Goal: Information Seeking & Learning: Compare options

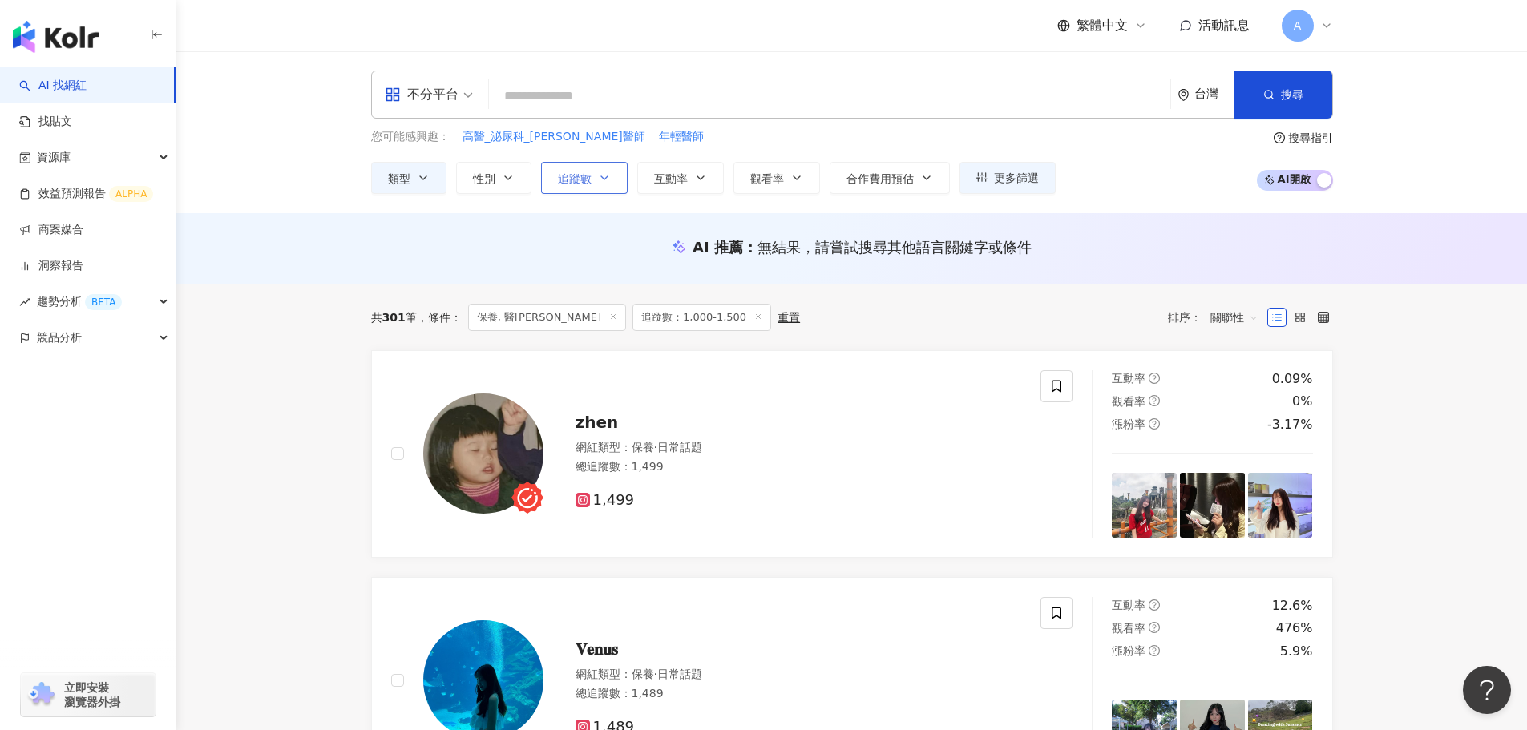
click at [583, 182] on span "追蹤數" at bounding box center [575, 178] width 34 height 13
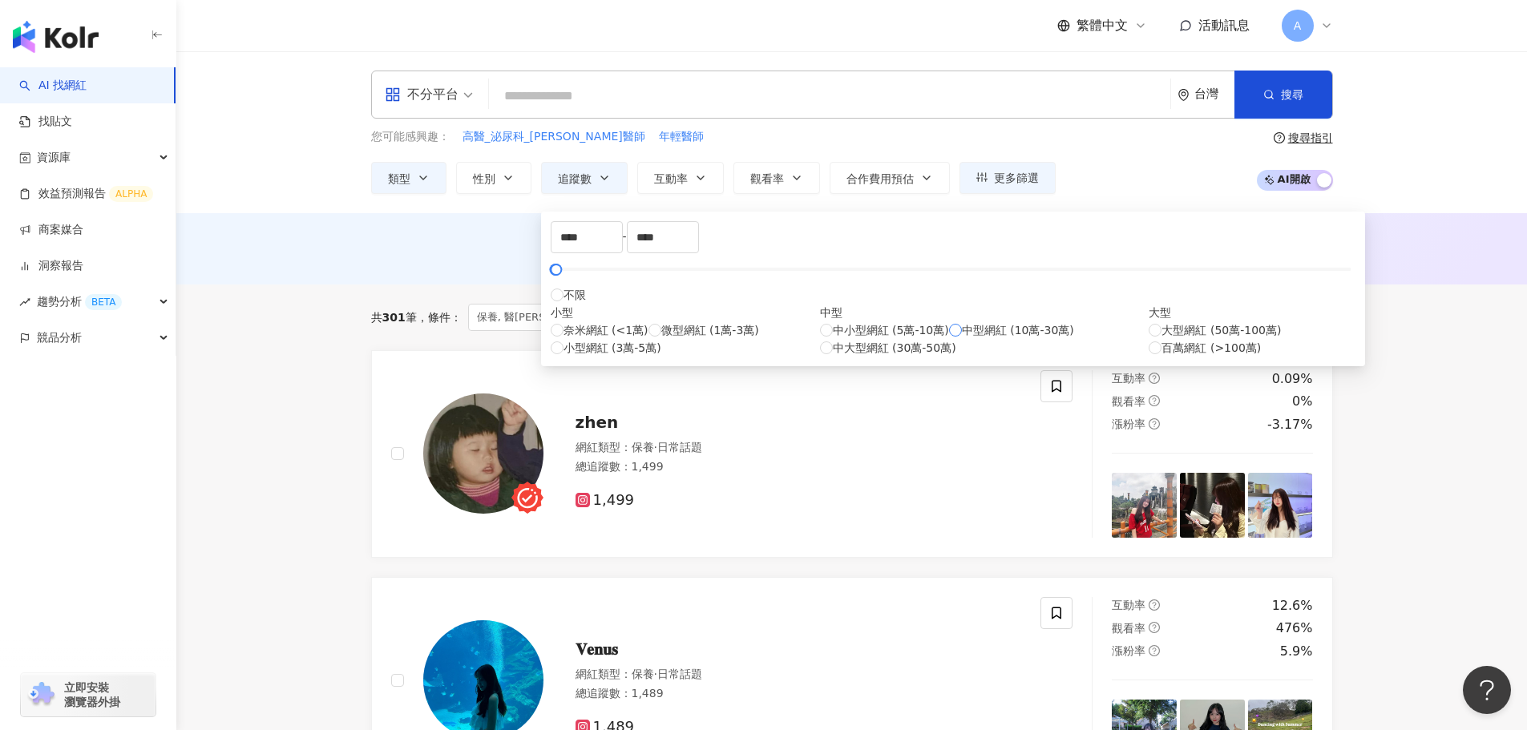
click at [962, 339] on span "中型網紅 (10萬-30萬)" at bounding box center [1018, 331] width 112 height 18
type input "******"
click at [496, 188] on button "性別" at bounding box center [493, 178] width 75 height 32
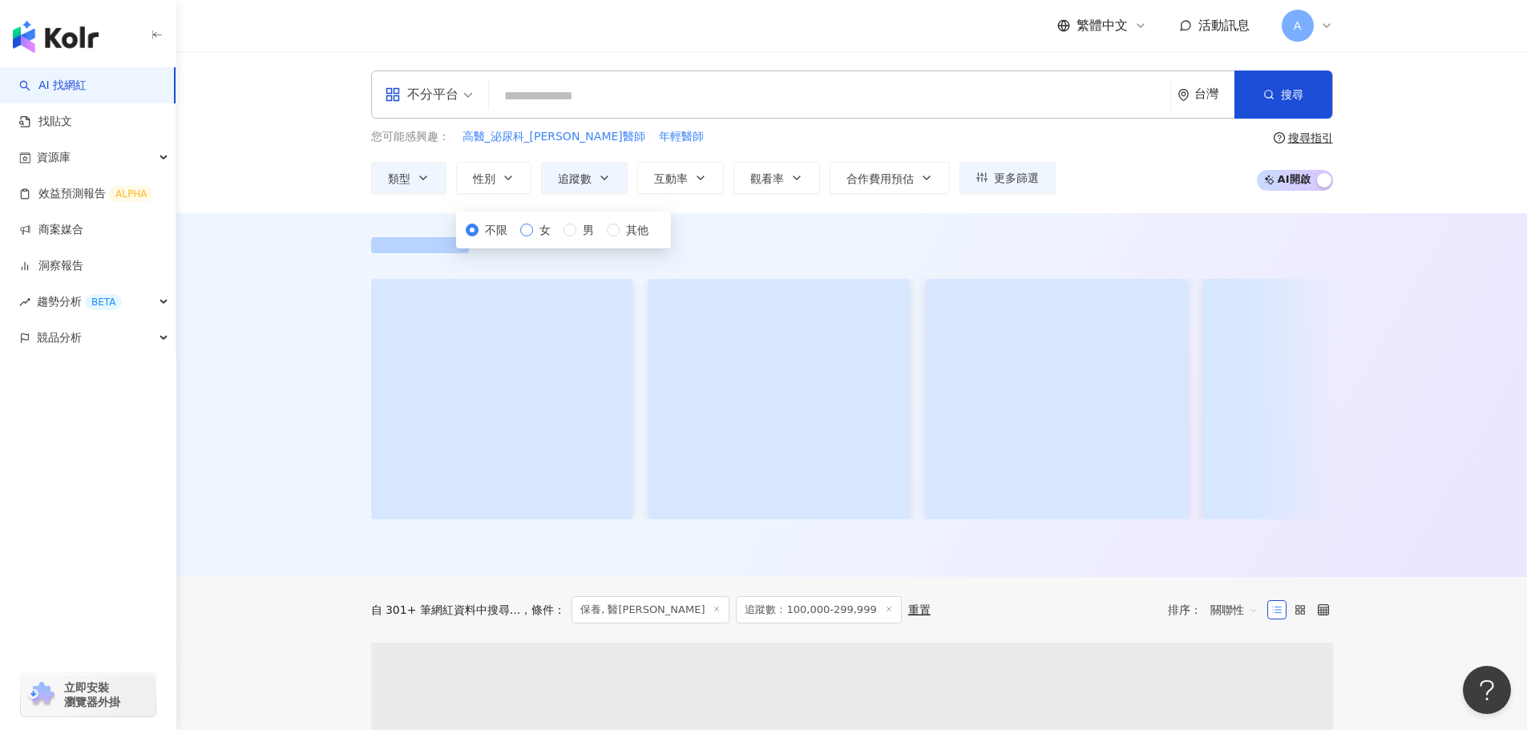
click at [520, 239] on label "女" at bounding box center [538, 230] width 37 height 18
click at [397, 188] on button "類型" at bounding box center [408, 178] width 75 height 32
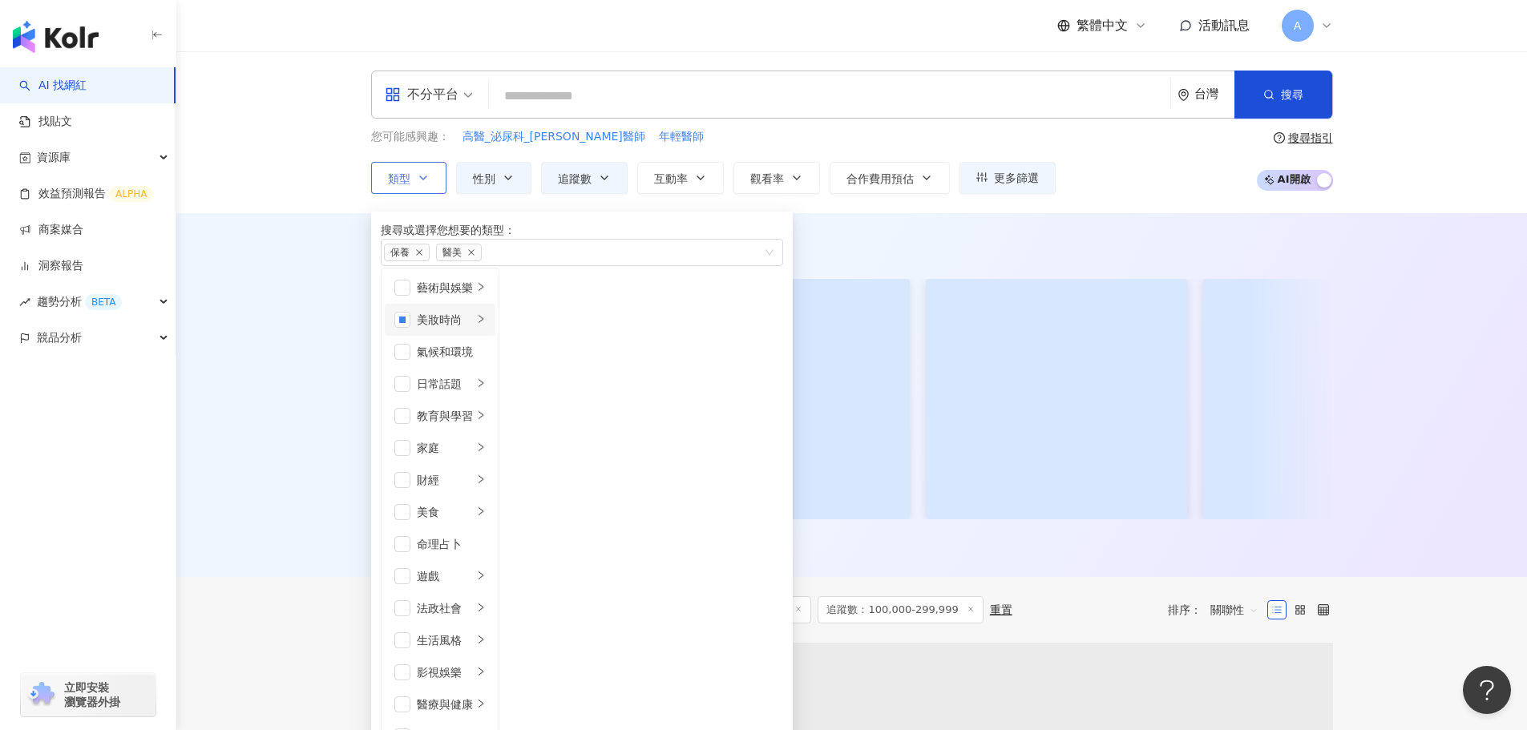
click at [473, 329] on div "美妝時尚" at bounding box center [445, 320] width 56 height 18
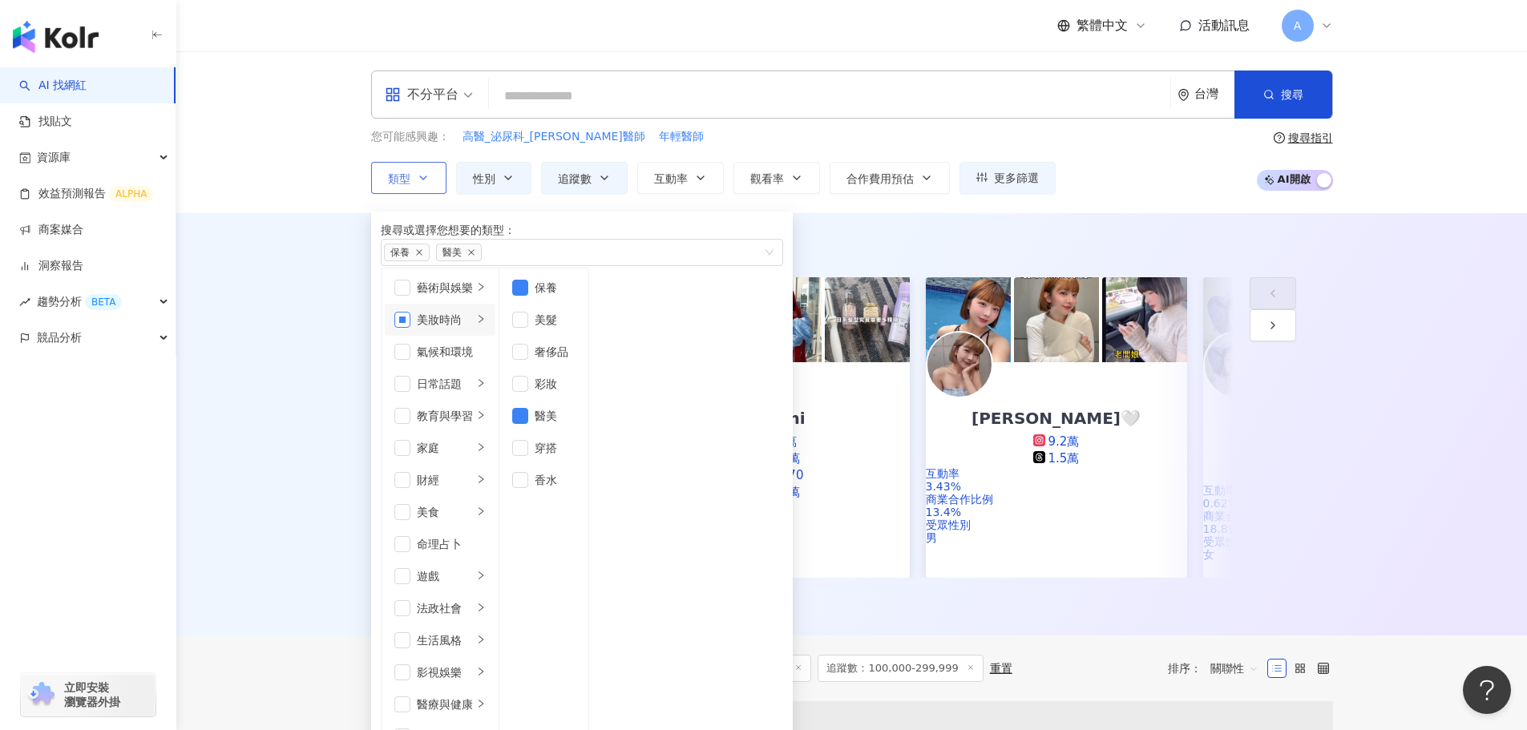
click at [407, 328] on span "button" at bounding box center [402, 320] width 16 height 16
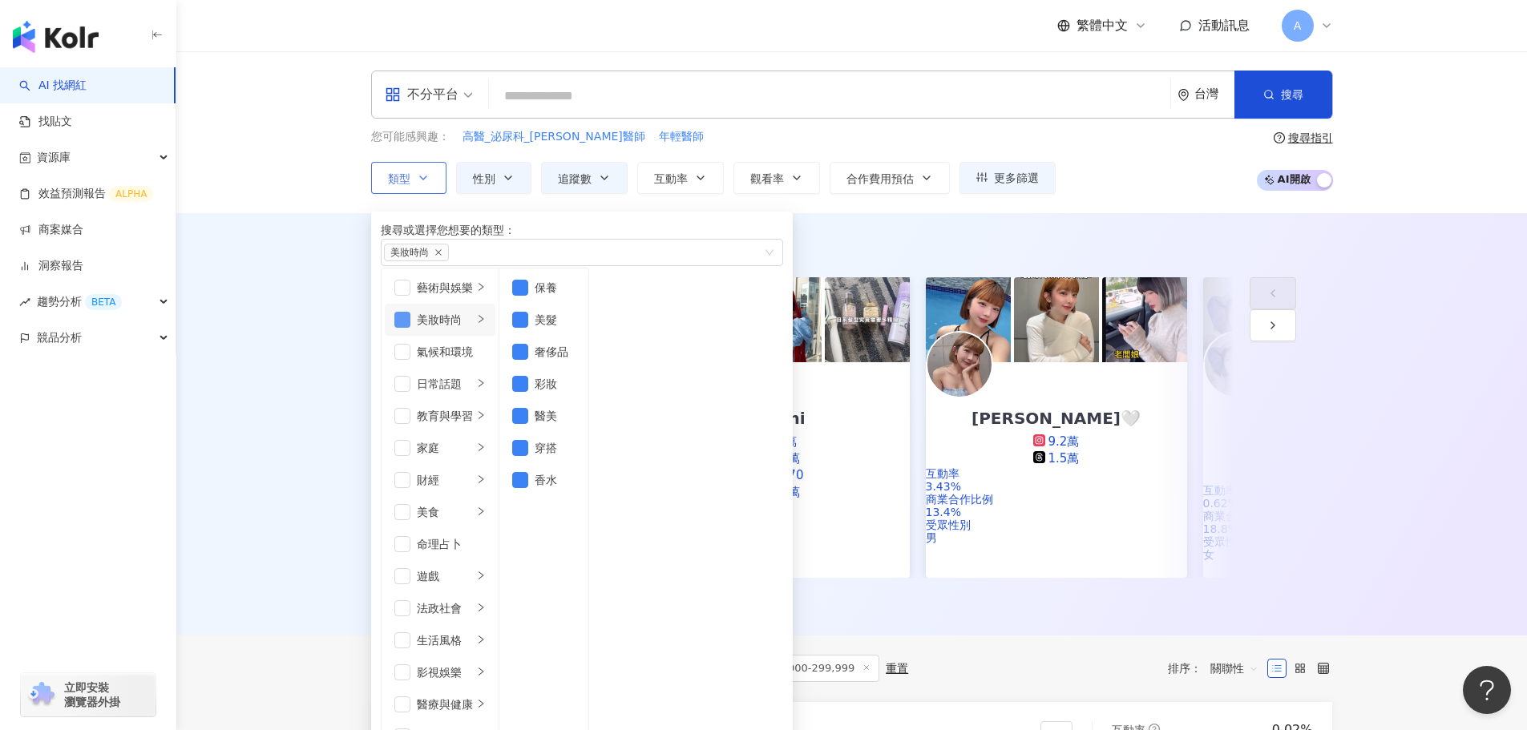
click at [402, 328] on span "button" at bounding box center [402, 320] width 16 height 16
click at [675, 190] on button "互動率" at bounding box center [680, 178] width 87 height 32
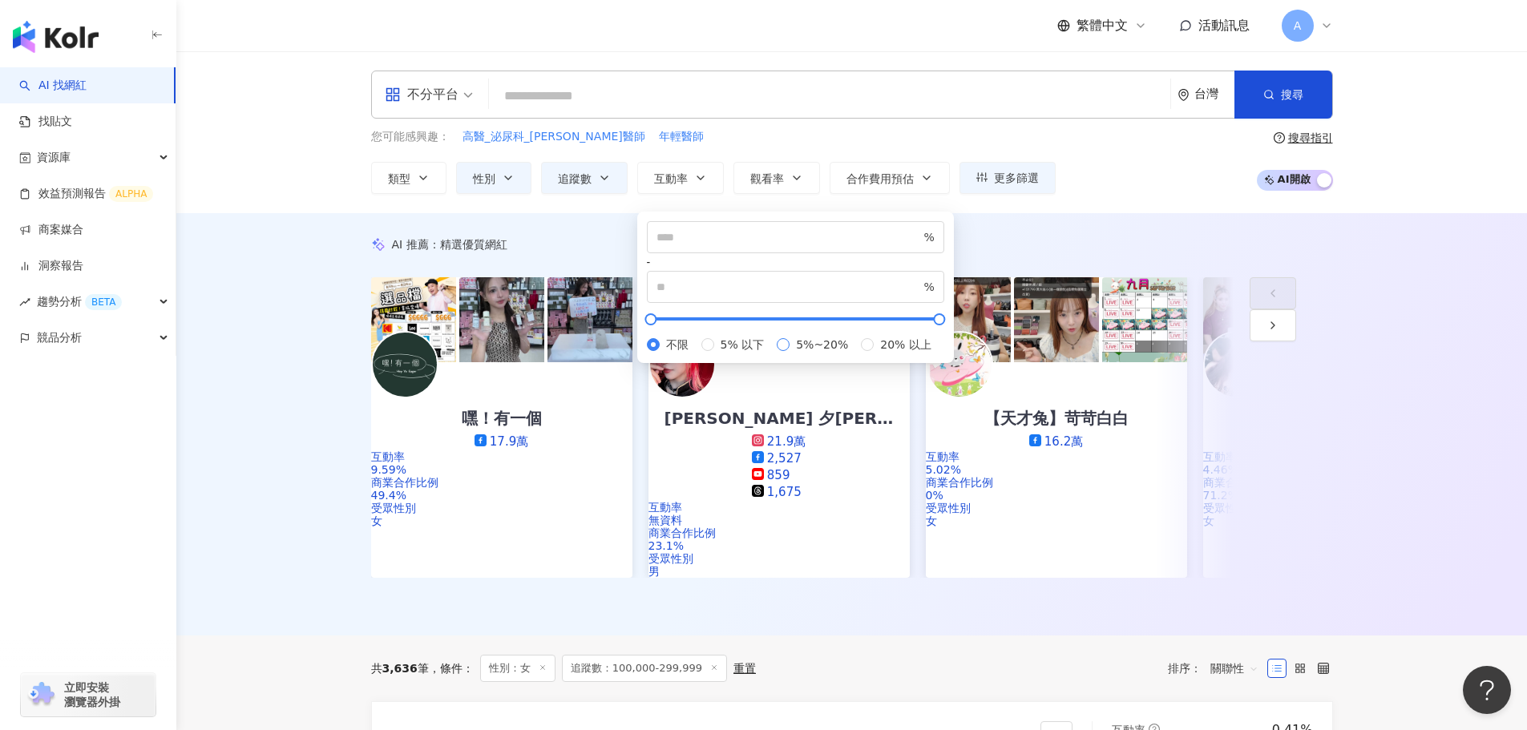
click at [790, 354] on span "5%~20%" at bounding box center [822, 345] width 65 height 18
type input "*"
type input "**"
click at [672, 336] on label "不限" at bounding box center [671, 345] width 48 height 18
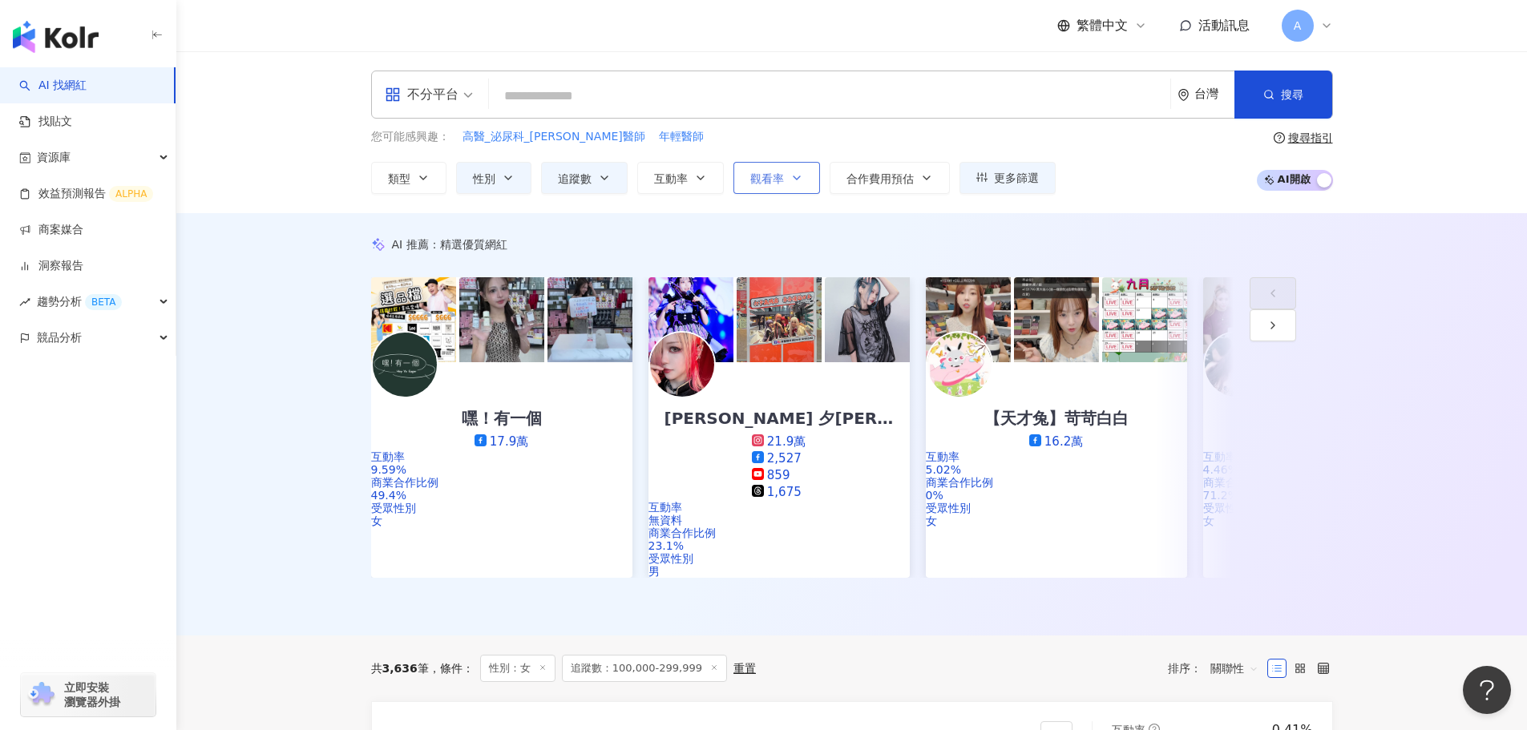
click at [753, 180] on span "觀看率" at bounding box center [768, 178] width 34 height 13
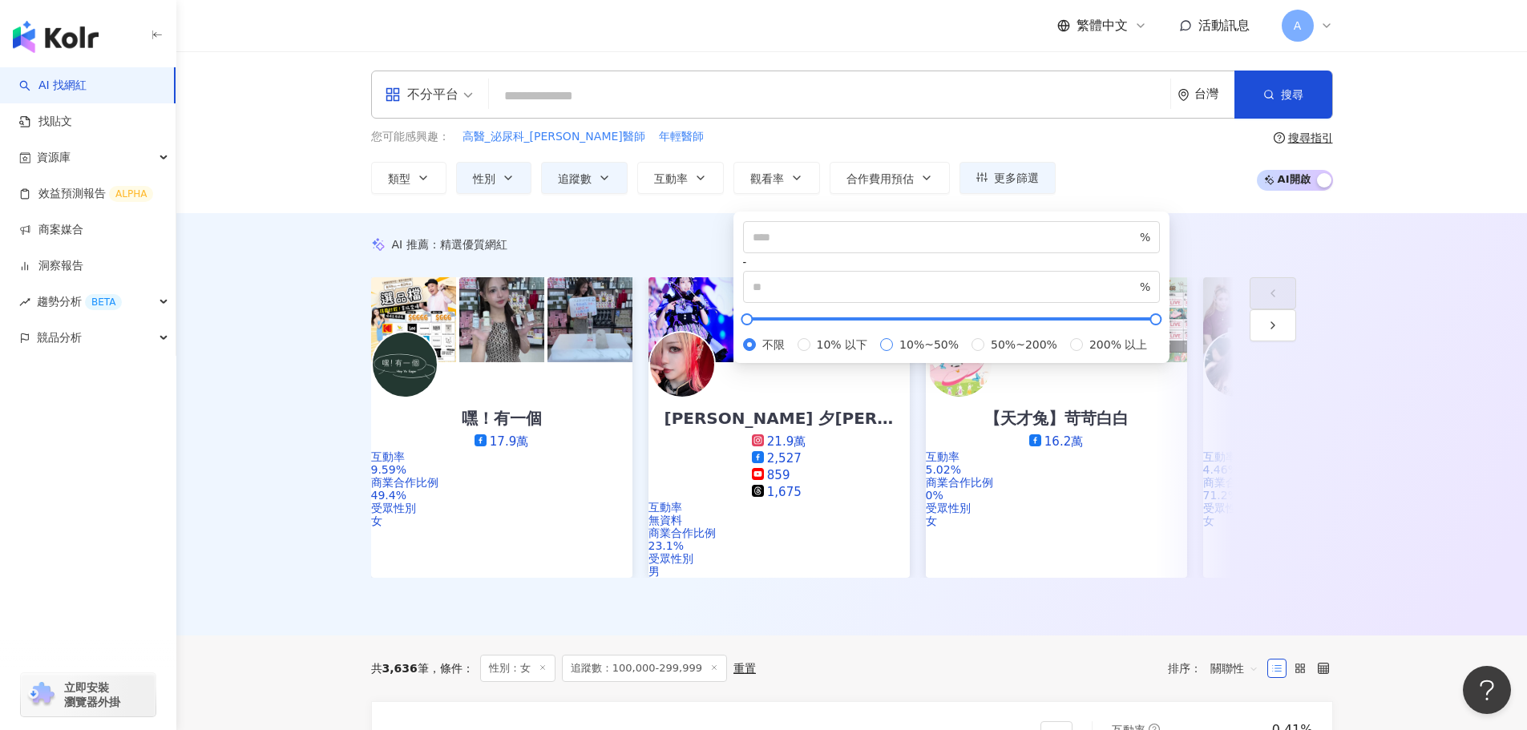
click at [893, 354] on span "10%~50%" at bounding box center [929, 345] width 72 height 18
type input "**"
click at [1019, 188] on button "更多篩選" at bounding box center [1008, 178] width 96 height 32
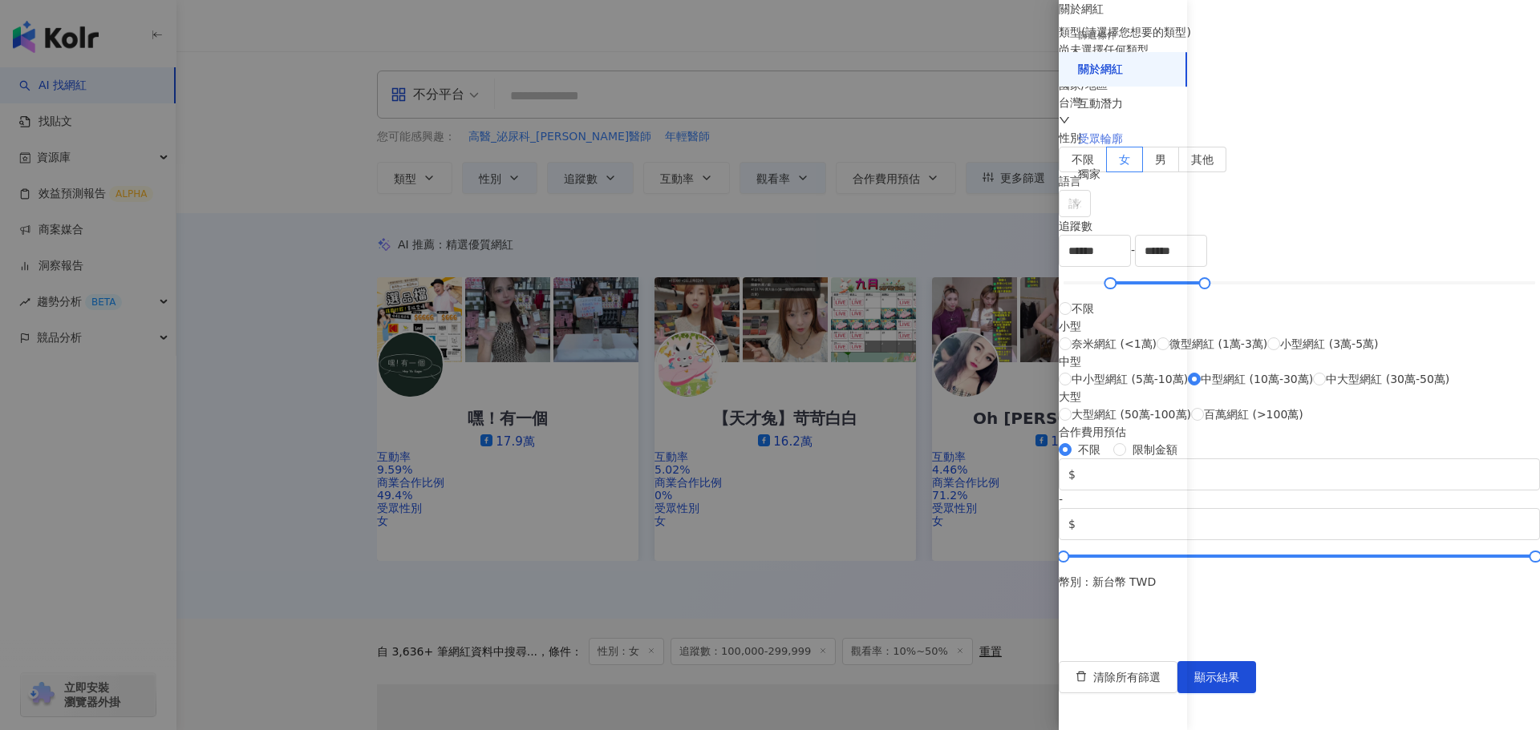
click at [1123, 127] on div "受眾輪廓" at bounding box center [1122, 139] width 128 height 35
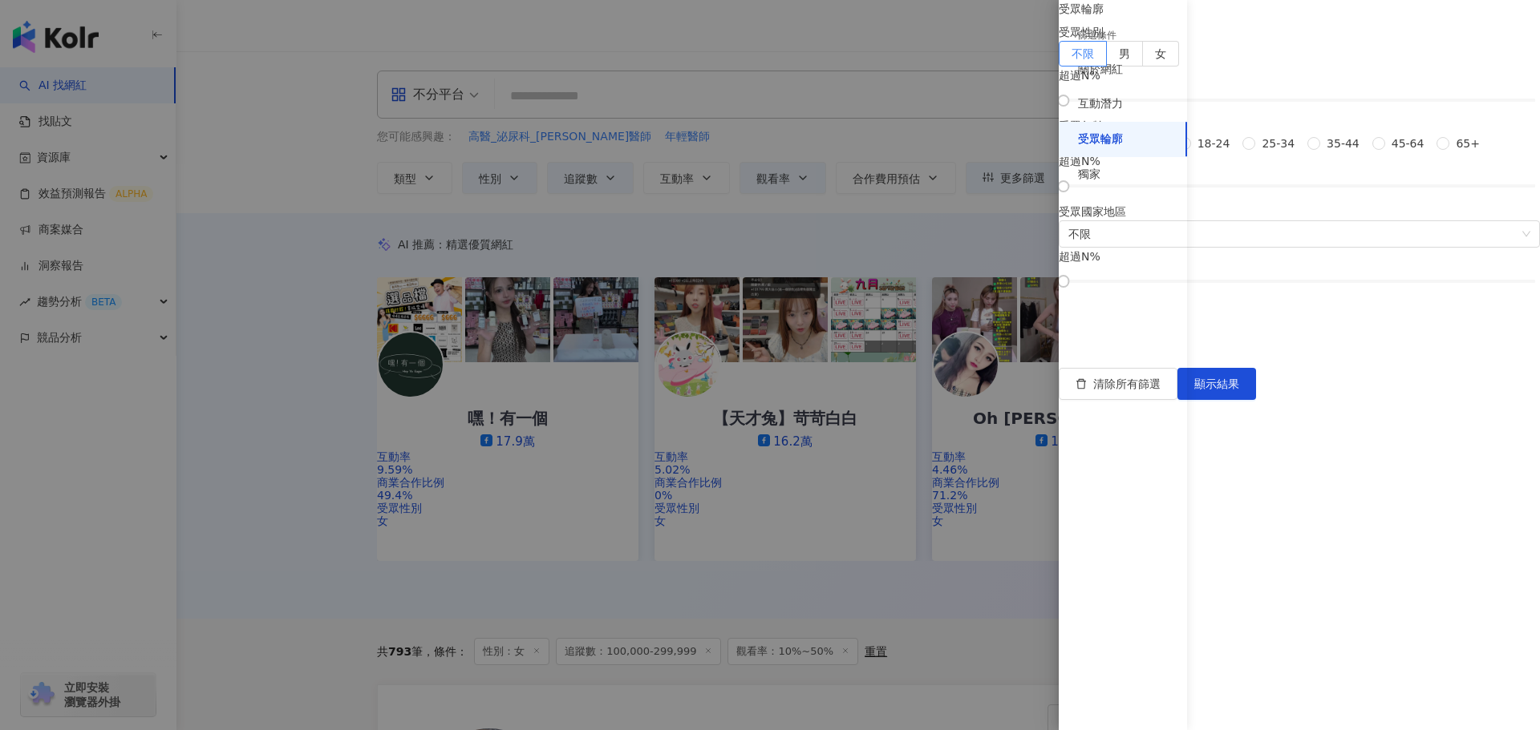
drag, startPoint x: 1480, startPoint y: 126, endPoint x: 1482, endPoint y: 136, distance: 10.5
click at [1179, 67] on label "女" at bounding box center [1161, 54] width 36 height 26
drag, startPoint x: 1216, startPoint y: 188, endPoint x: 1226, endPoint y: 188, distance: 10.5
click at [1086, 105] on div at bounding box center [1082, 100] width 9 height 9
drag, startPoint x: 1226, startPoint y: 188, endPoint x: 1217, endPoint y: 190, distance: 9.0
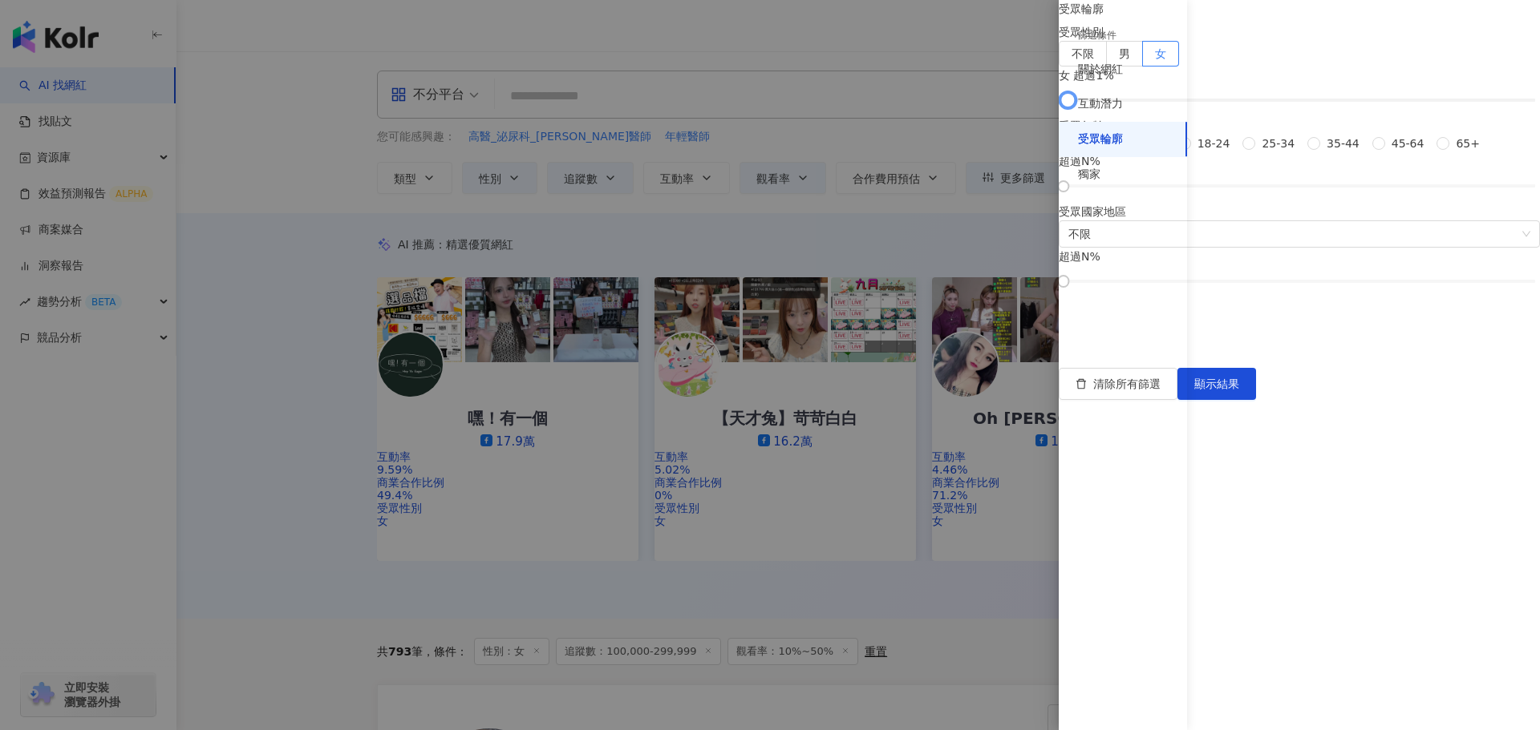
click at [1072, 105] on div at bounding box center [1067, 100] width 9 height 9
click at [1239, 390] on span "顯示結果" at bounding box center [1216, 384] width 45 height 13
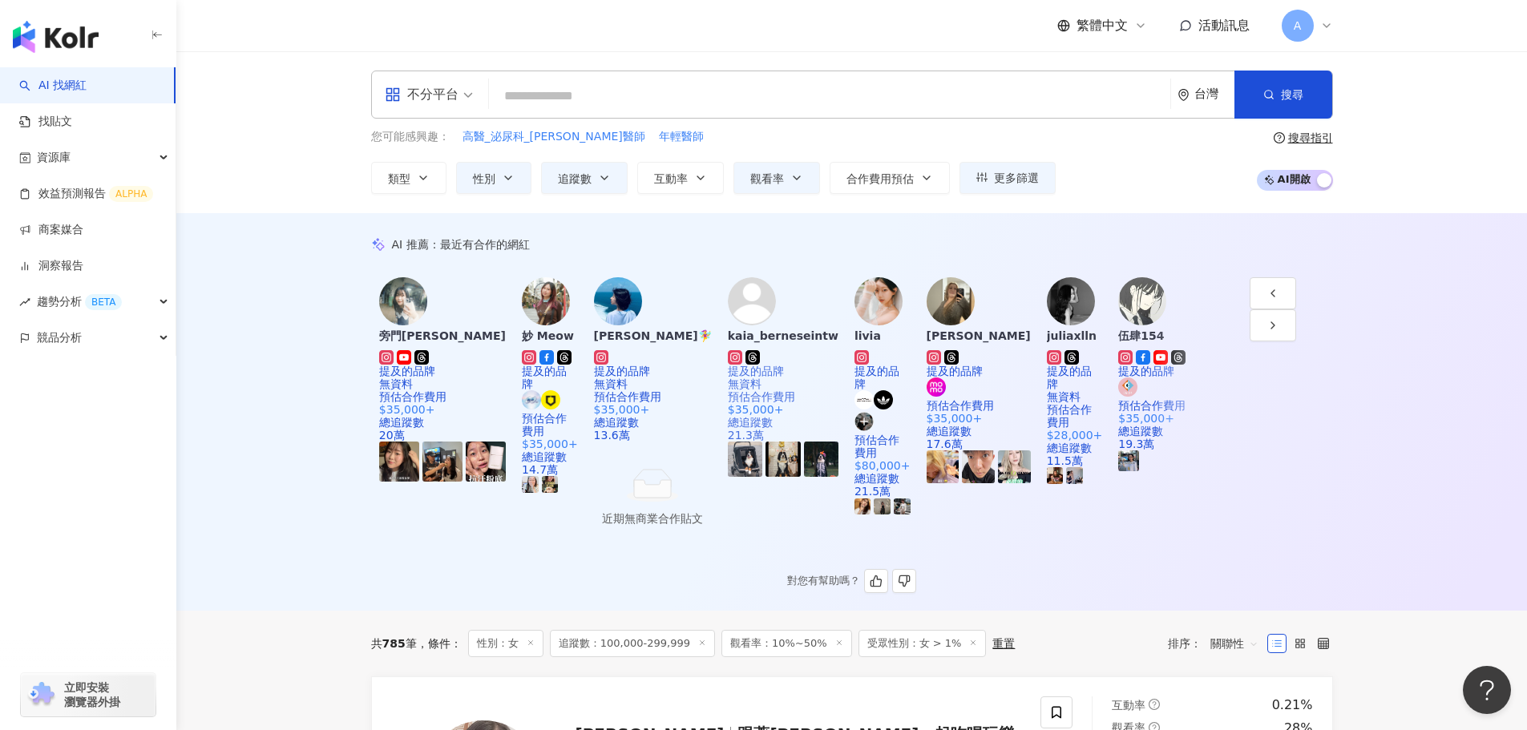
scroll to position [0, 2399]
click at [1119, 326] on img at bounding box center [1143, 301] width 48 height 48
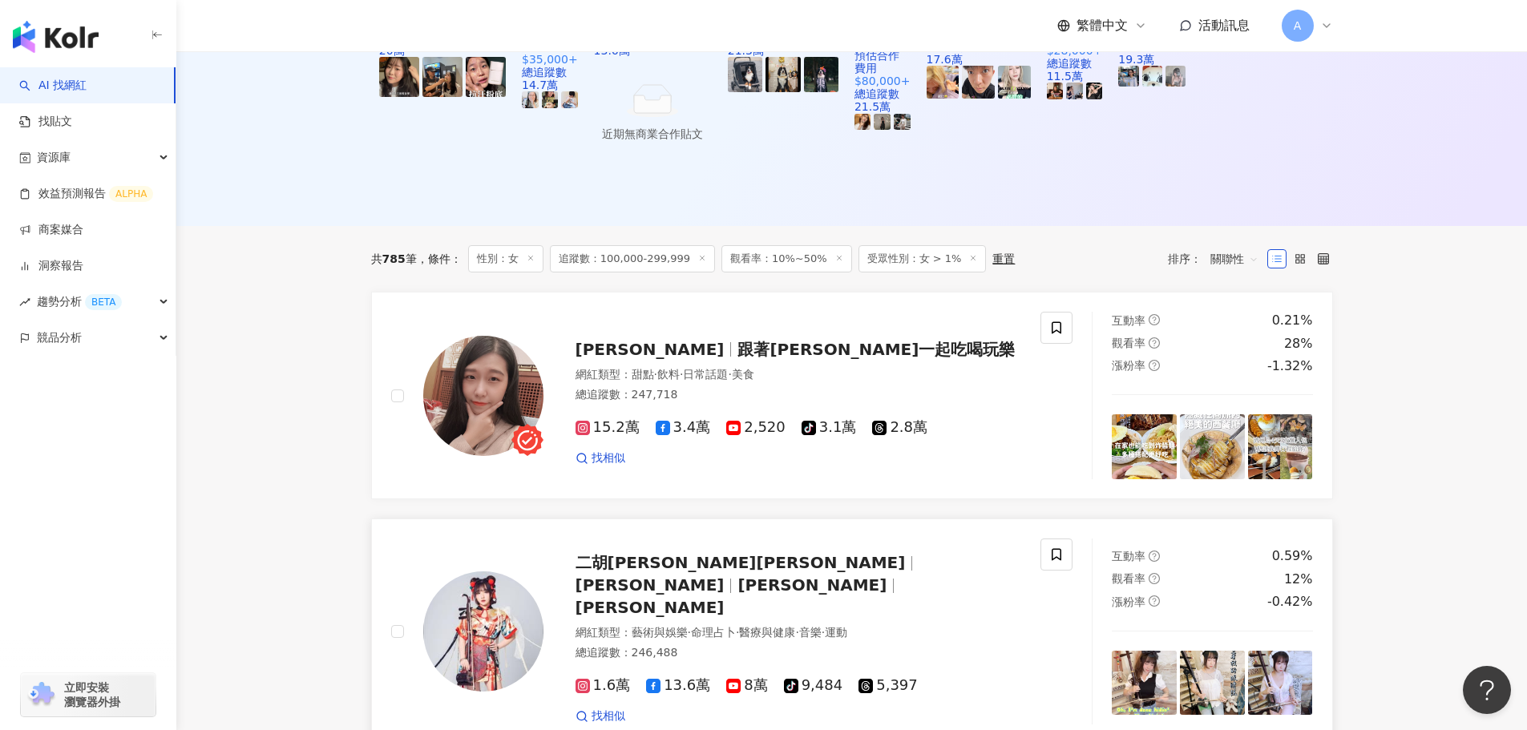
scroll to position [401, 0]
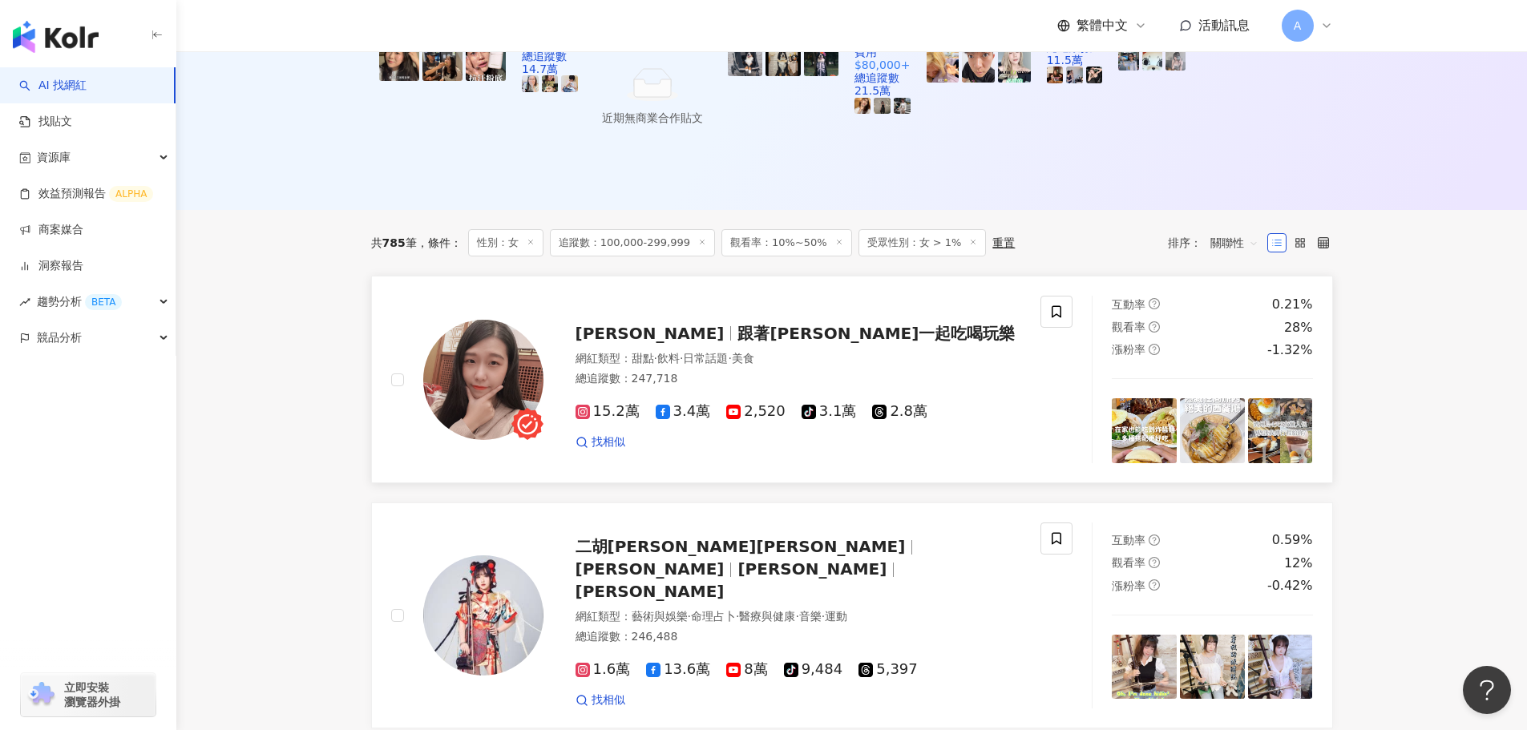
click at [738, 324] on span "跟著Donna一起吃喝玩樂" at bounding box center [876, 333] width 277 height 19
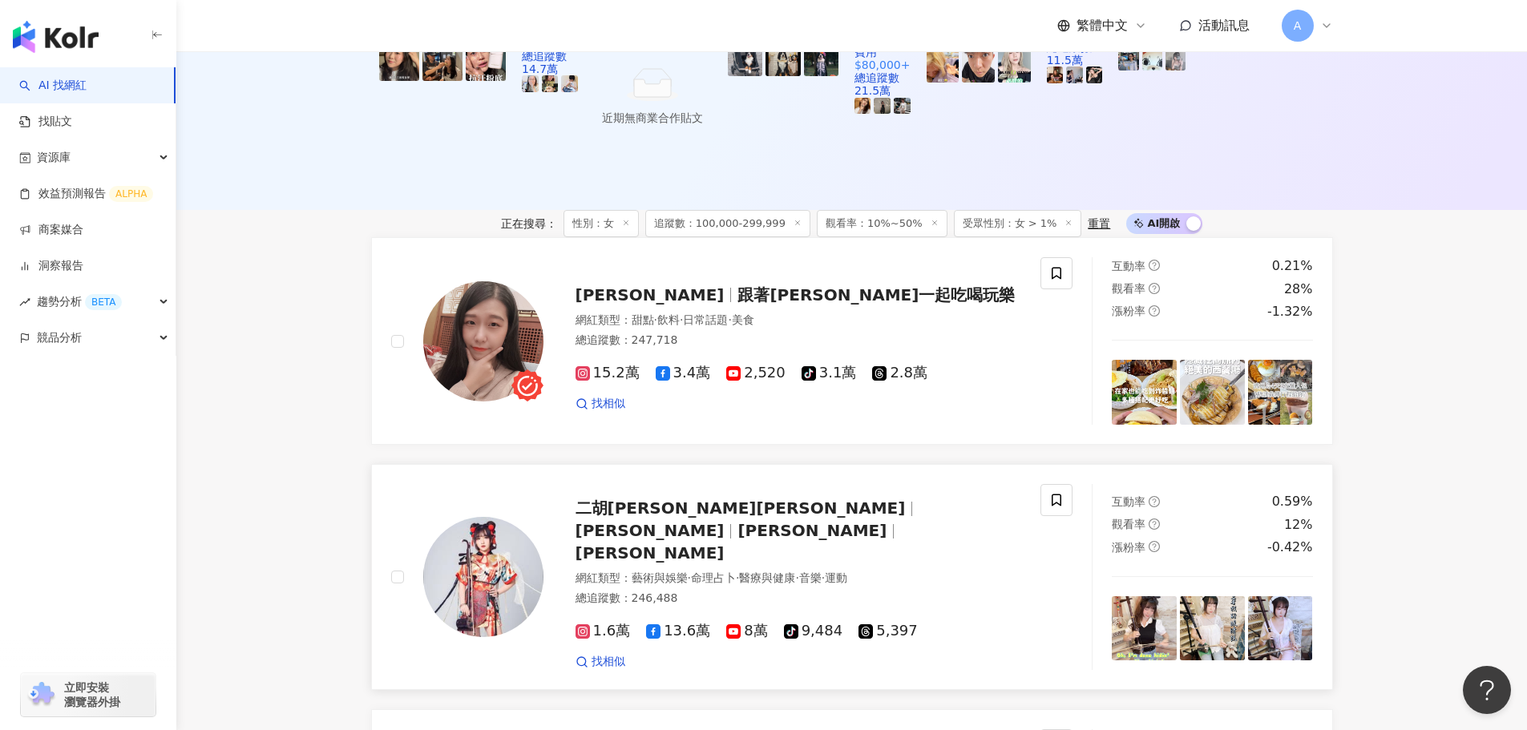
scroll to position [656, 0]
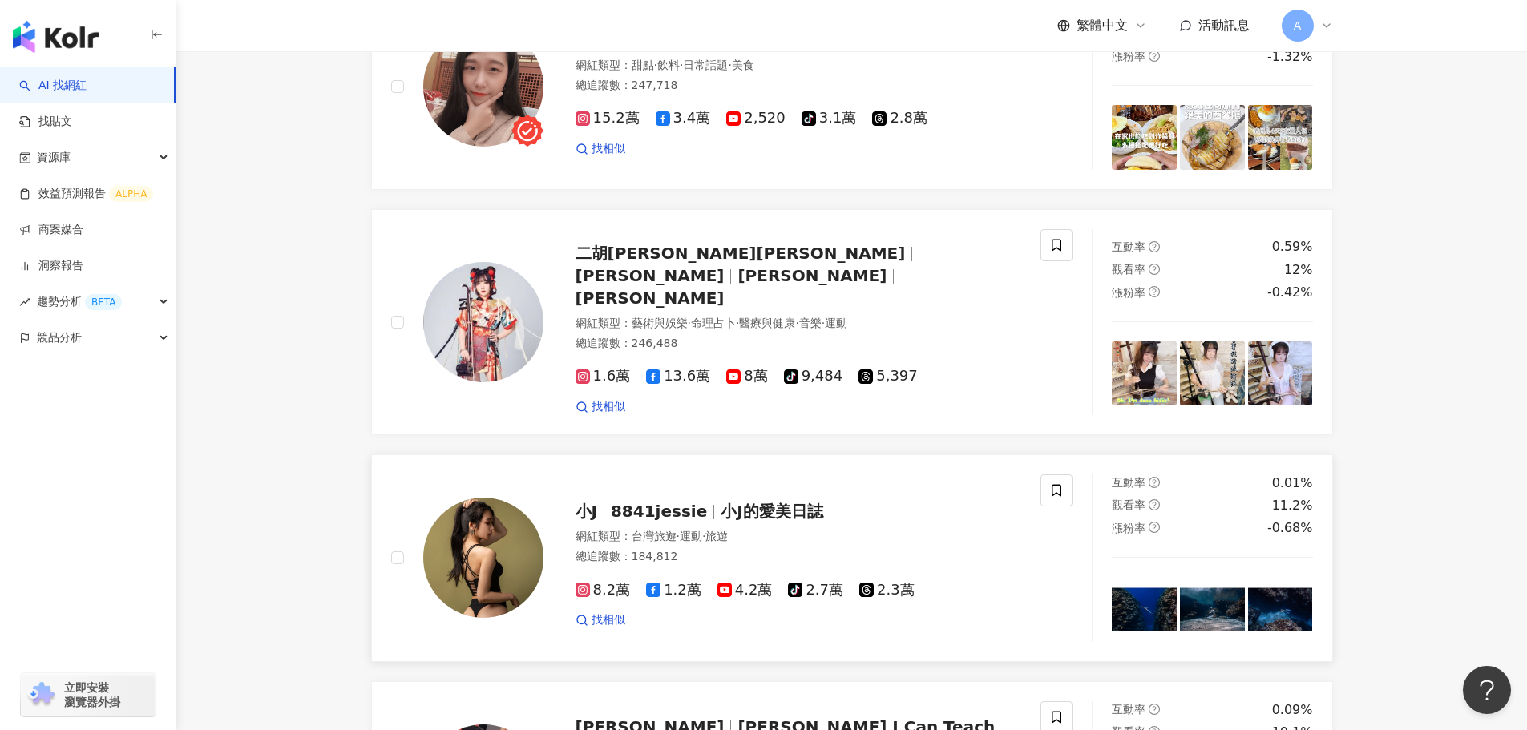
click at [771, 502] on span "小J的愛美日誌" at bounding box center [772, 511] width 102 height 19
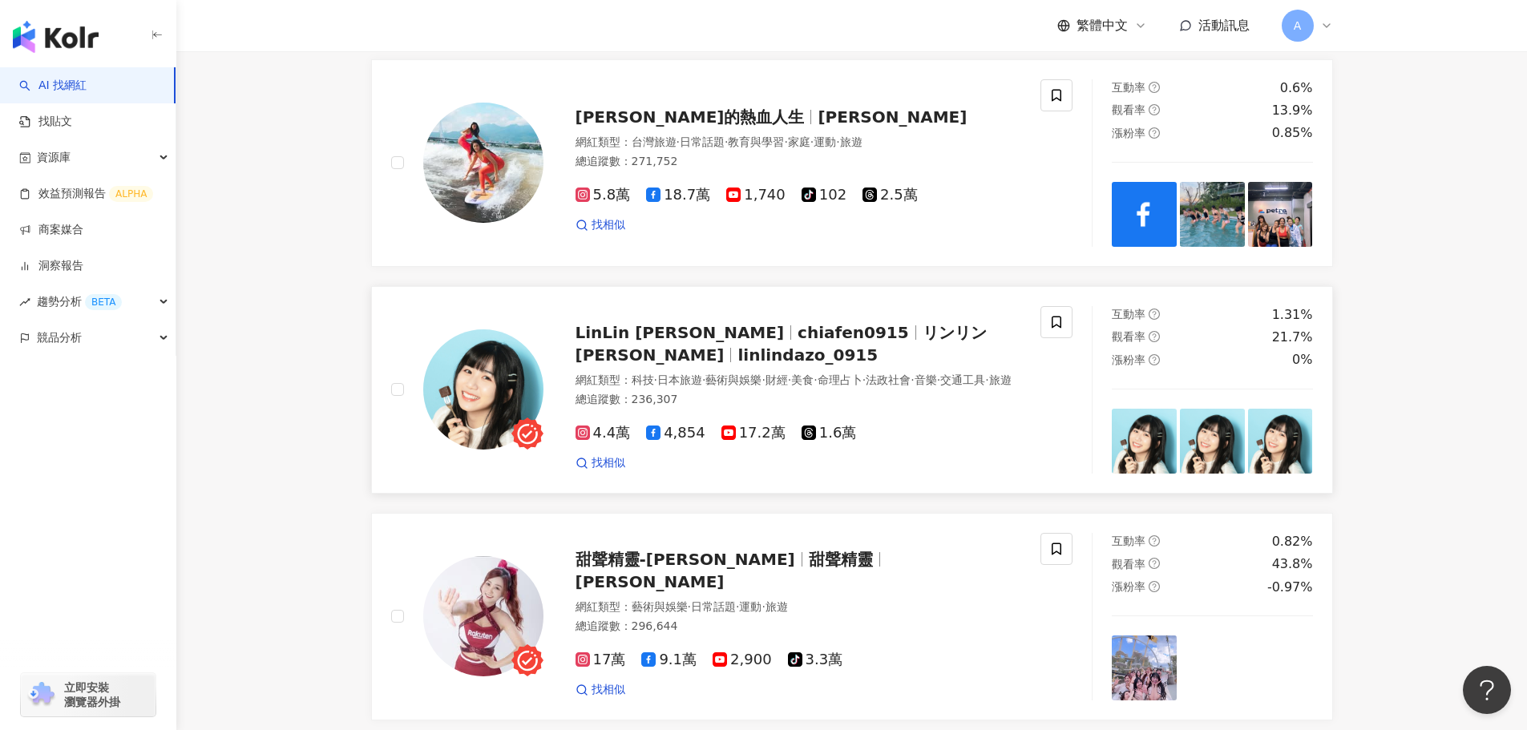
scroll to position [1538, 0]
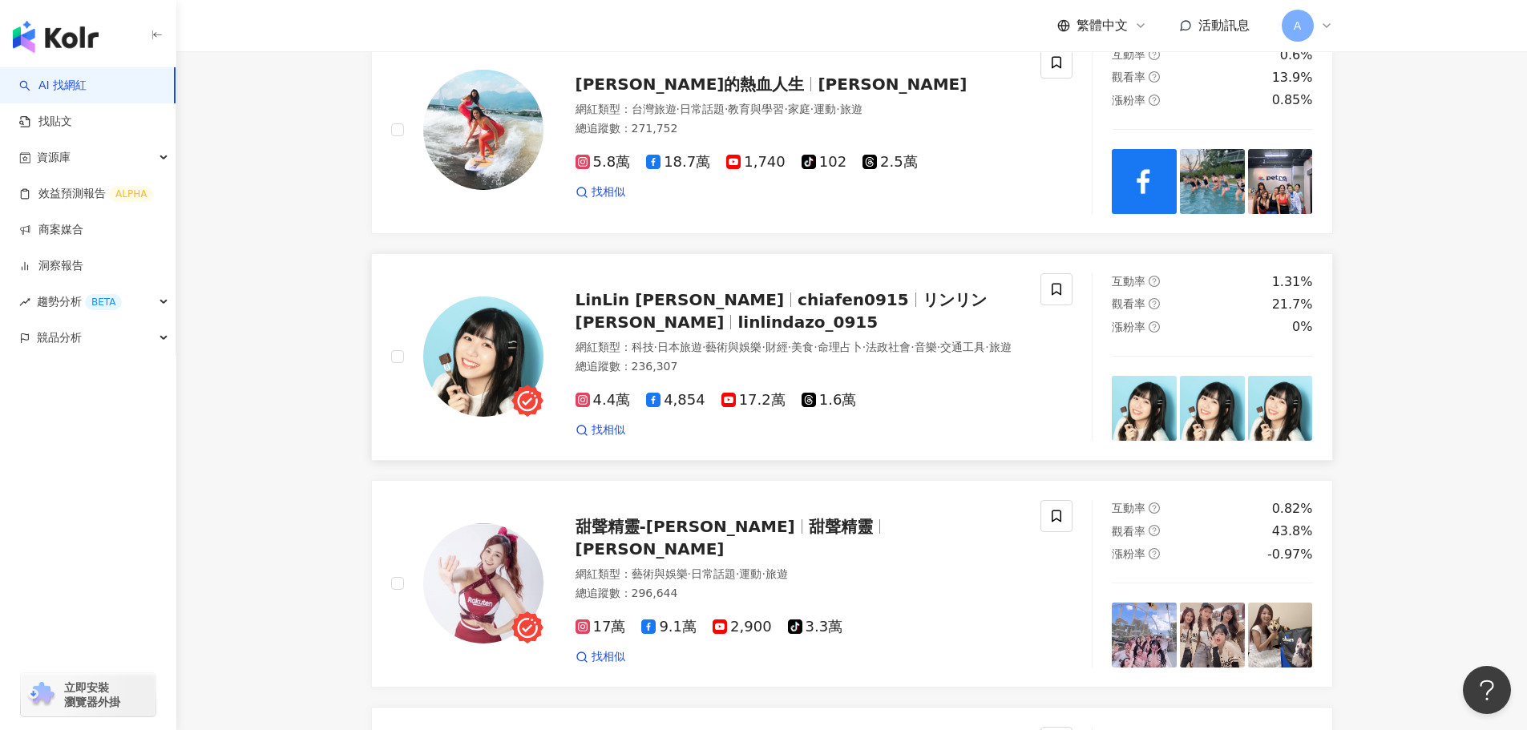
click at [798, 290] on span "chiafen0915" at bounding box center [860, 299] width 125 height 19
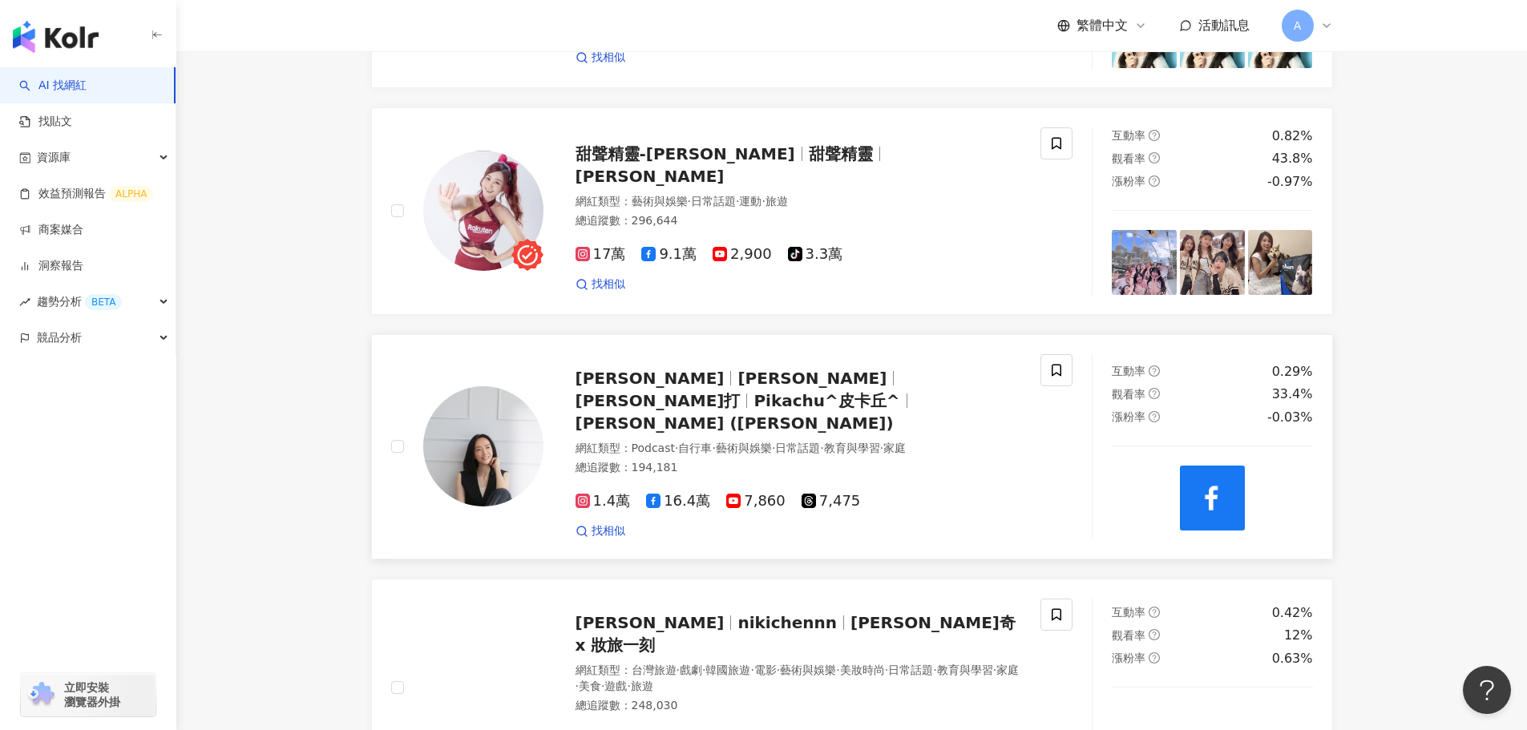
scroll to position [1939, 0]
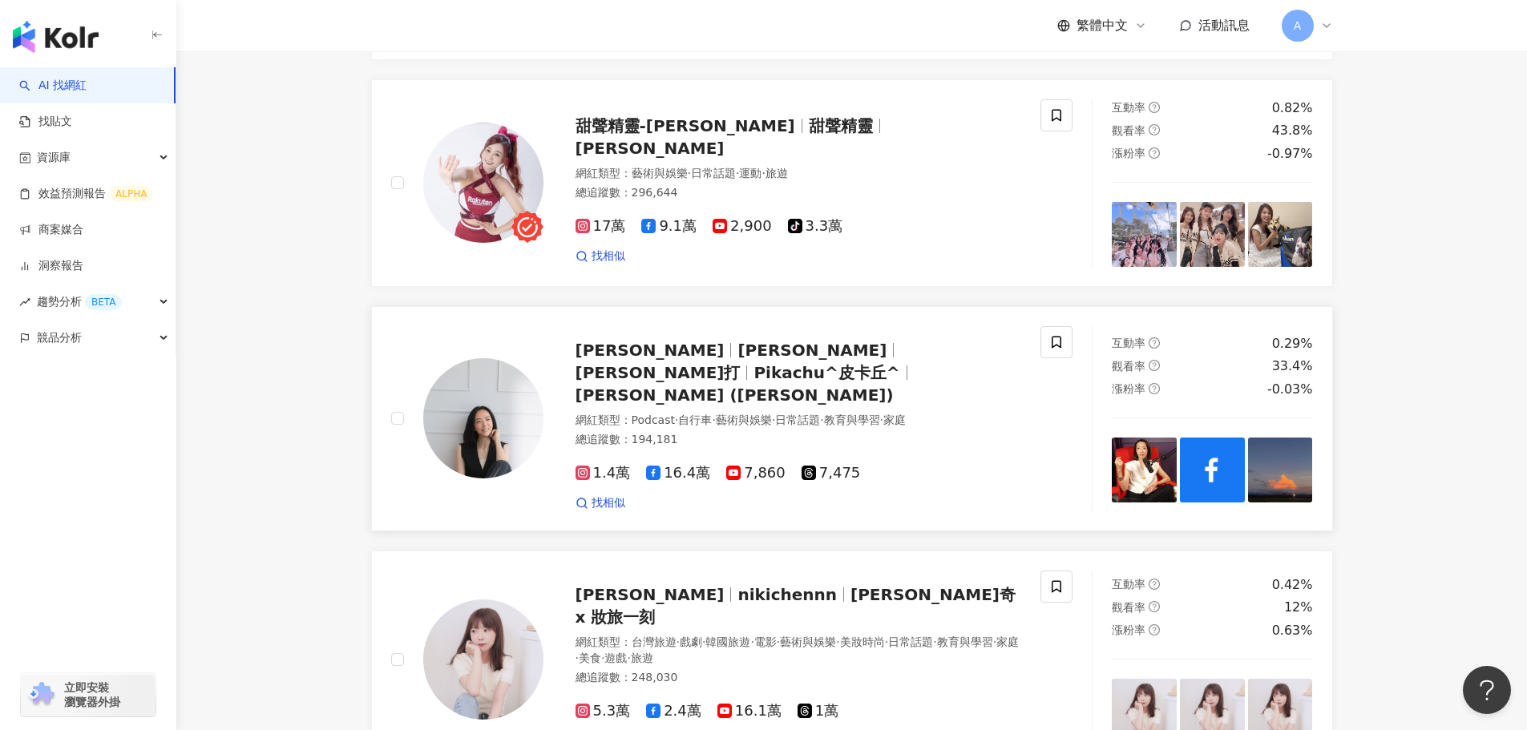
click at [702, 363] on span "廖零打" at bounding box center [658, 372] width 165 height 19
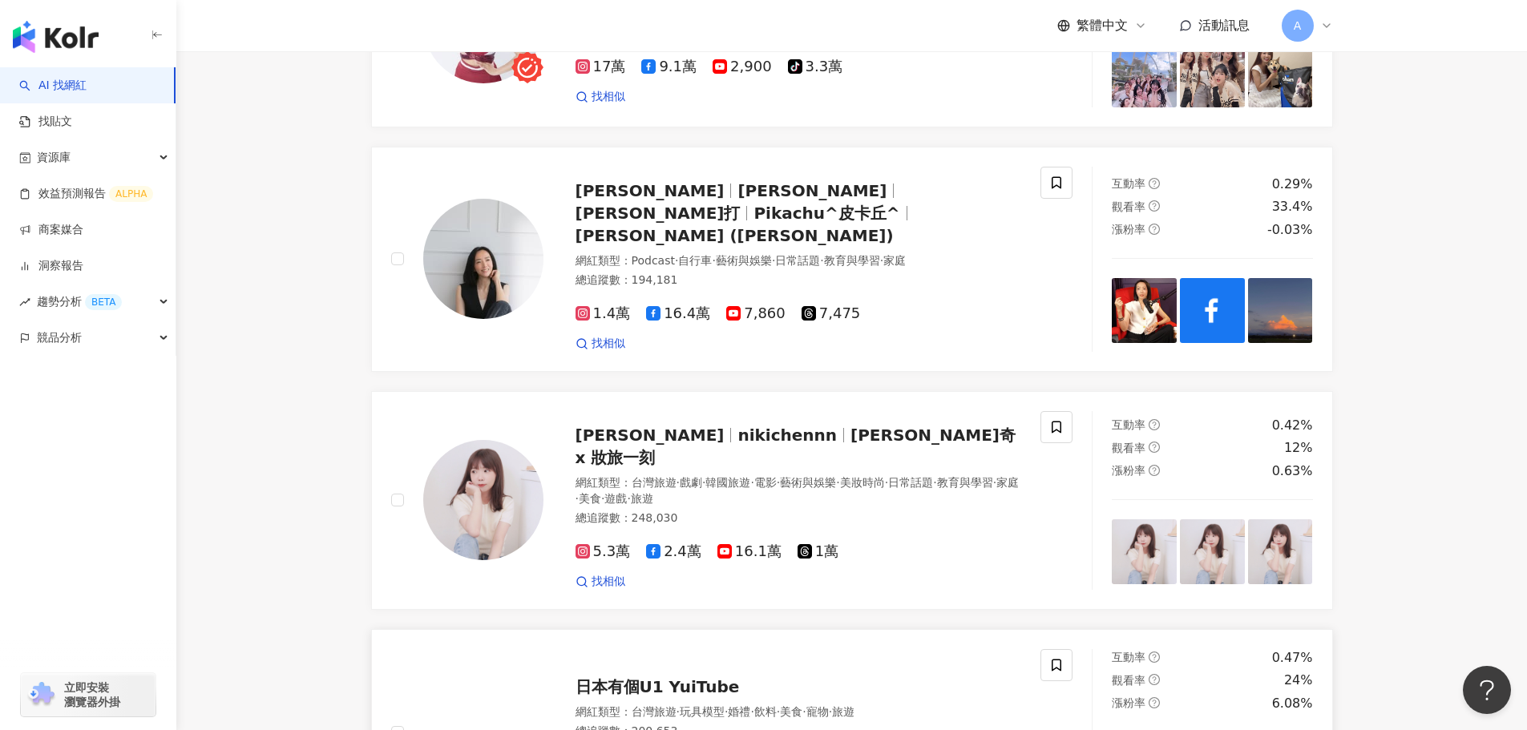
scroll to position [2099, 0]
click at [759, 423] on div "Niki妮奇 nikichennn Niki妮奇 x 妝旅一刻 網紅類型 ： 台灣旅遊 · 戲劇 · 韓國旅遊 · 電影 · 藝術與娛樂 · 美妝時尚 · 日…" at bounding box center [783, 500] width 479 height 179
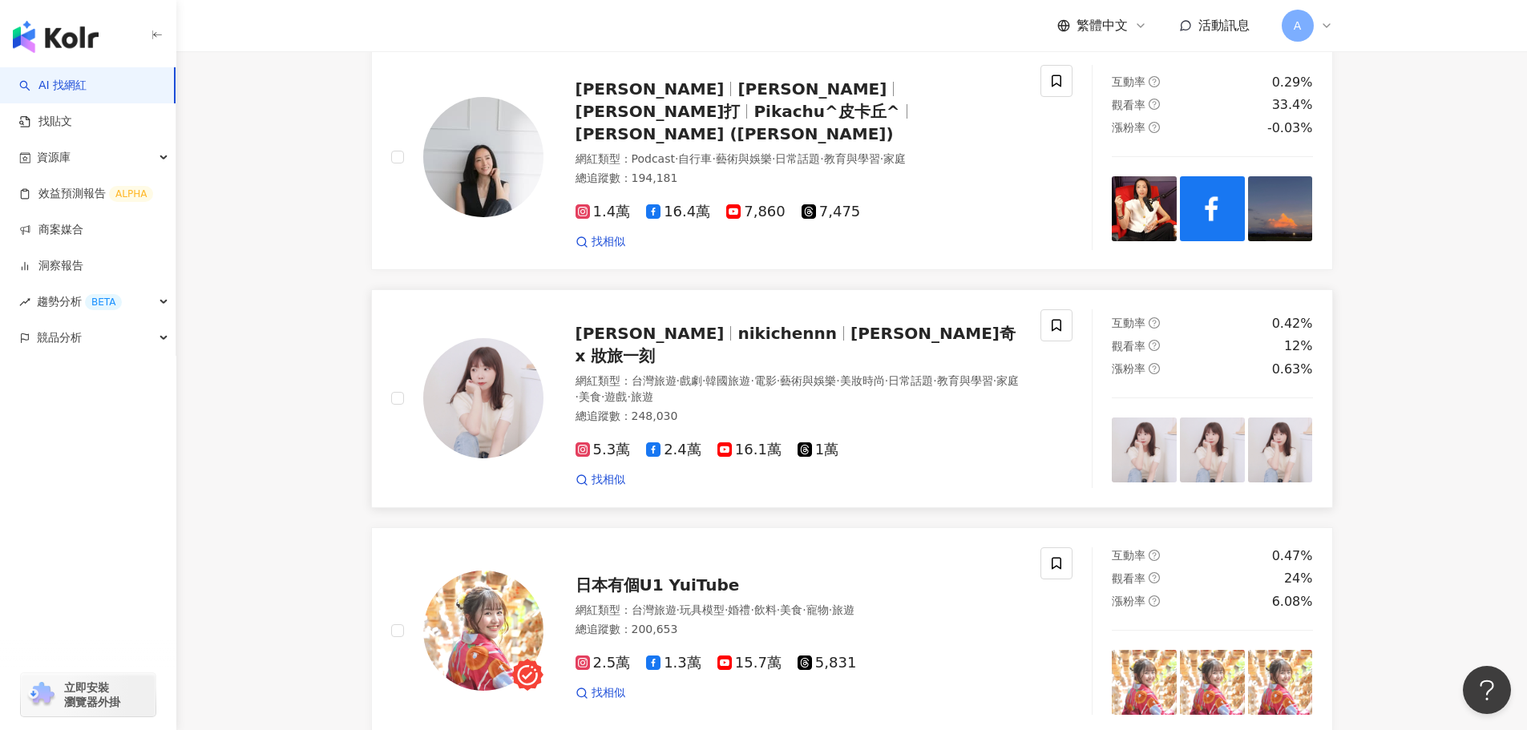
scroll to position [2260, 0]
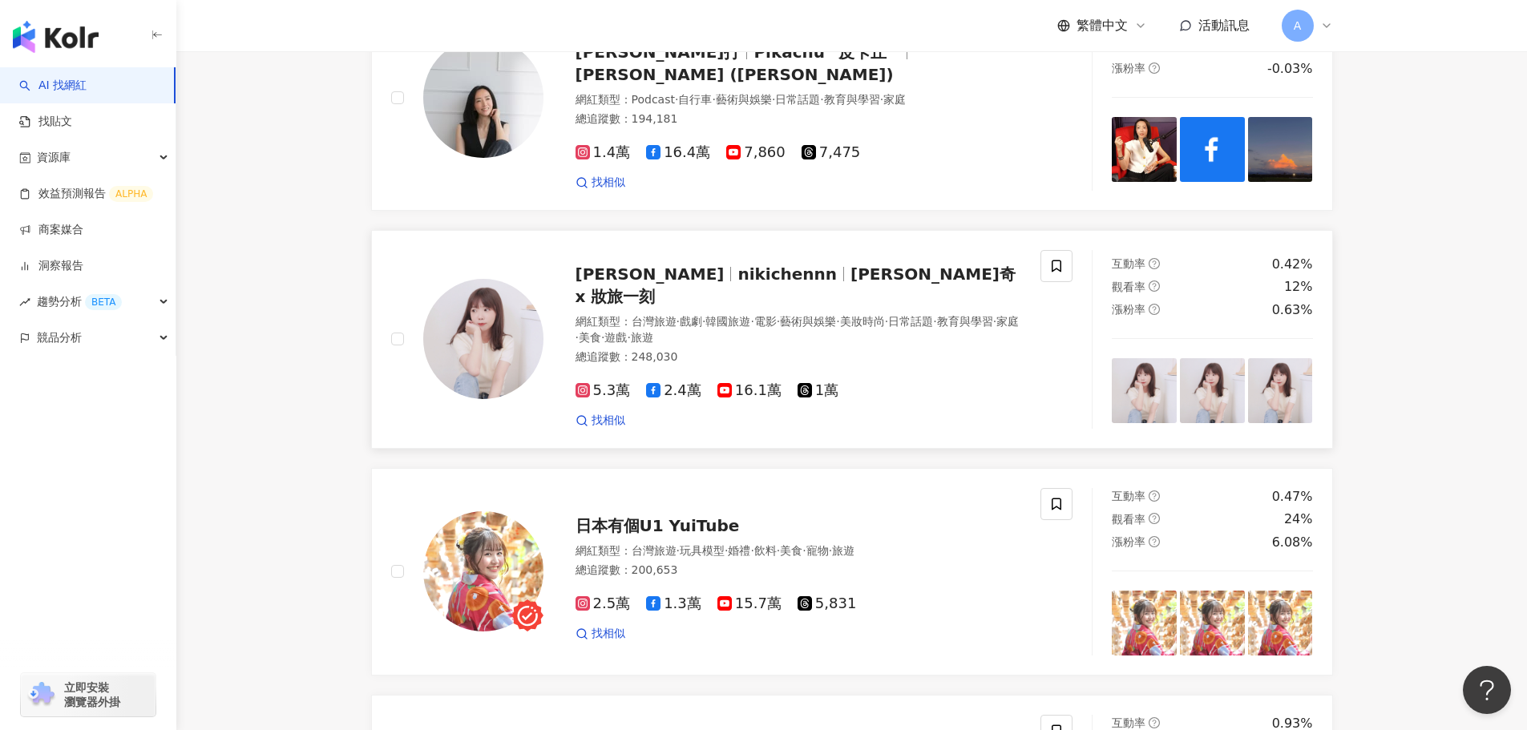
click at [781, 250] on div "Niki妮奇 nikichennn Niki妮奇 x 妝旅一刻 網紅類型 ： 台灣旅遊 · 戲劇 · 韓國旅遊 · 電影 · 藝術與娛樂 · 美妝時尚 · 日…" at bounding box center [783, 339] width 479 height 179
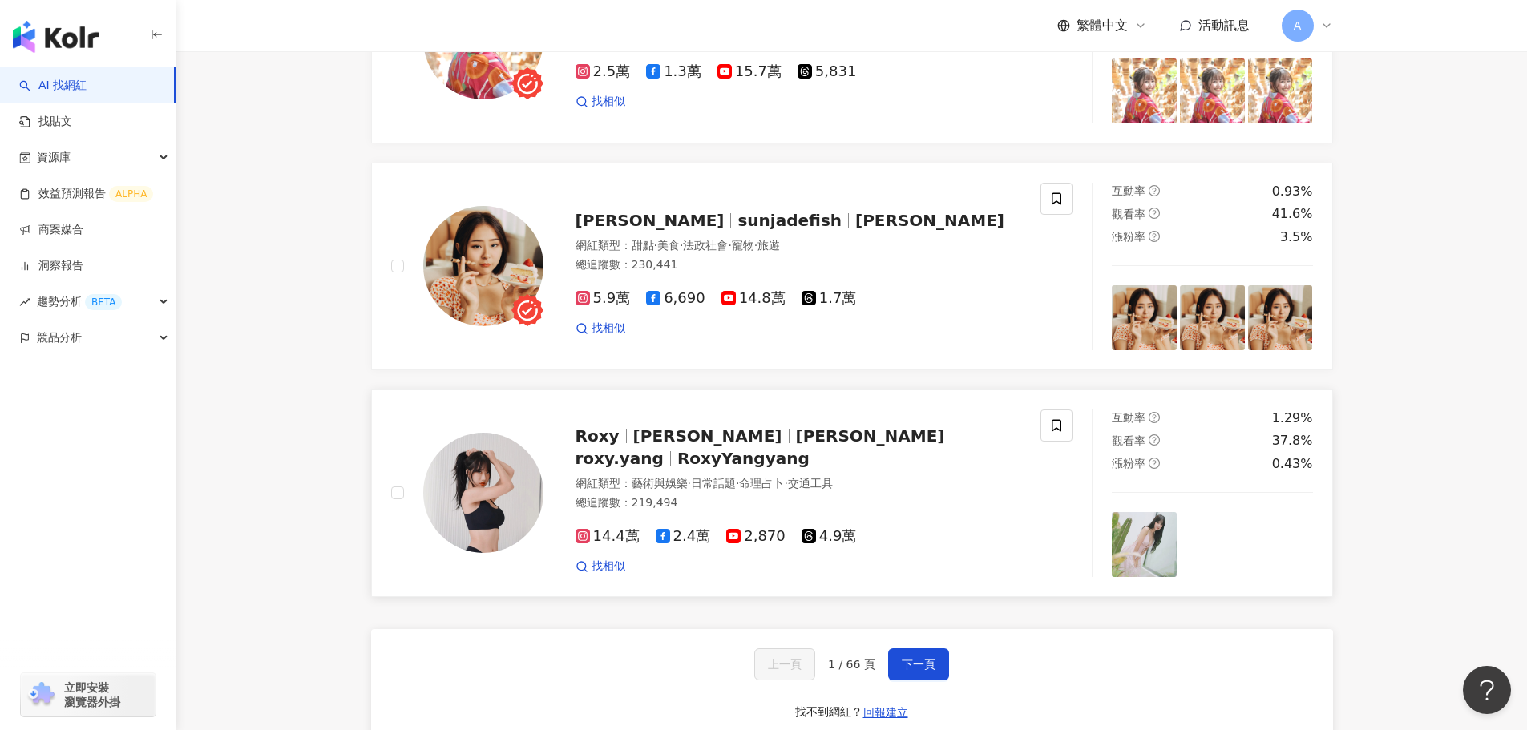
scroll to position [2901, 0]
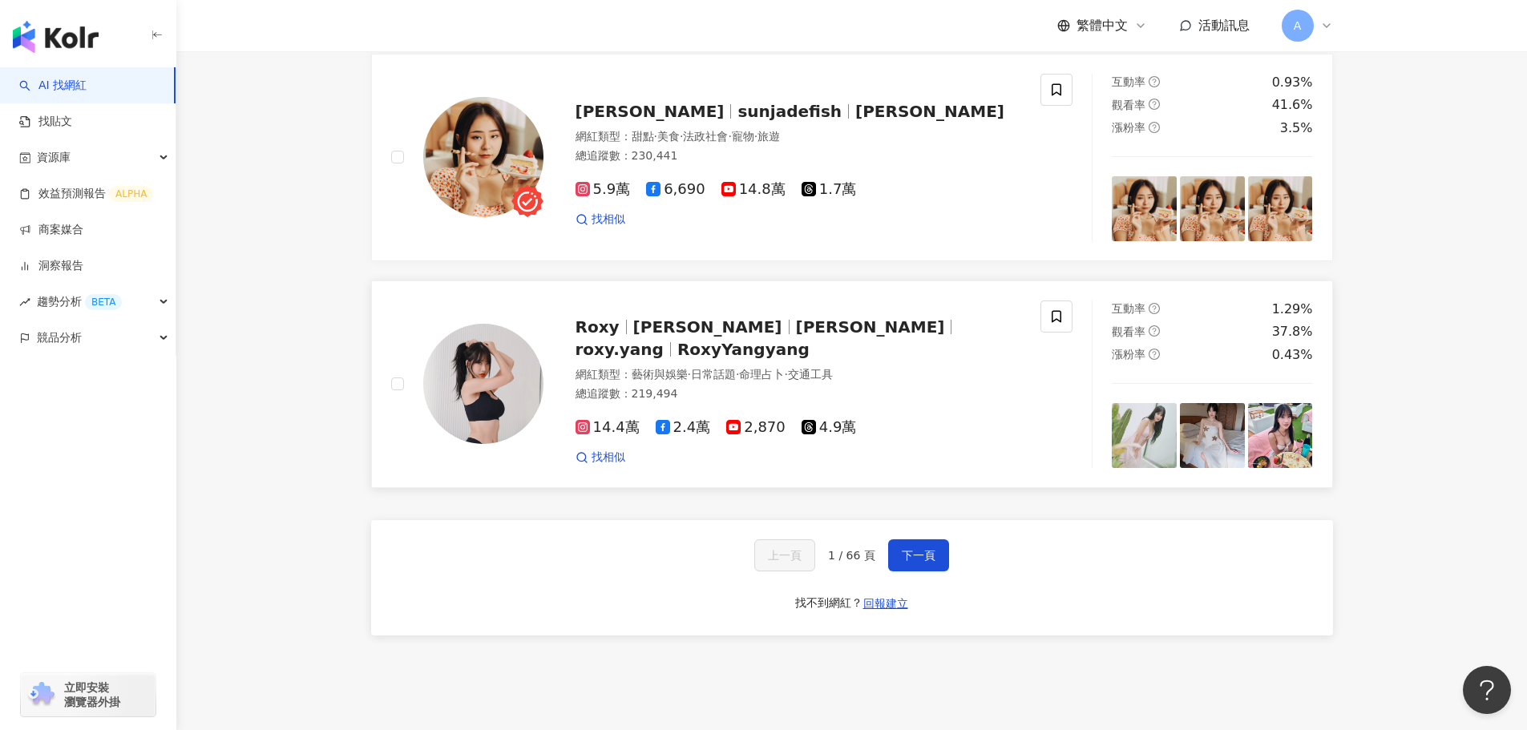
click at [796, 318] on span "楊若歆" at bounding box center [877, 327] width 163 height 19
click at [908, 549] on span "下一頁" at bounding box center [919, 555] width 34 height 13
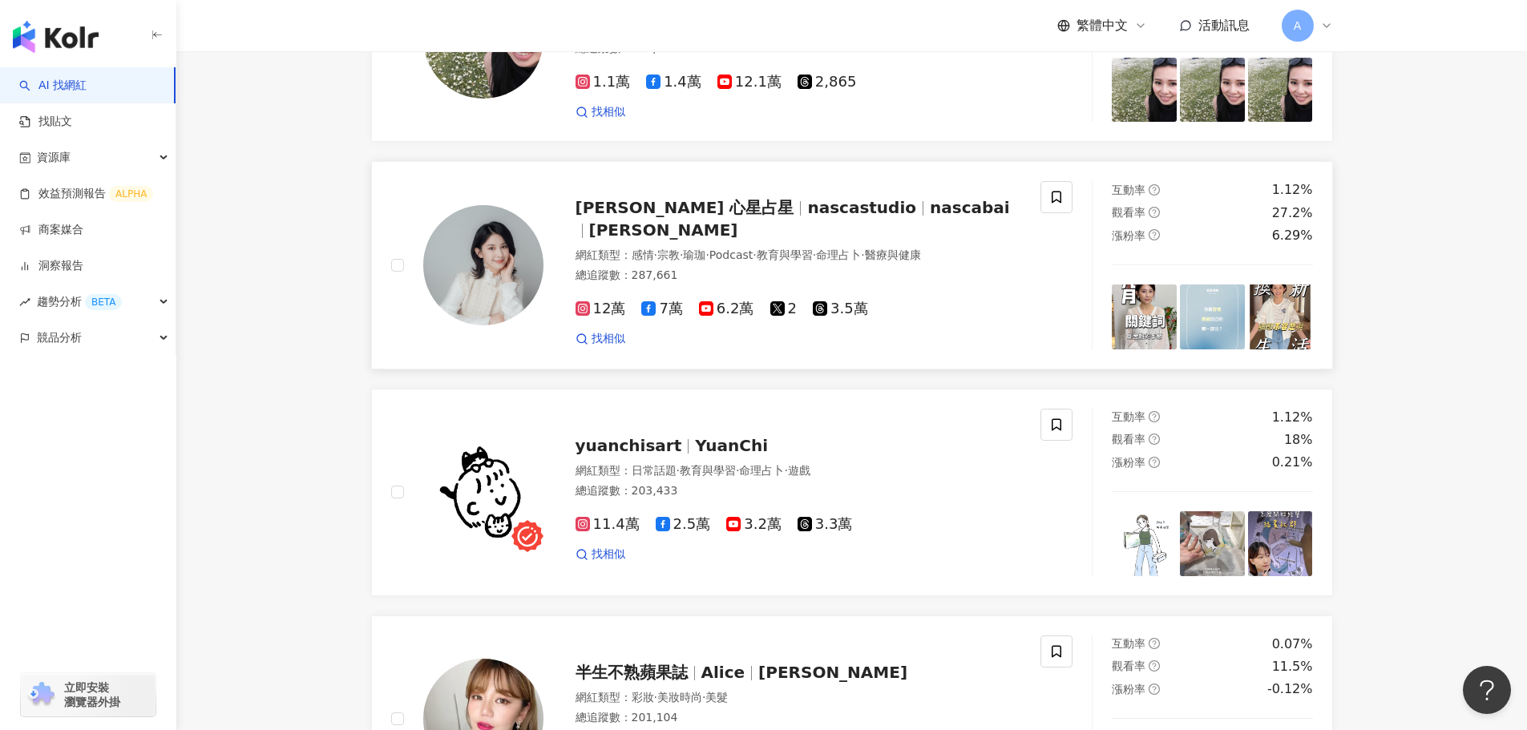
scroll to position [1588, 0]
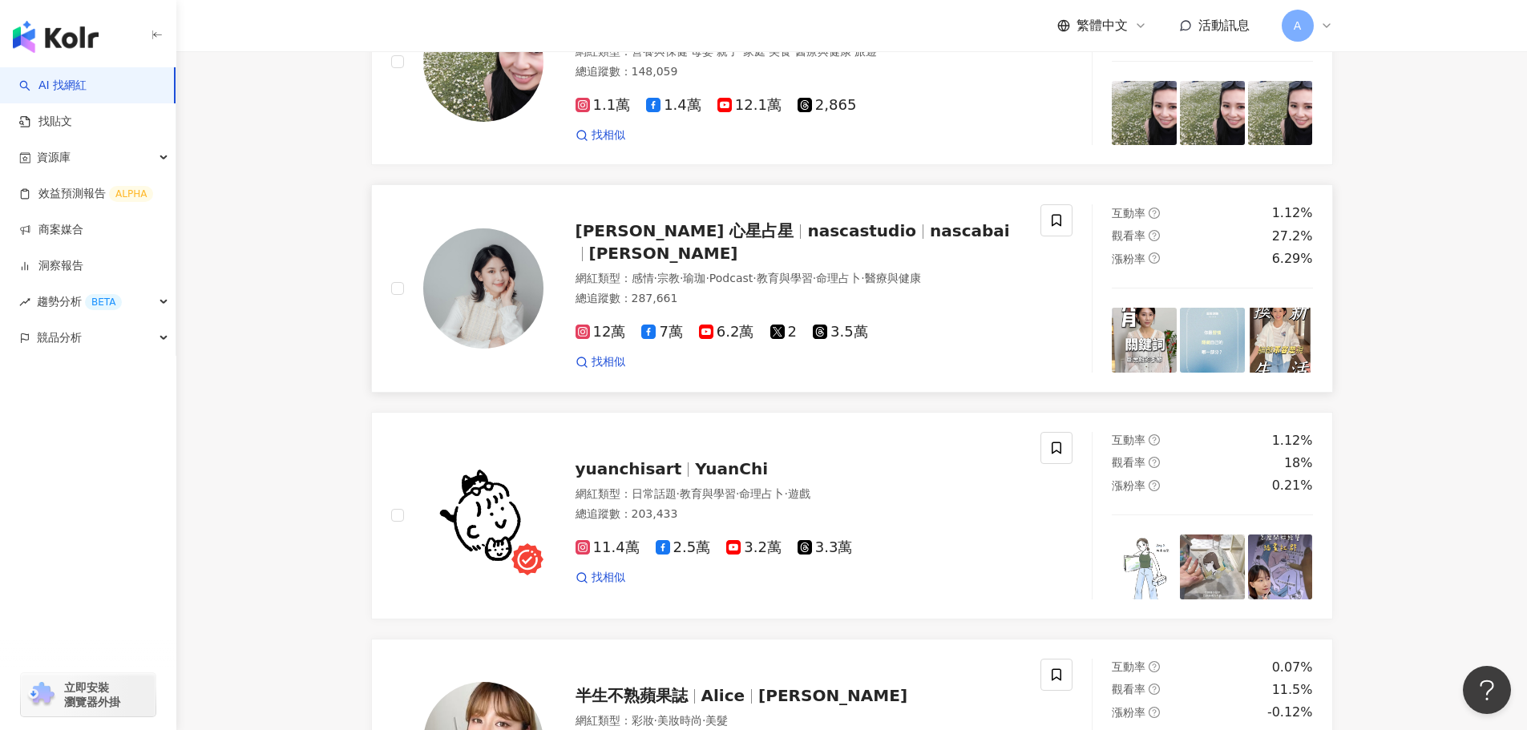
click at [807, 233] on span "nascastudio" at bounding box center [861, 230] width 109 height 19
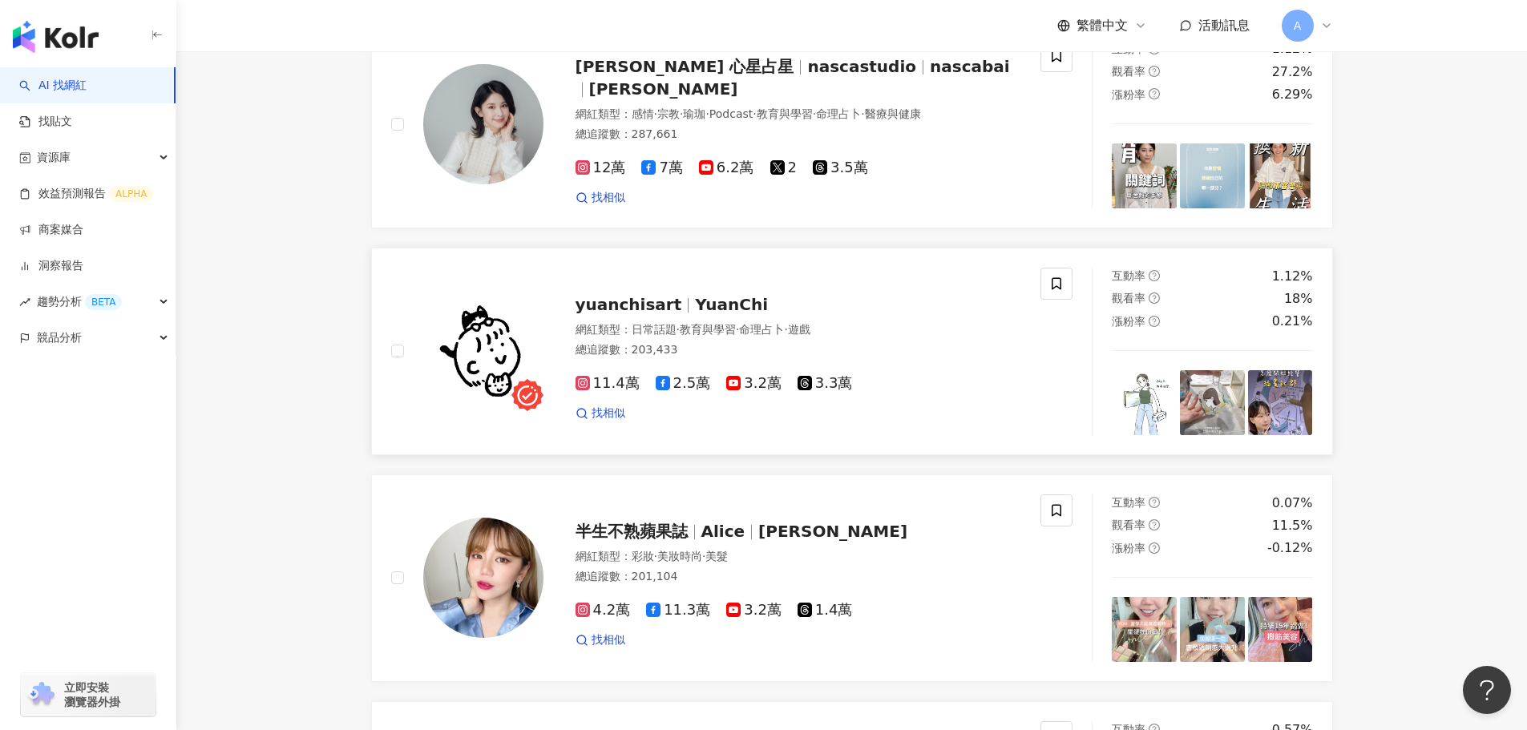
drag, startPoint x: 651, startPoint y: 300, endPoint x: 649, endPoint y: 315, distance: 15.3
click at [651, 300] on span "yuanchisart" at bounding box center [629, 304] width 107 height 19
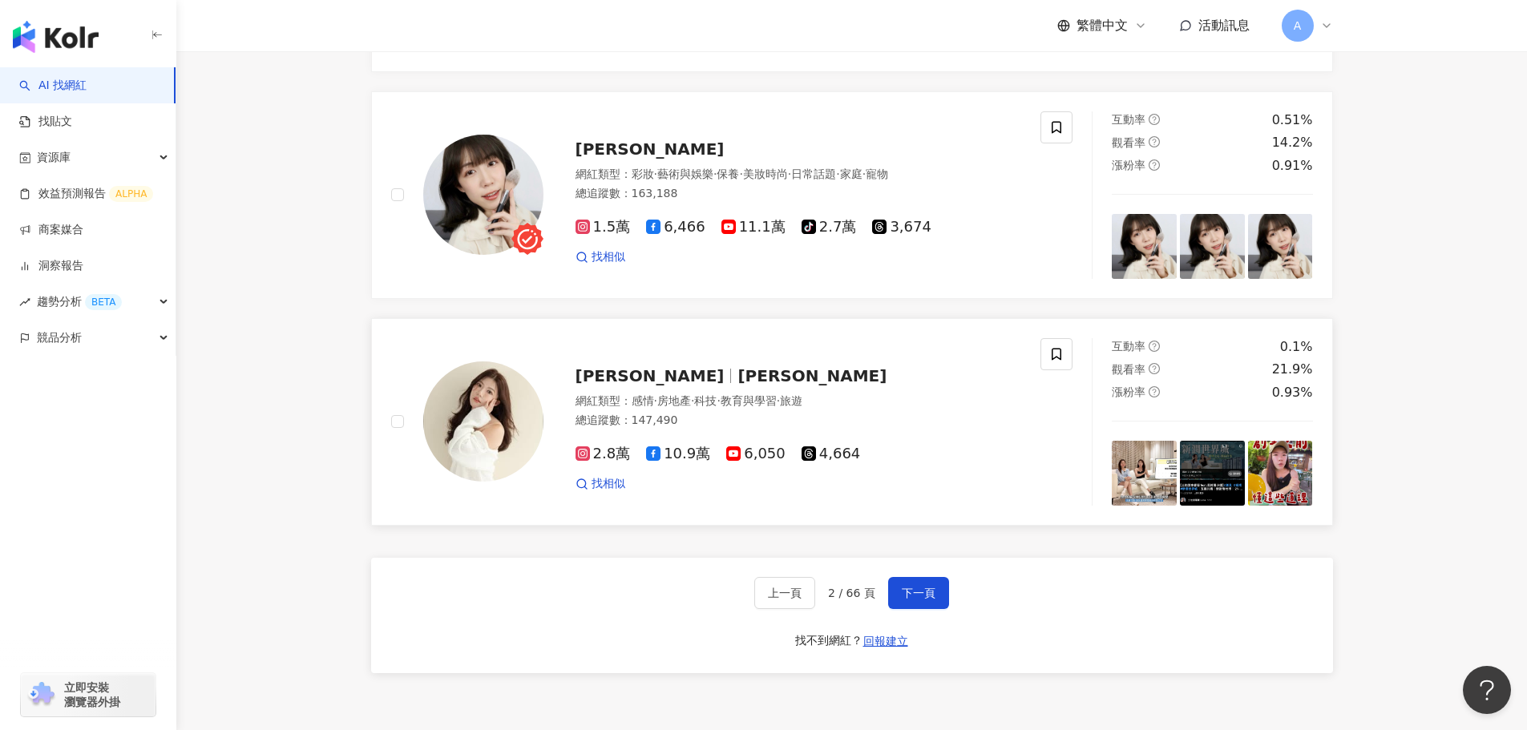
scroll to position [2875, 0]
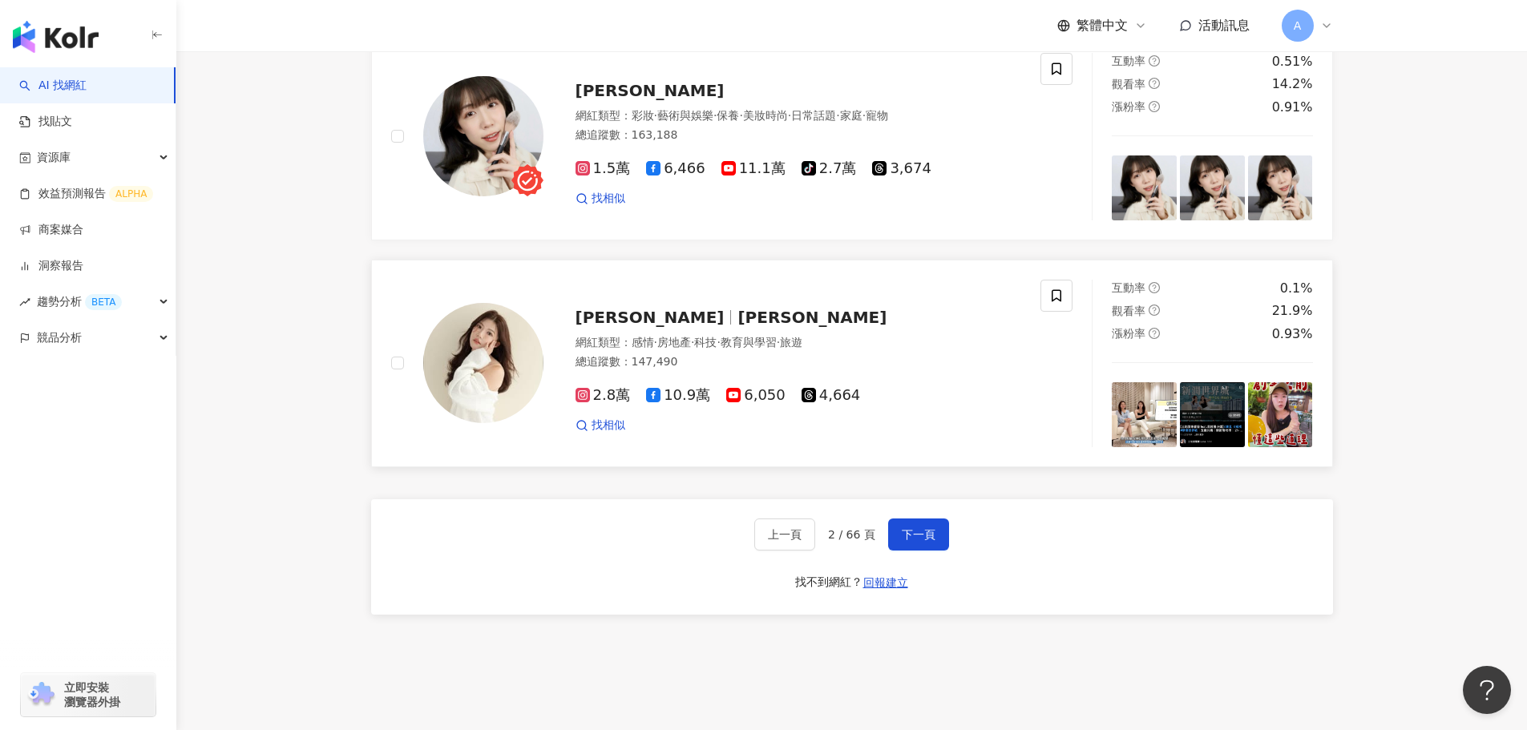
click at [622, 313] on span "詹千雁" at bounding box center [650, 317] width 149 height 19
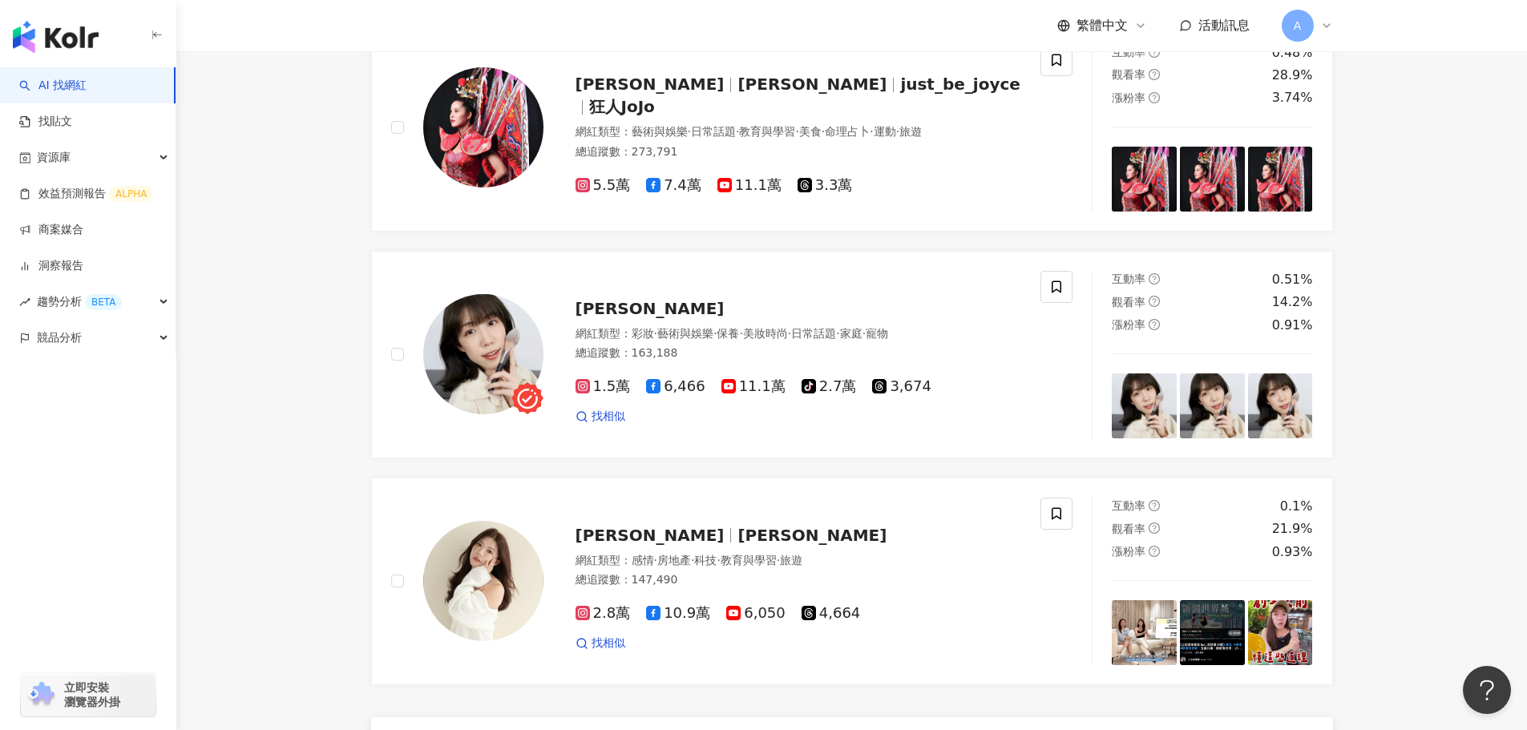
scroll to position [2635, 0]
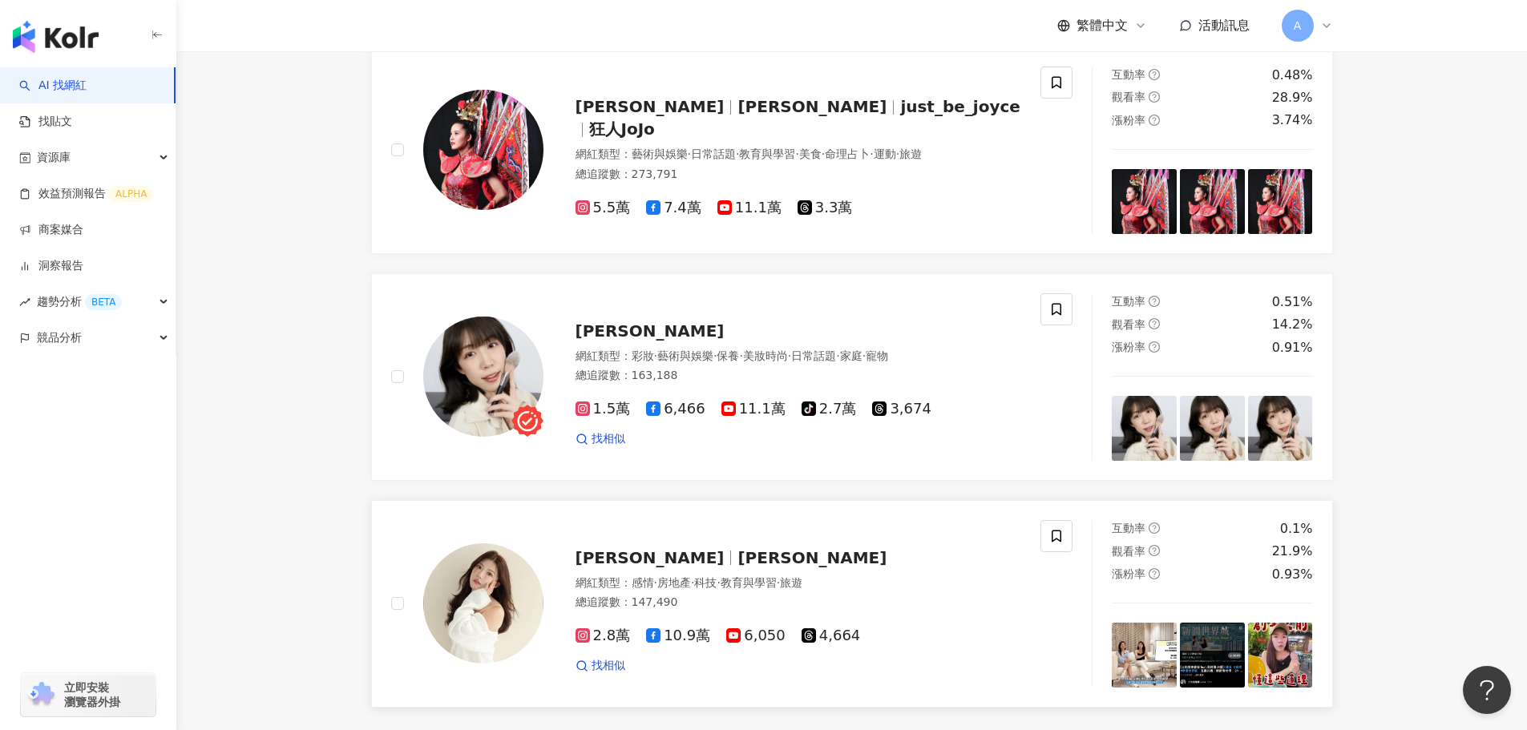
click at [638, 538] on div "詹千雁 Lena 網紅類型 ： 感情 · 房地產 · 科技 · 教育與學習 · 旅遊 總追蹤數 ： 147,490 2.8萬 10.9萬 6,050 4,66…" at bounding box center [783, 604] width 479 height 140
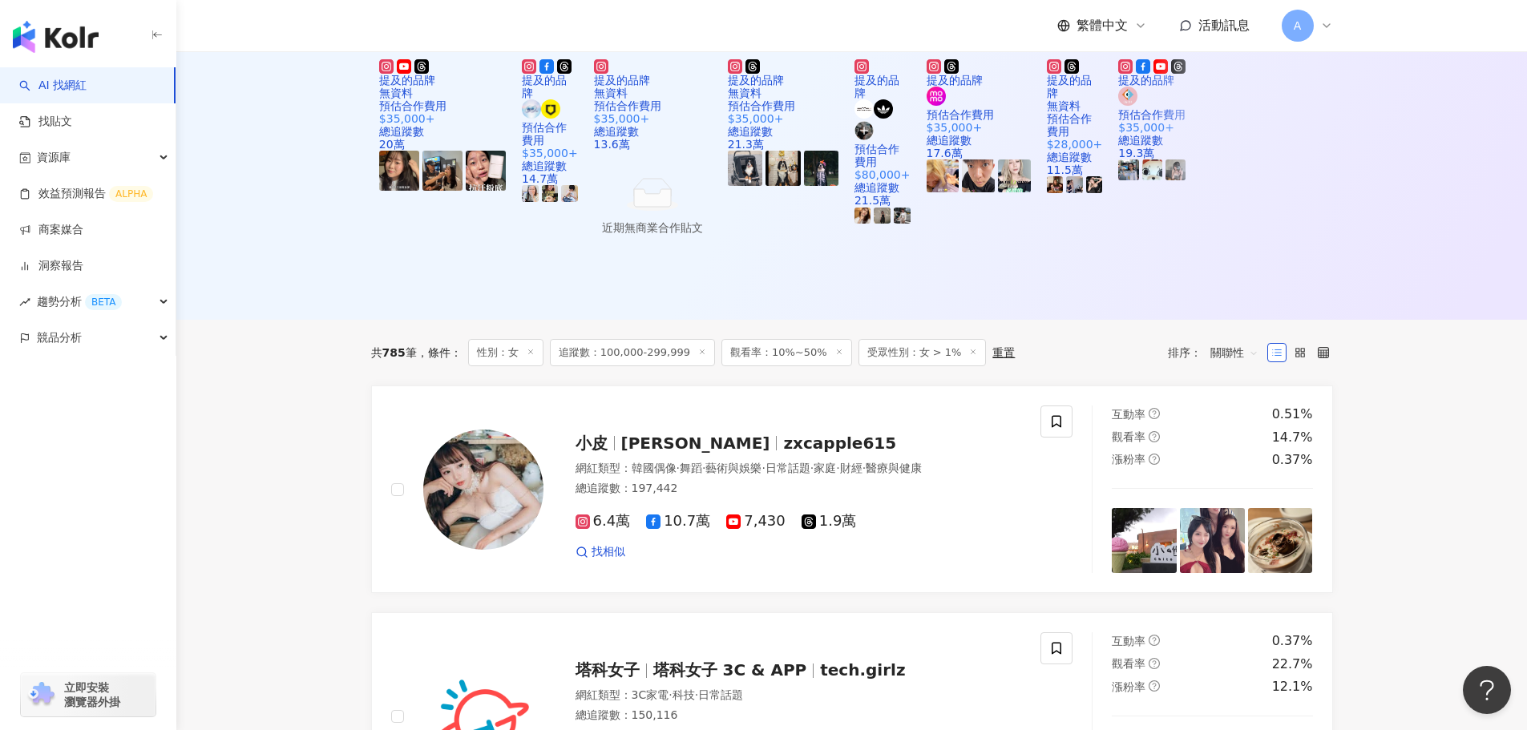
scroll to position [300, 0]
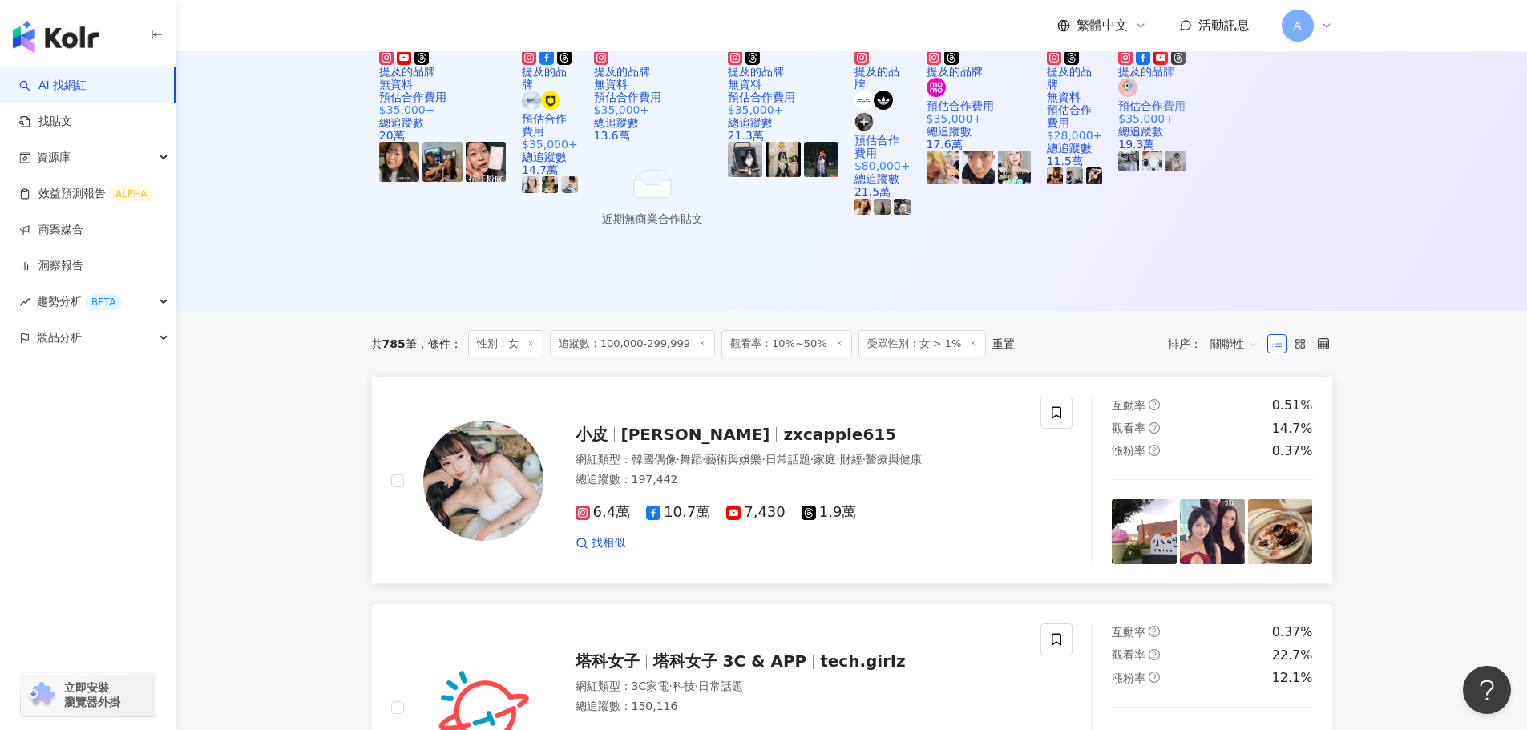
click at [706, 453] on span "·" at bounding box center [703, 459] width 3 height 13
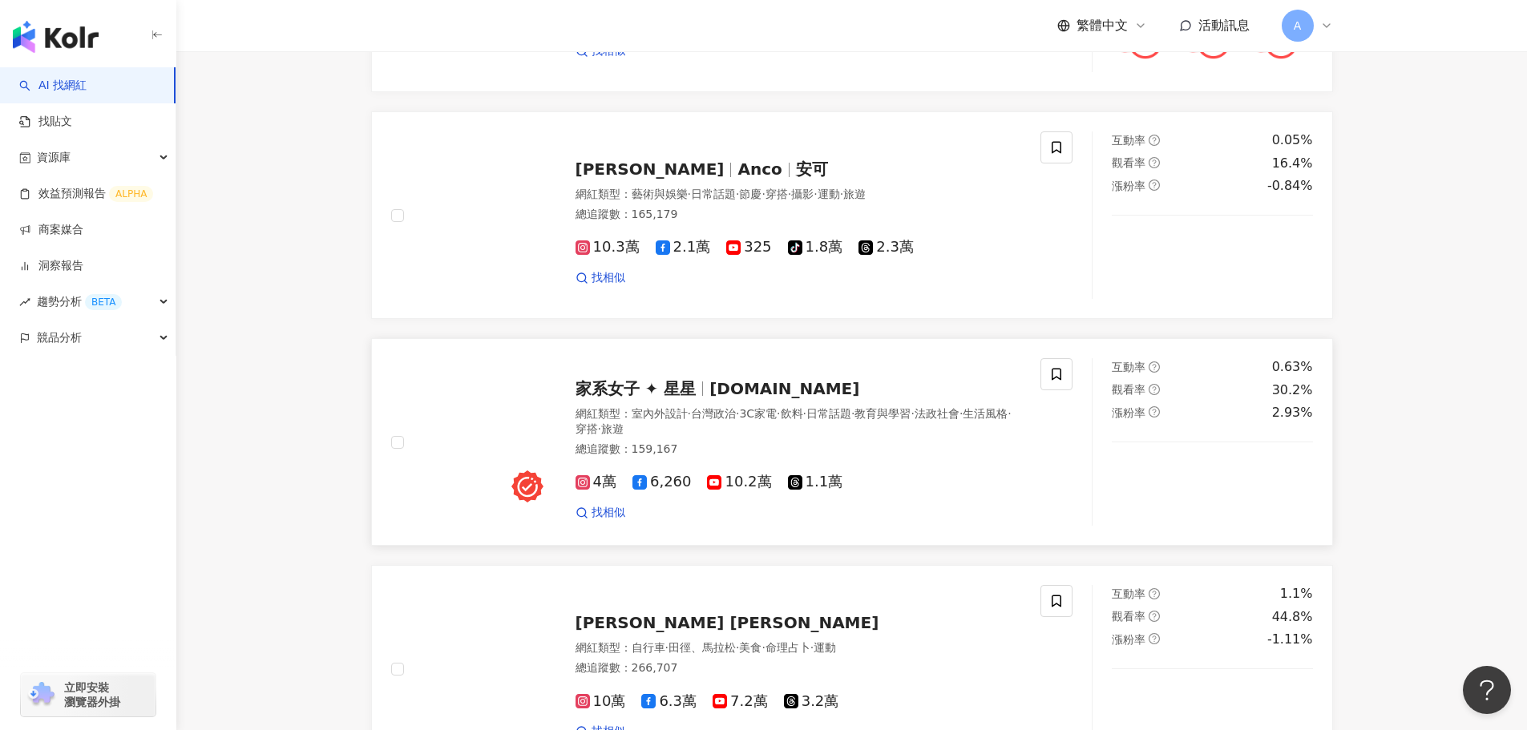
scroll to position [941, 0]
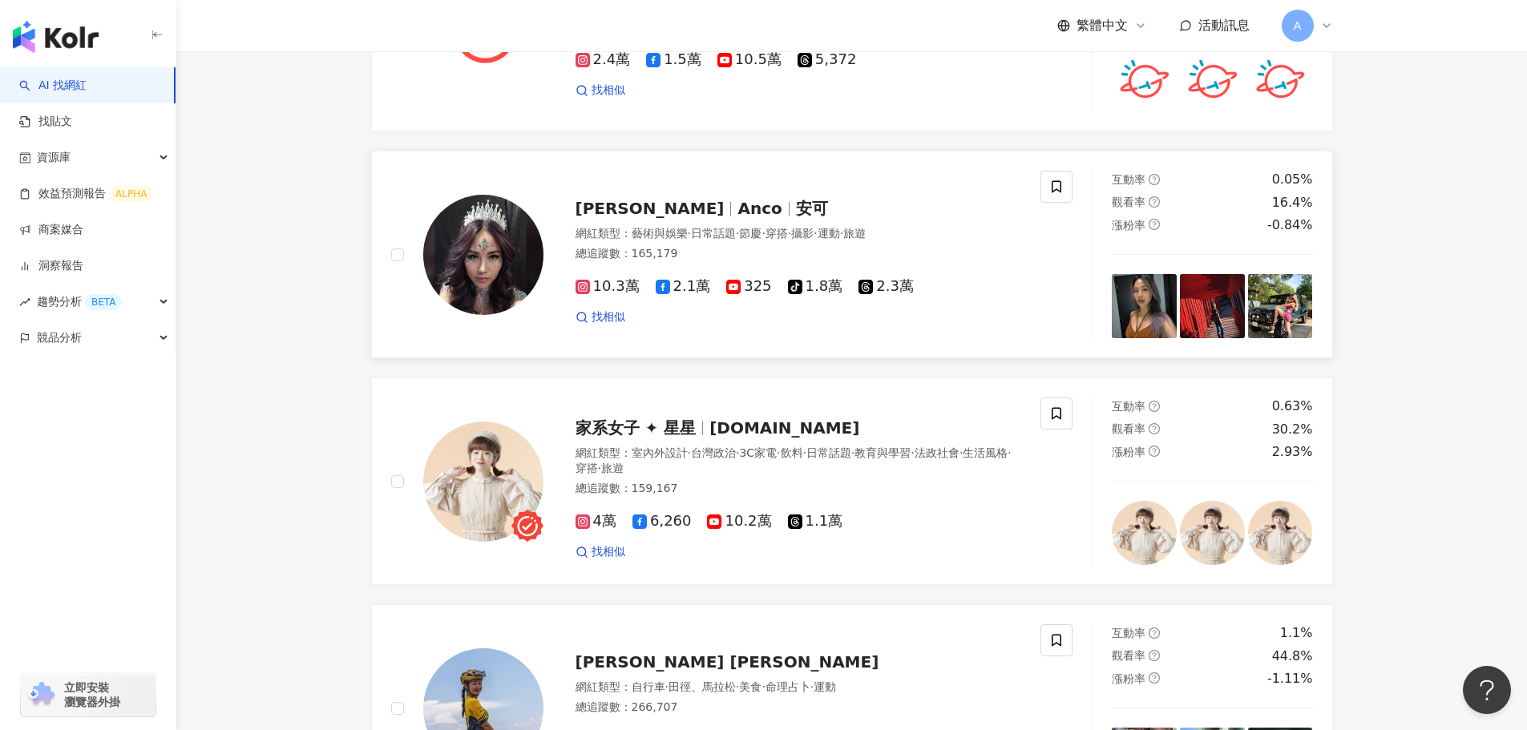
click at [738, 202] on span "Anco" at bounding box center [760, 208] width 44 height 19
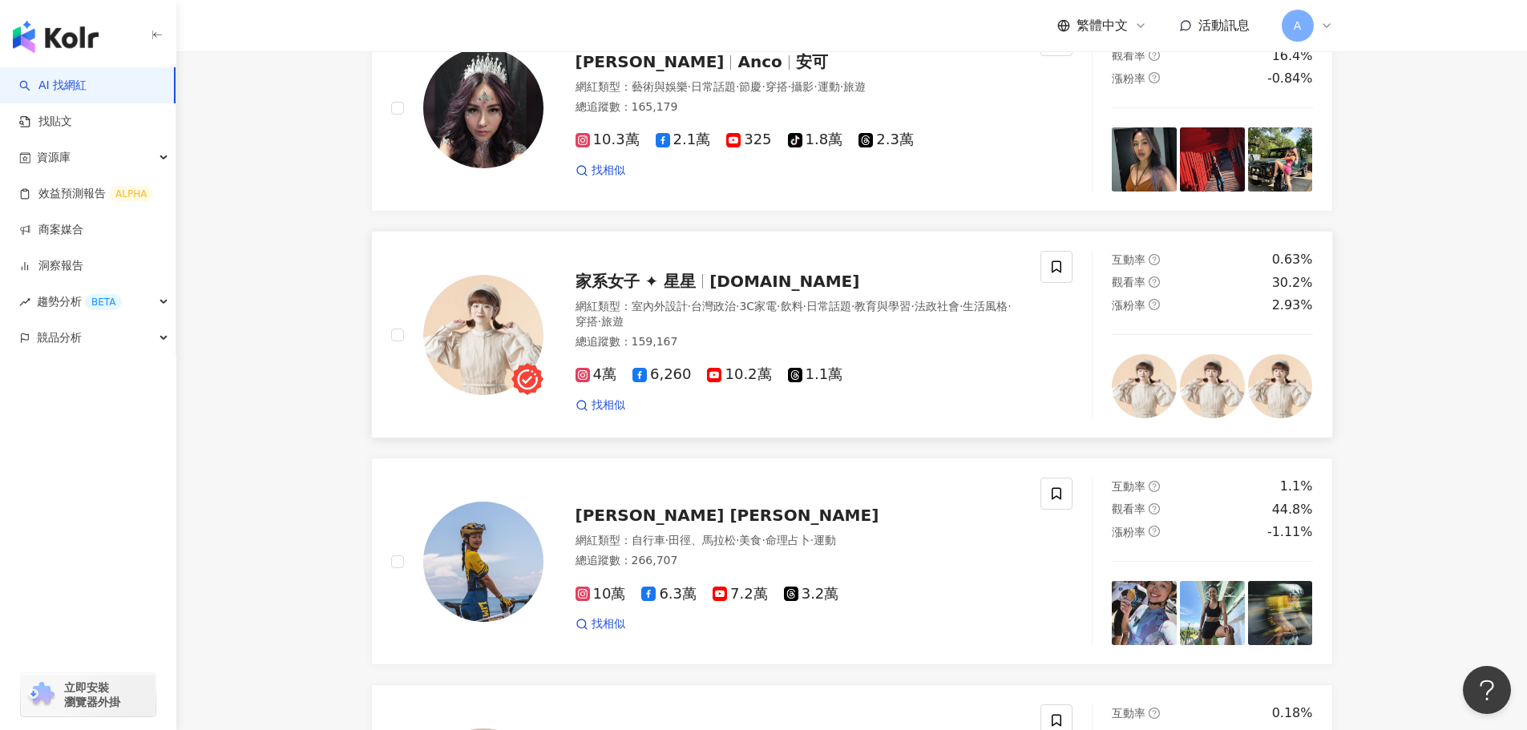
scroll to position [1102, 0]
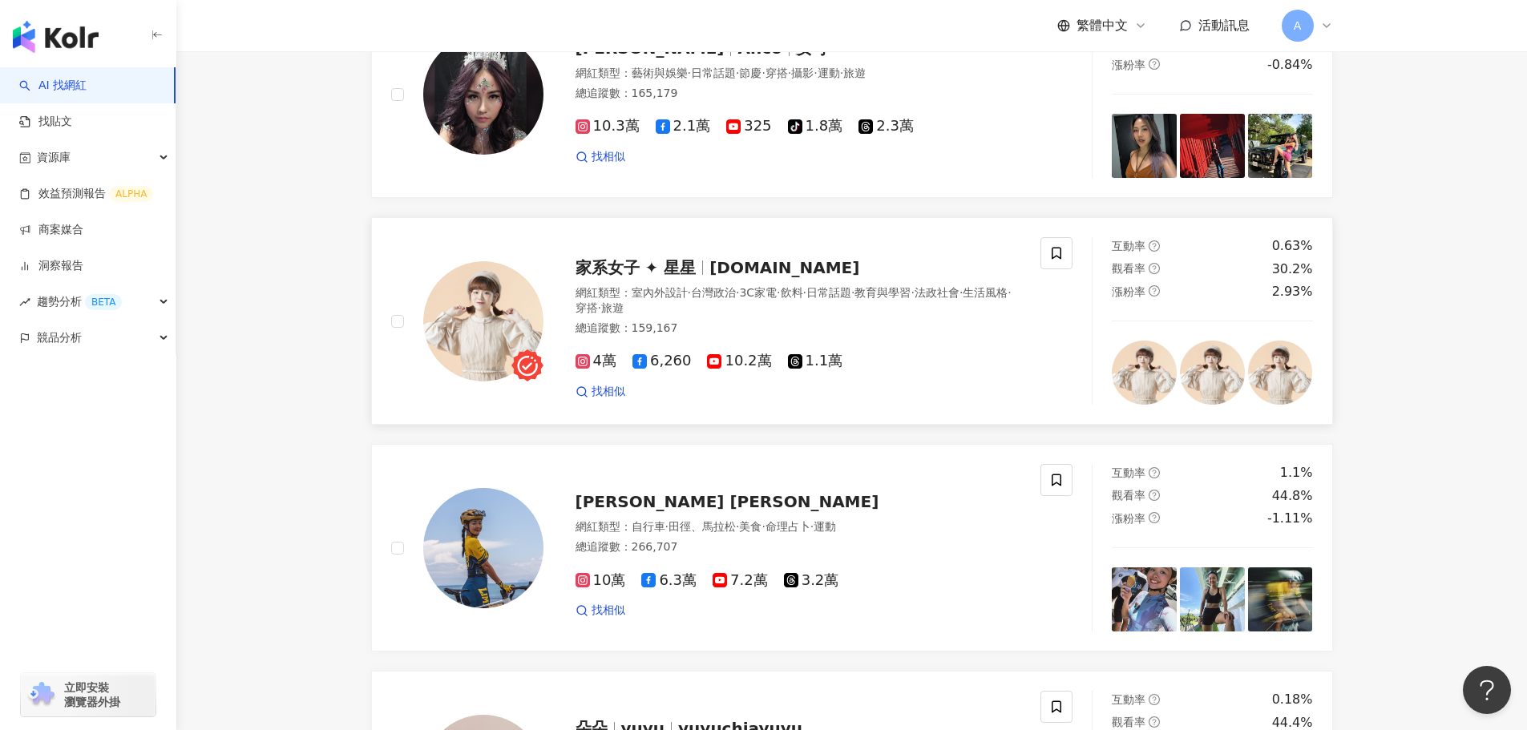
click at [629, 261] on span "家系女子 ✦ 星星" at bounding box center [636, 267] width 121 height 19
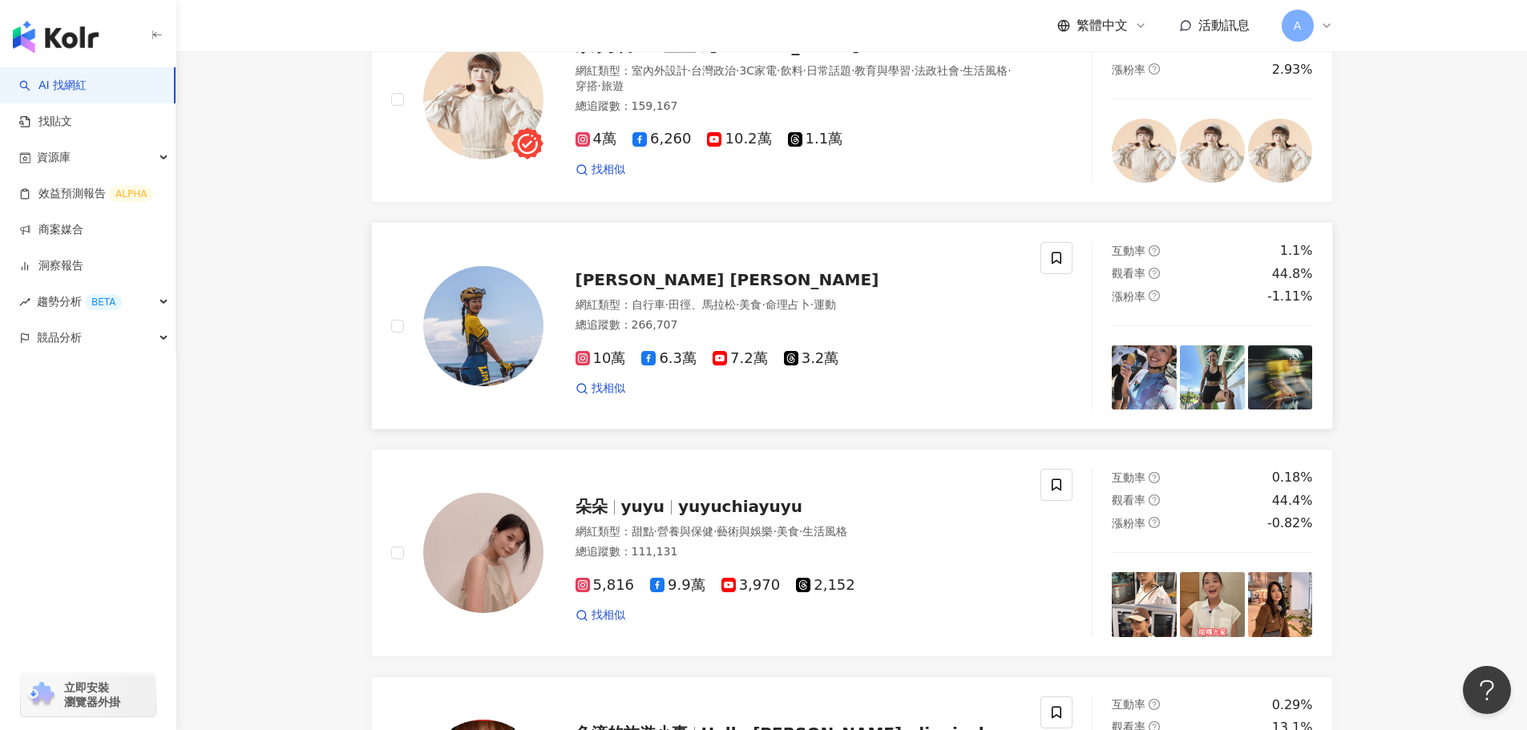
scroll to position [1422, 0]
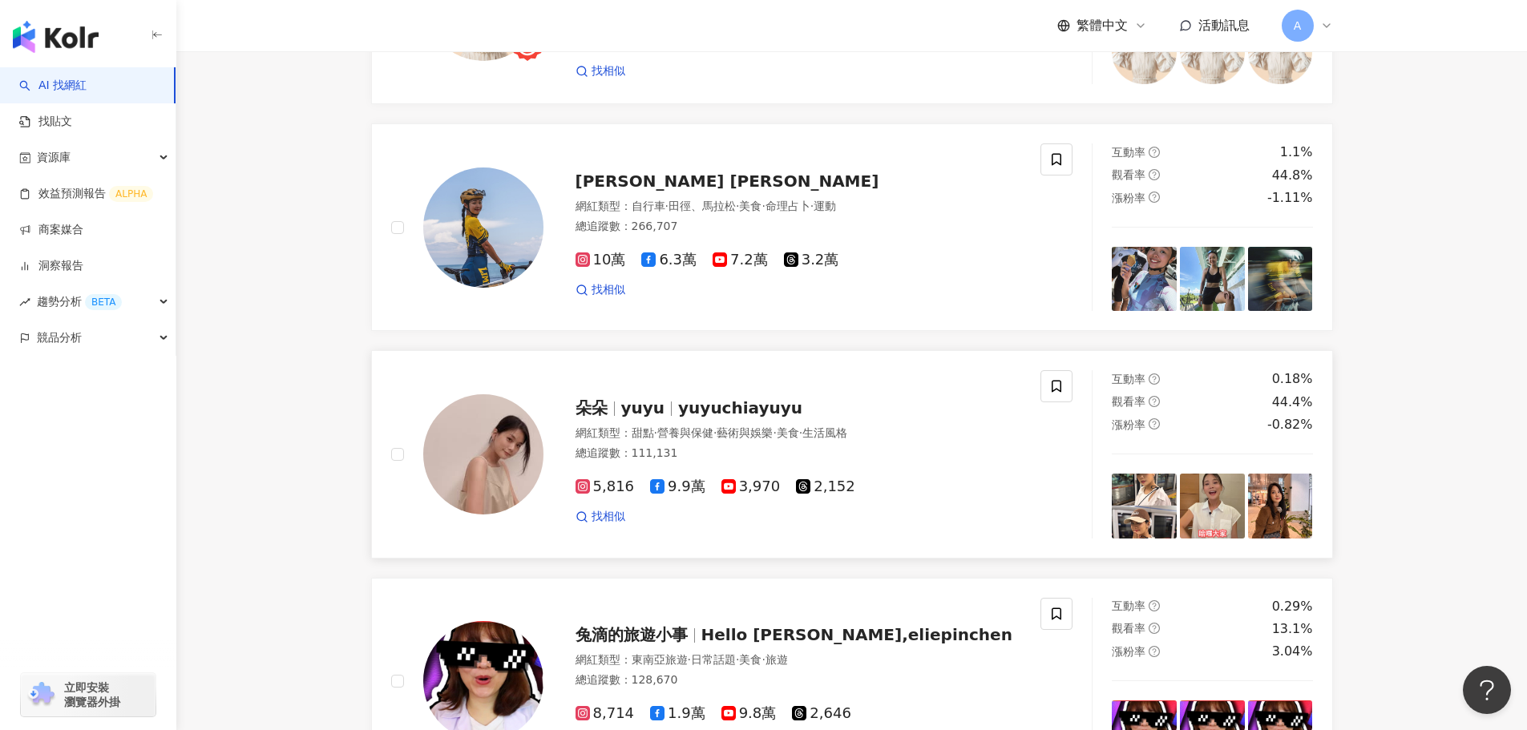
click at [657, 427] on span "·" at bounding box center [655, 433] width 3 height 13
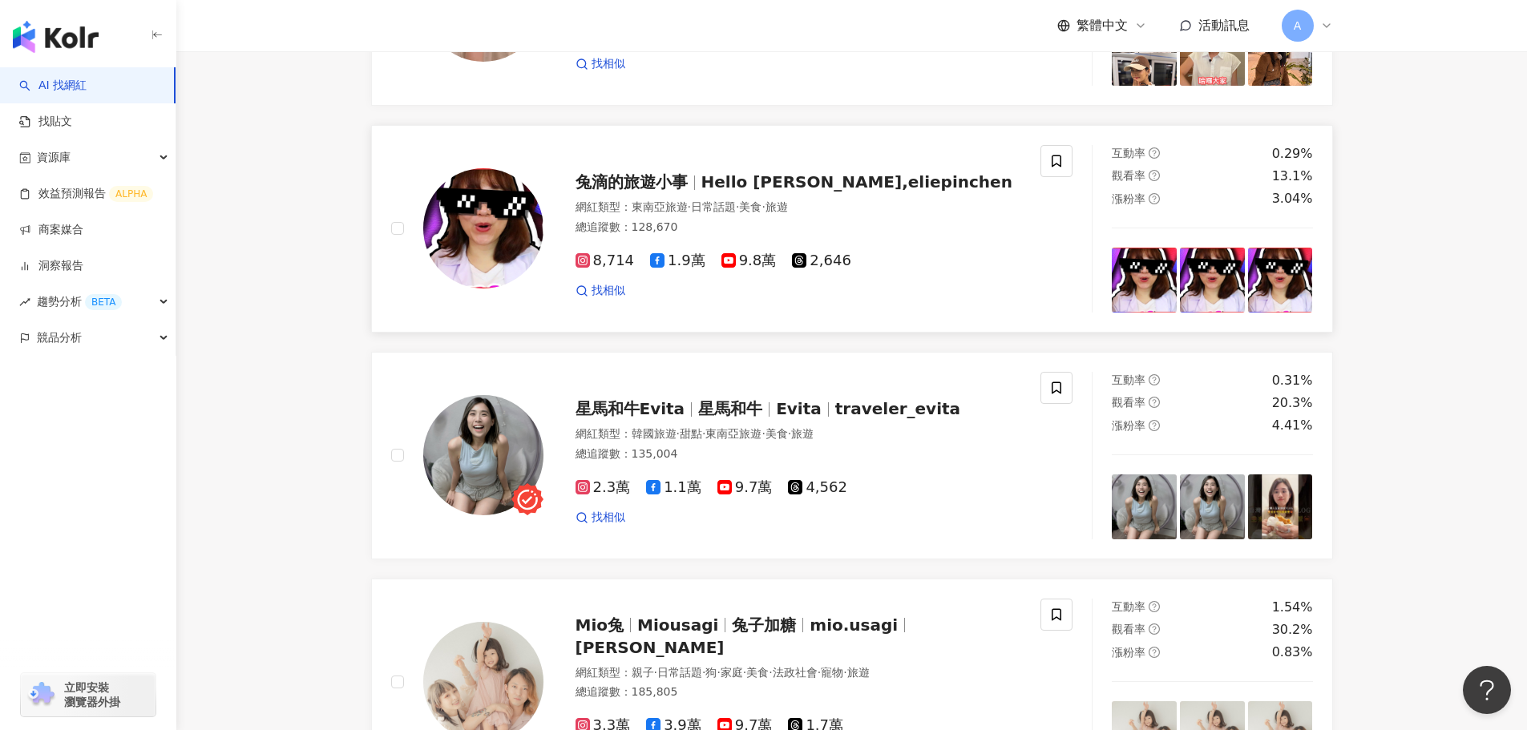
scroll to position [1904, 0]
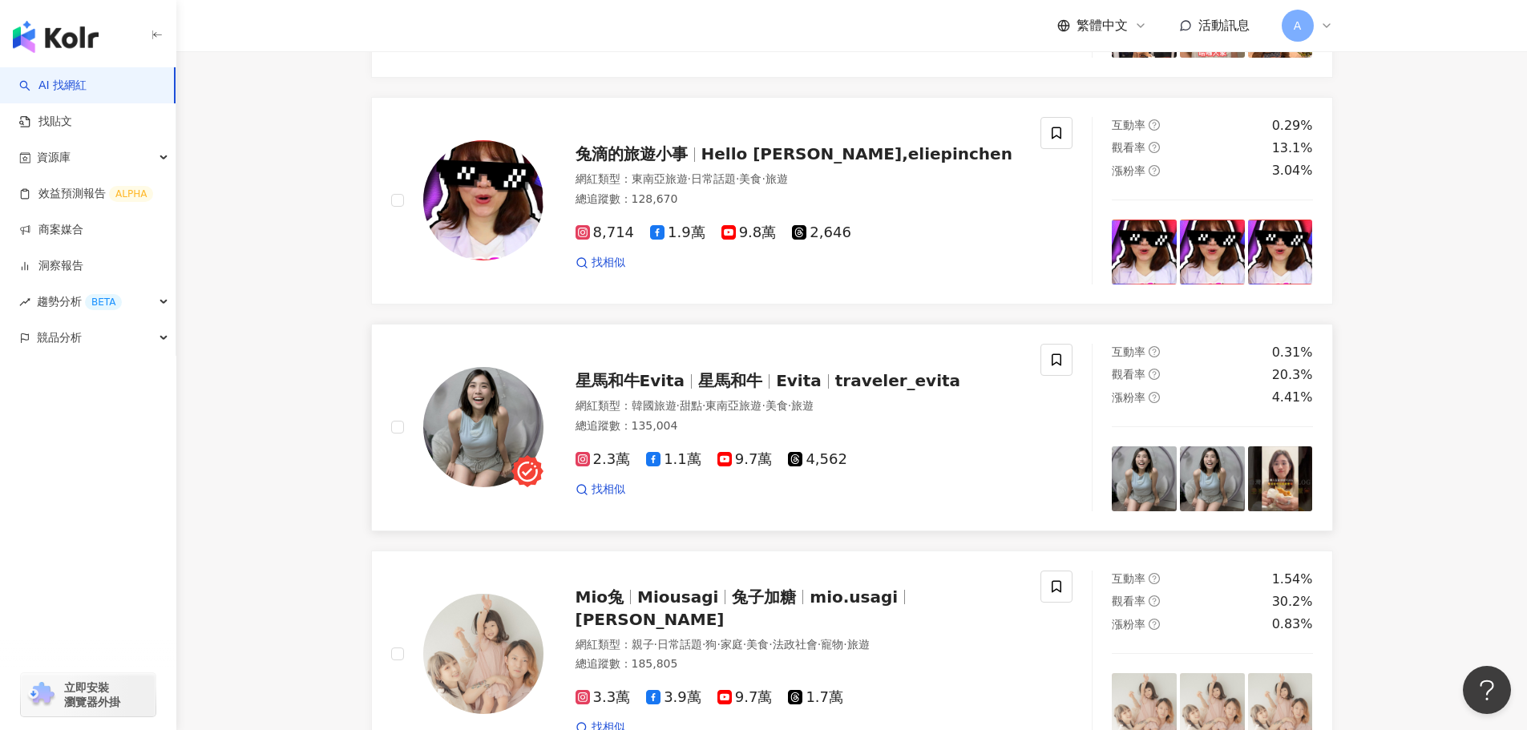
click at [676, 371] on span "星馬和牛Evita" at bounding box center [631, 380] width 110 height 19
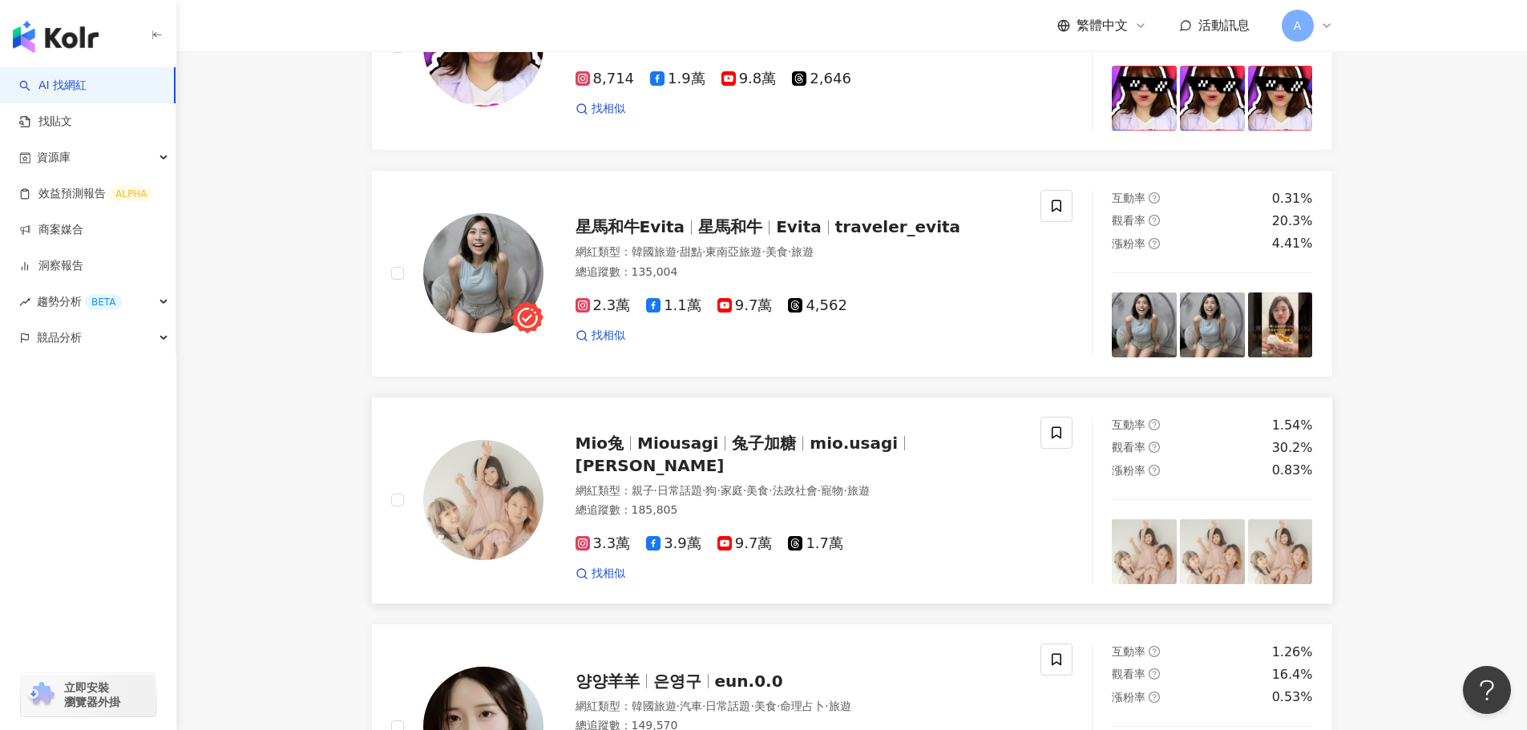
scroll to position [2064, 0]
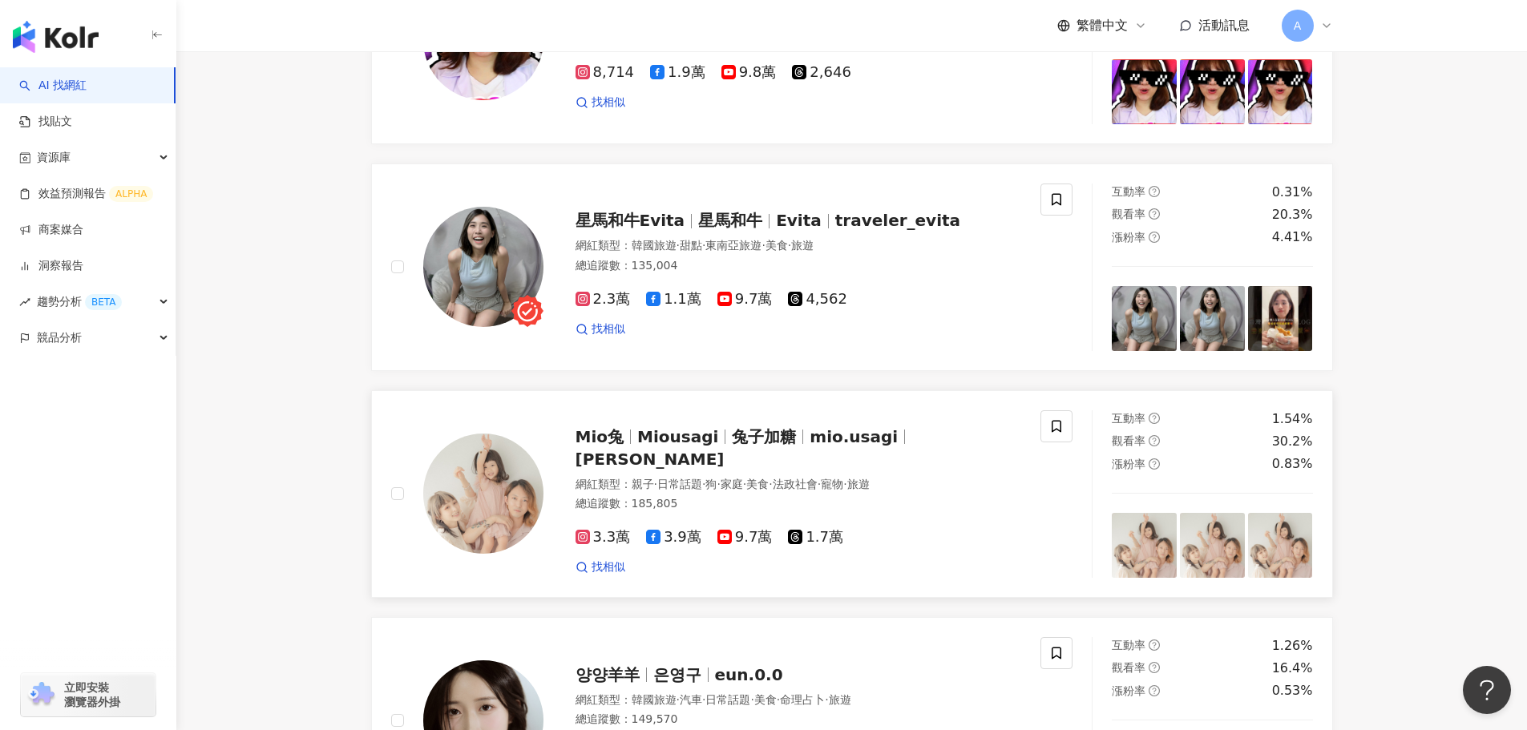
click at [670, 447] on span "Miousagi" at bounding box center [677, 436] width 81 height 19
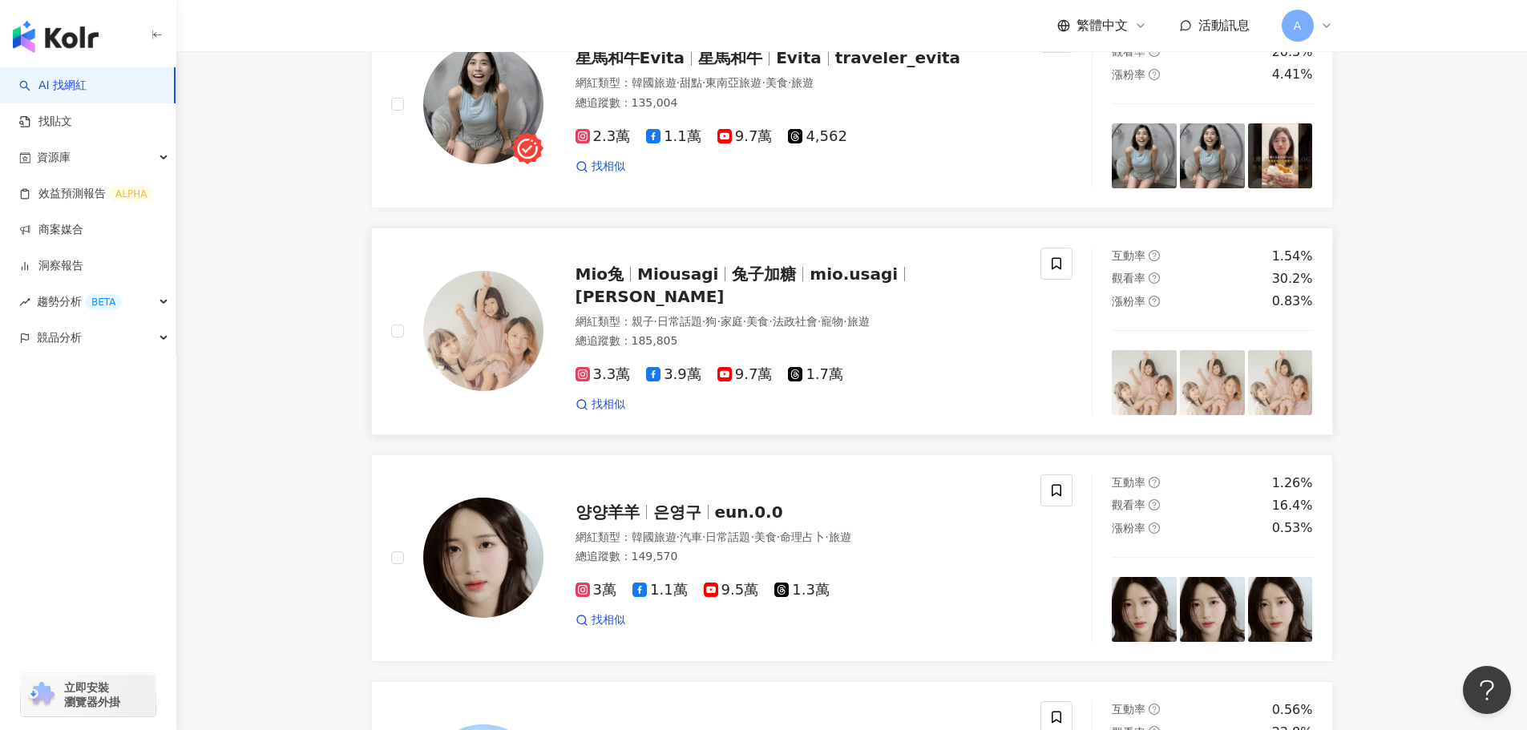
scroll to position [2304, 0]
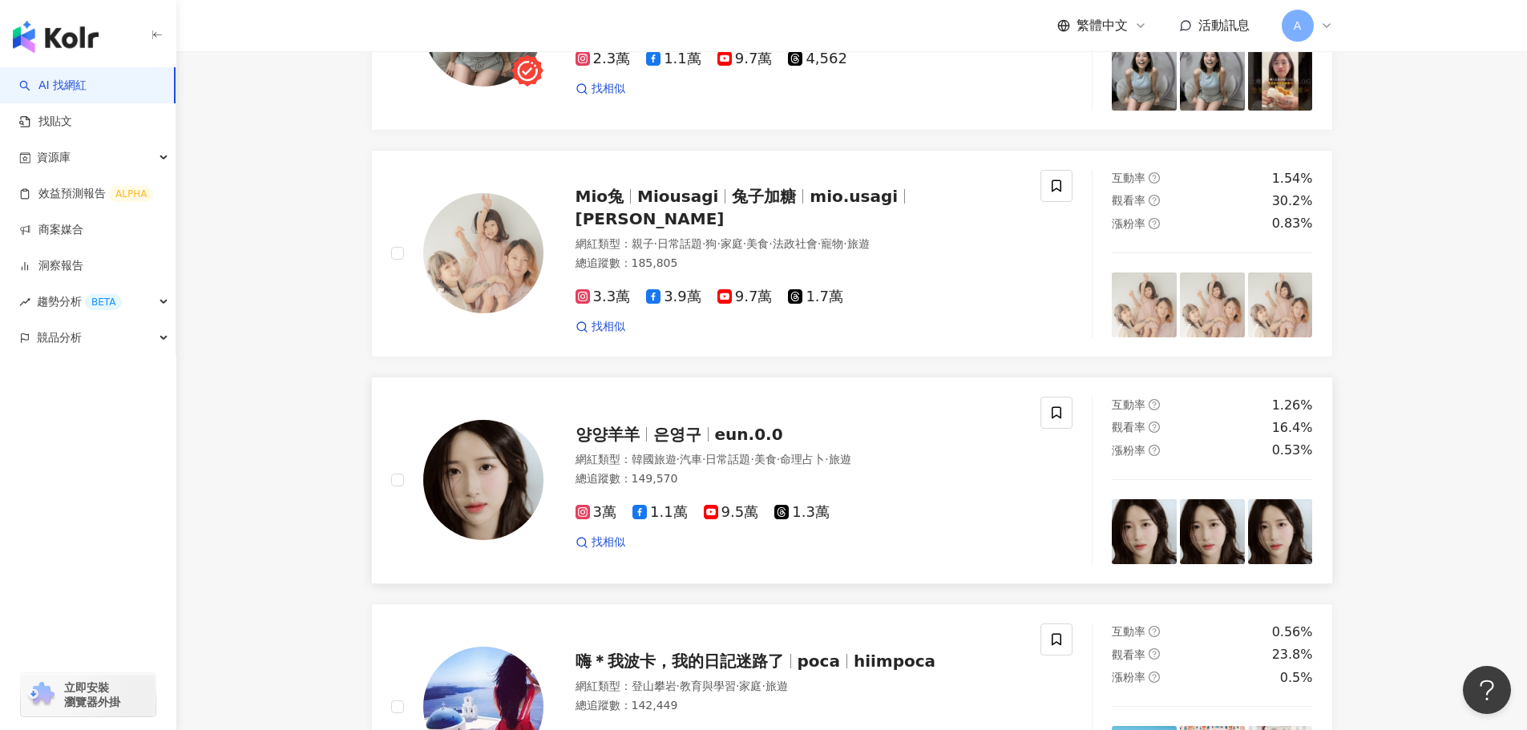
click at [669, 431] on span "은영구" at bounding box center [677, 434] width 48 height 19
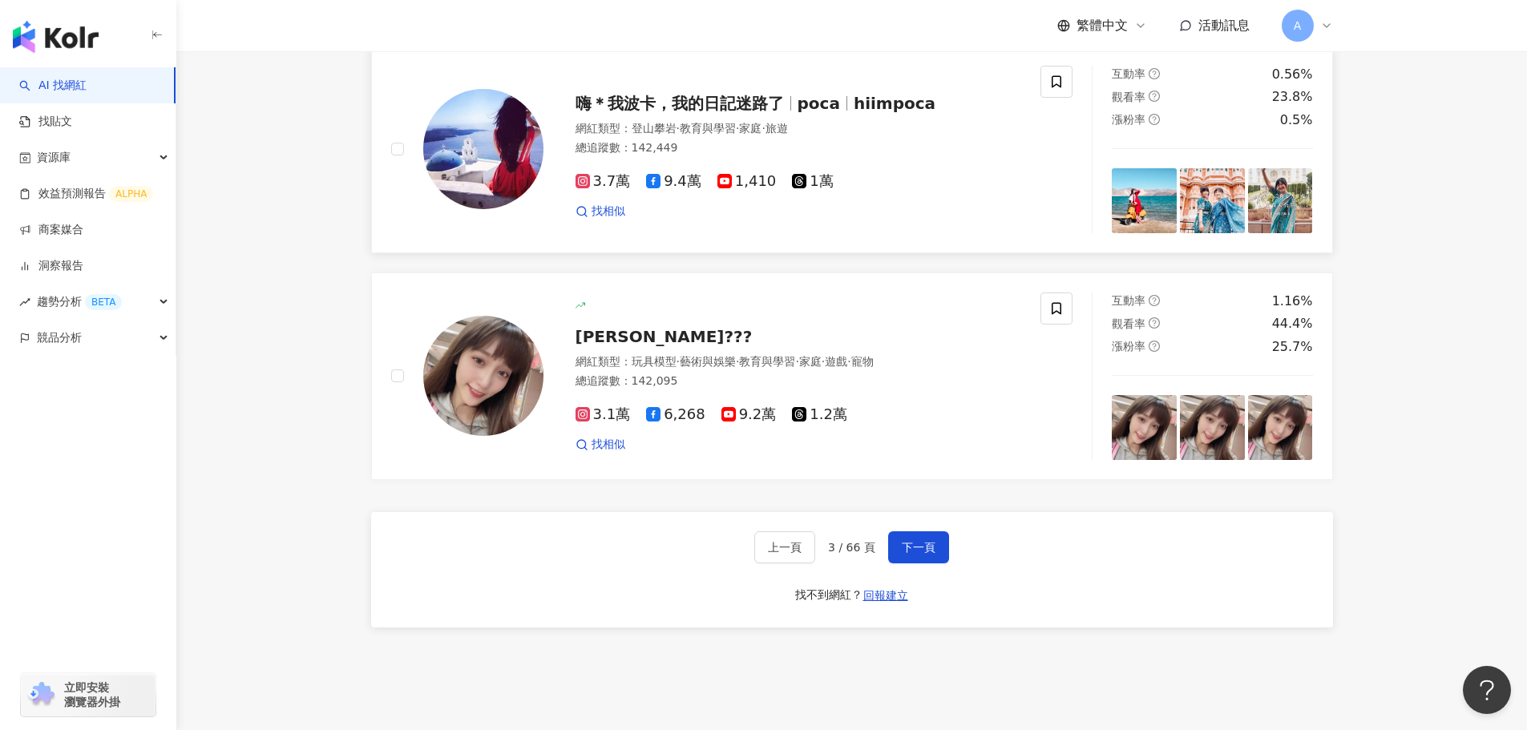
scroll to position [2866, 0]
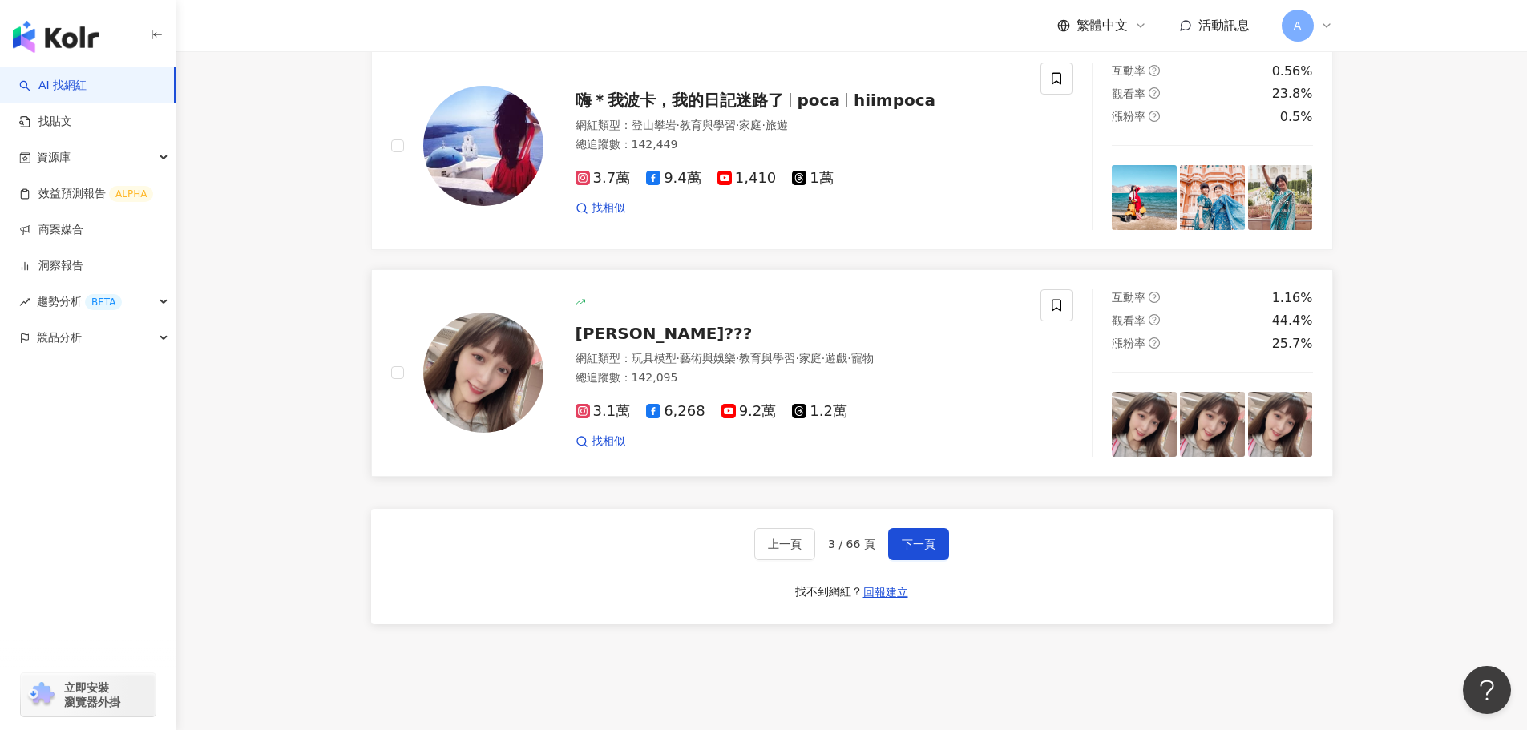
click at [591, 330] on span "艾芮卡???" at bounding box center [664, 333] width 177 height 19
click at [920, 538] on span "下一頁" at bounding box center [919, 544] width 34 height 13
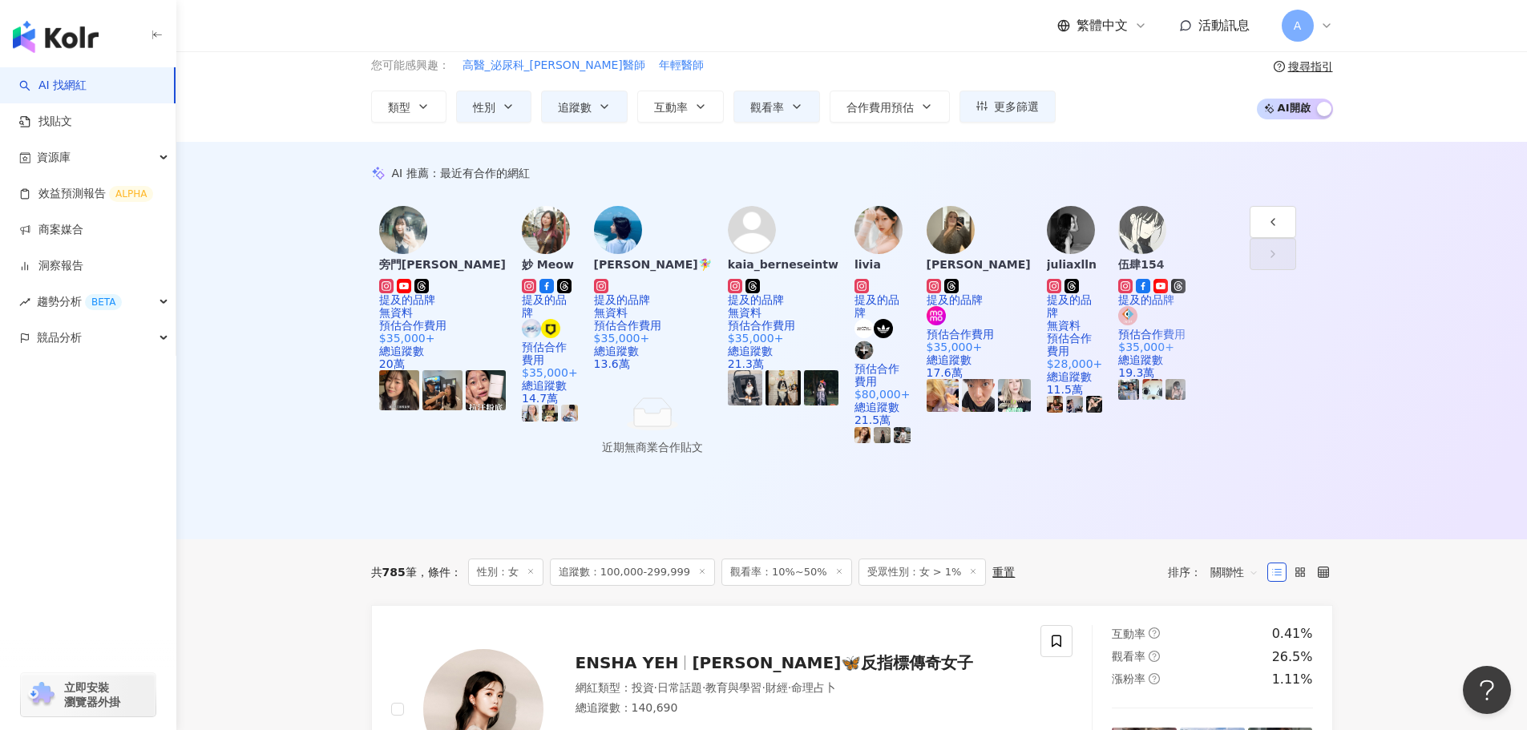
scroll to position [312, 0]
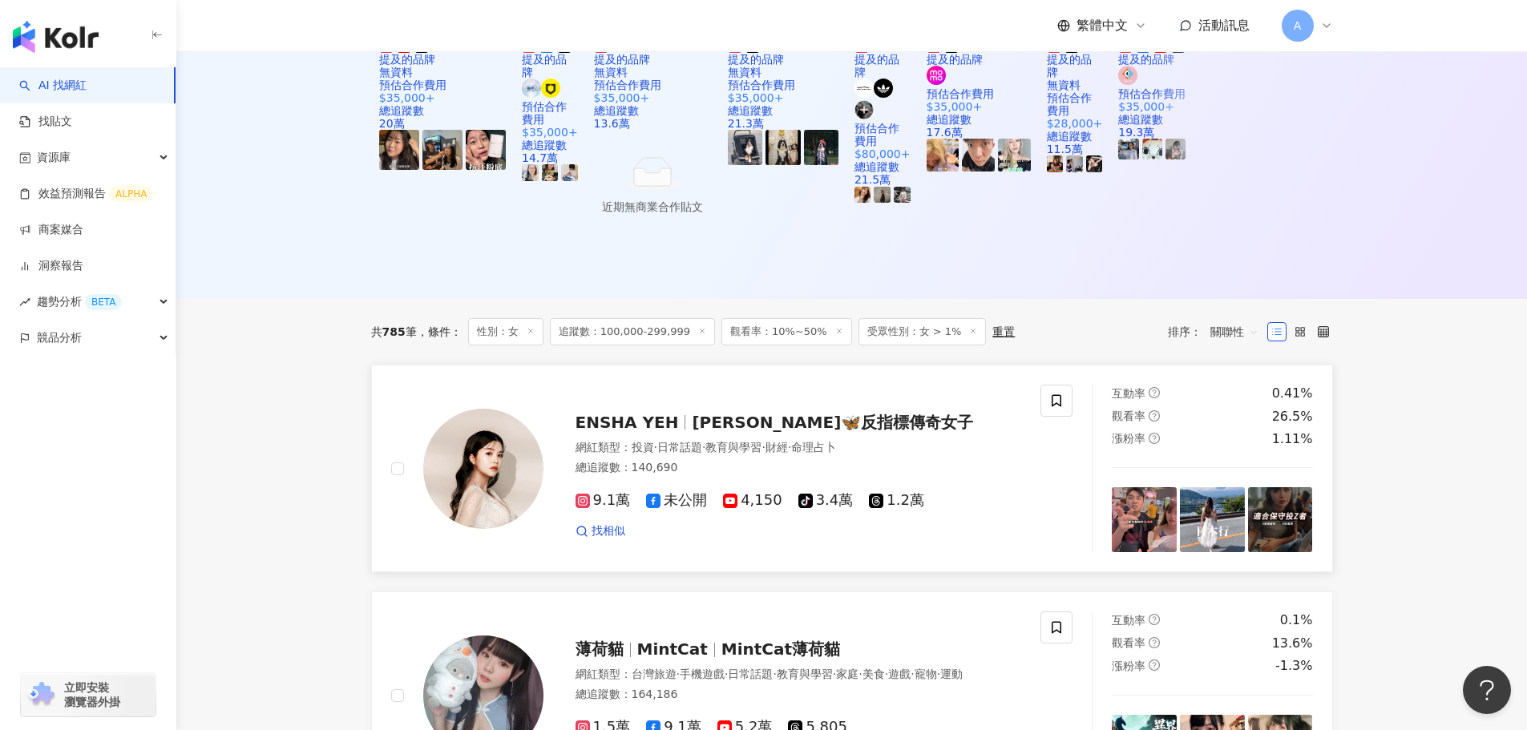
click at [739, 413] on span "K絲莉🦋反指標傳奇女子" at bounding box center [832, 422] width 281 height 19
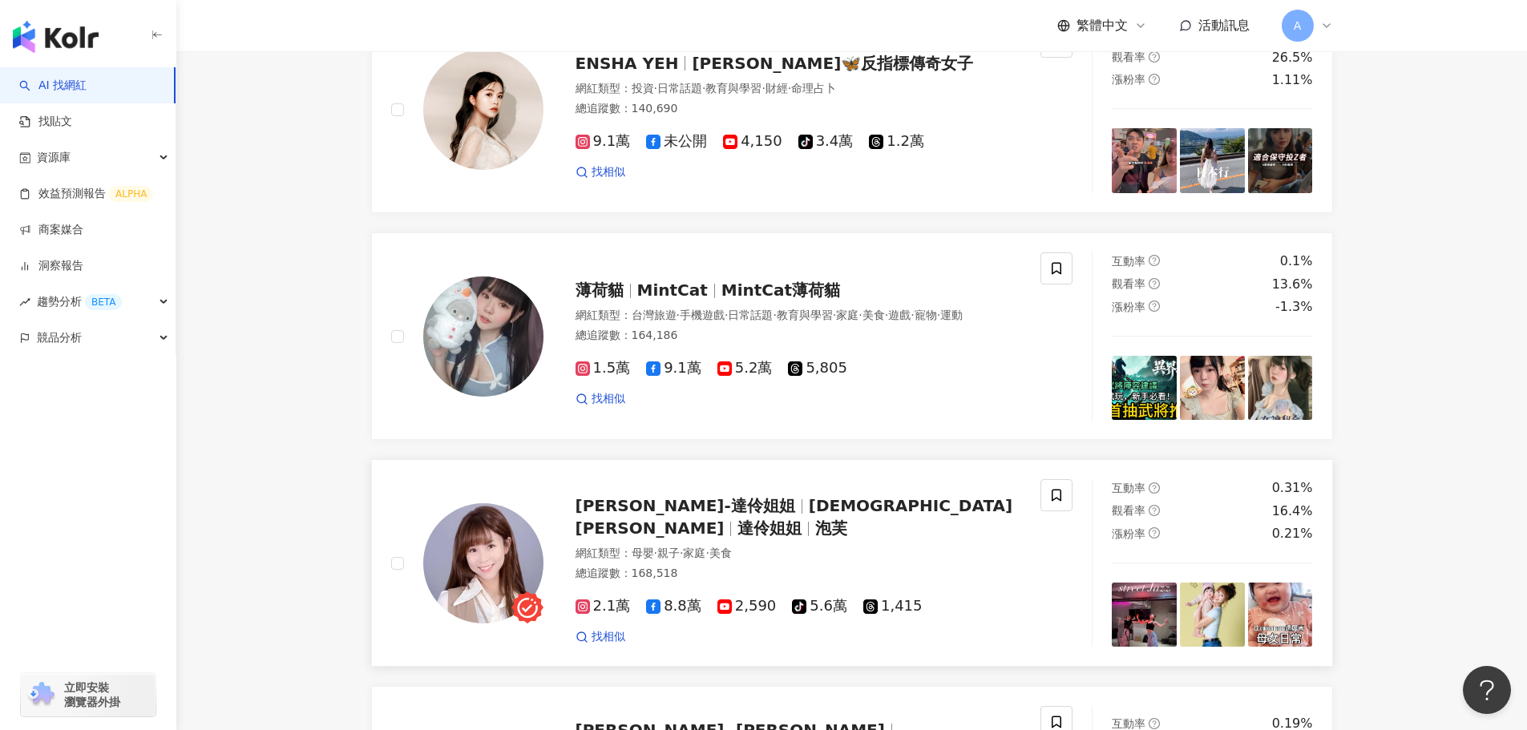
scroll to position [713, 0]
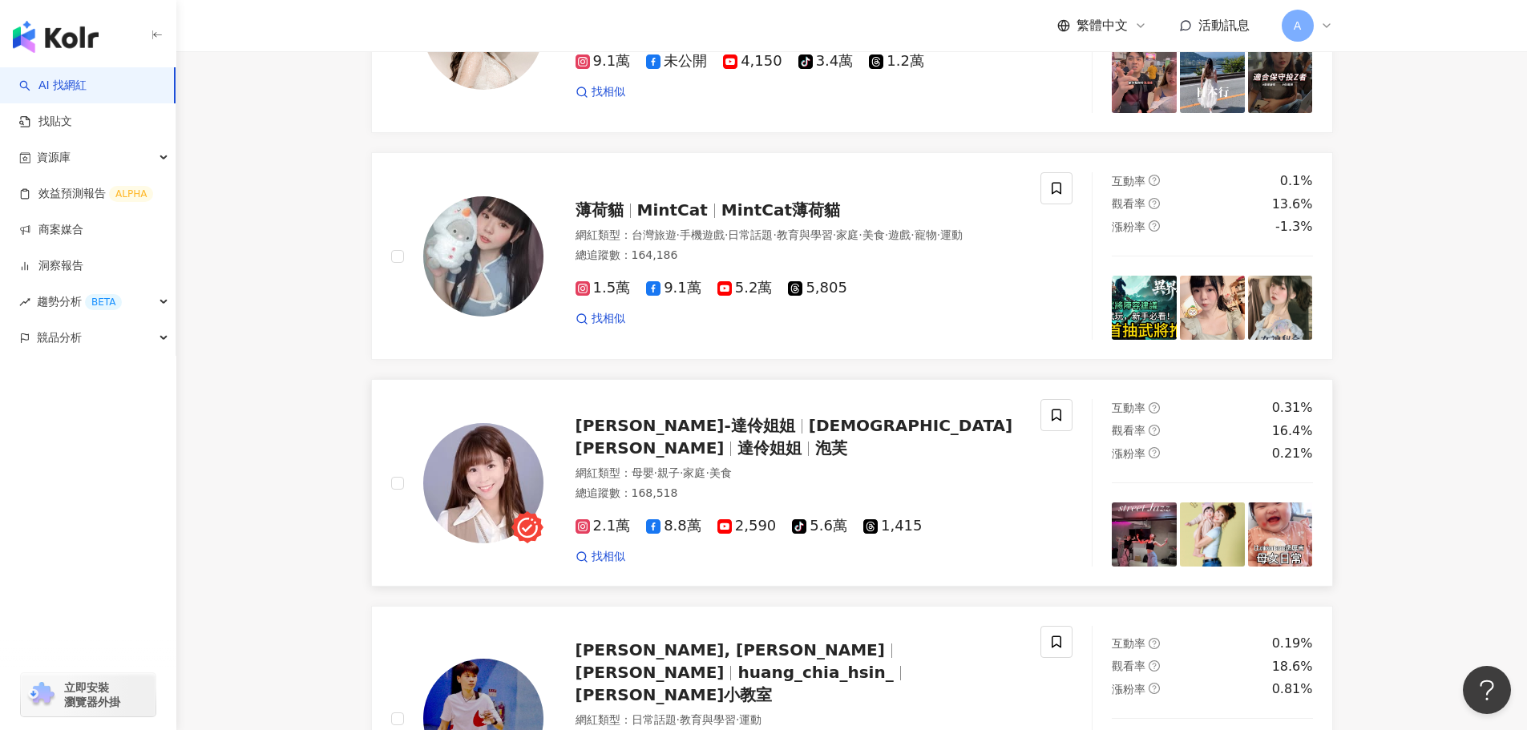
click at [770, 439] on span "達伶姐姐" at bounding box center [770, 448] width 64 height 19
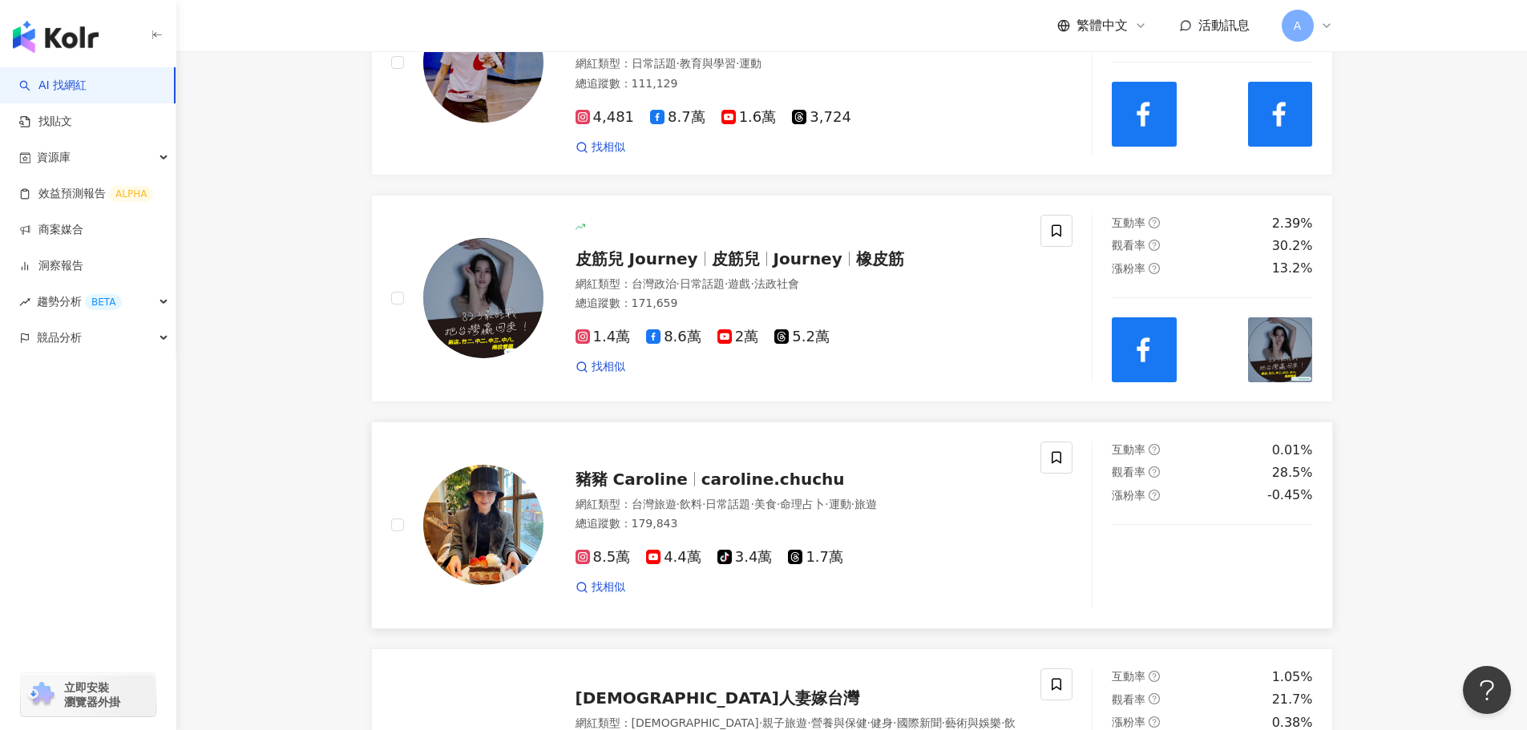
scroll to position [1450, 0]
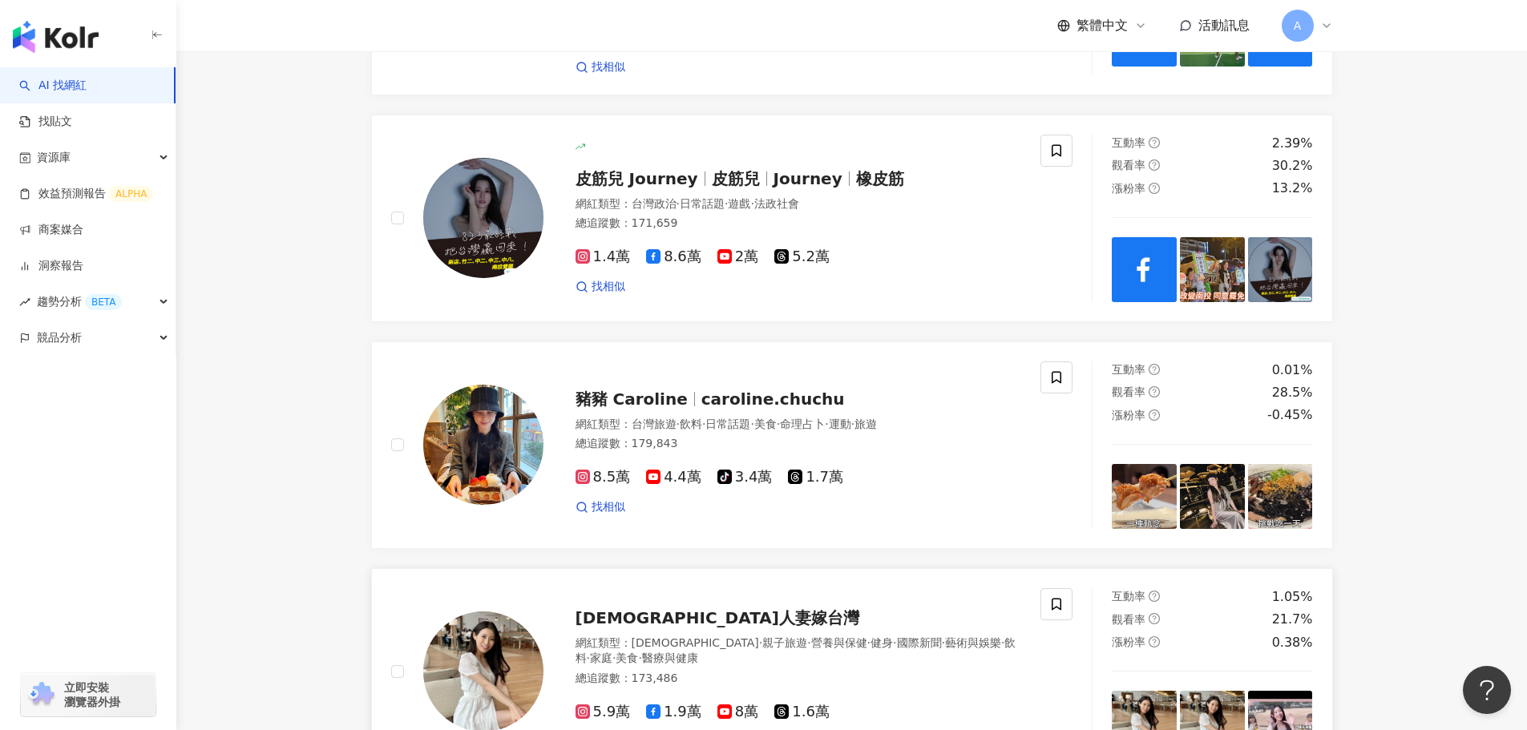
click at [639, 594] on div "日本人妻嫁台灣 網紅類型 ： LGBT · 親子旅遊 · 營養與保健 · 健身 · 國際新聞 · 藝術與娛樂 · 飲料 · 家庭 · 美食 · 醫療與健康 總…" at bounding box center [783, 672] width 479 height 156
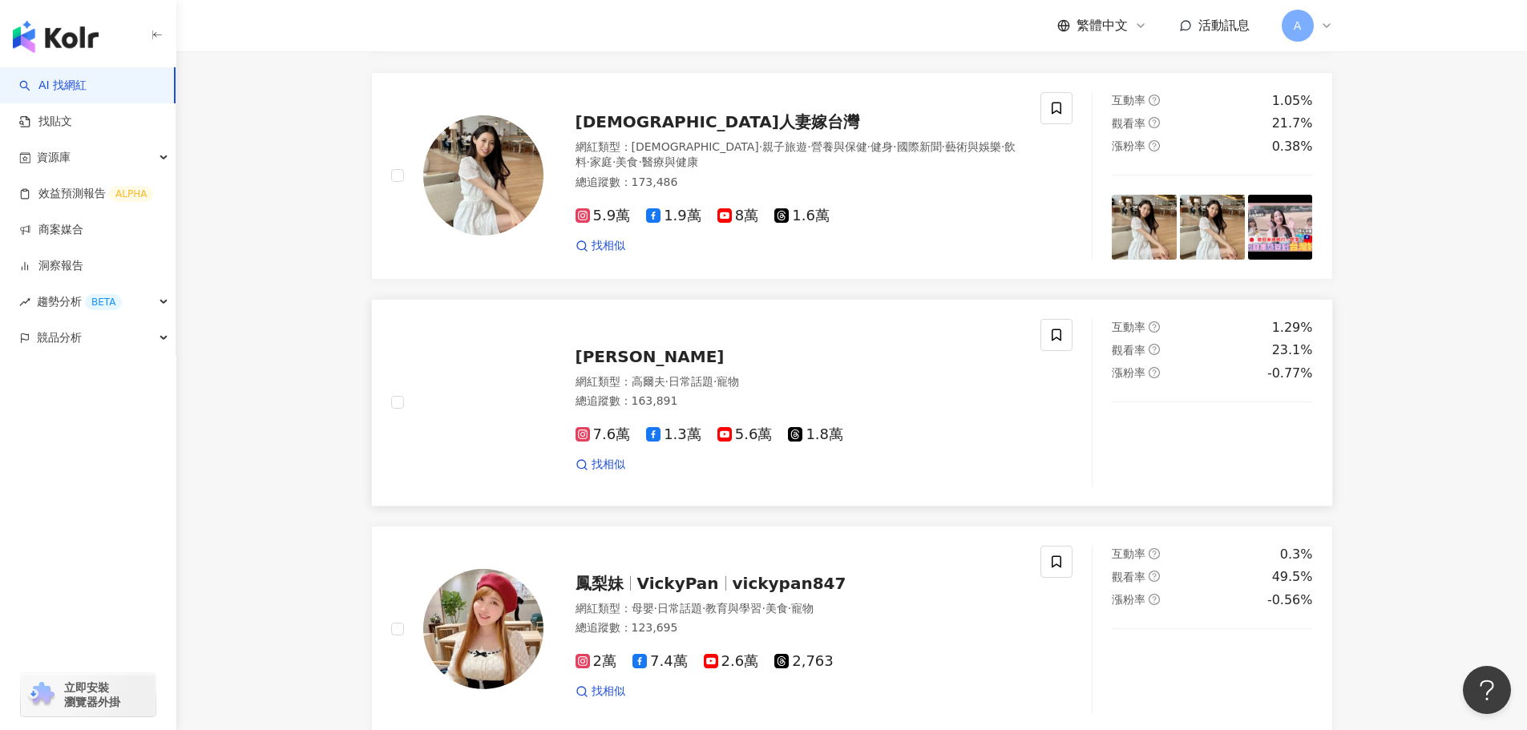
scroll to position [2091, 0]
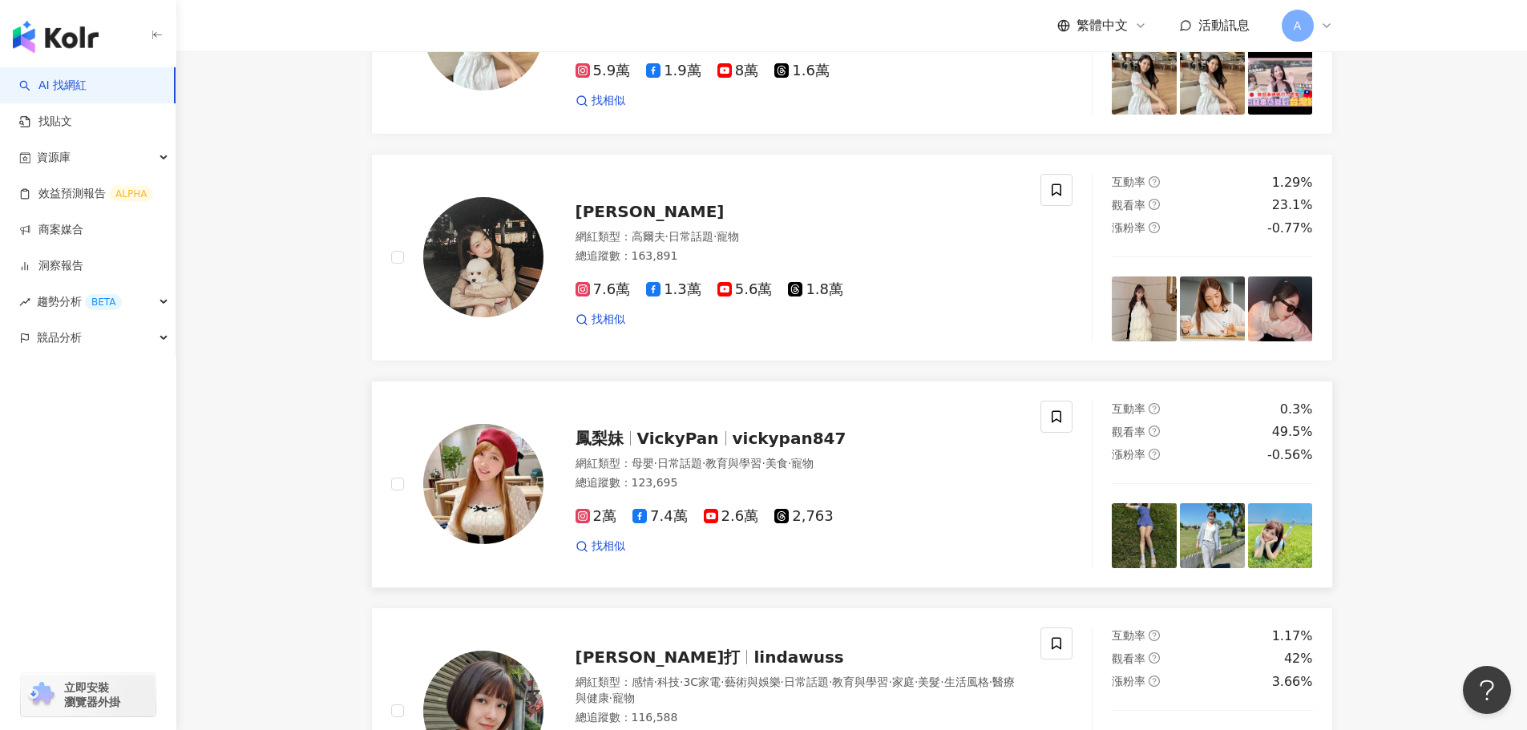
click at [669, 429] on span "VickyPan" at bounding box center [678, 438] width 82 height 19
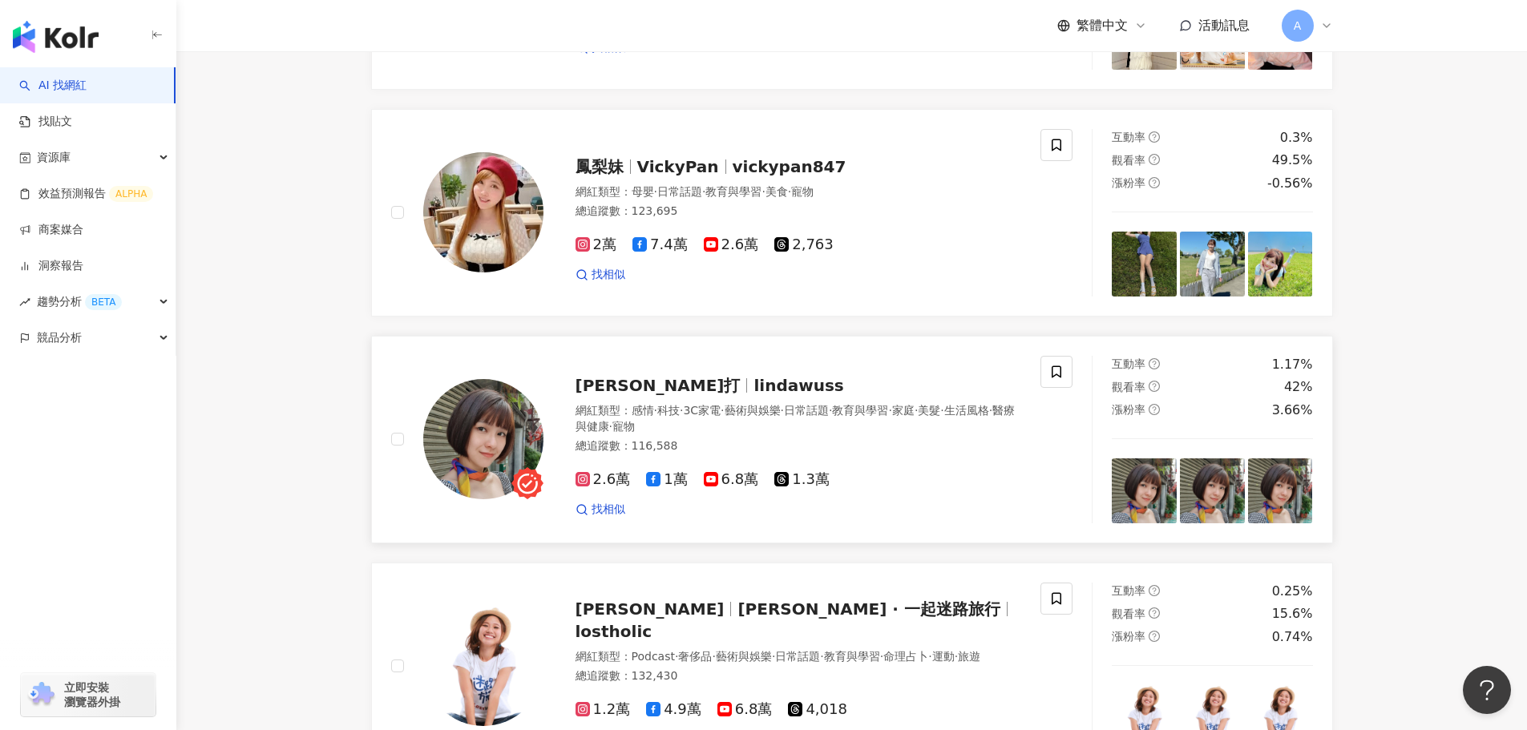
scroll to position [2412, 0]
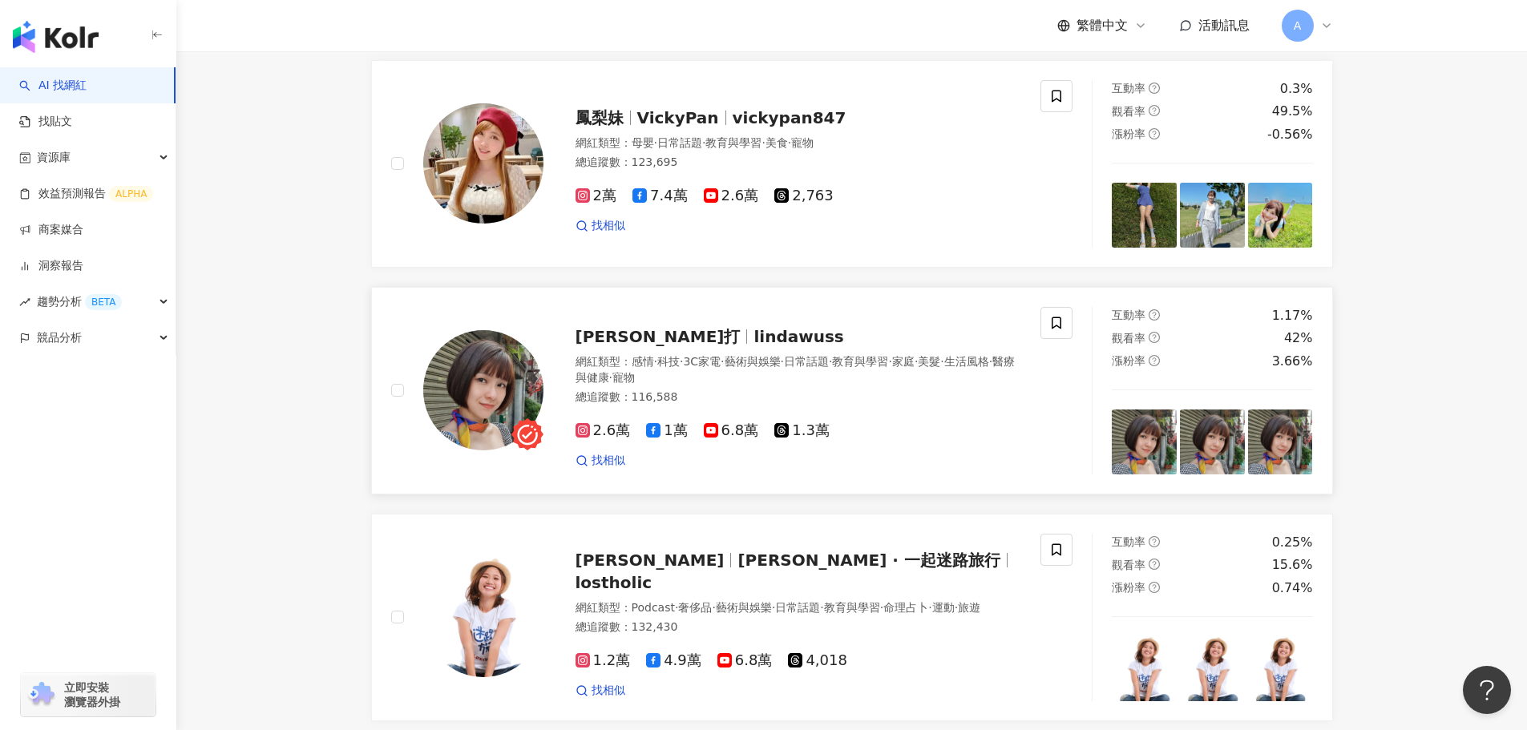
click at [628, 327] on span "Linda 零打" at bounding box center [658, 336] width 165 height 19
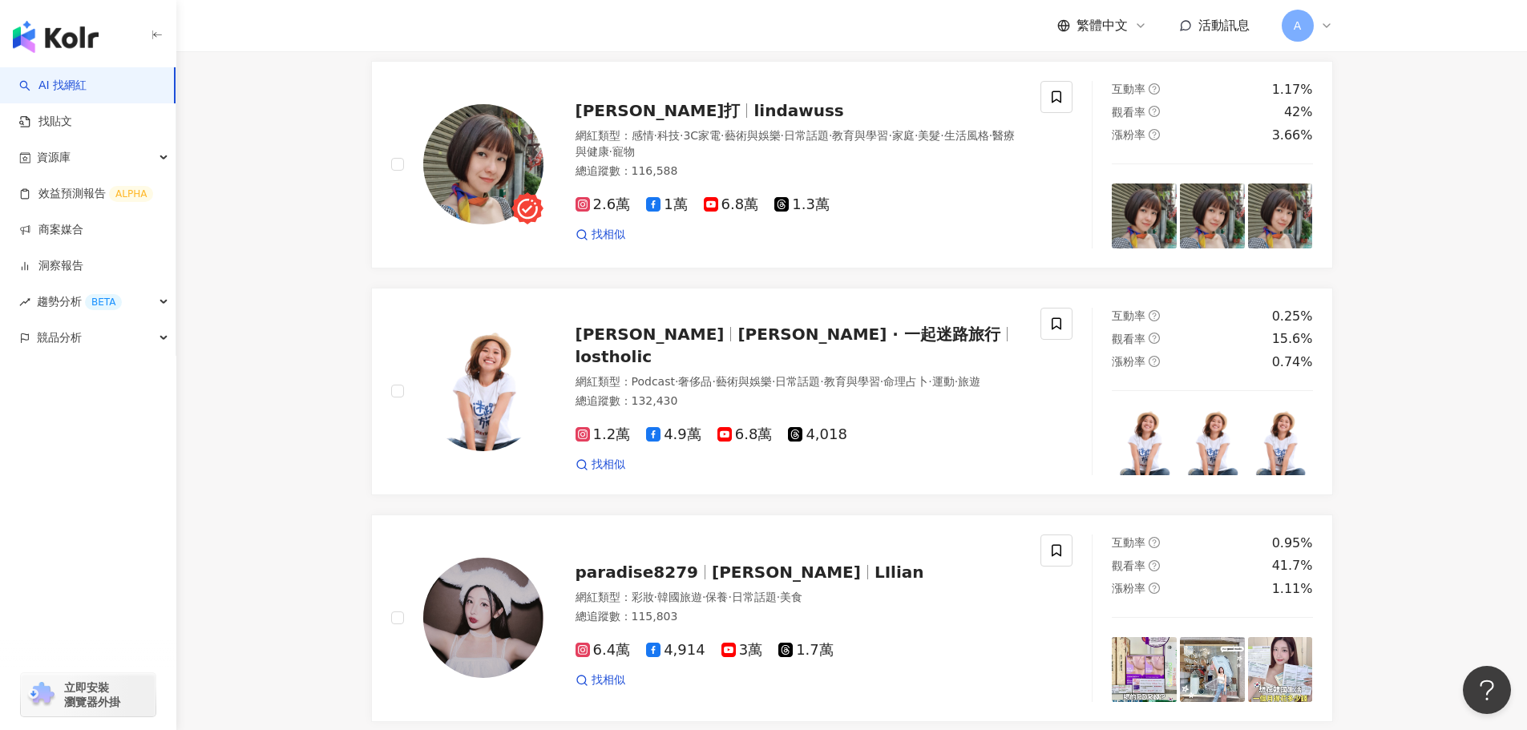
scroll to position [2748, 0]
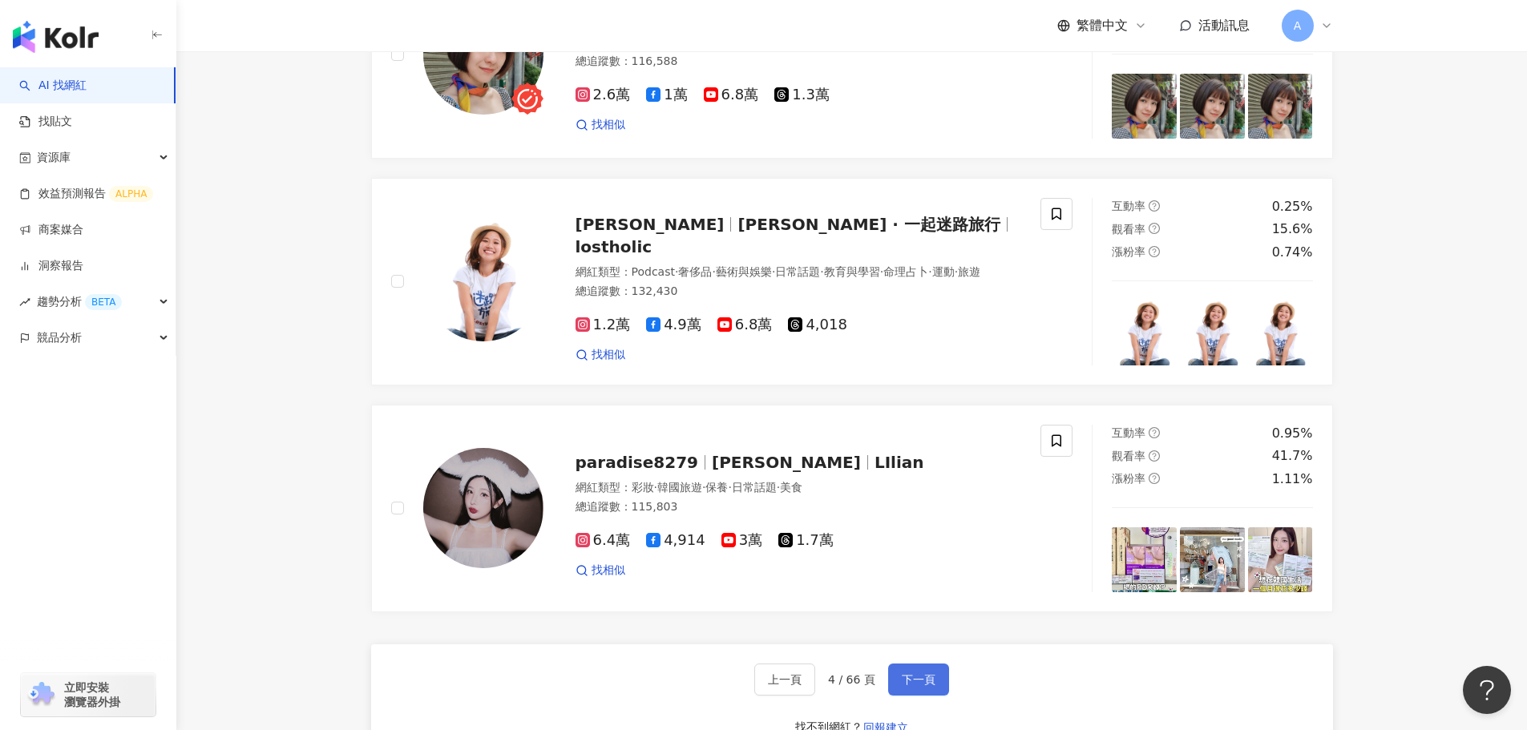
click at [893, 664] on button "下一頁" at bounding box center [918, 680] width 61 height 32
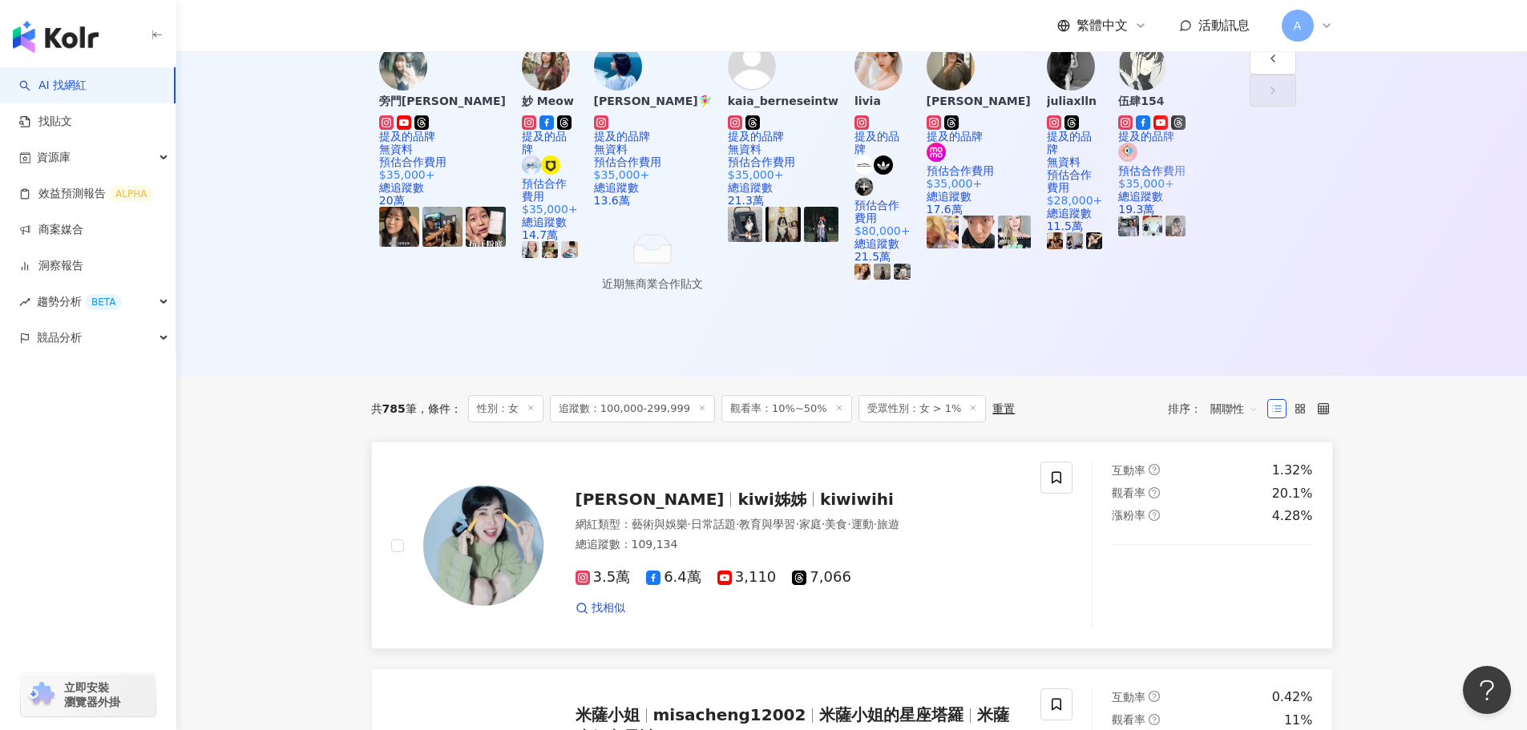
scroll to position [236, 0]
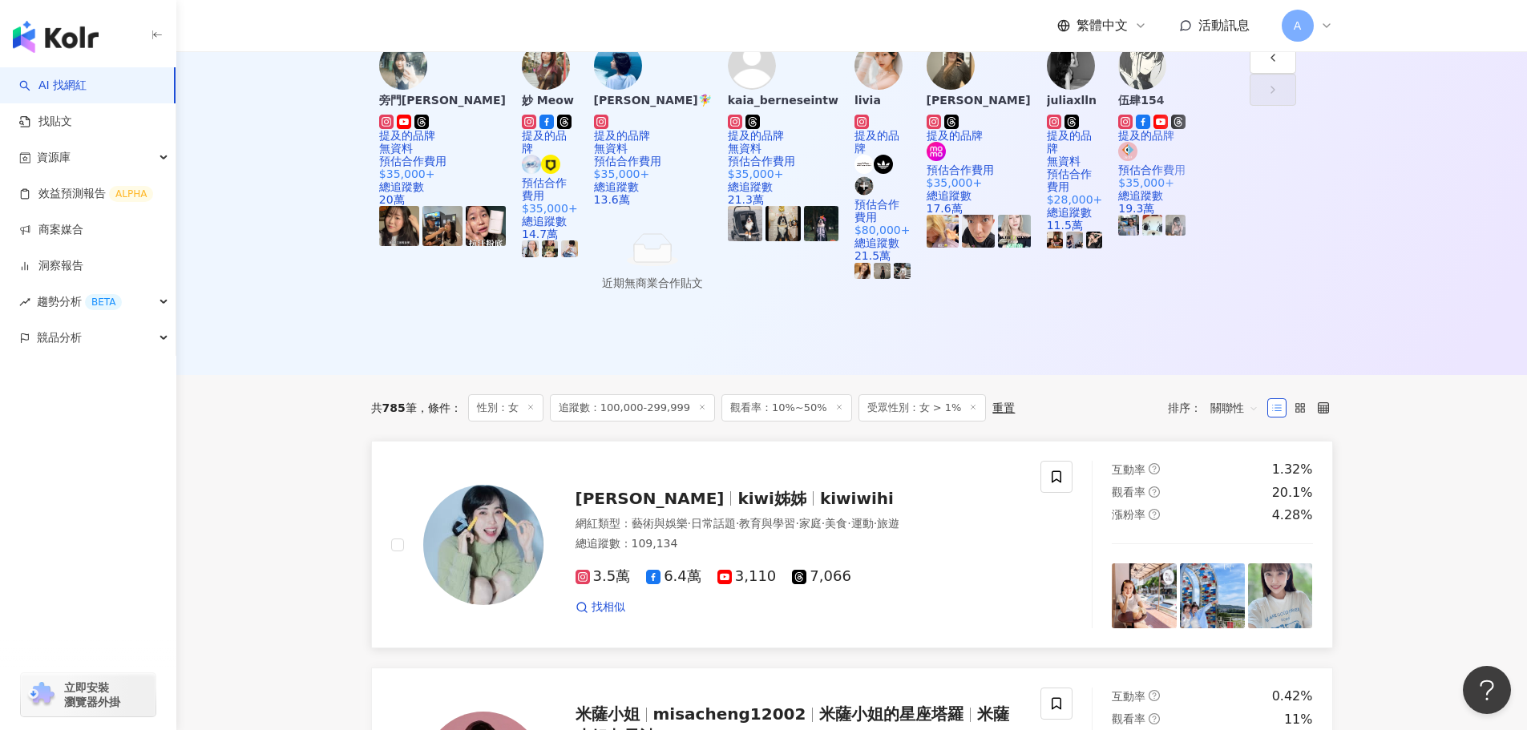
click at [615, 489] on span "莫允樂" at bounding box center [650, 498] width 149 height 19
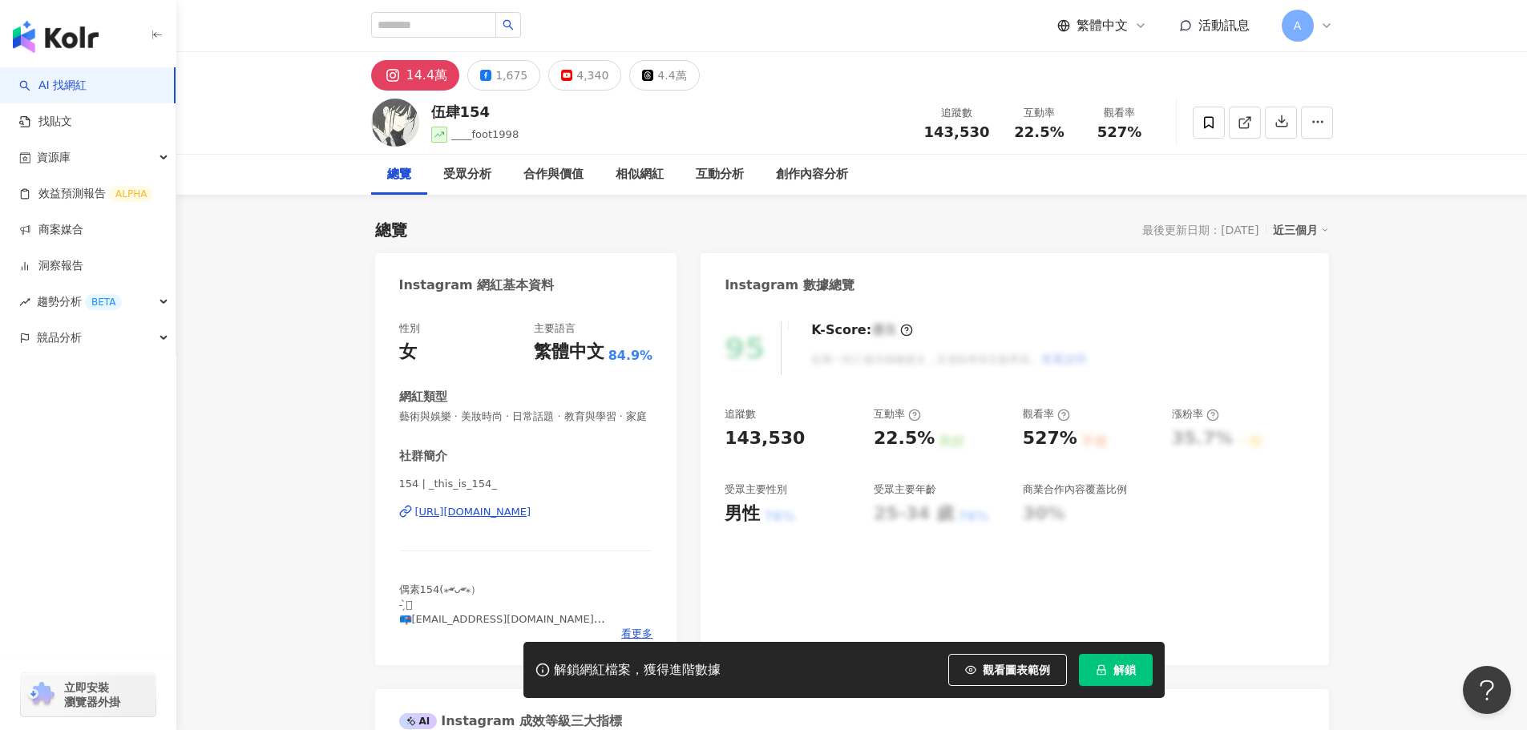
click at [532, 520] on div "[URL][DOMAIN_NAME]" at bounding box center [473, 512] width 116 height 14
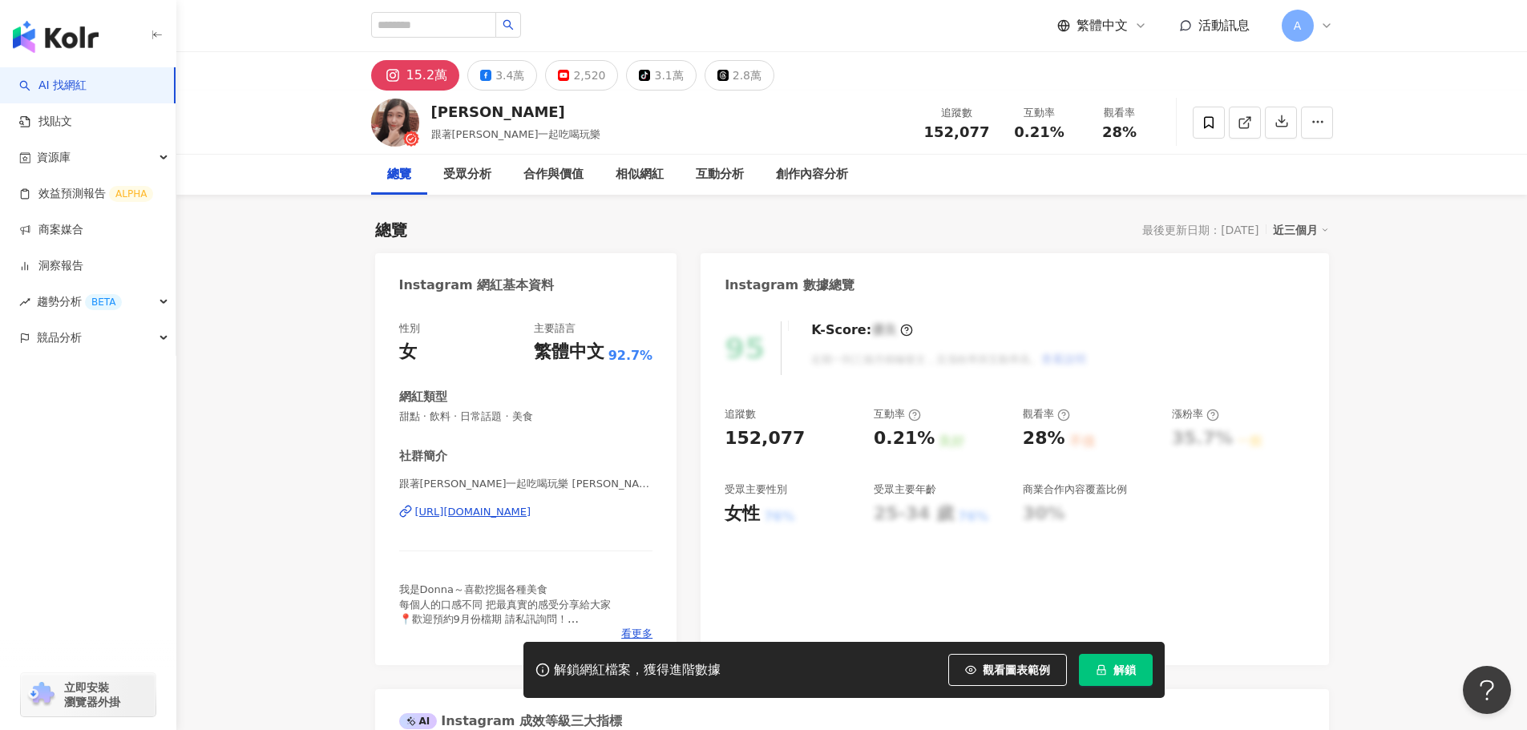
click at [532, 509] on div "https://www.instagram.com/chingfoodshare/" at bounding box center [473, 512] width 116 height 14
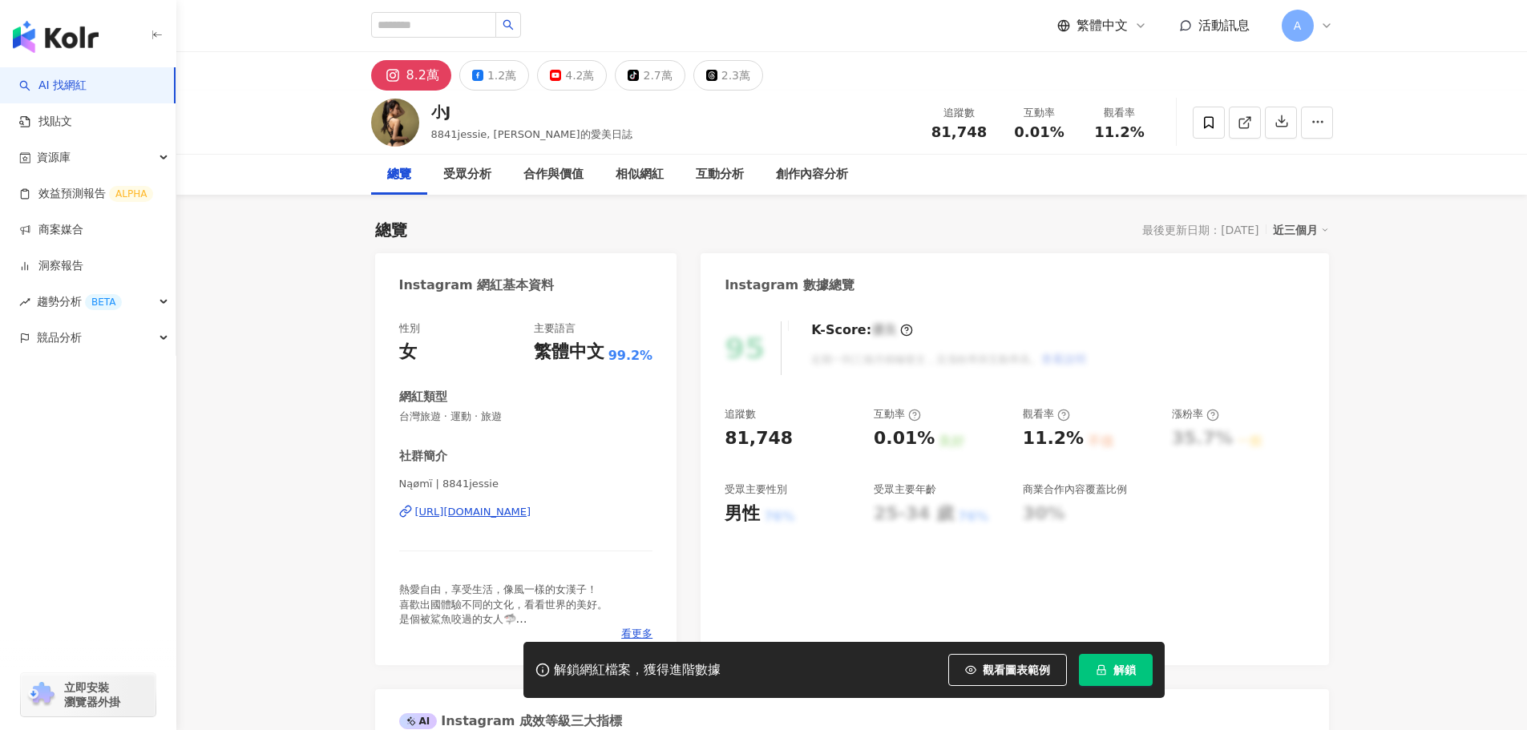
click at [517, 512] on div "https://www.instagram.com/8841jessie/" at bounding box center [473, 512] width 116 height 14
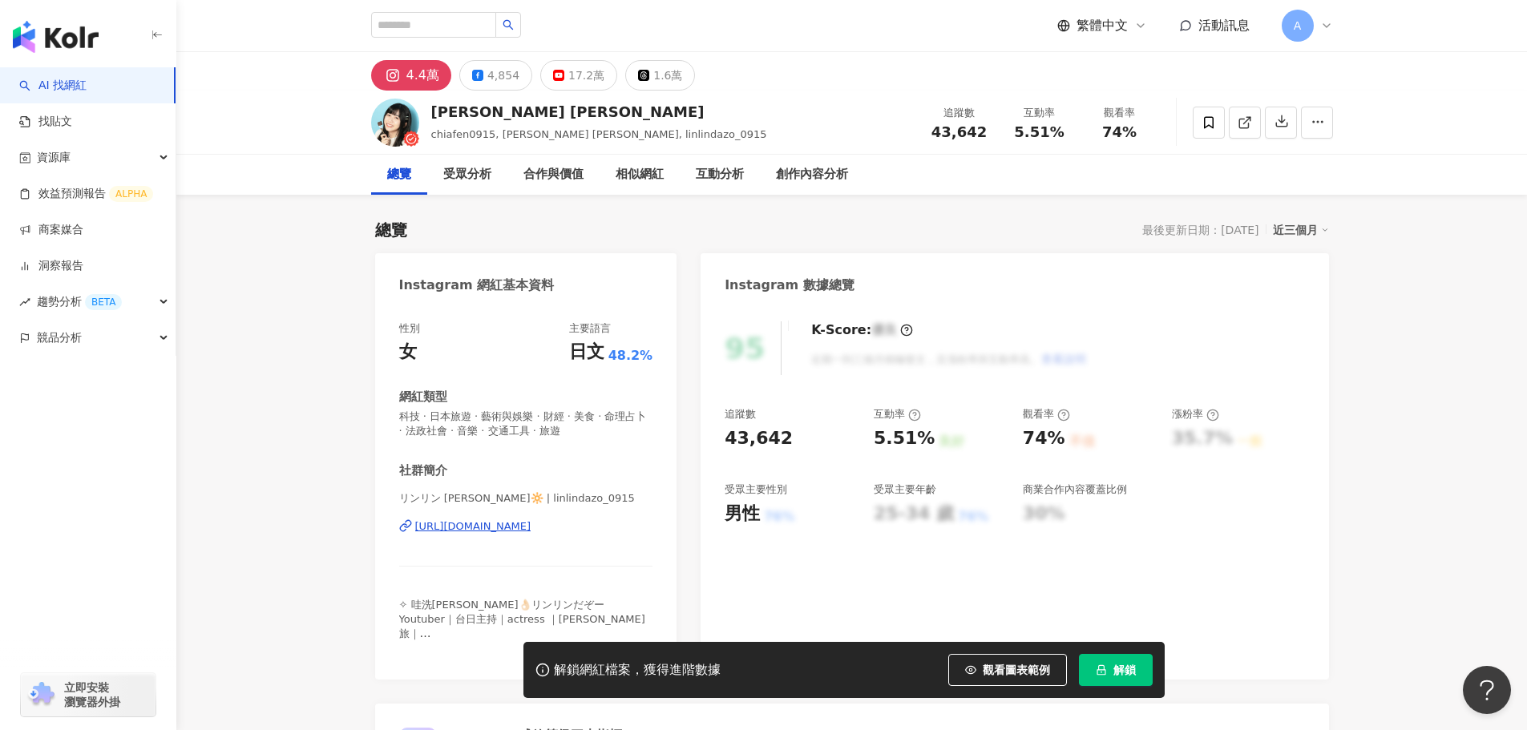
click at [532, 522] on div "https://www.instagram.com/linlindazo_0915/" at bounding box center [473, 527] width 116 height 14
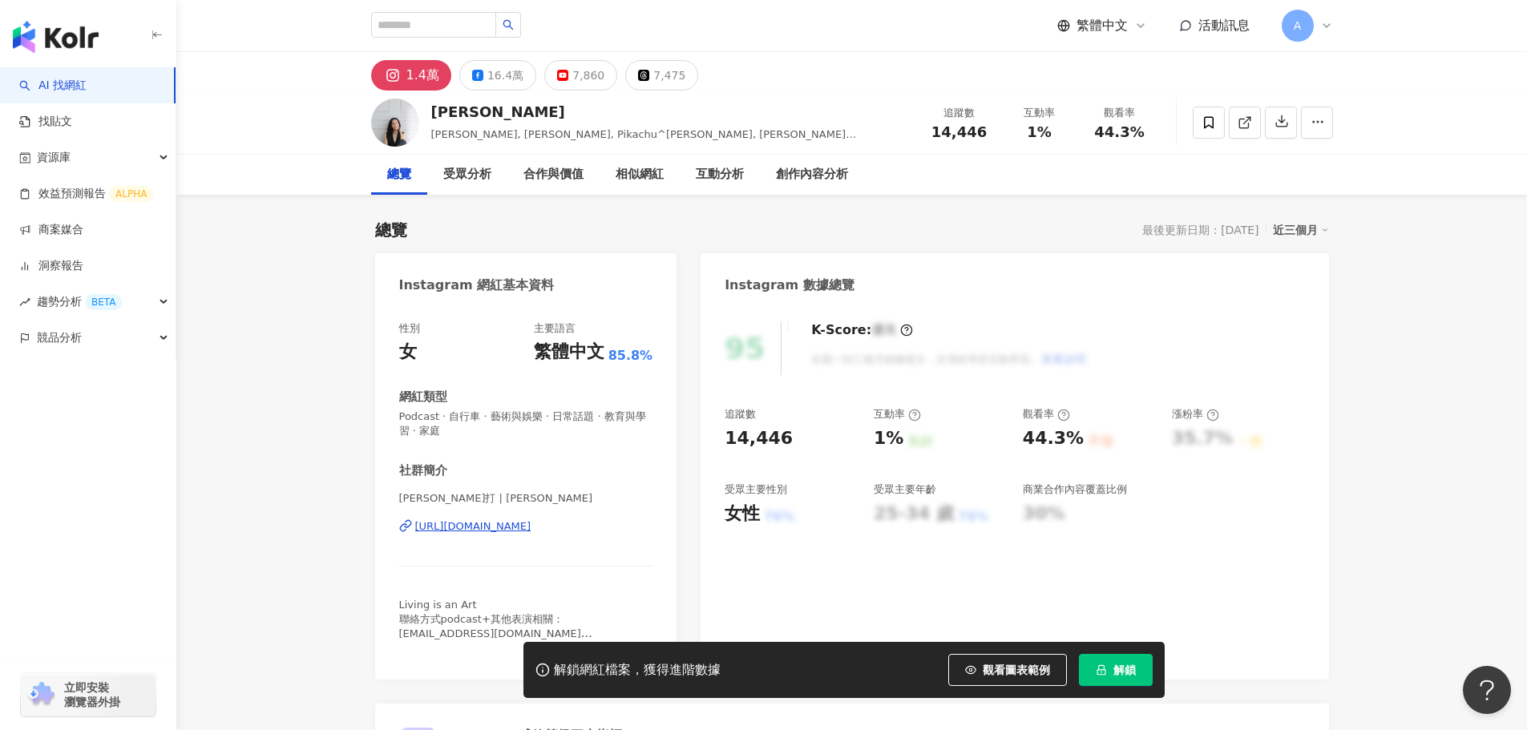
click at [532, 534] on div "https://www.instagram.com/yeslinda/" at bounding box center [473, 527] width 116 height 14
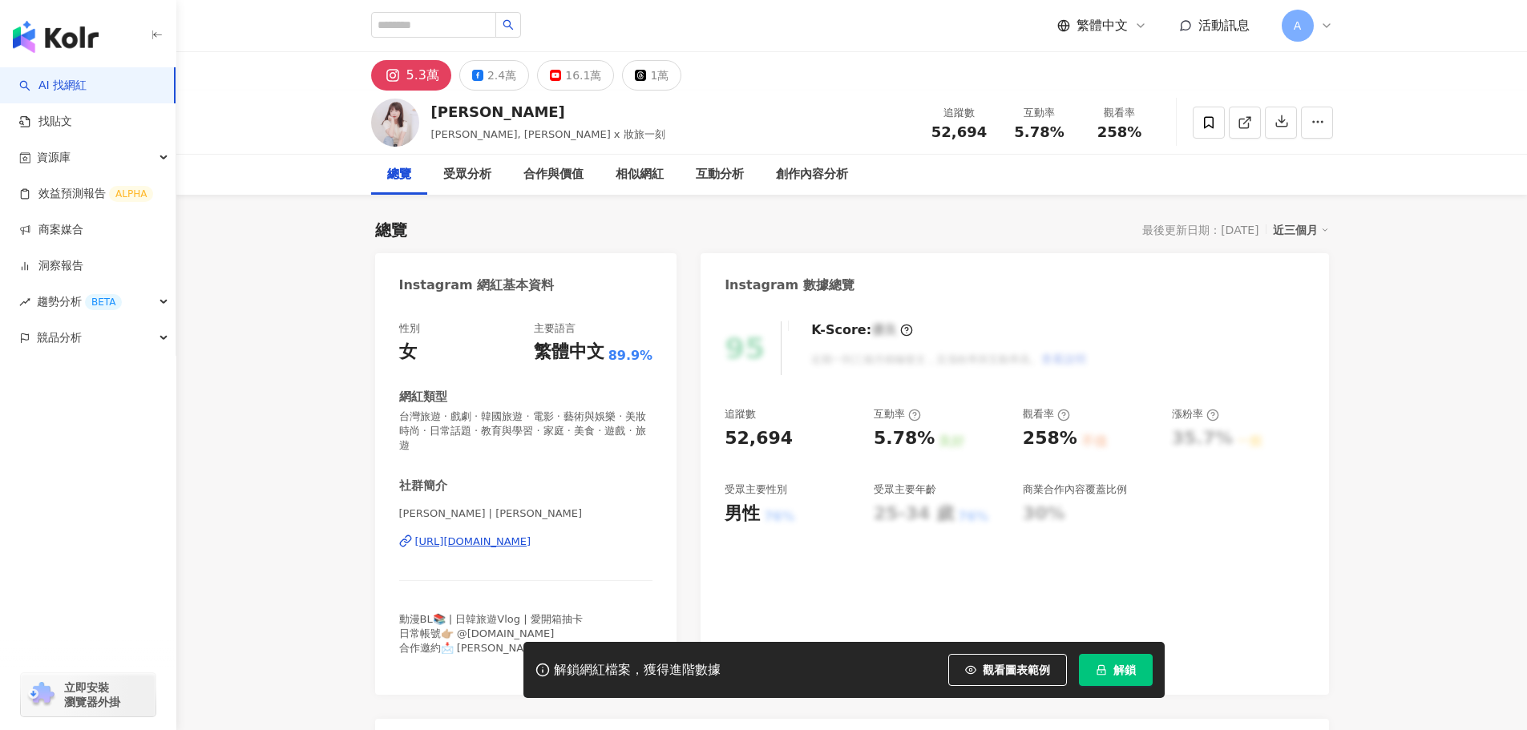
click at [532, 541] on div "[URL][DOMAIN_NAME]" at bounding box center [473, 542] width 116 height 14
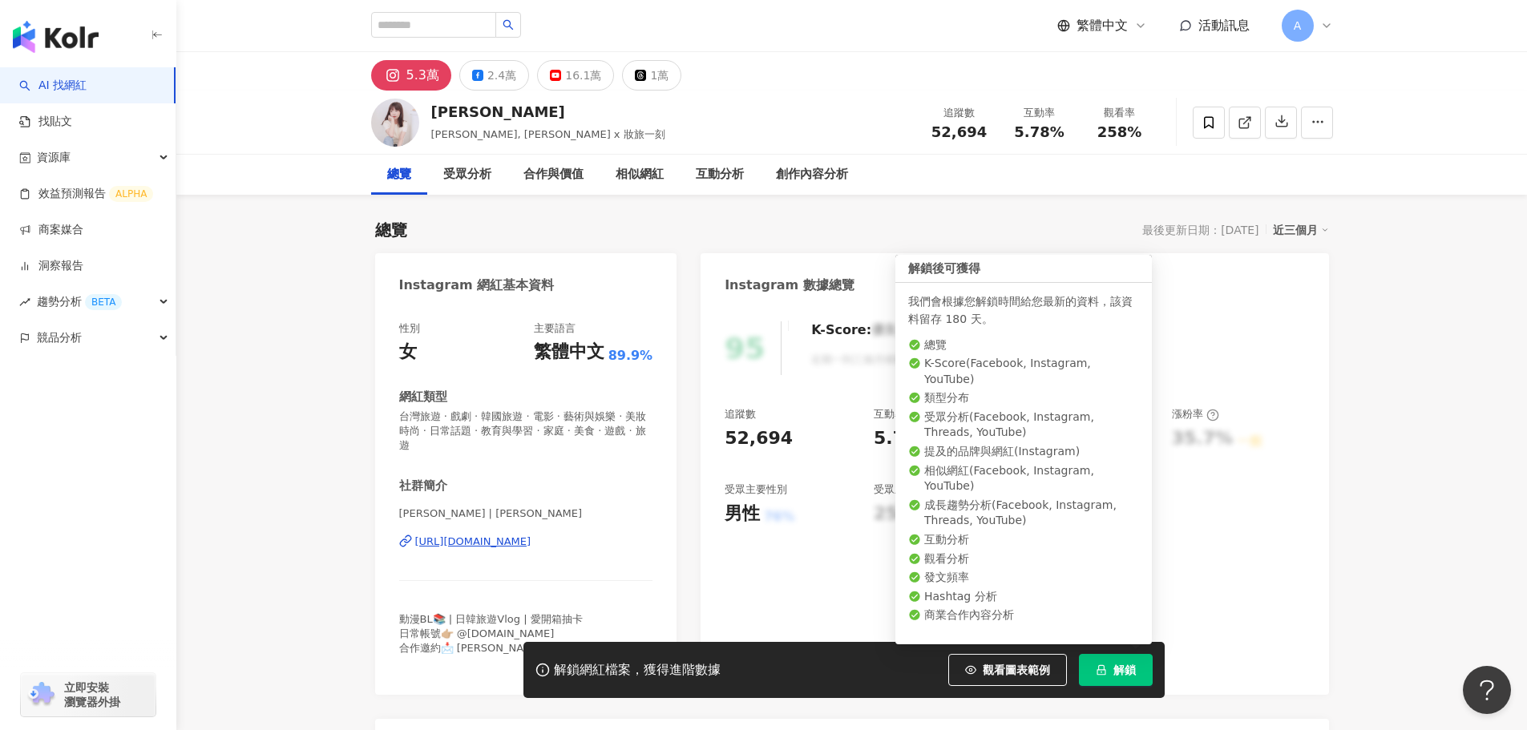
click at [1086, 678] on button "解鎖" at bounding box center [1116, 670] width 74 height 32
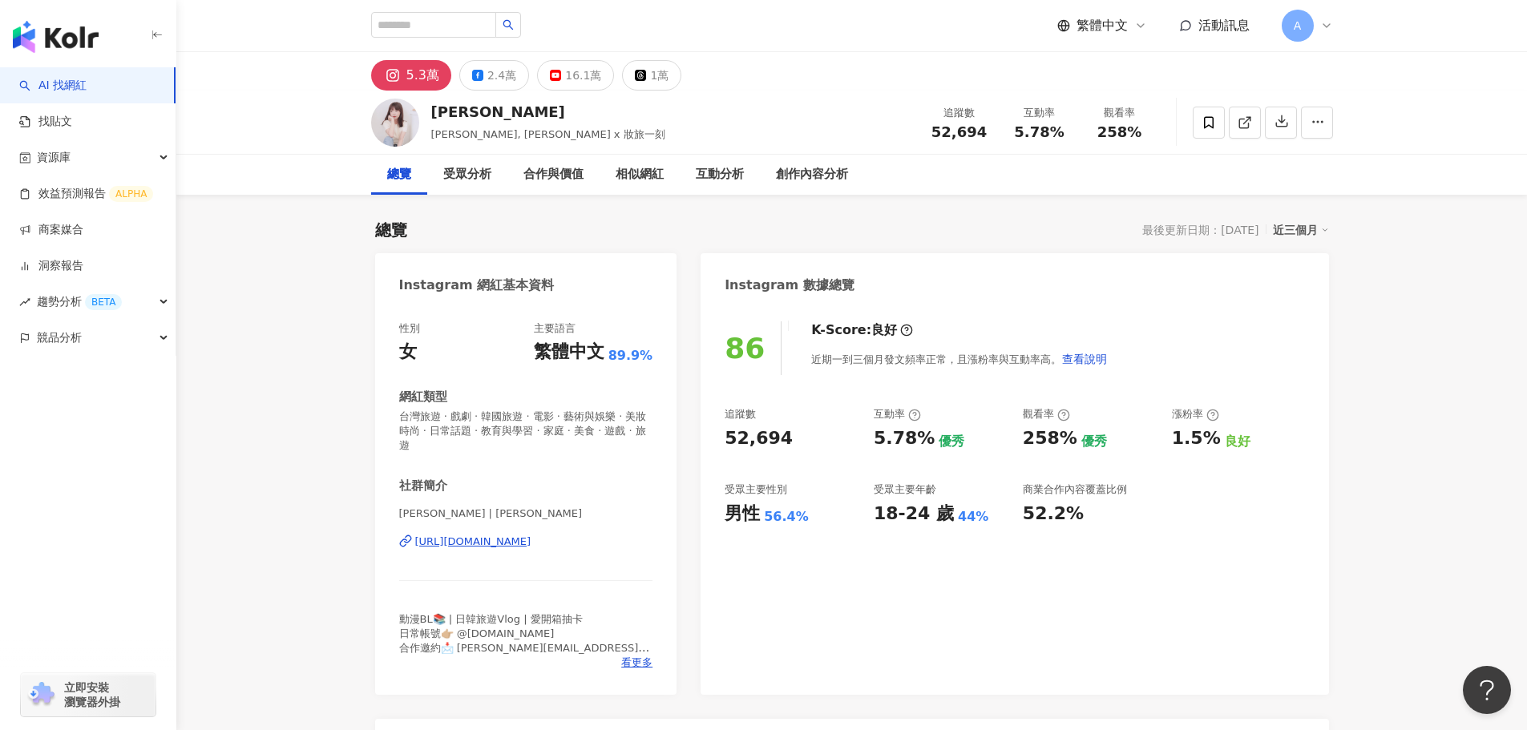
click at [532, 541] on div "[URL][DOMAIN_NAME]" at bounding box center [473, 542] width 116 height 14
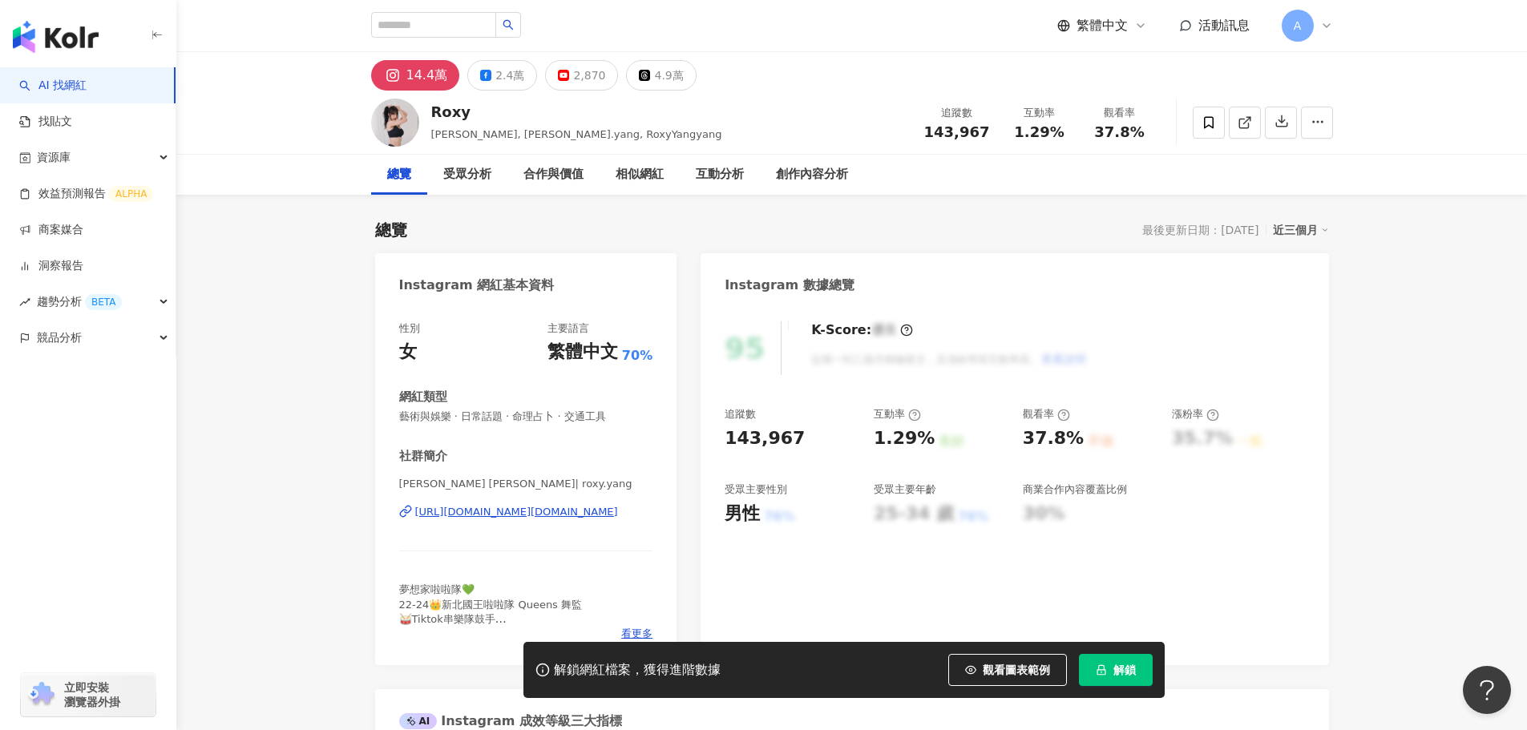
click at [495, 513] on div "https://www.instagram.com/roxy.yang/" at bounding box center [516, 512] width 203 height 14
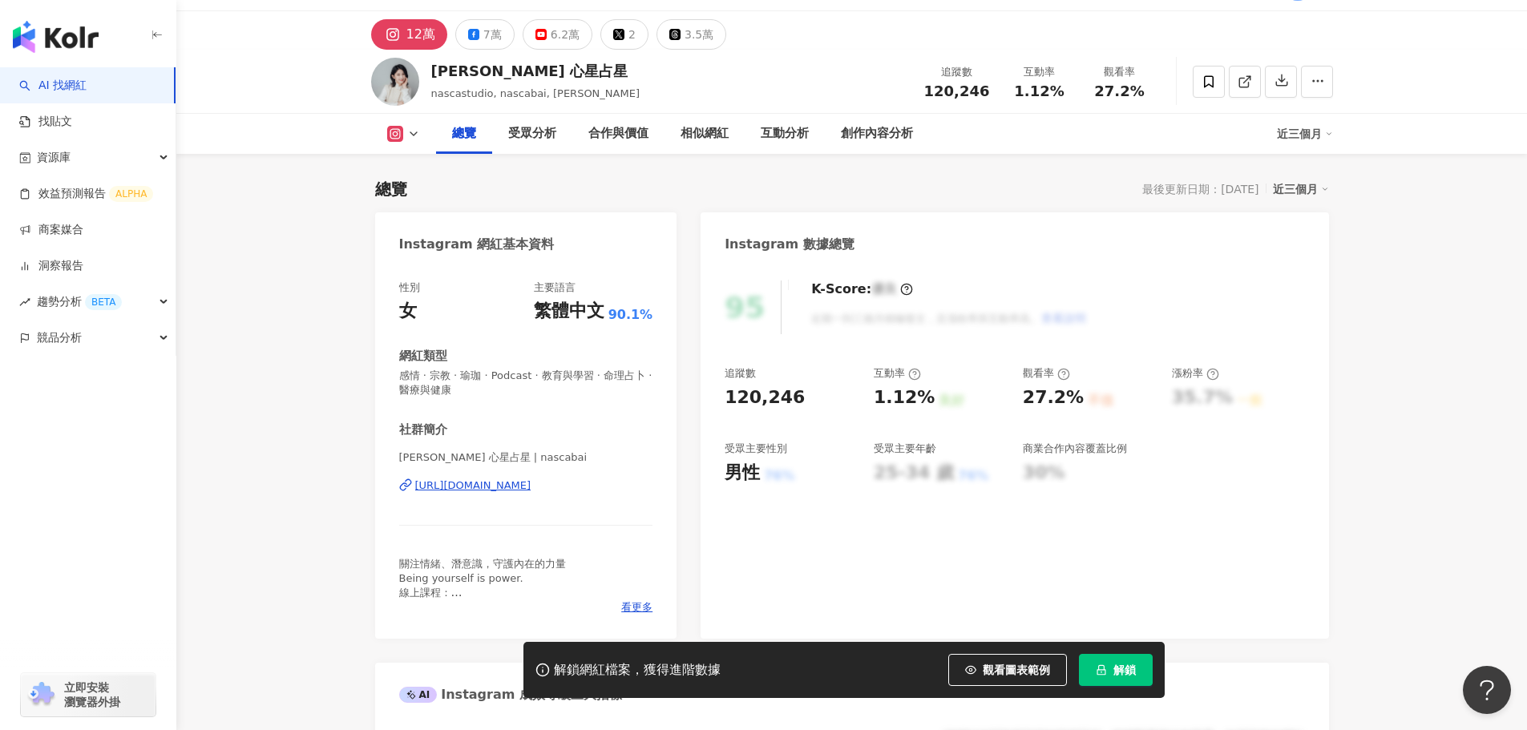
scroll to position [80, 0]
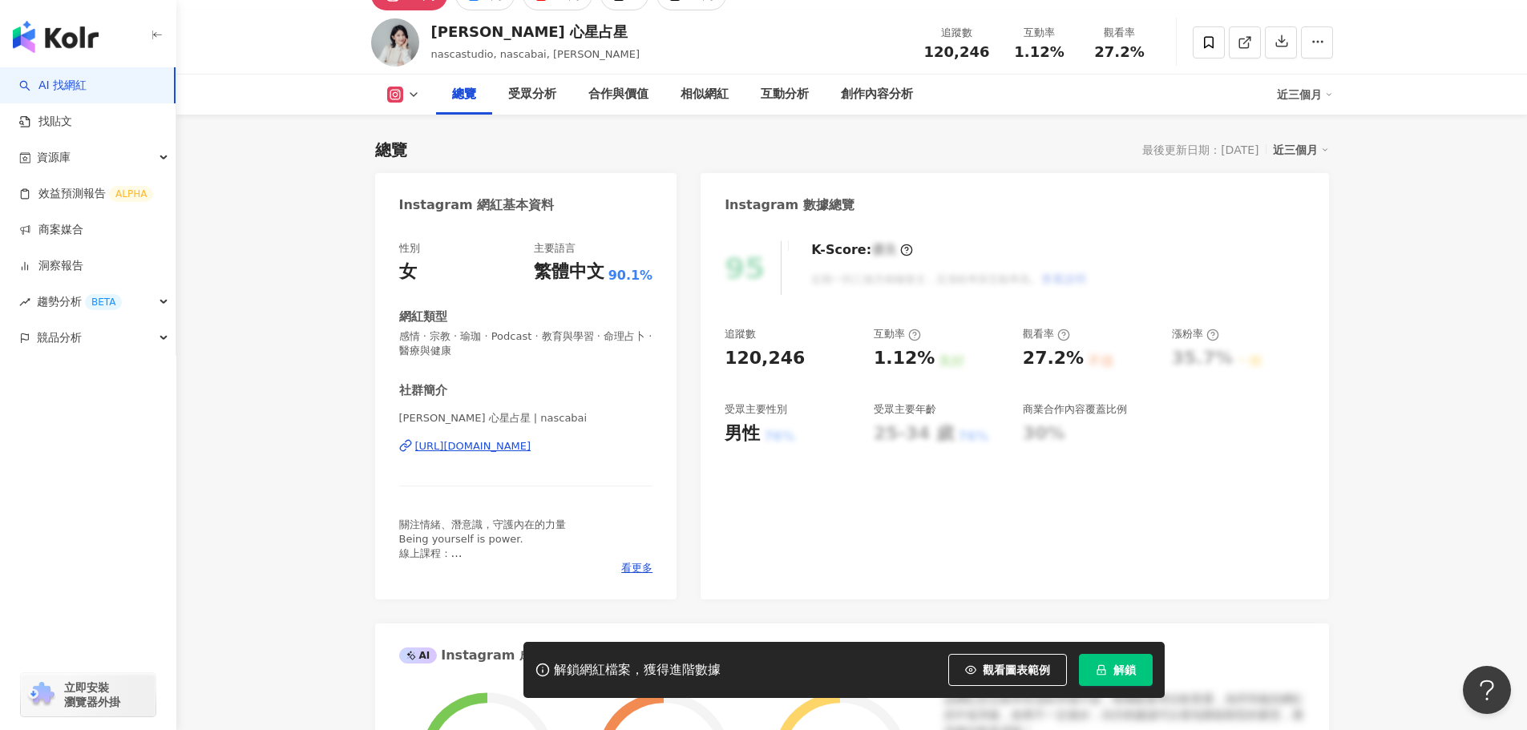
click at [475, 453] on div "[URL][DOMAIN_NAME]" at bounding box center [473, 446] width 116 height 14
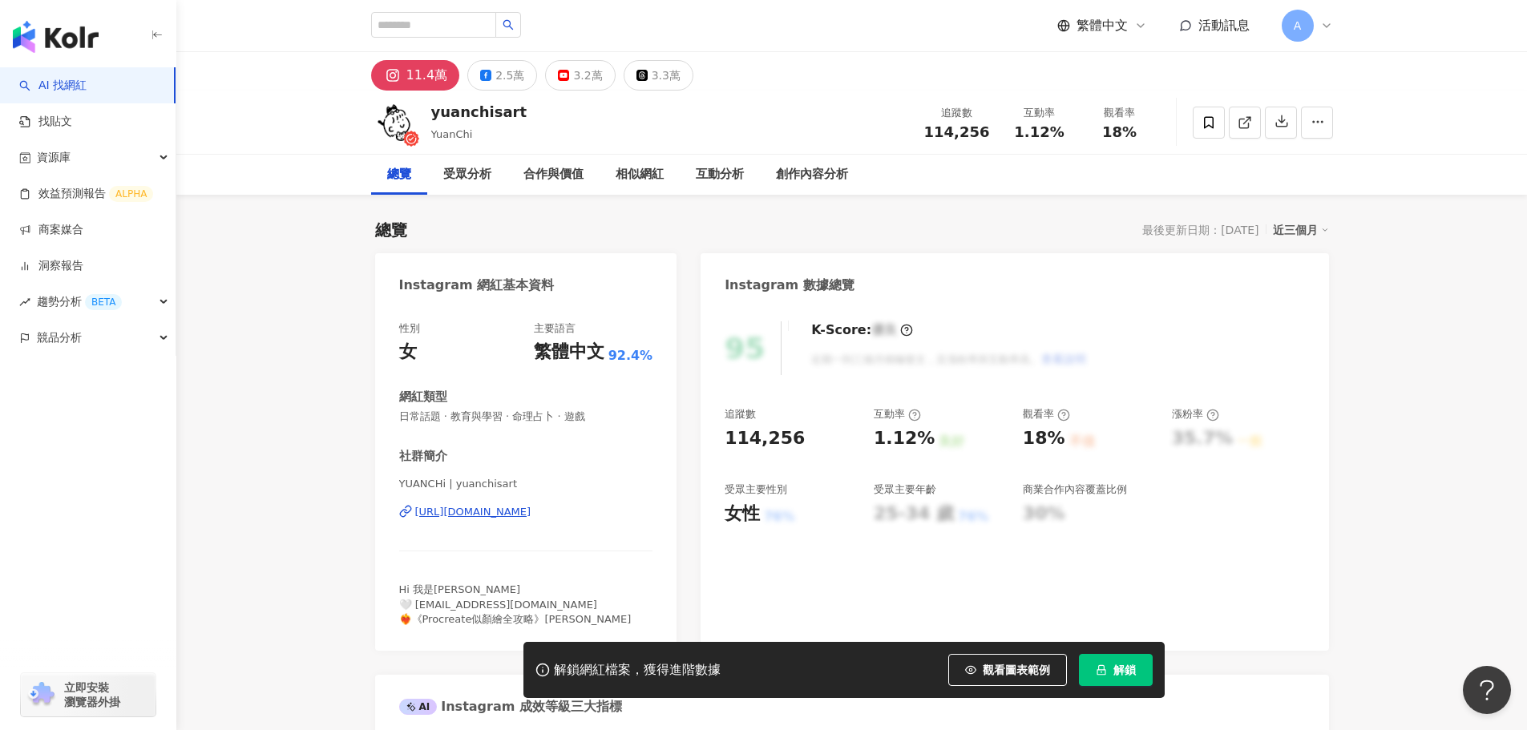
click at [581, 530] on div "YUANCHi | [PERSON_NAME] [URL][DOMAIN_NAME]" at bounding box center [526, 524] width 254 height 94
click at [581, 520] on div "YUANCHi | yuanchisart https://www.instagram.com/yuanchisart/" at bounding box center [526, 524] width 254 height 94
click at [532, 506] on div "https://www.instagram.com/yuanchisart/" at bounding box center [473, 512] width 116 height 14
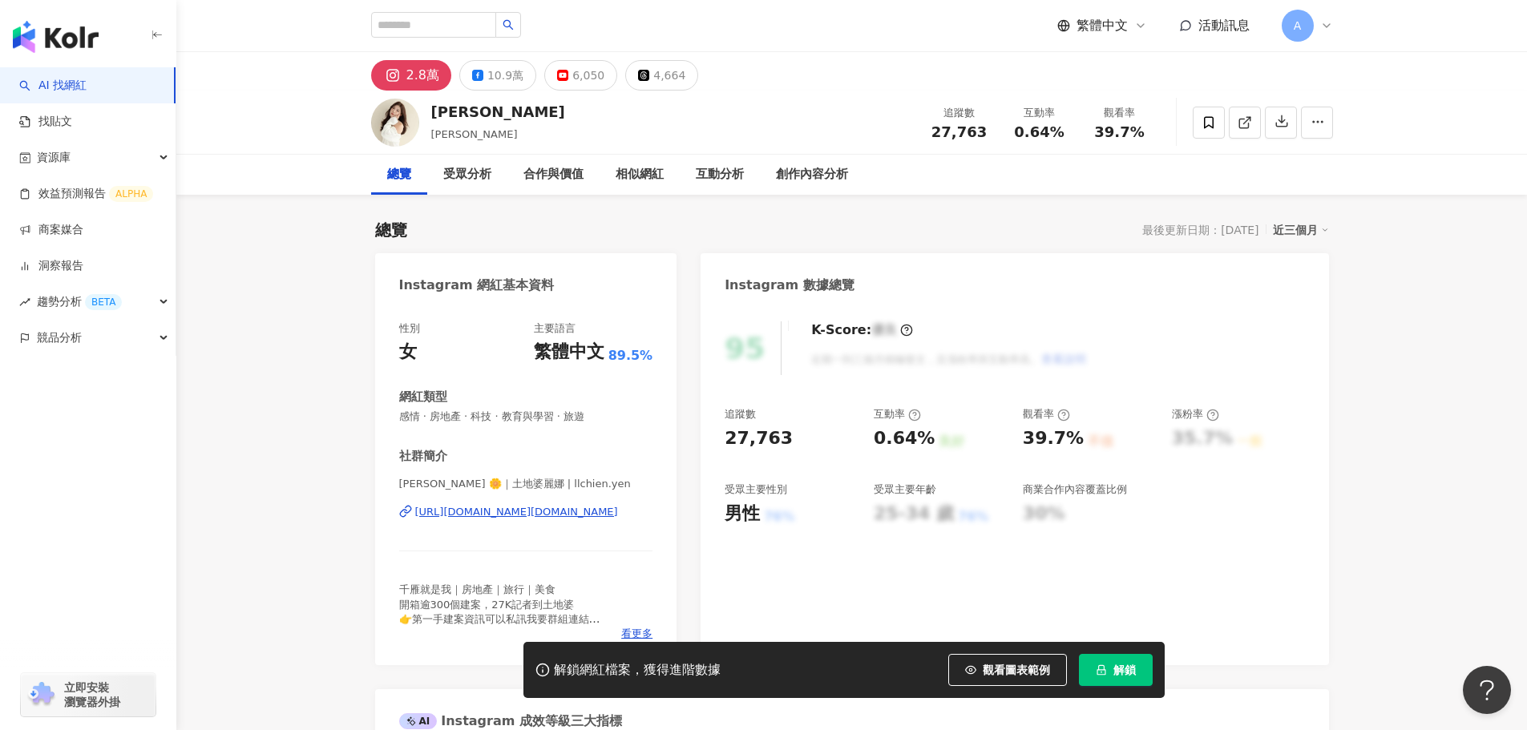
click at [518, 513] on div "[URL][DOMAIN_NAME][DOMAIN_NAME]" at bounding box center [516, 512] width 203 height 14
click at [558, 508] on div "[URL][DOMAIN_NAME][DOMAIN_NAME]" at bounding box center [516, 512] width 203 height 14
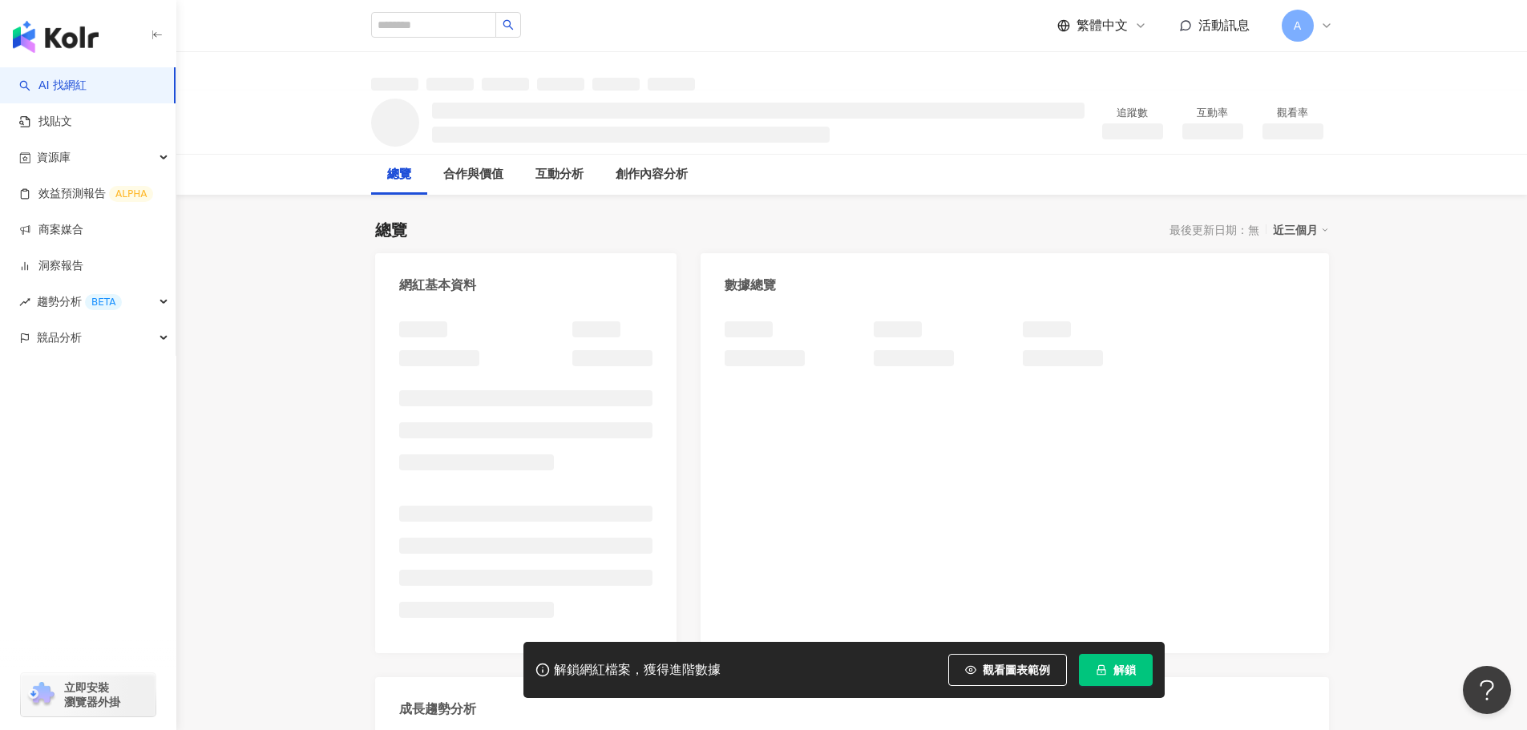
drag, startPoint x: 789, startPoint y: 393, endPoint x: 820, endPoint y: 212, distance: 183.9
click at [789, 388] on div at bounding box center [1015, 479] width 628 height 348
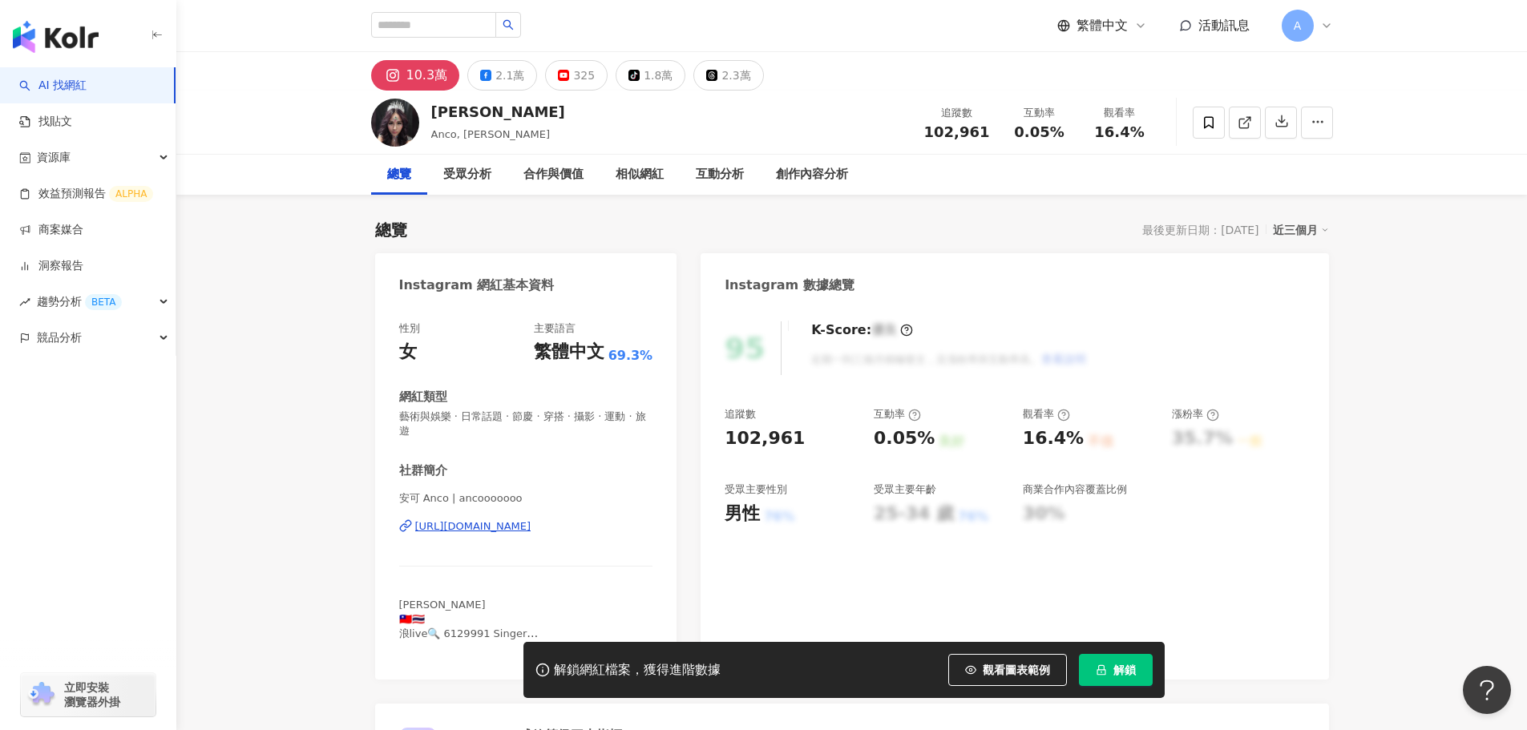
click at [532, 524] on div "https://www.instagram.com/ancooooooo/" at bounding box center [473, 527] width 116 height 14
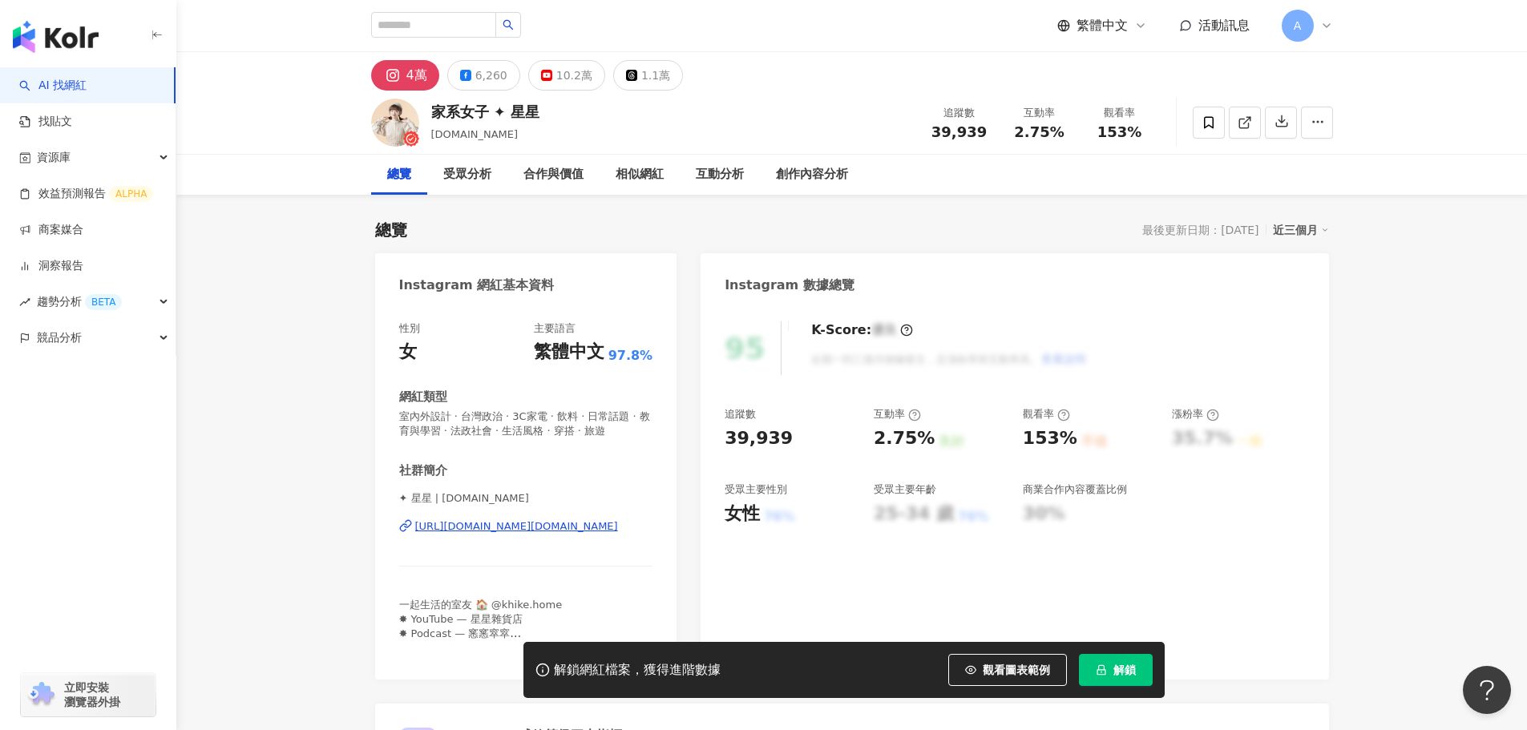
drag, startPoint x: 539, startPoint y: 511, endPoint x: 549, endPoint y: 529, distance: 21.2
click at [545, 515] on div "✦ 星星 | stars.lifestyle https://www.instagram.com/stars.lifestyle/" at bounding box center [526, 539] width 254 height 94
click at [549, 529] on div "https://www.instagram.com/stars.lifestyle/" at bounding box center [516, 527] width 203 height 14
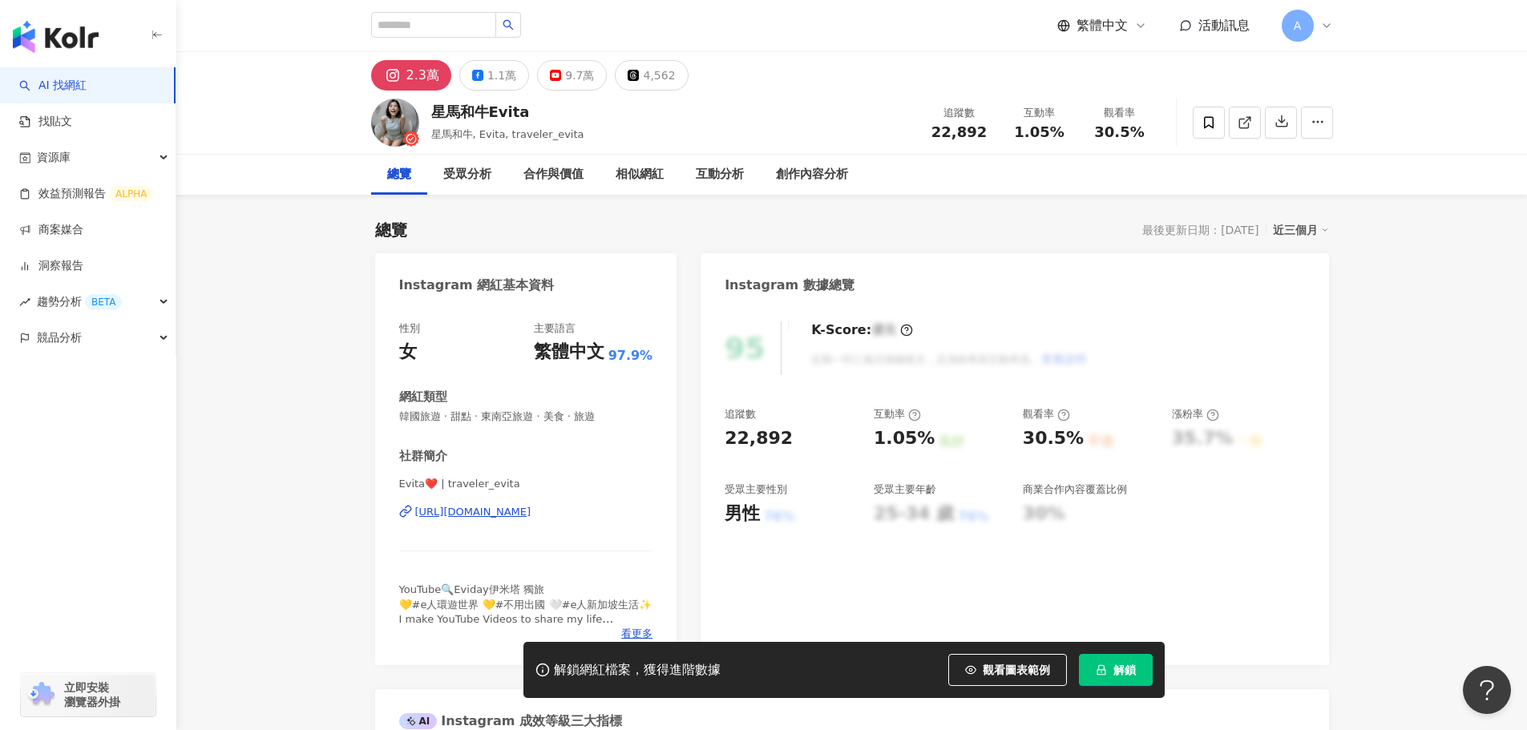
click at [532, 520] on div "https://www.instagram.com/traveler_evita/" at bounding box center [473, 512] width 116 height 14
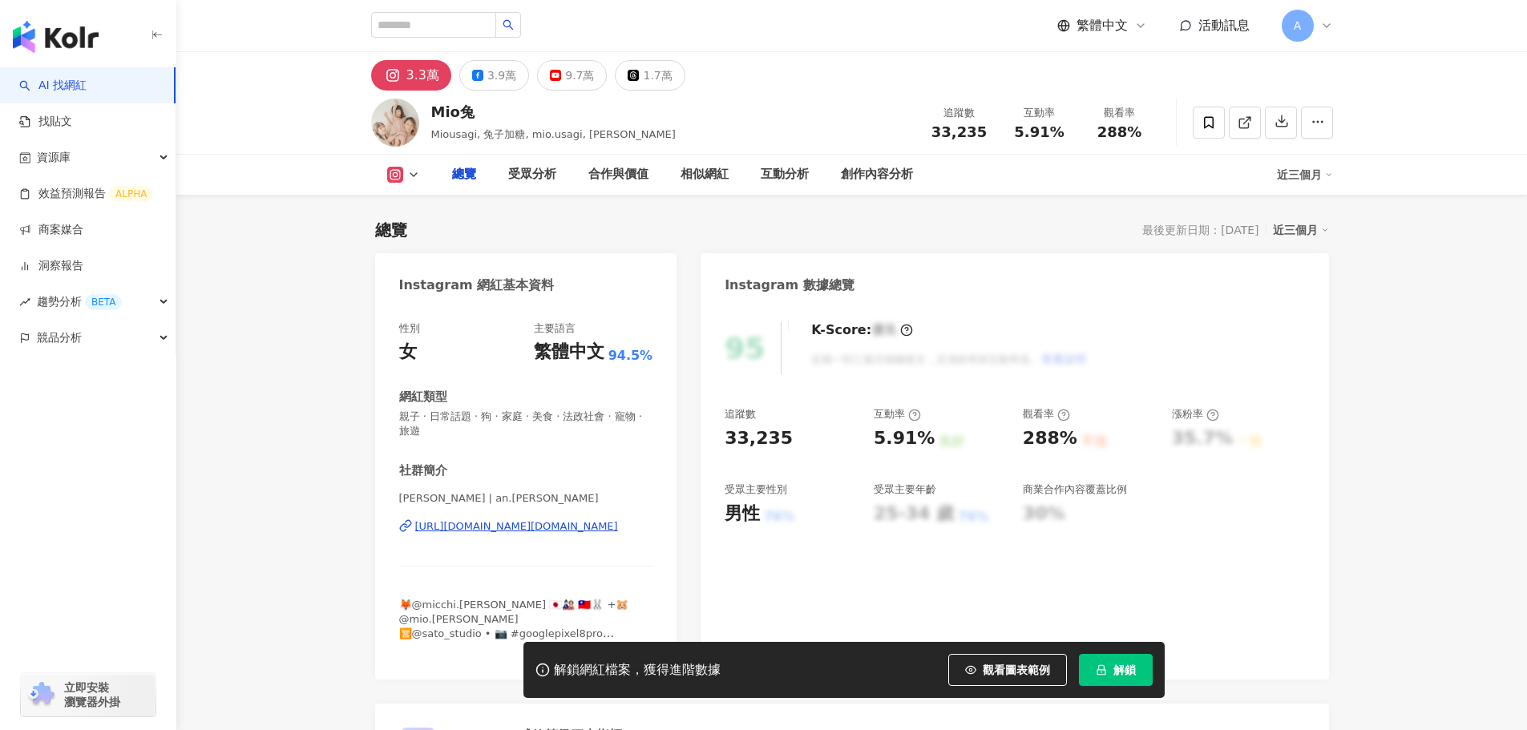
click at [532, 520] on div "[URL][DOMAIN_NAME][DOMAIN_NAME]" at bounding box center [516, 527] width 203 height 14
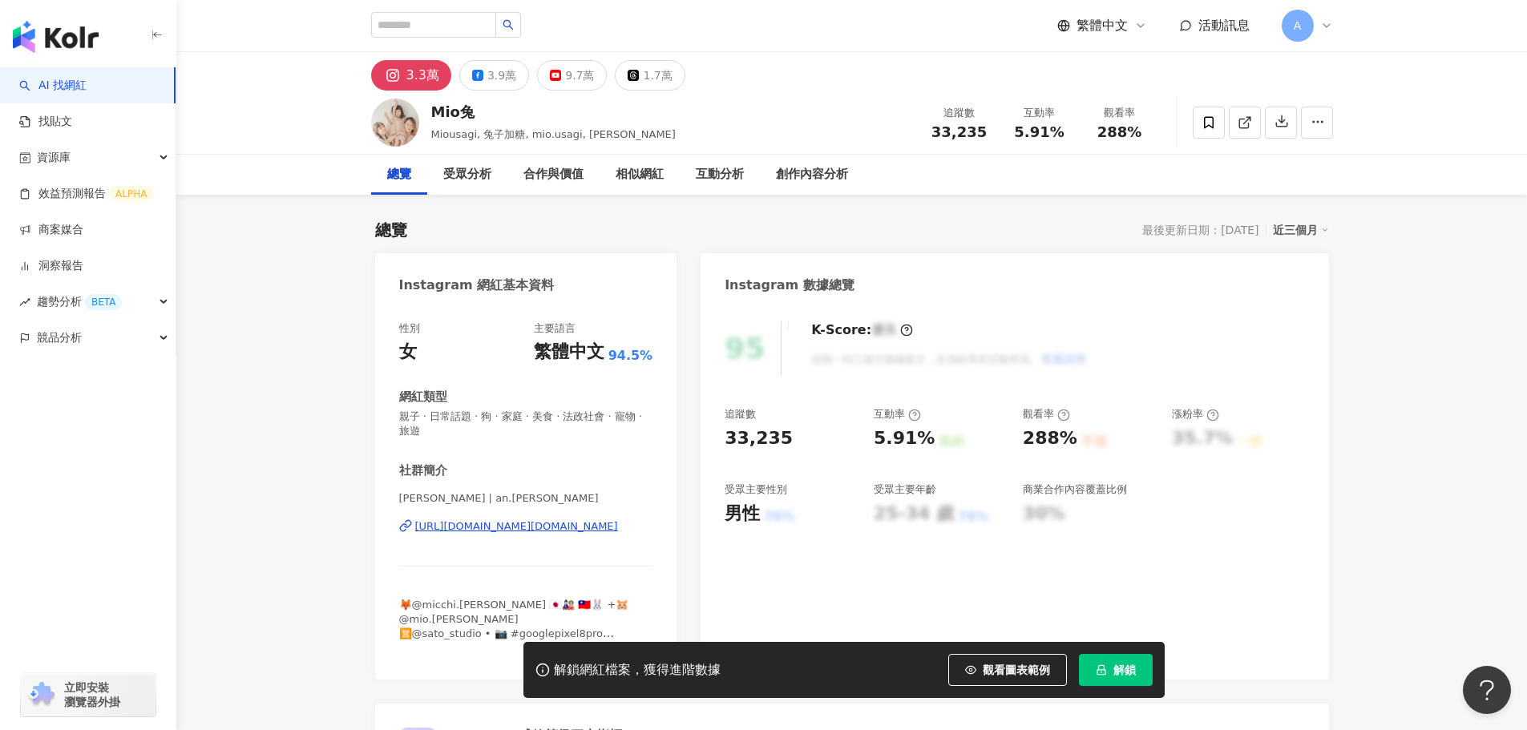
click at [467, 521] on div "[URL][DOMAIN_NAME][DOMAIN_NAME]" at bounding box center [516, 527] width 203 height 14
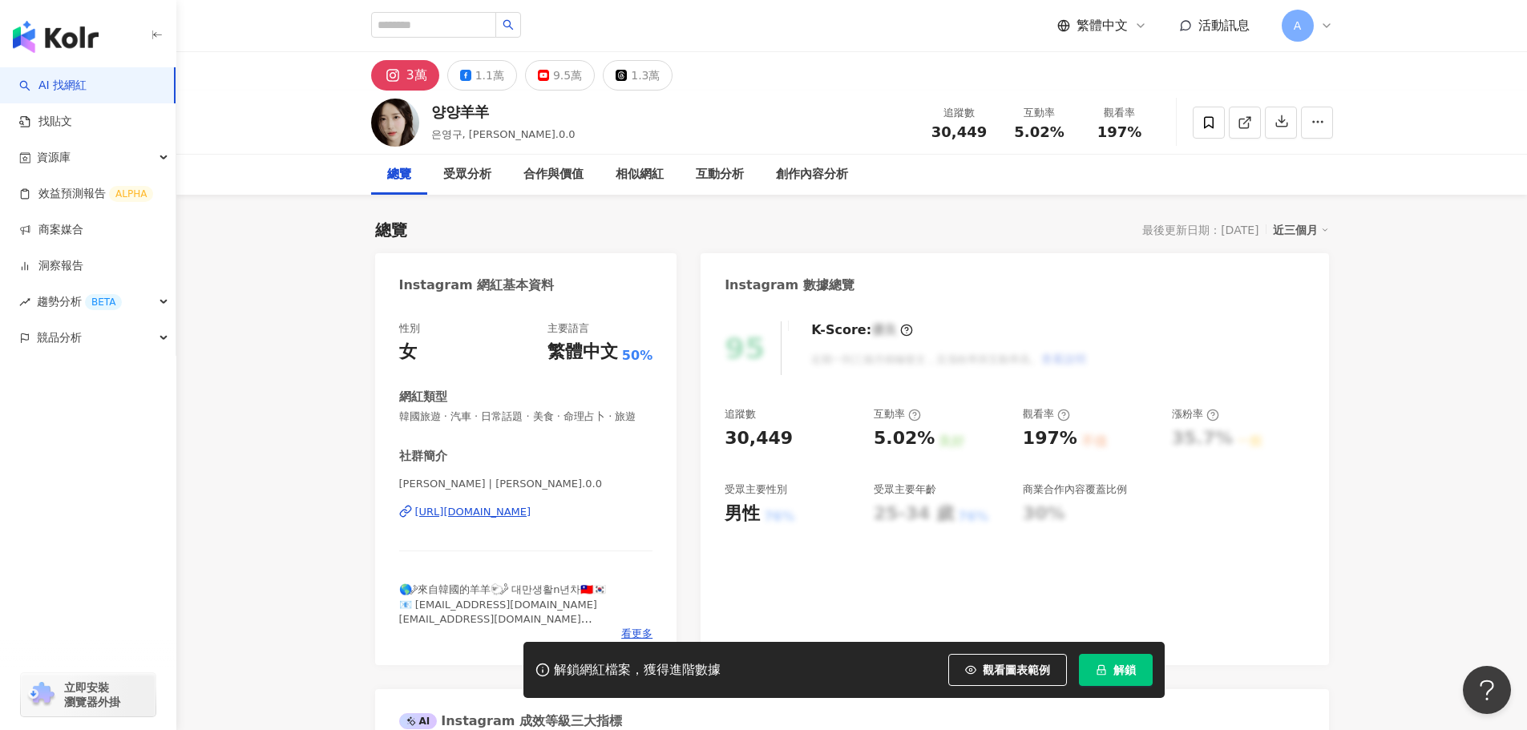
click at [532, 520] on div "https://www.instagram.com/eun.0.0/" at bounding box center [473, 512] width 116 height 14
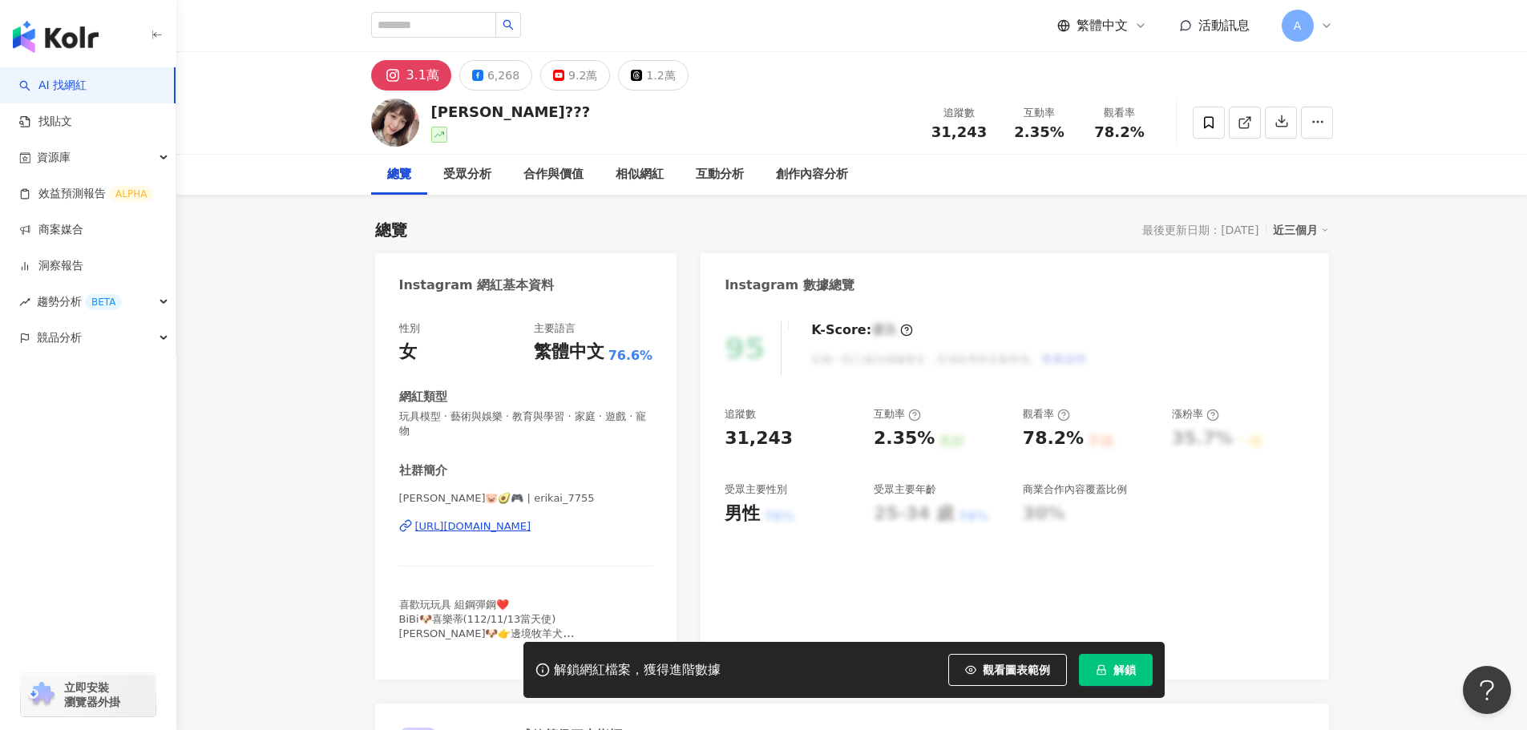
click at [532, 522] on div "[URL][DOMAIN_NAME]" at bounding box center [473, 527] width 116 height 14
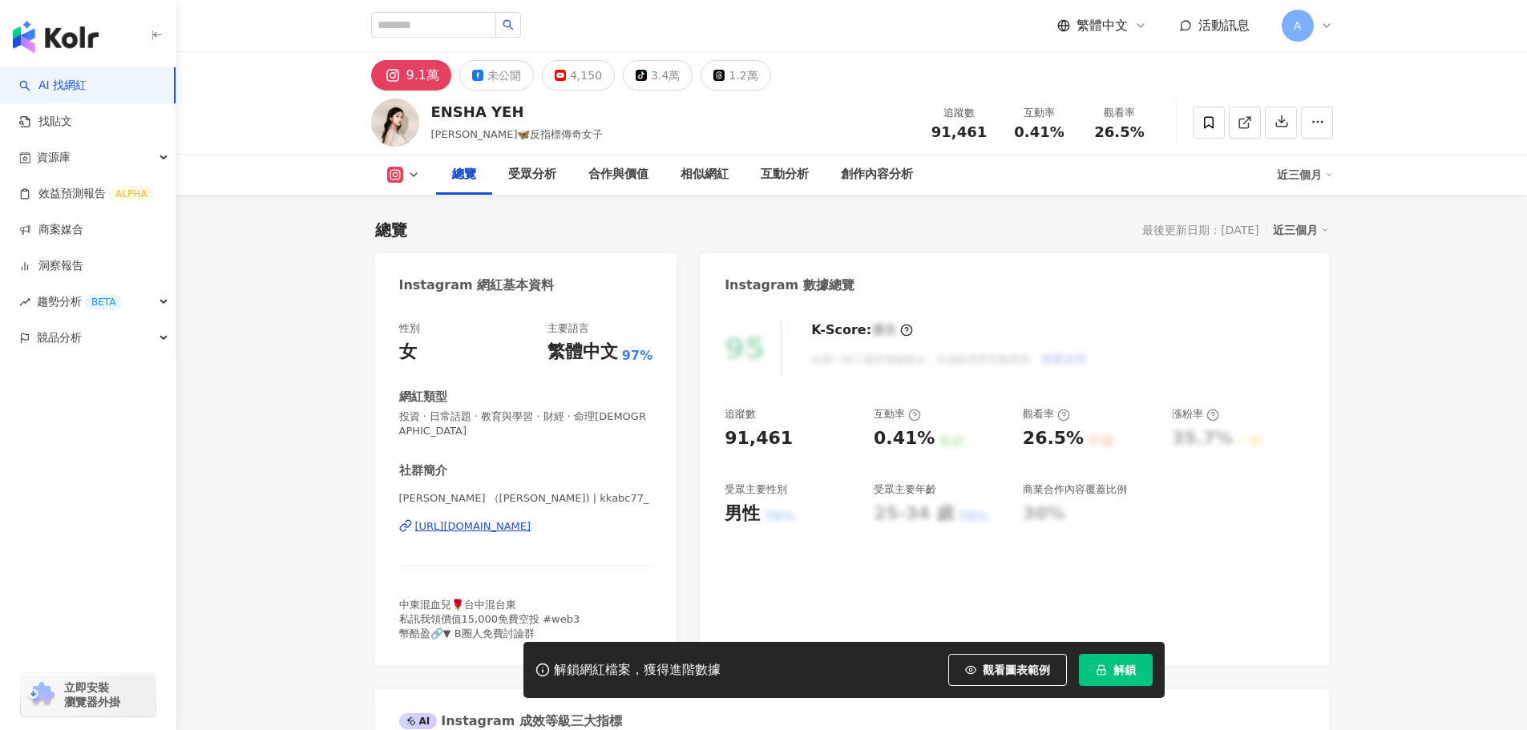
scroll to position [241, 0]
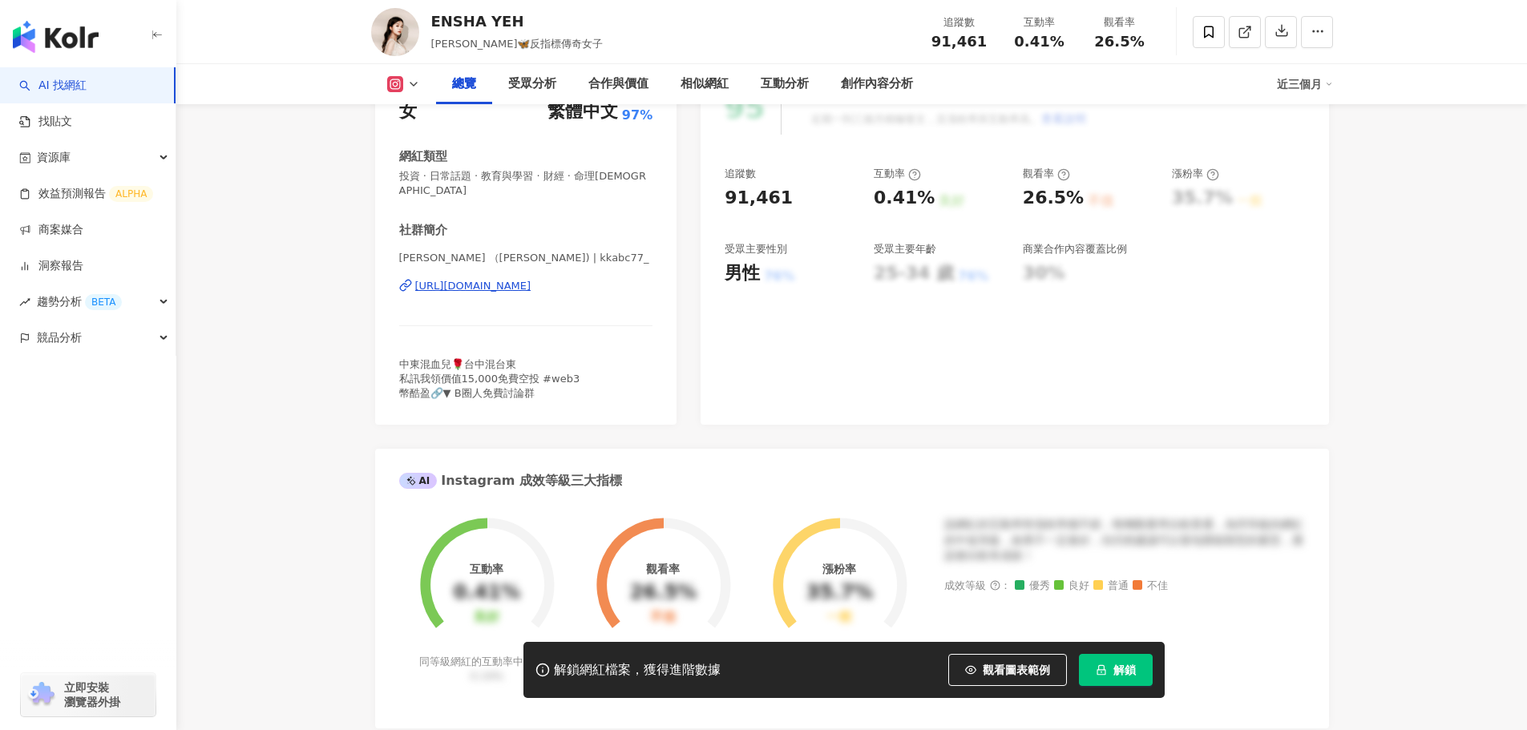
click at [491, 285] on div "K絲莉 （ENSHA YEH) | kkabc77_ https://www.instagram.com/kkabc77_/" at bounding box center [526, 298] width 254 height 94
click at [489, 279] on div "https://www.instagram.com/kkabc77_/" at bounding box center [473, 286] width 116 height 14
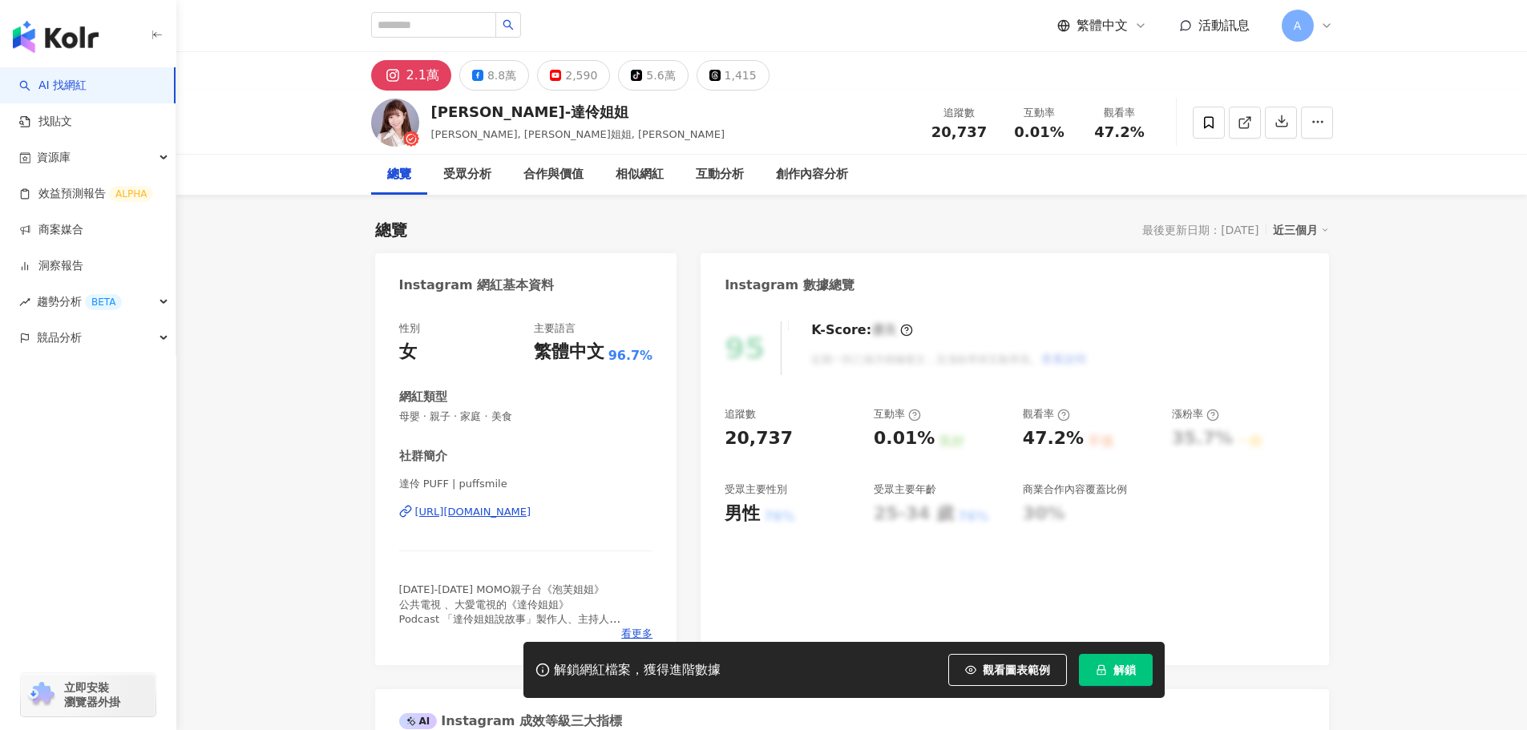
drag, startPoint x: 505, startPoint y: 370, endPoint x: 548, endPoint y: 514, distance: 149.7
click at [532, 514] on div "https://www.instagram.com/puffsmile/" at bounding box center [473, 512] width 116 height 14
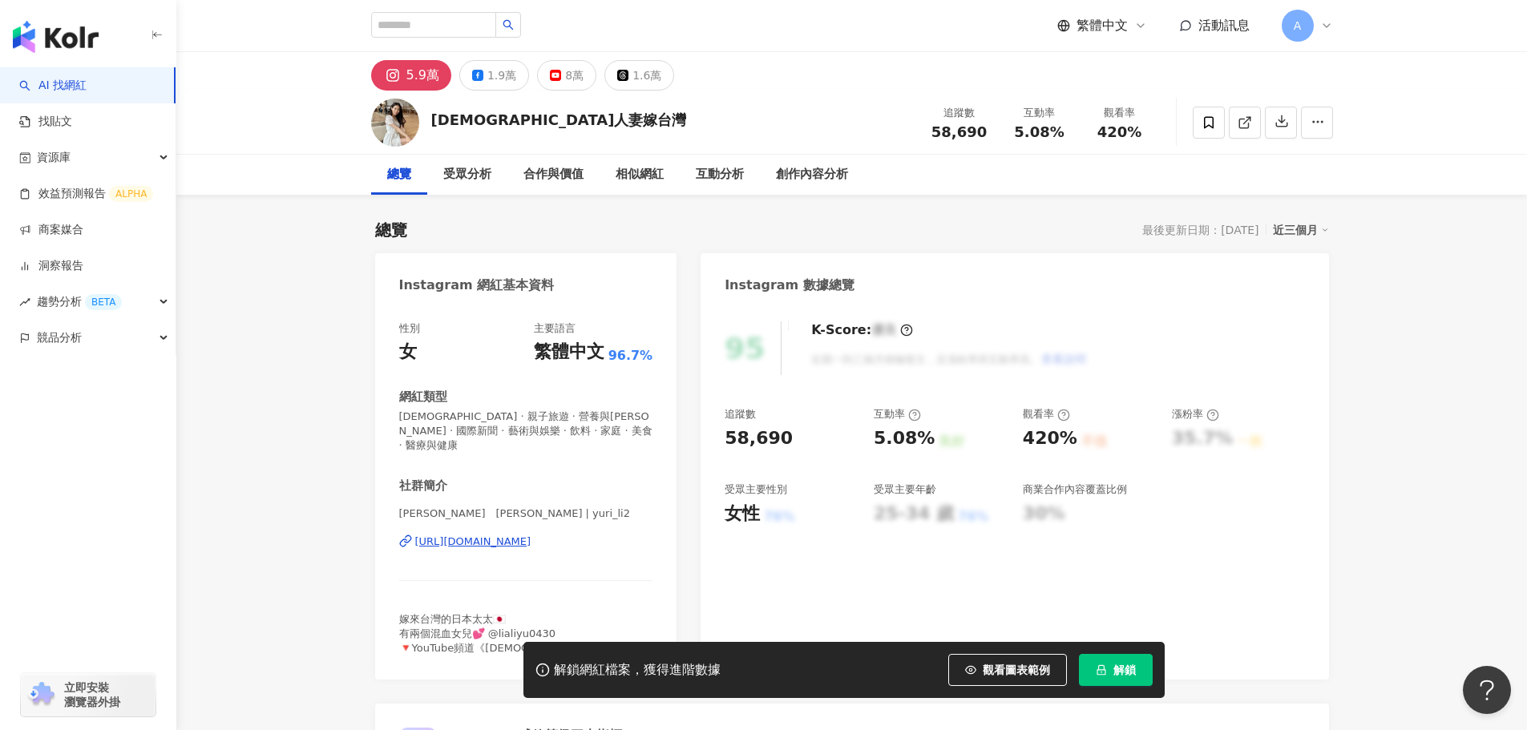
click at [531, 535] on div "[URL][DOMAIN_NAME]" at bounding box center [473, 542] width 116 height 14
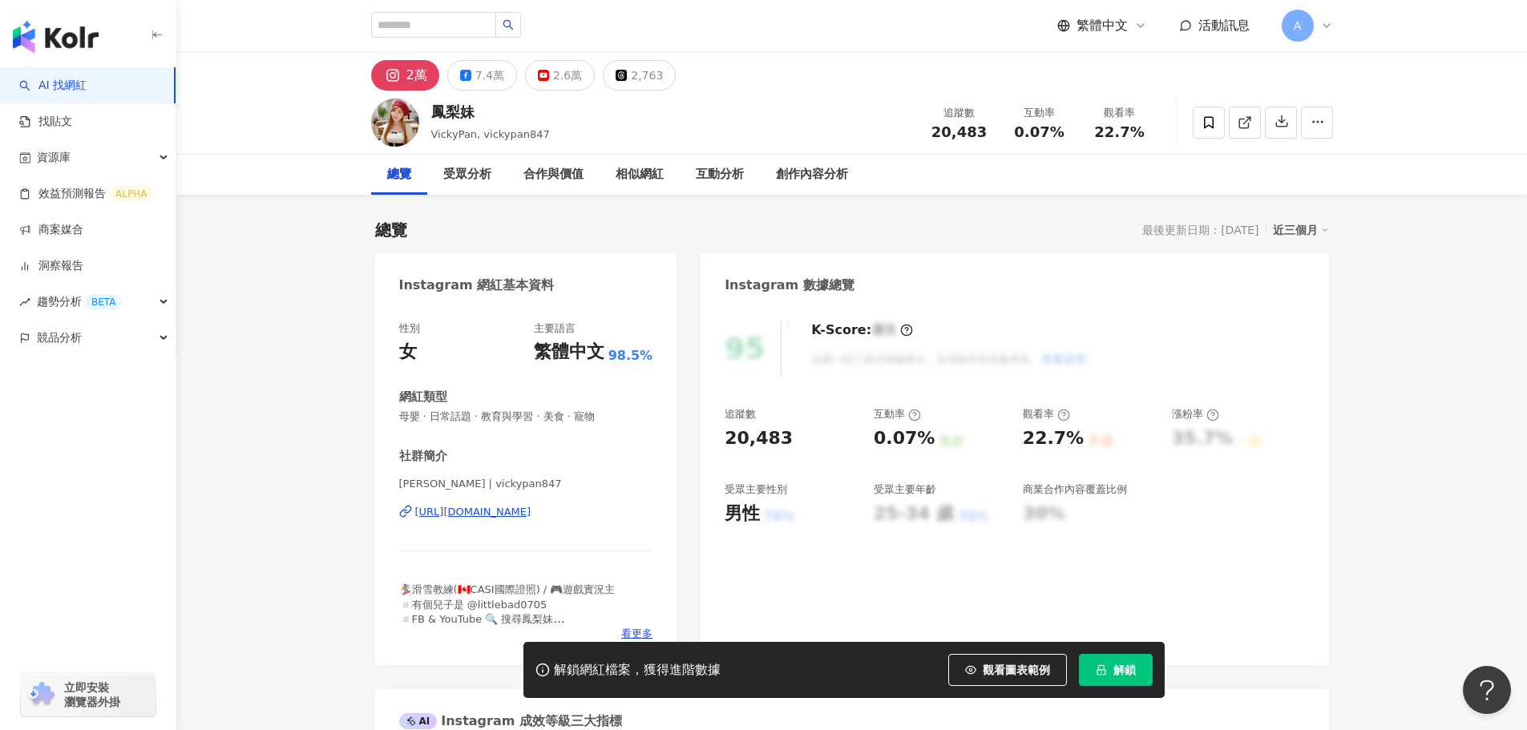
click at [532, 520] on div "[URL][DOMAIN_NAME]" at bounding box center [473, 512] width 116 height 14
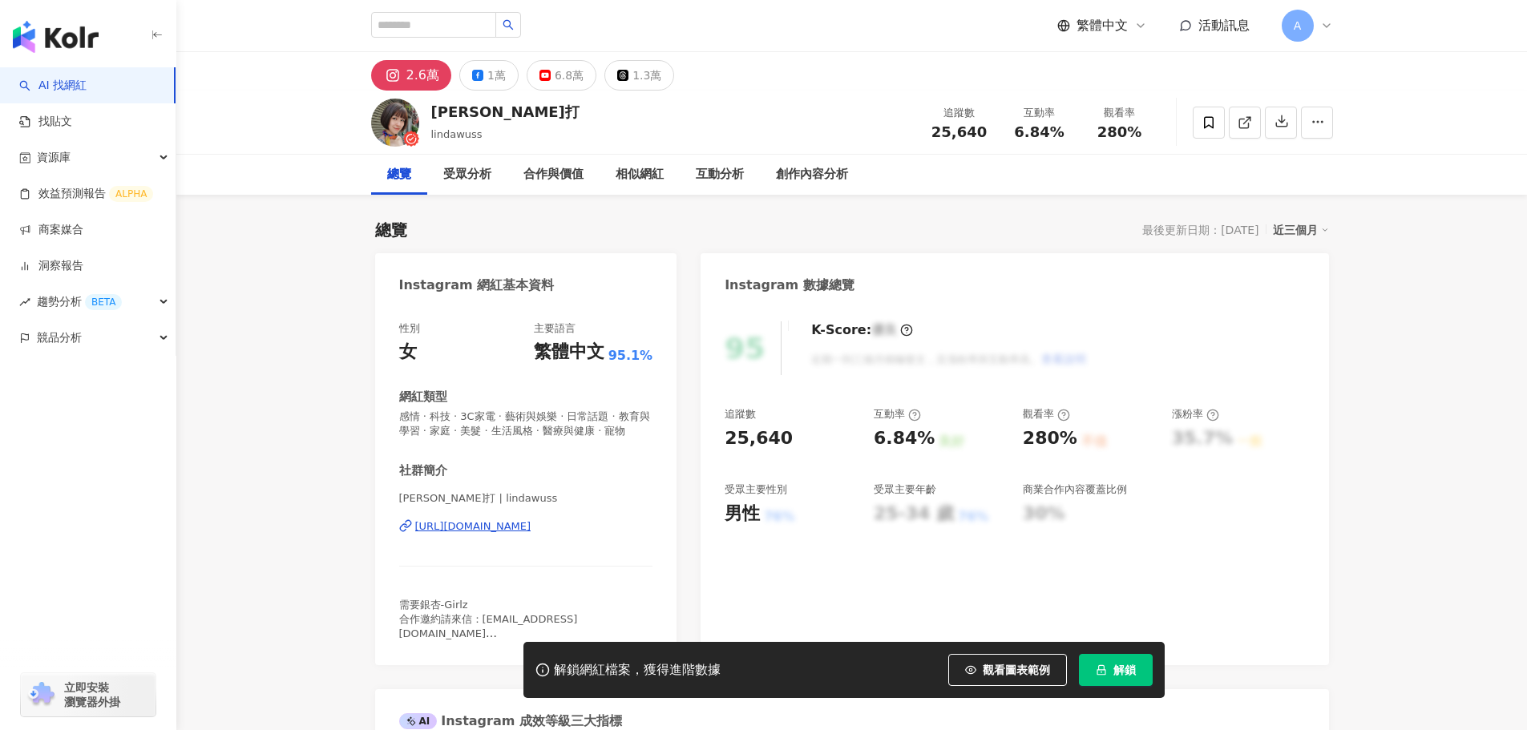
click at [534, 525] on div "Linda 零打 | lindawuss https://www.instagram.com/lindawuss/" at bounding box center [526, 539] width 254 height 94
click at [528, 534] on div "https://www.instagram.com/lindawuss/" at bounding box center [473, 527] width 116 height 14
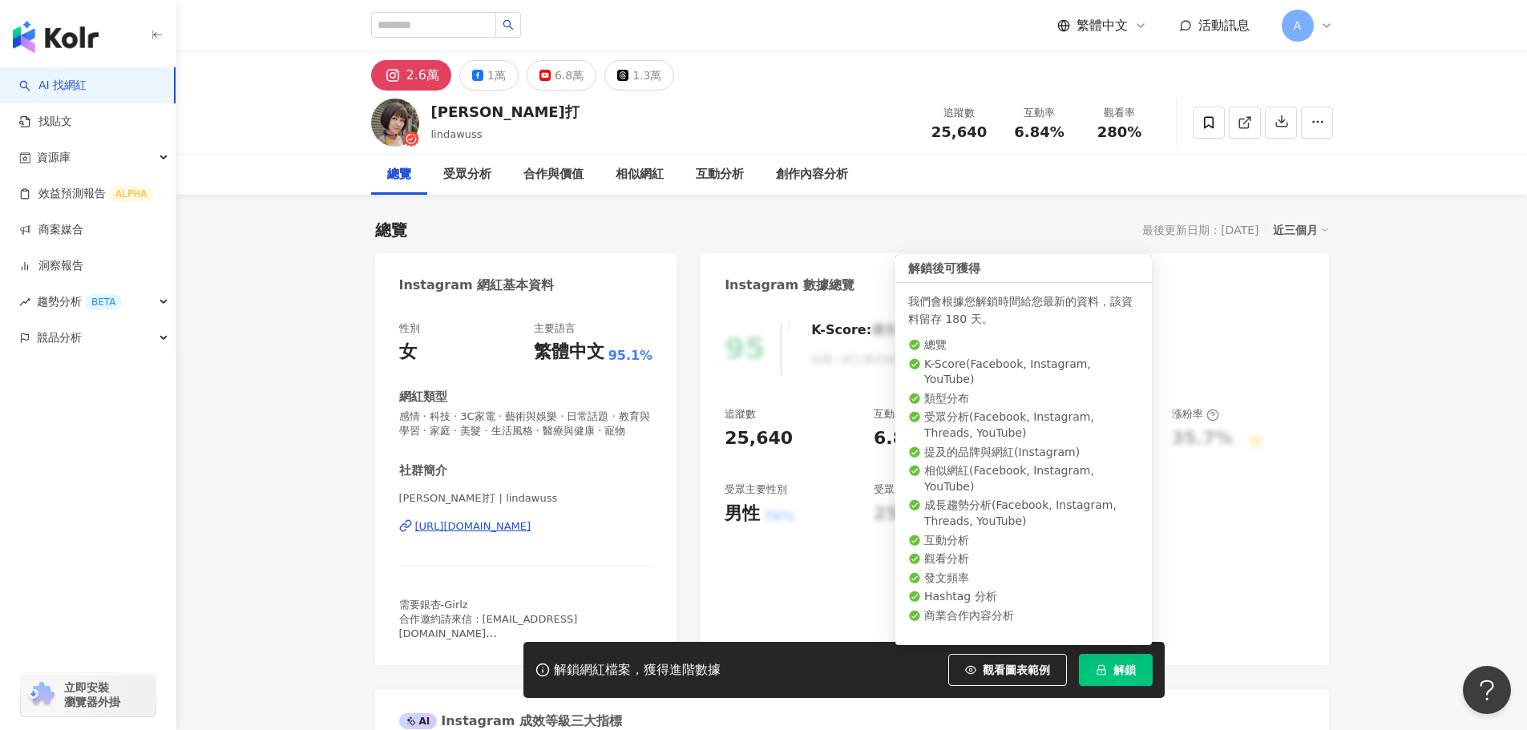
click at [1090, 670] on button "解鎖" at bounding box center [1116, 670] width 74 height 32
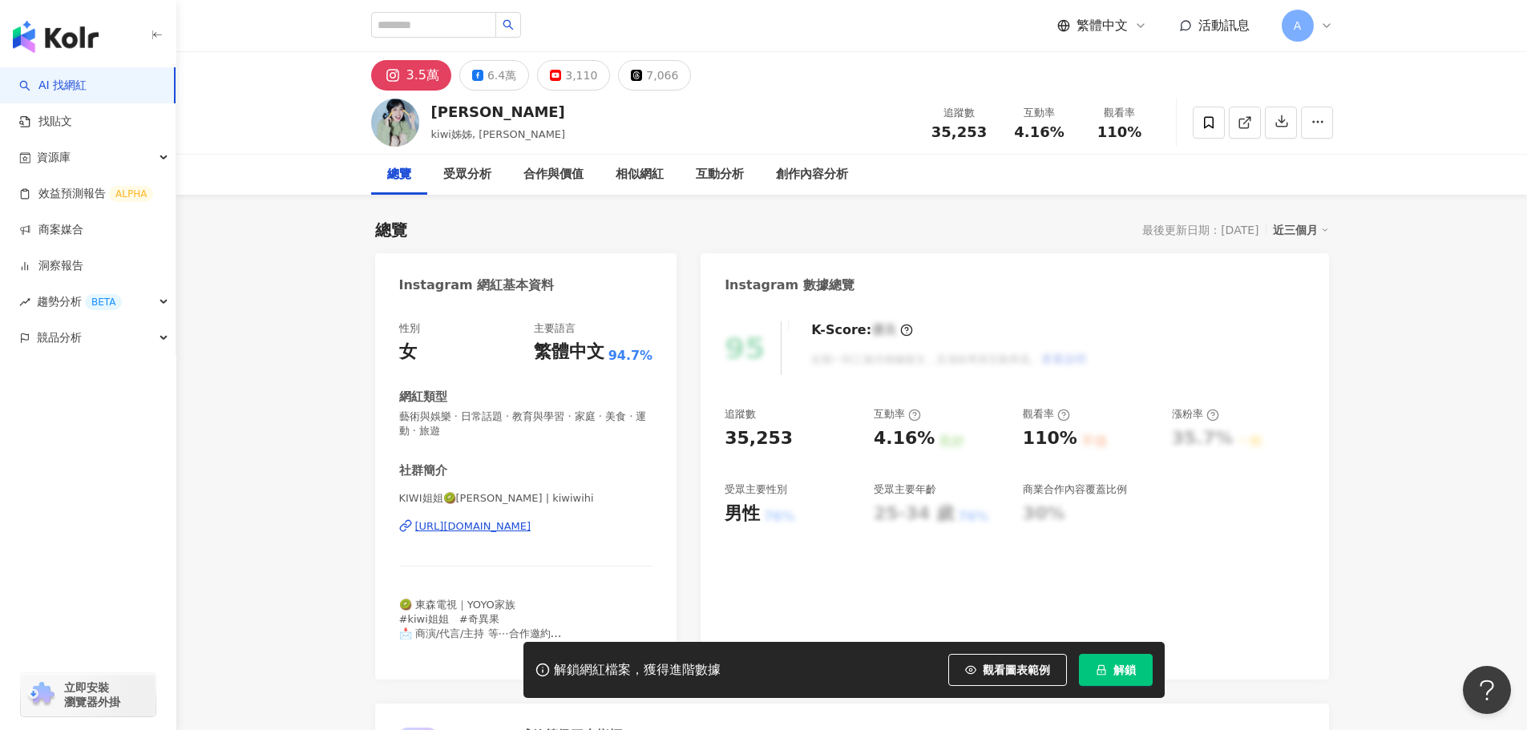
click at [532, 529] on div "[URL][DOMAIN_NAME]" at bounding box center [473, 527] width 116 height 14
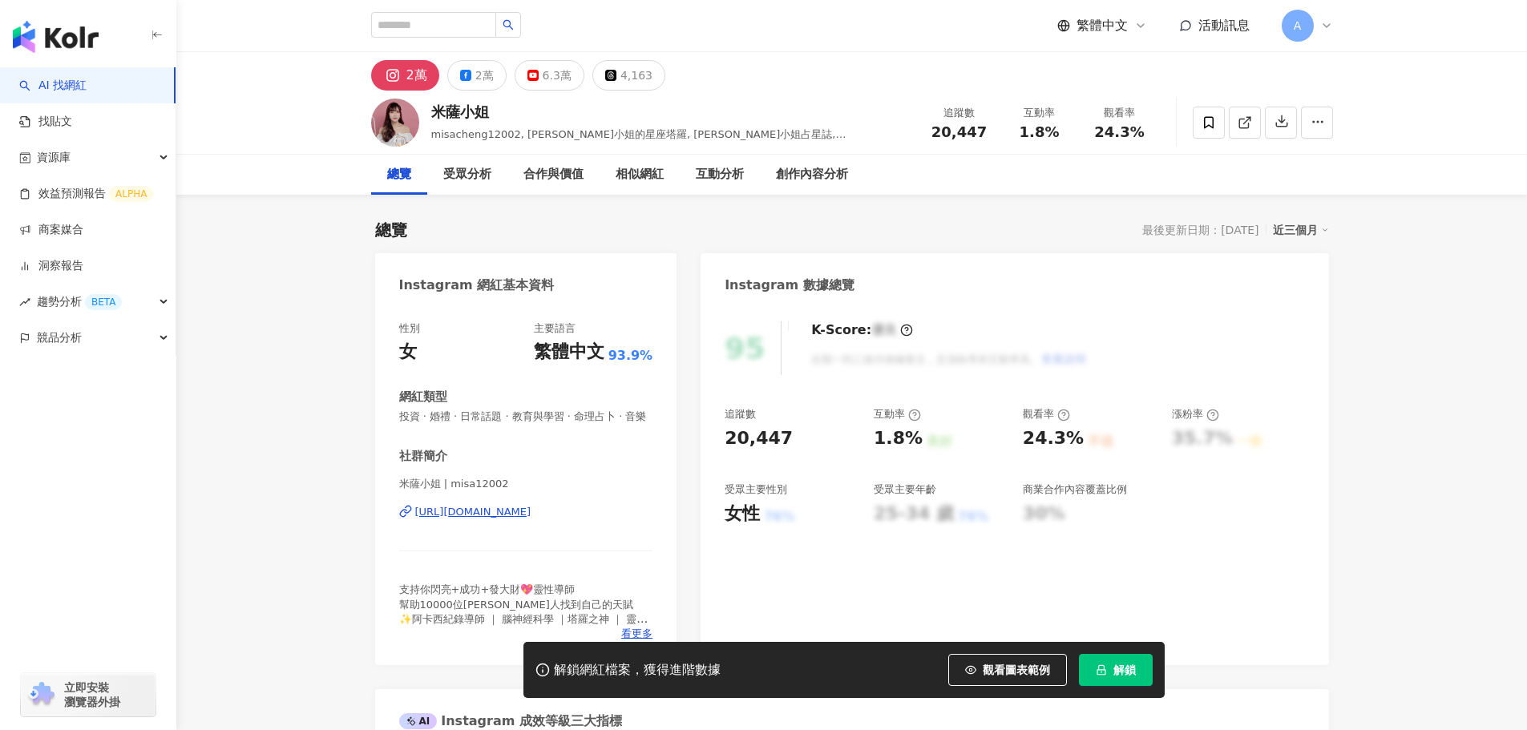
click at [532, 520] on div "[URL][DOMAIN_NAME]" at bounding box center [473, 512] width 116 height 14
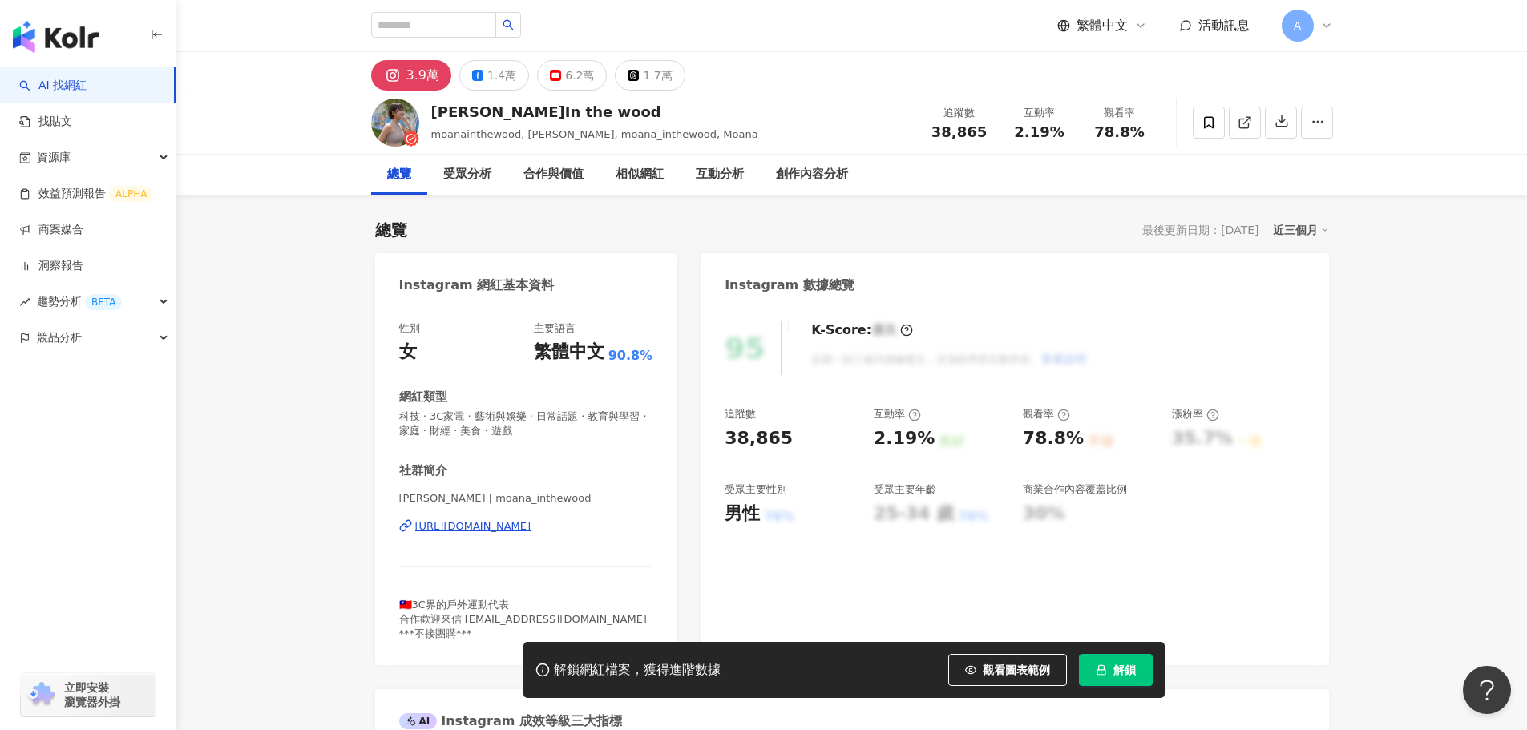
click at [508, 530] on div "https://www.instagram.com/moana_inthewood/" at bounding box center [473, 527] width 116 height 14
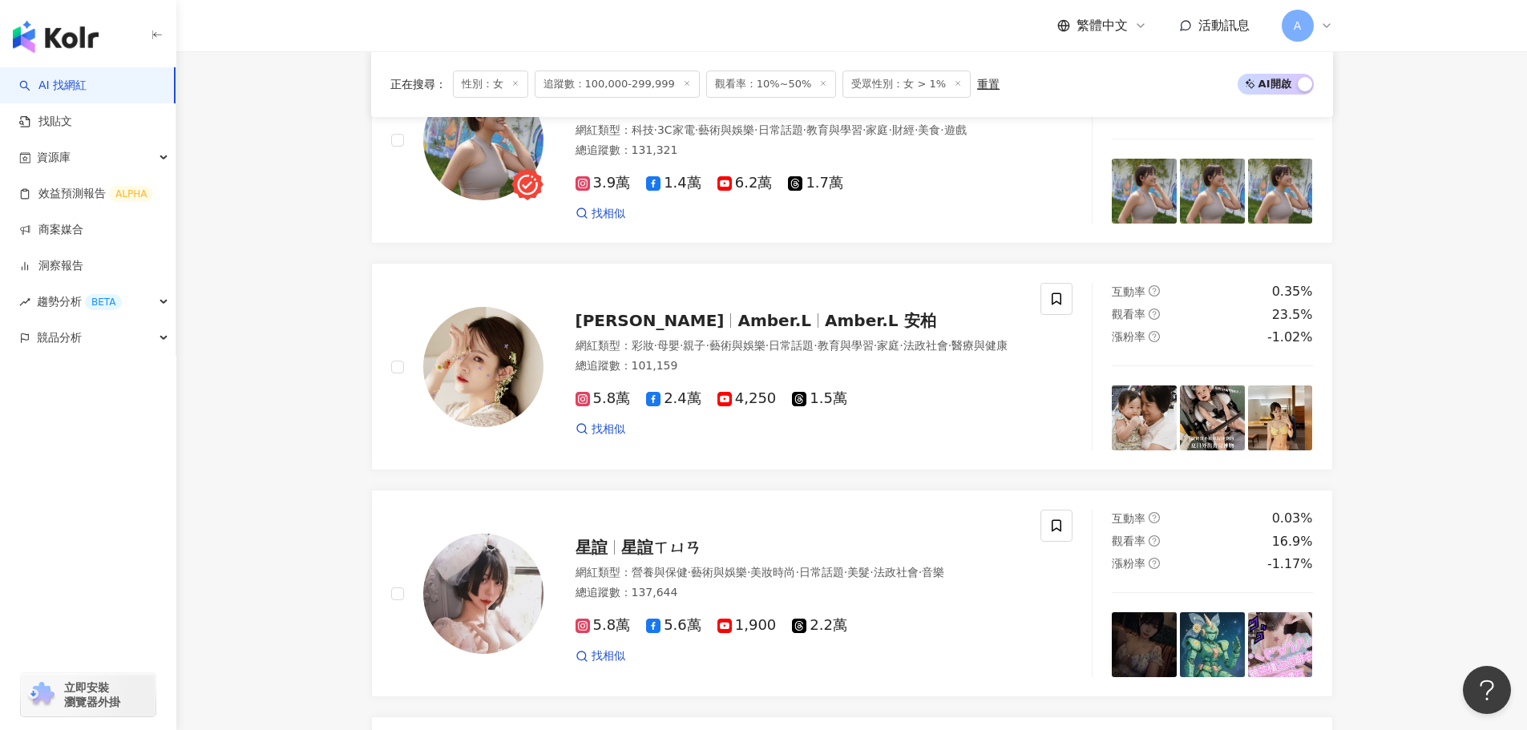
scroll to position [0, 2399]
drag, startPoint x: 629, startPoint y: 334, endPoint x: 640, endPoint y: 342, distance: 13.2
click at [738, 330] on span "Amber.L" at bounding box center [775, 320] width 74 height 19
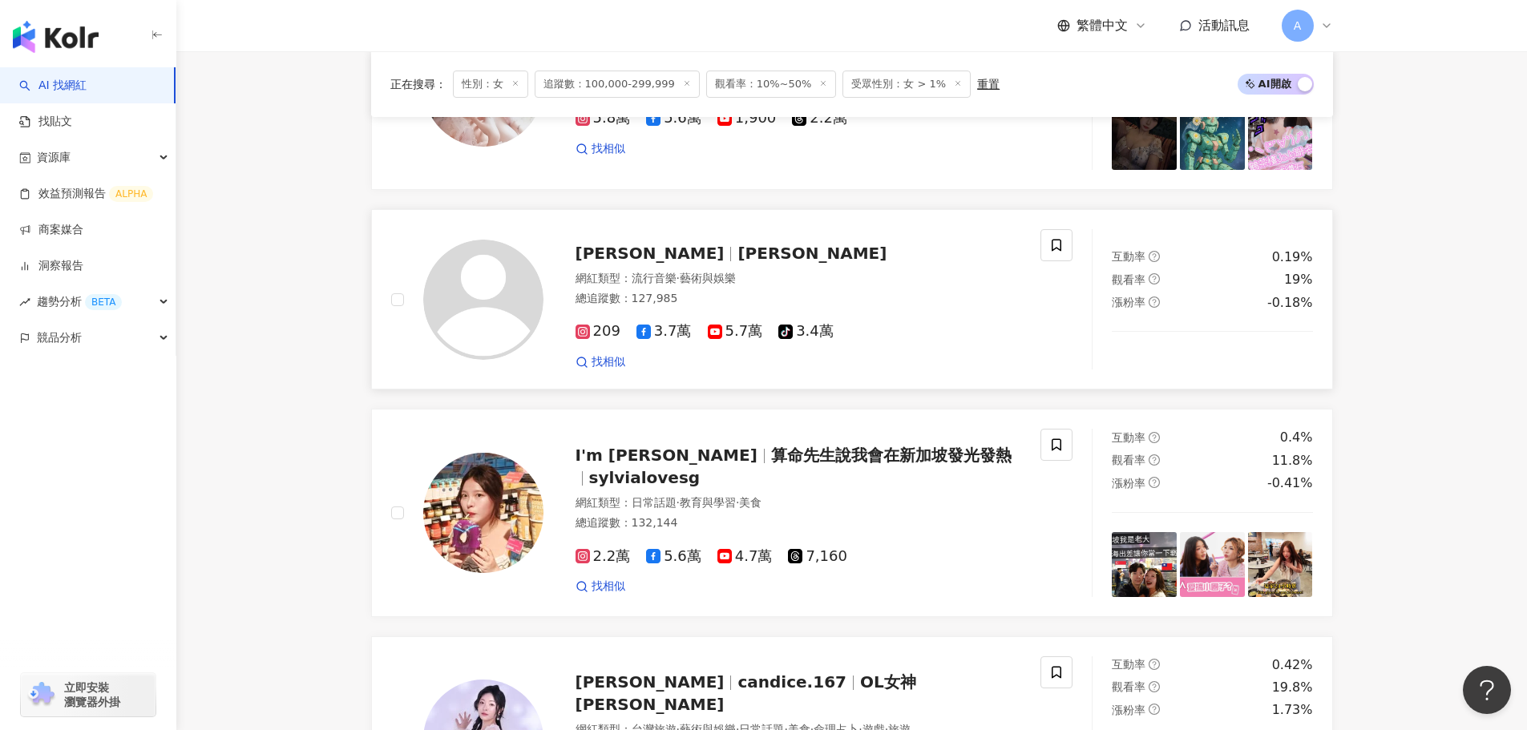
scroll to position [1679, 0]
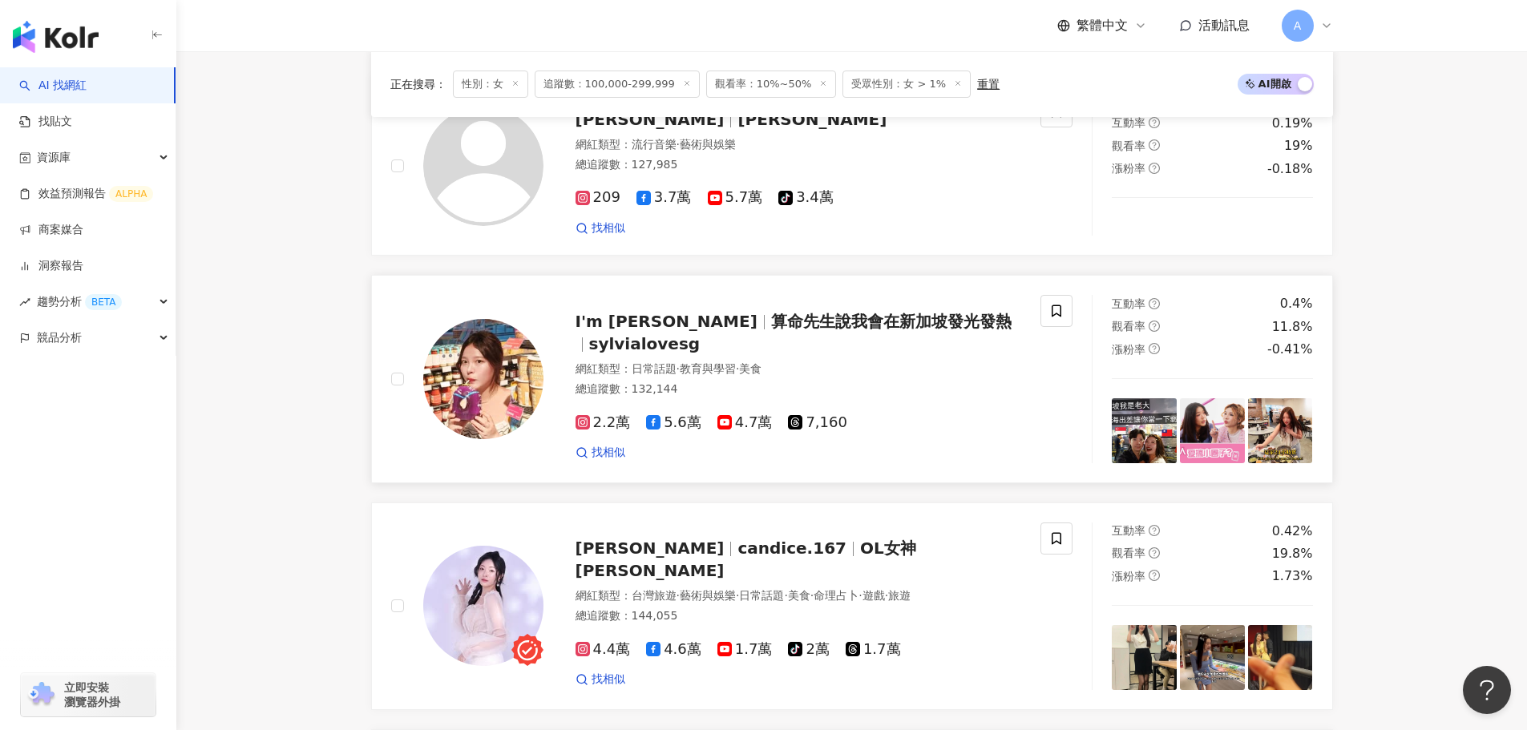
click at [771, 331] on span "算命先生說我會在新加坡發光發熱" at bounding box center [891, 321] width 241 height 19
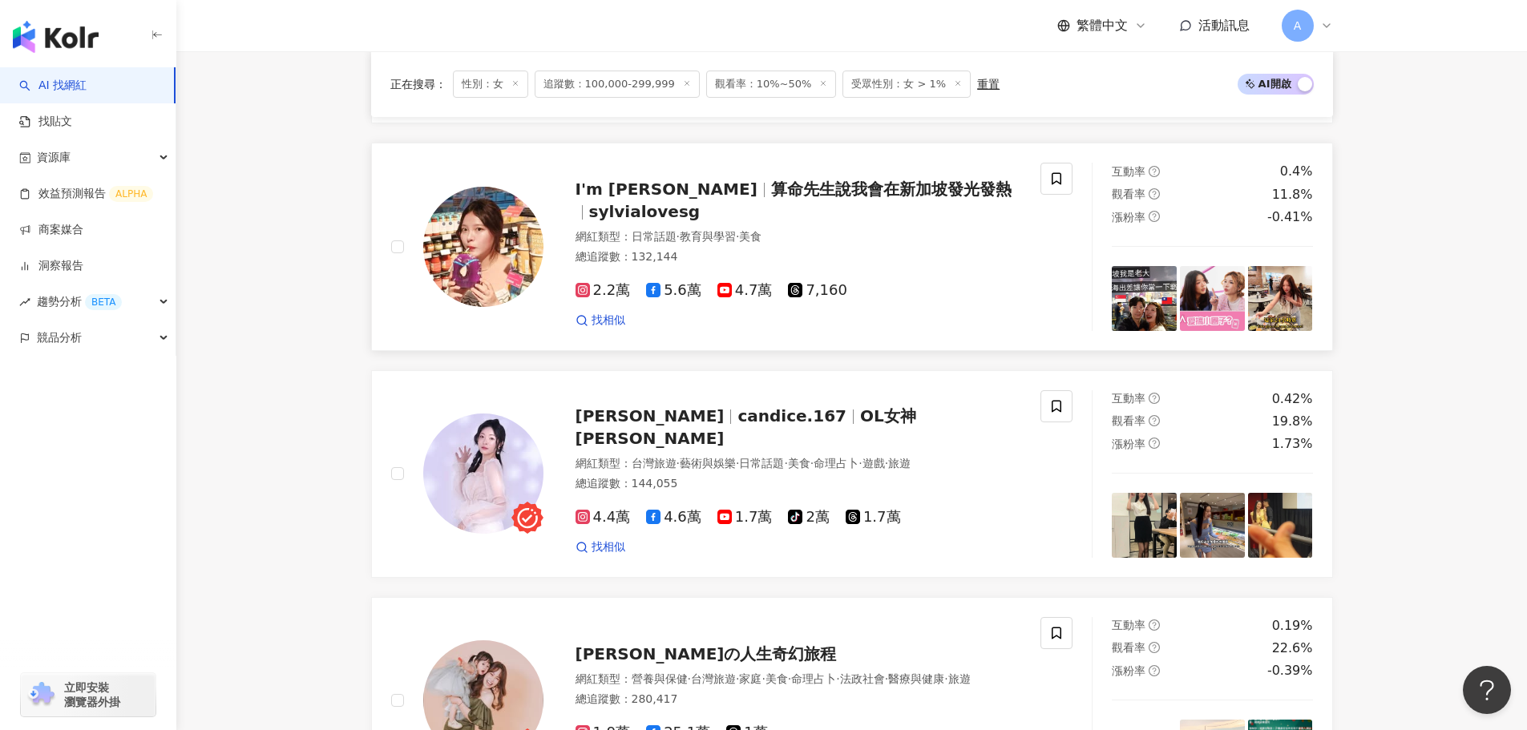
scroll to position [1839, 0]
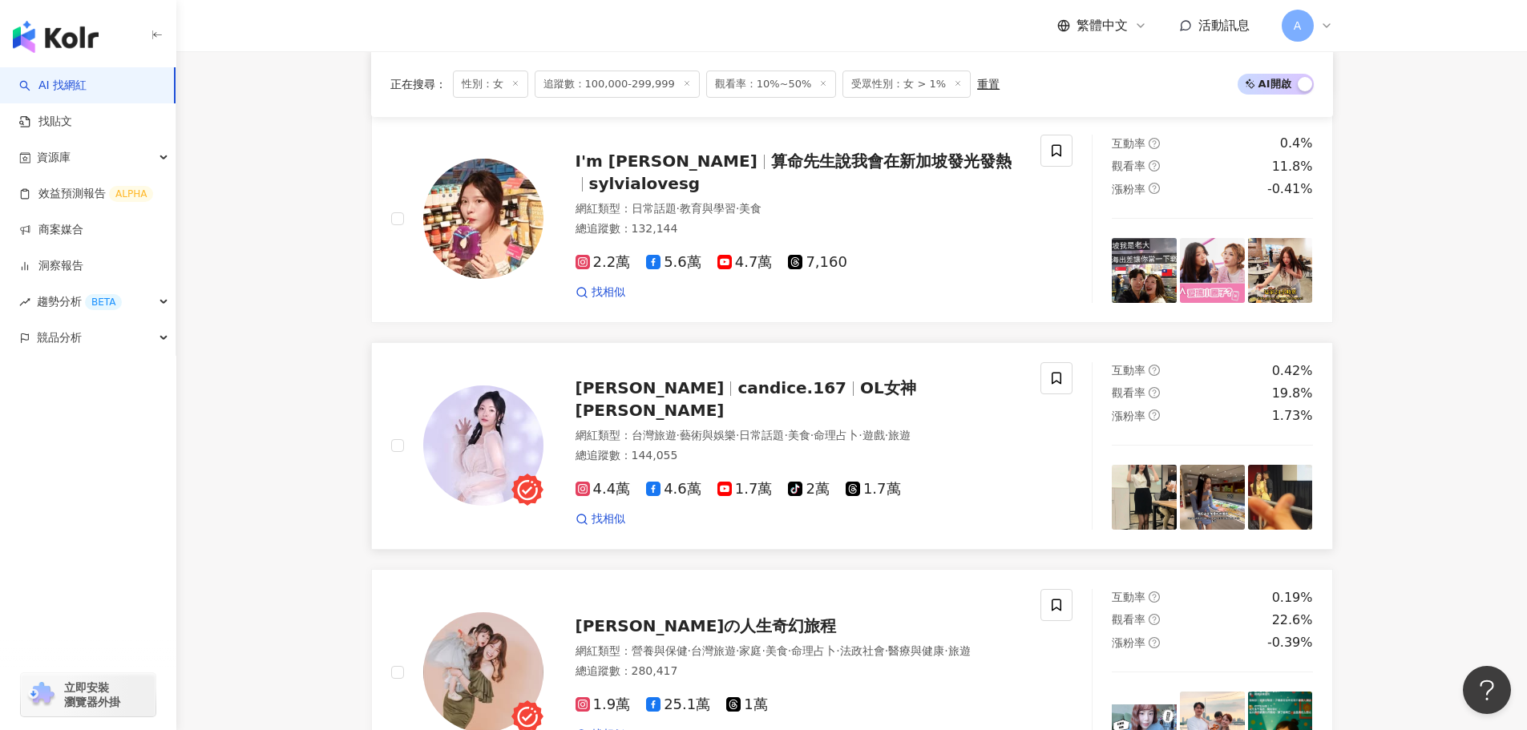
click at [738, 398] on span "candice.167" at bounding box center [792, 387] width 109 height 19
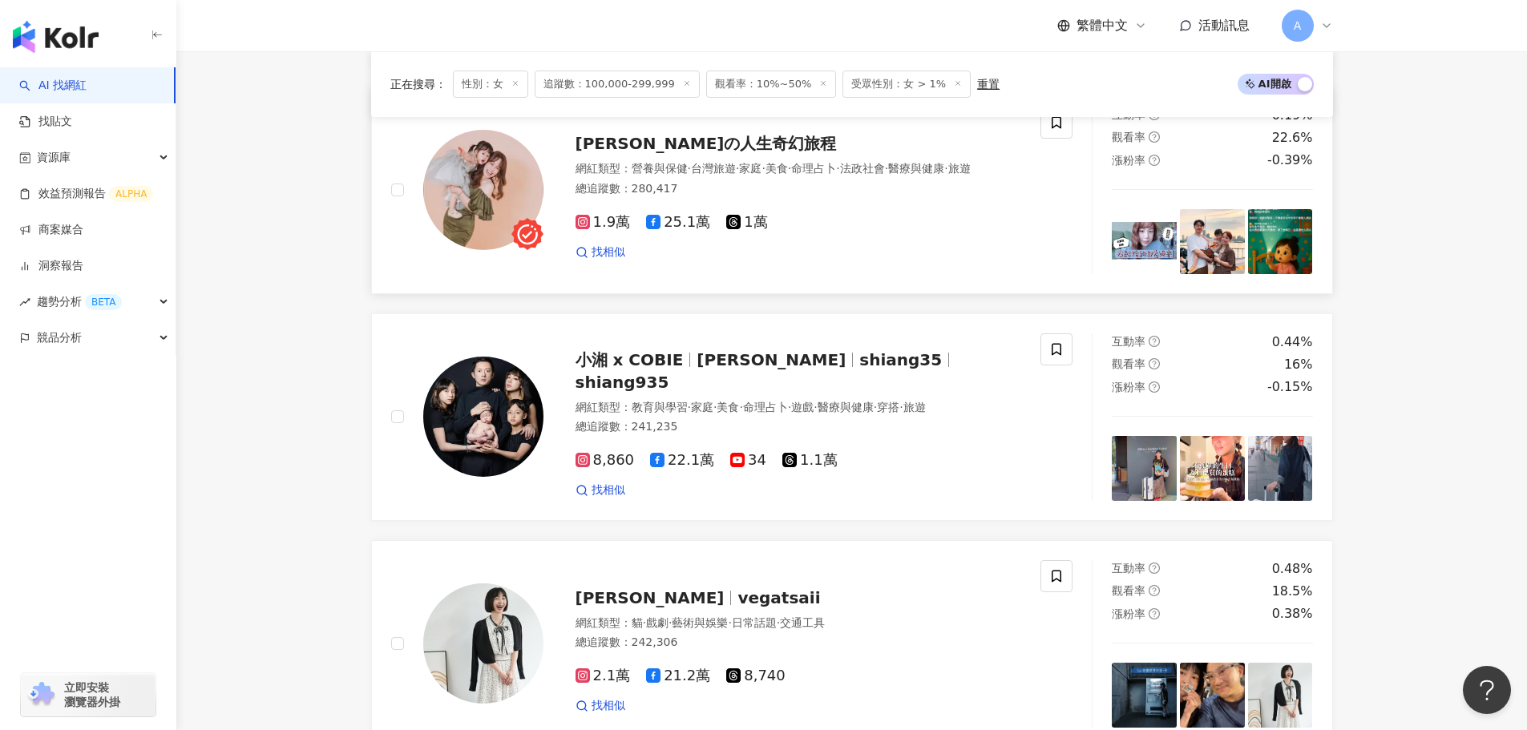
scroll to position [2481, 0]
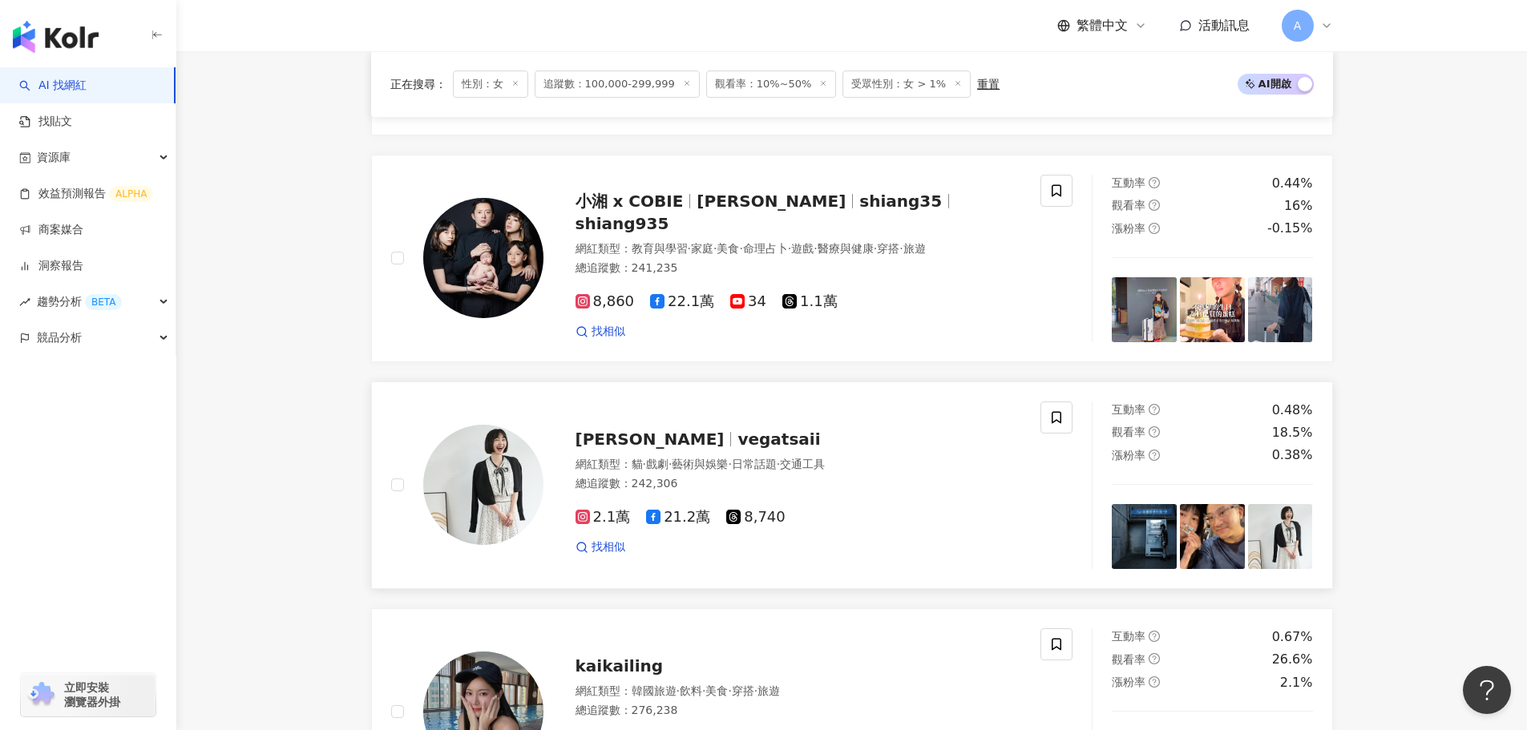
click at [738, 449] on span "vegatsaii" at bounding box center [779, 439] width 83 height 19
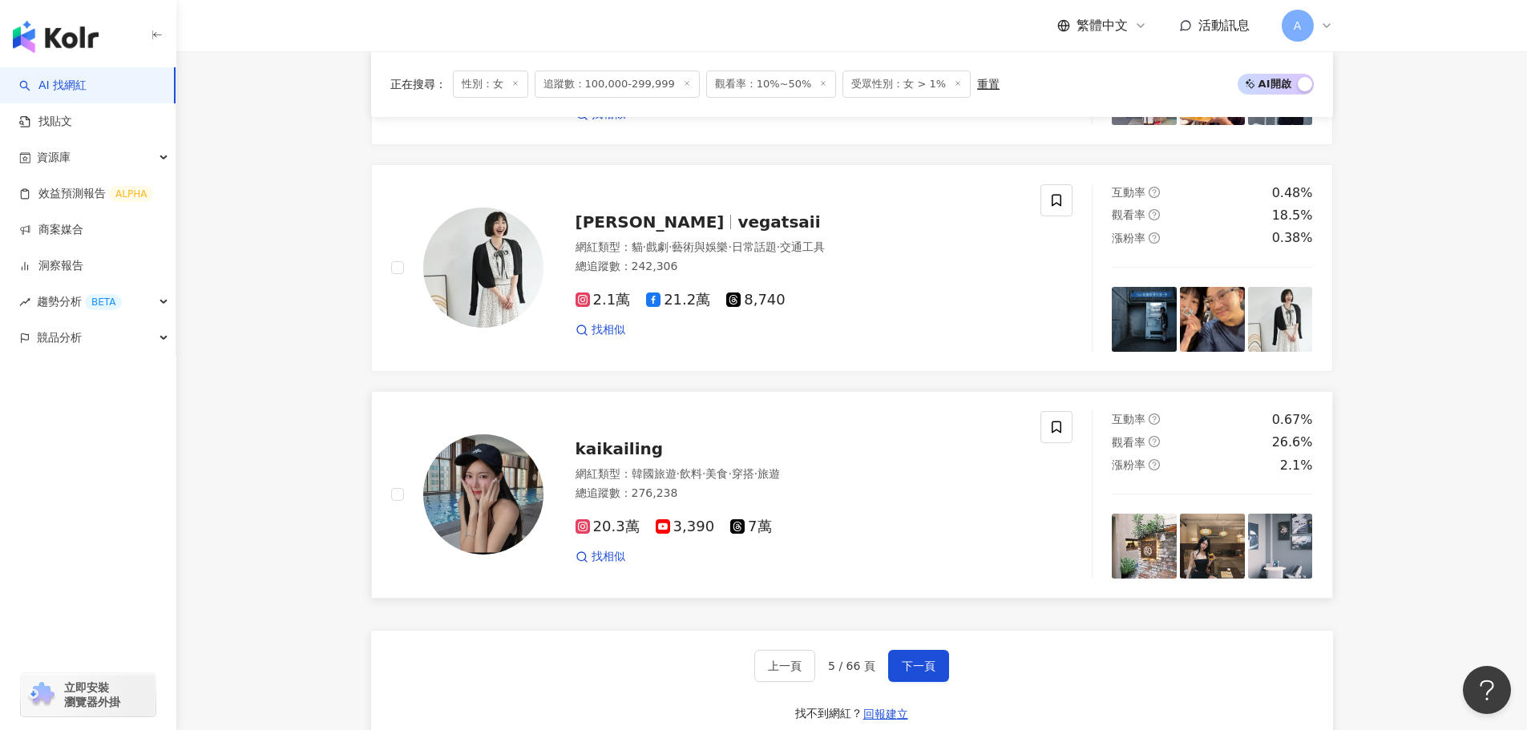
scroll to position [2721, 0]
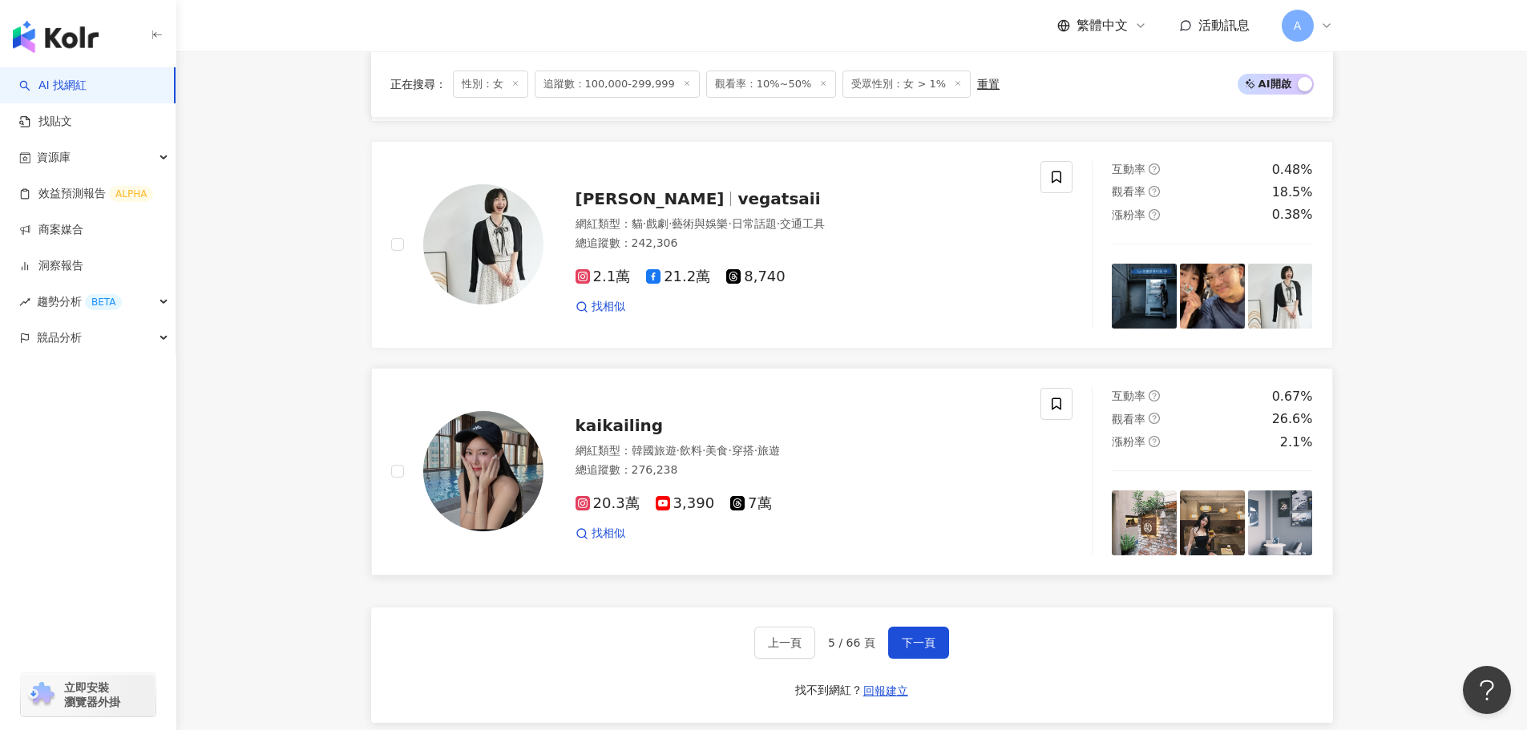
click at [645, 435] on span "kaikailing" at bounding box center [620, 425] width 88 height 19
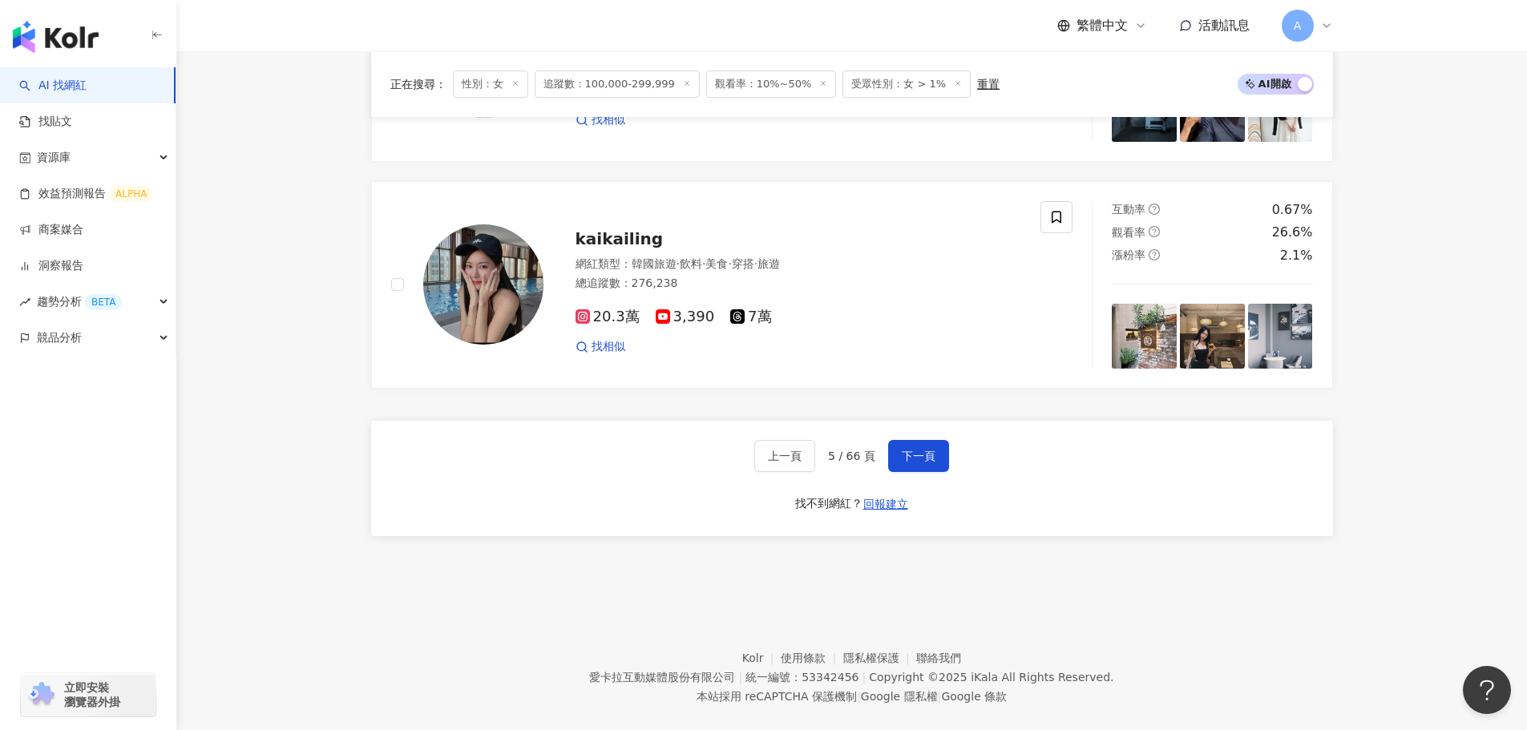
scroll to position [2954, 0]
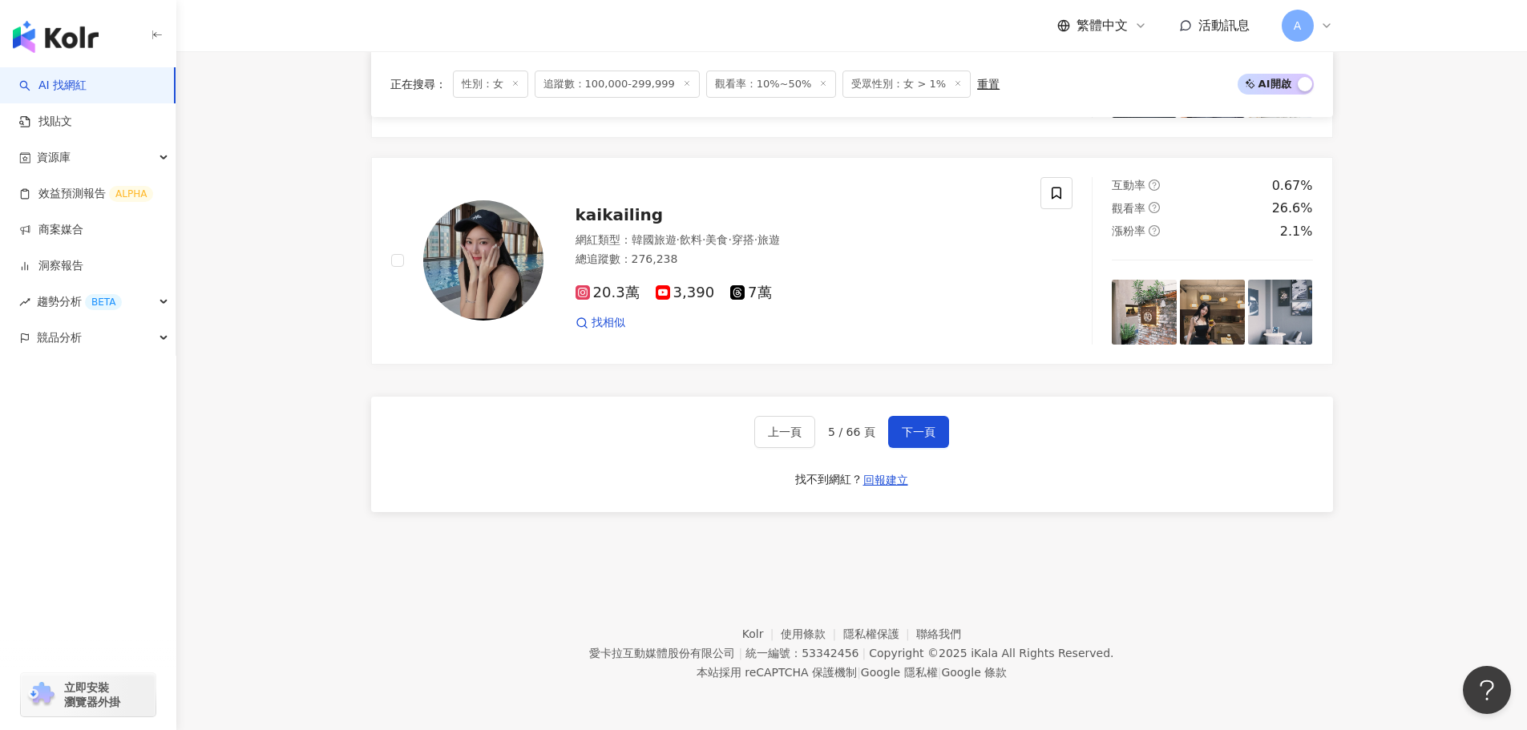
drag, startPoint x: 943, startPoint y: 439, endPoint x: 809, endPoint y: 577, distance: 192.8
click at [943, 439] on button "下一頁" at bounding box center [918, 432] width 61 height 32
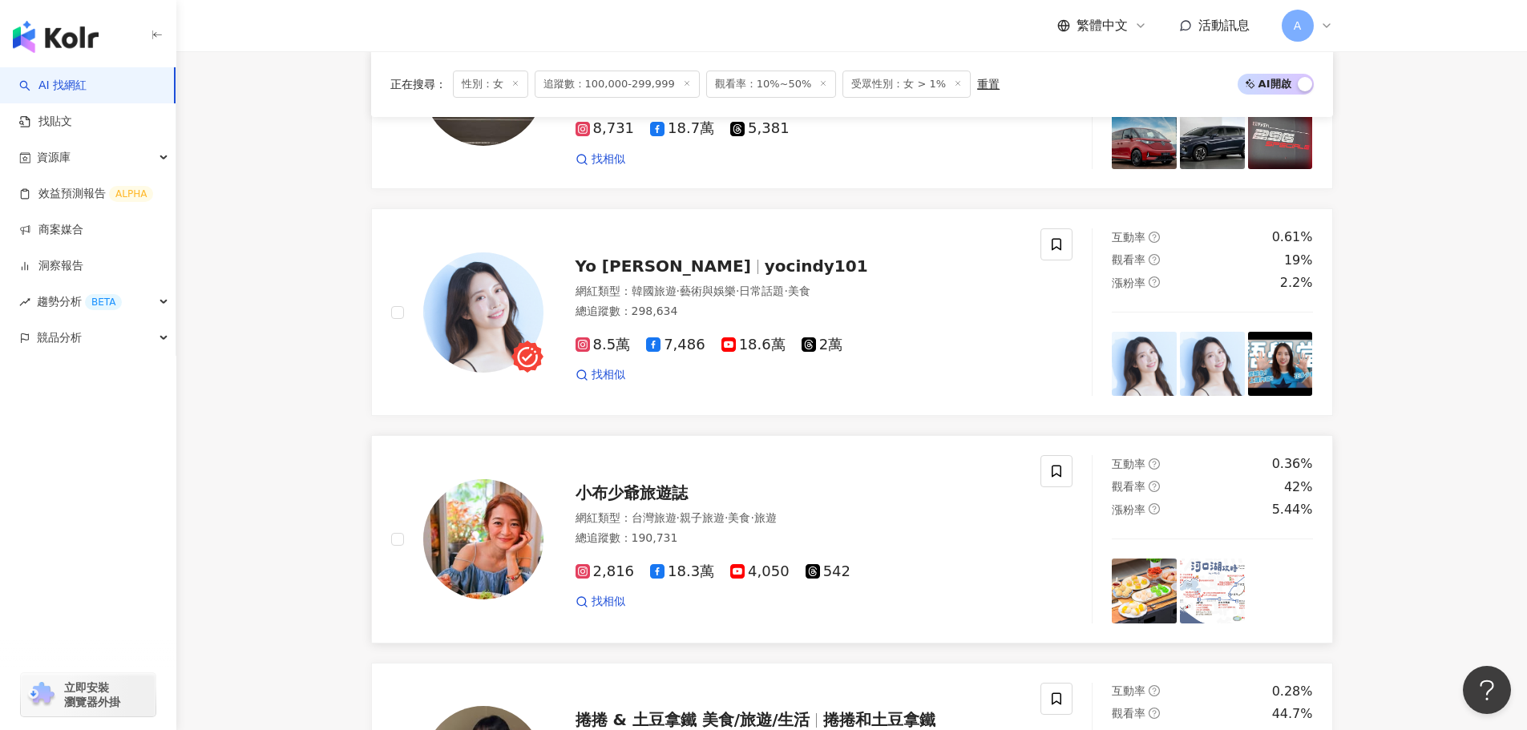
scroll to position [2701, 0]
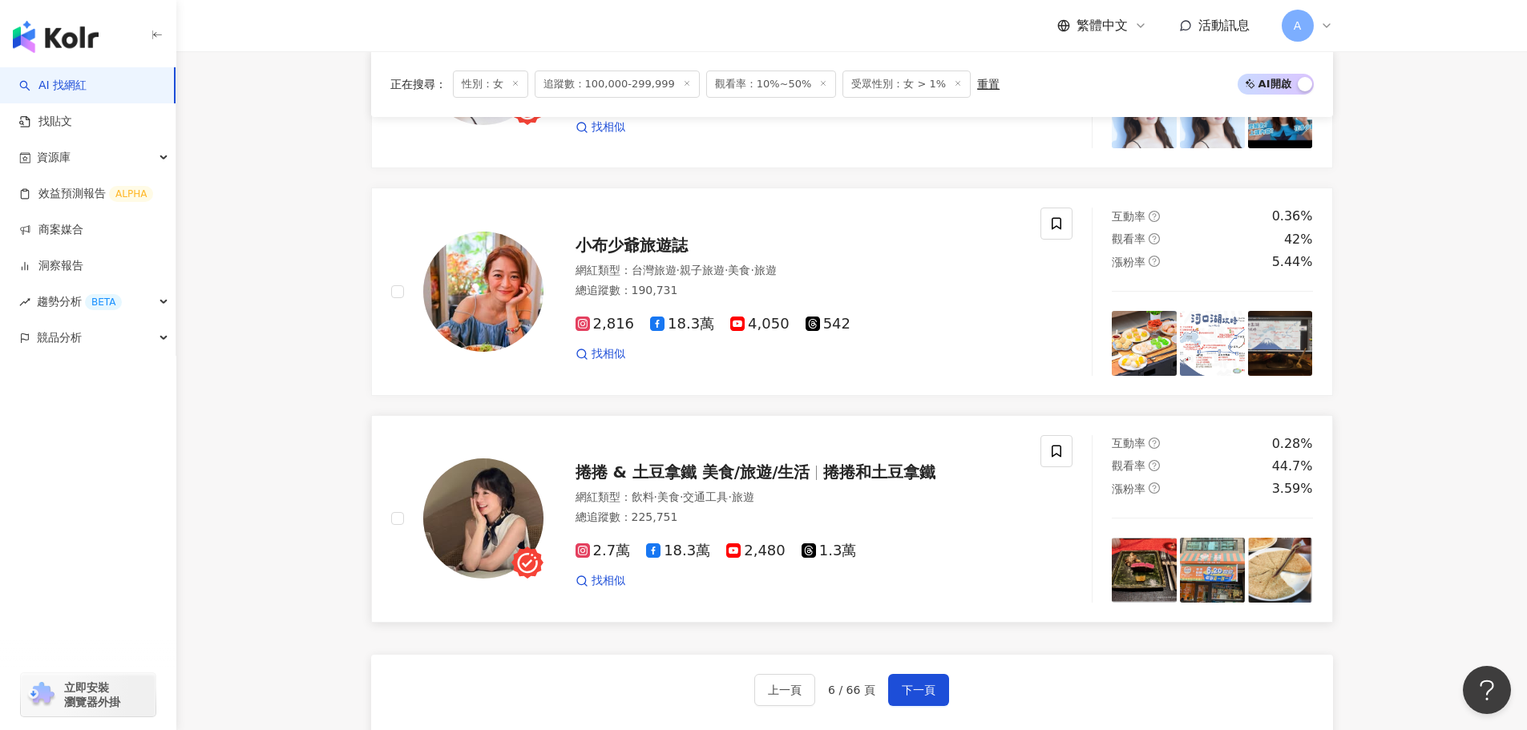
click at [805, 482] on span "捲捲 & 土豆拿鐵 美食/旅遊/生活" at bounding box center [700, 472] width 249 height 19
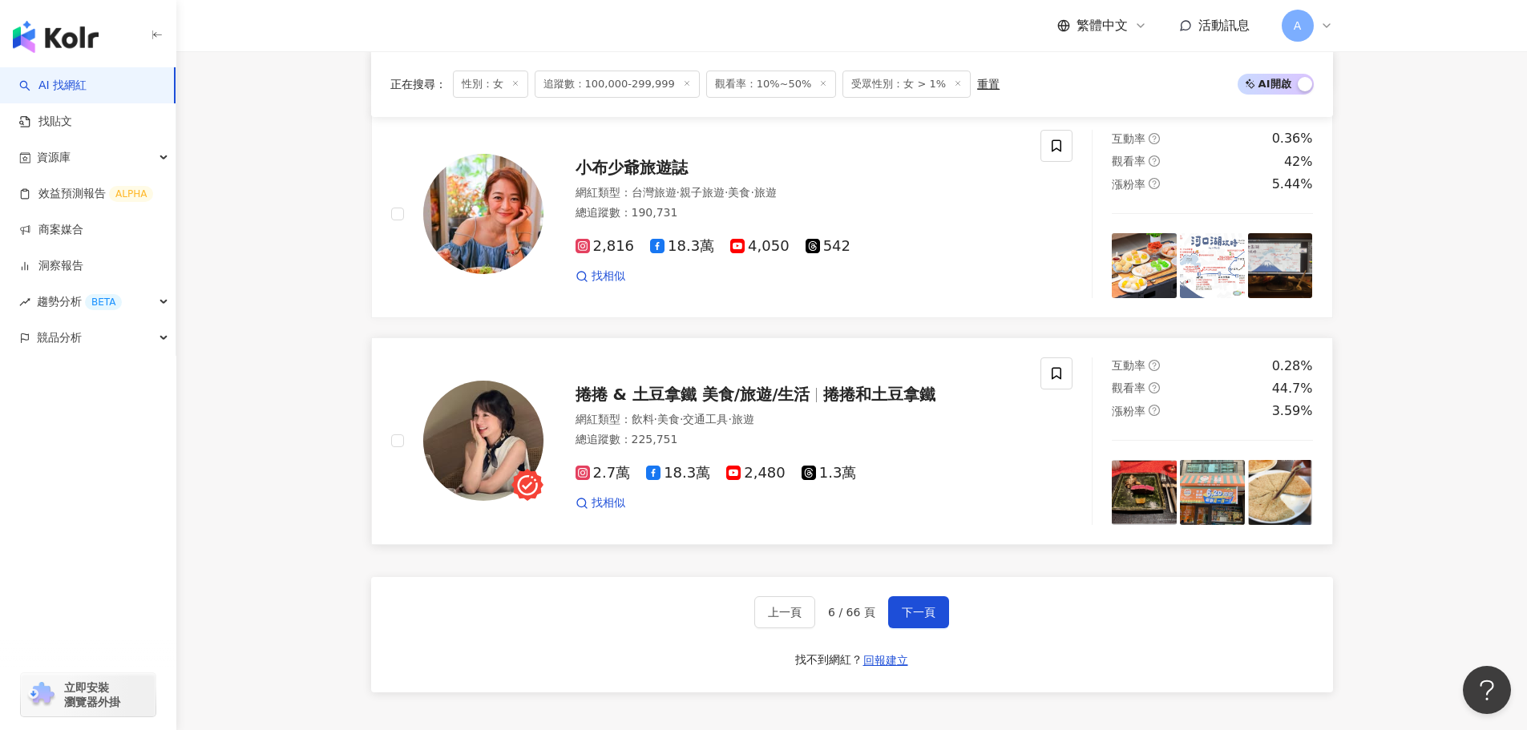
scroll to position [2862, 0]
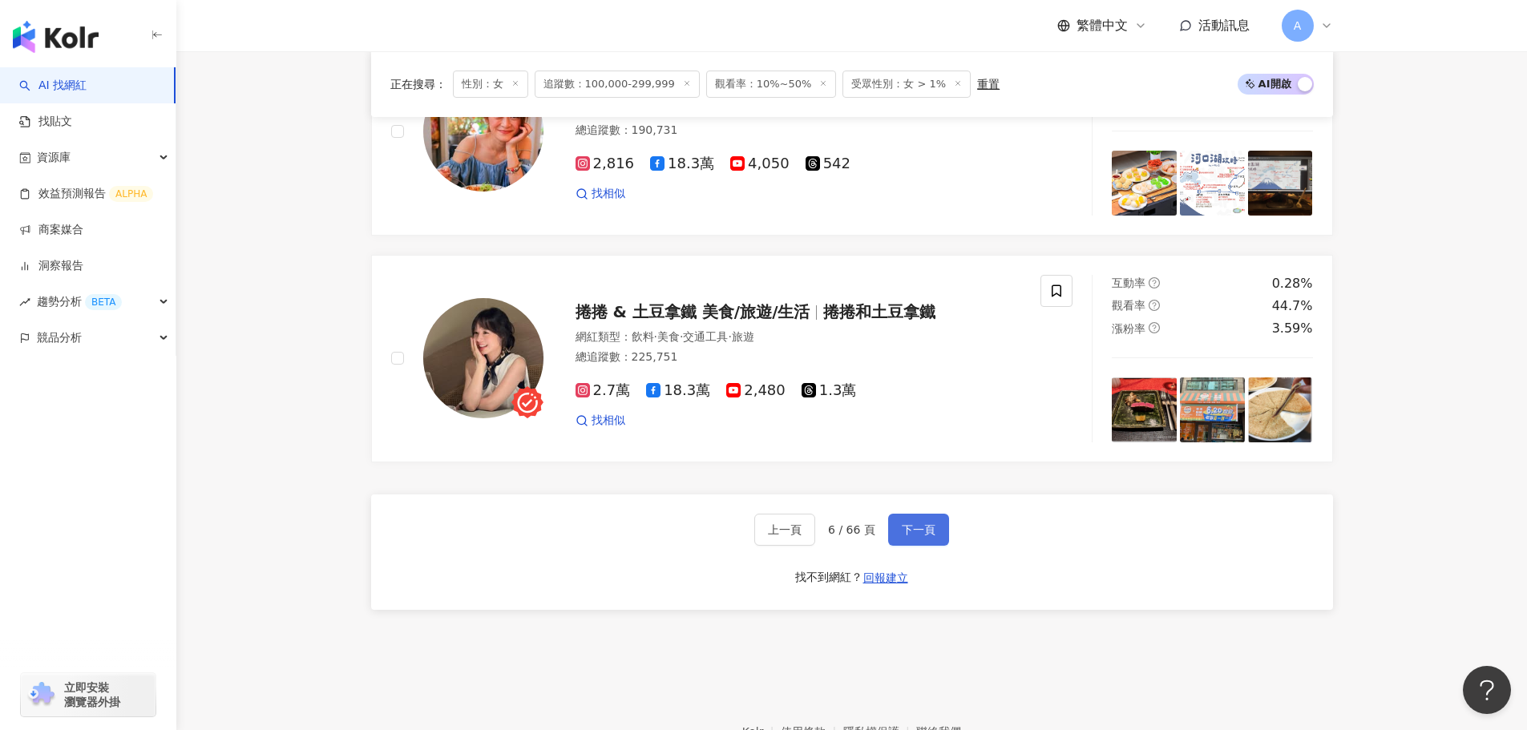
click at [907, 536] on span "下一頁" at bounding box center [919, 530] width 34 height 13
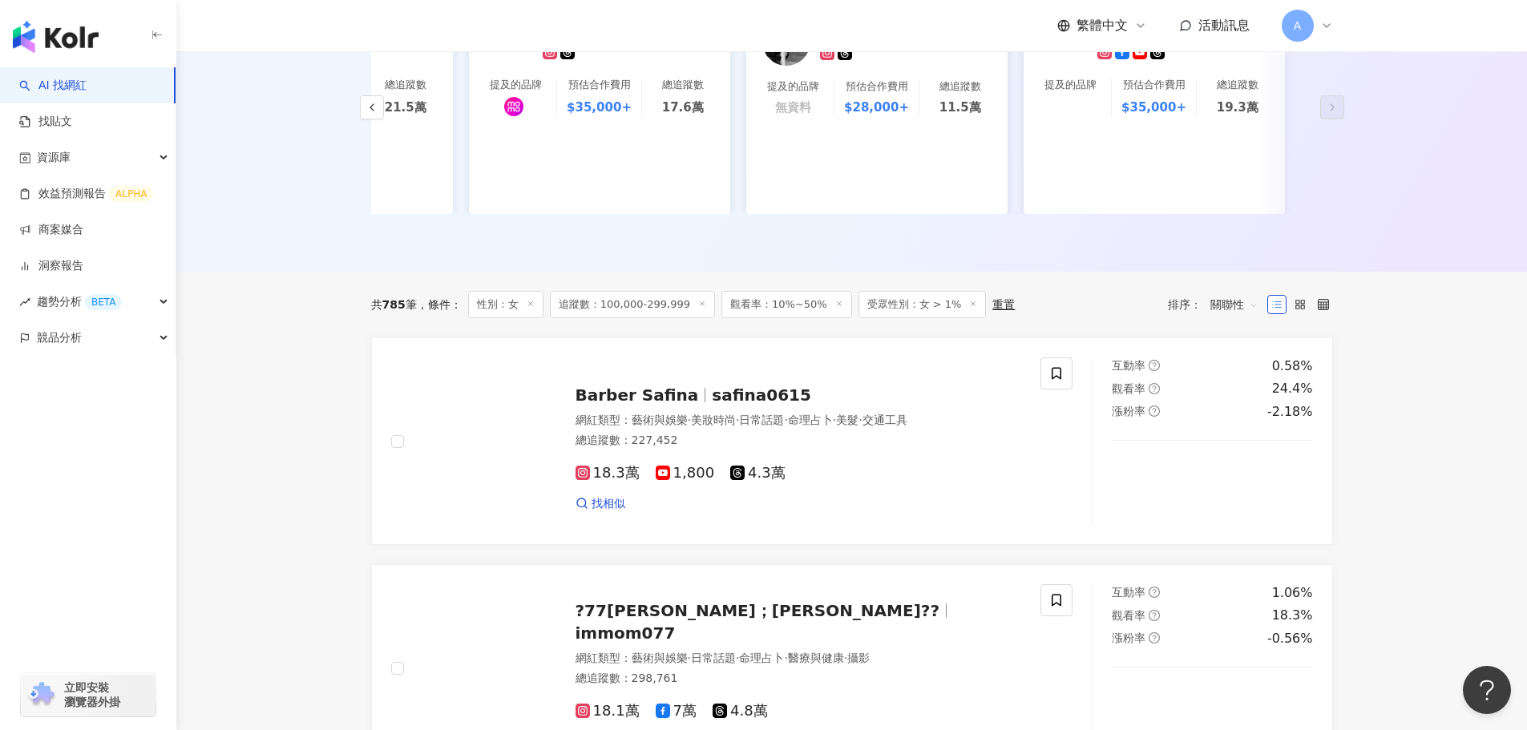
scroll to position [308, 0]
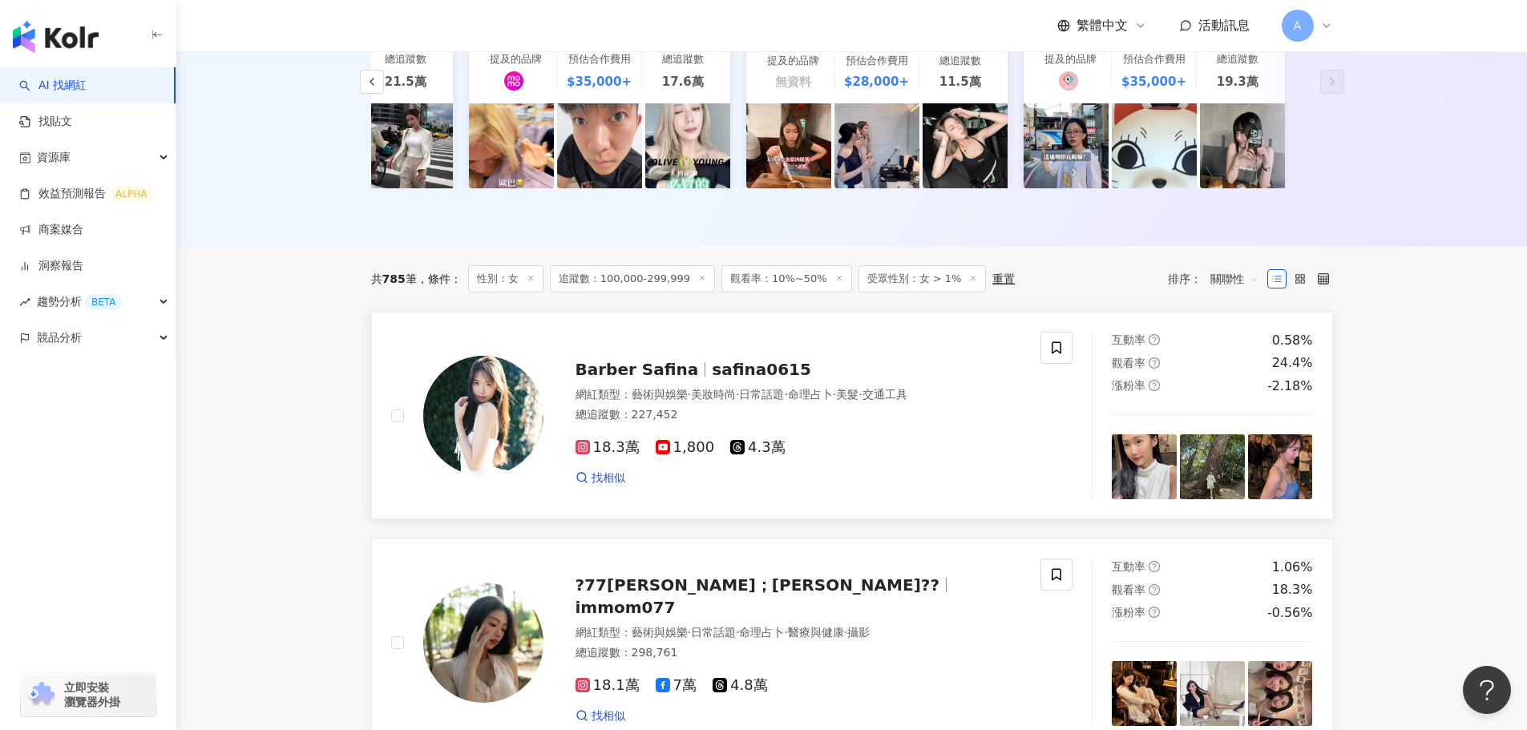
click at [712, 379] on span "safina0615" at bounding box center [761, 369] width 99 height 19
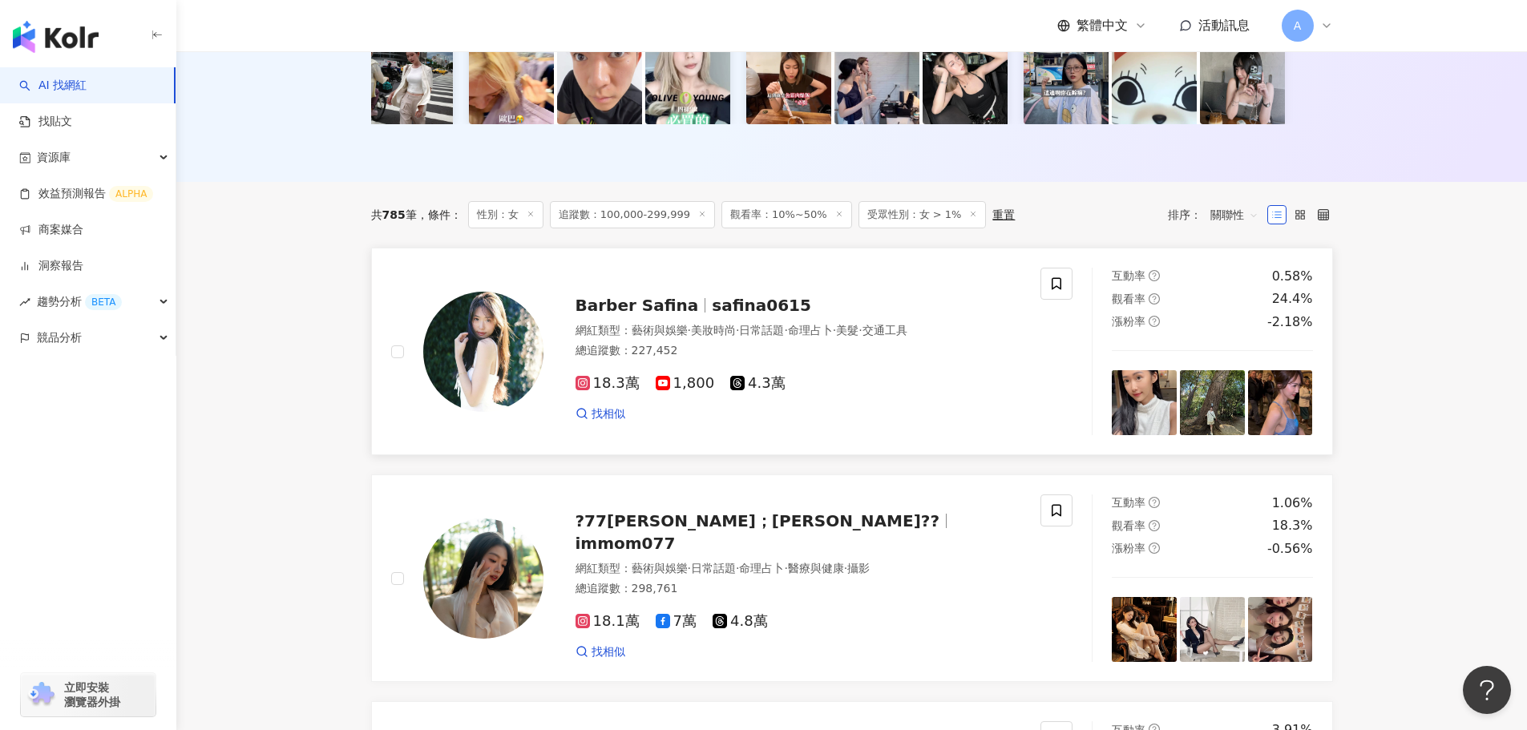
scroll to position [388, 0]
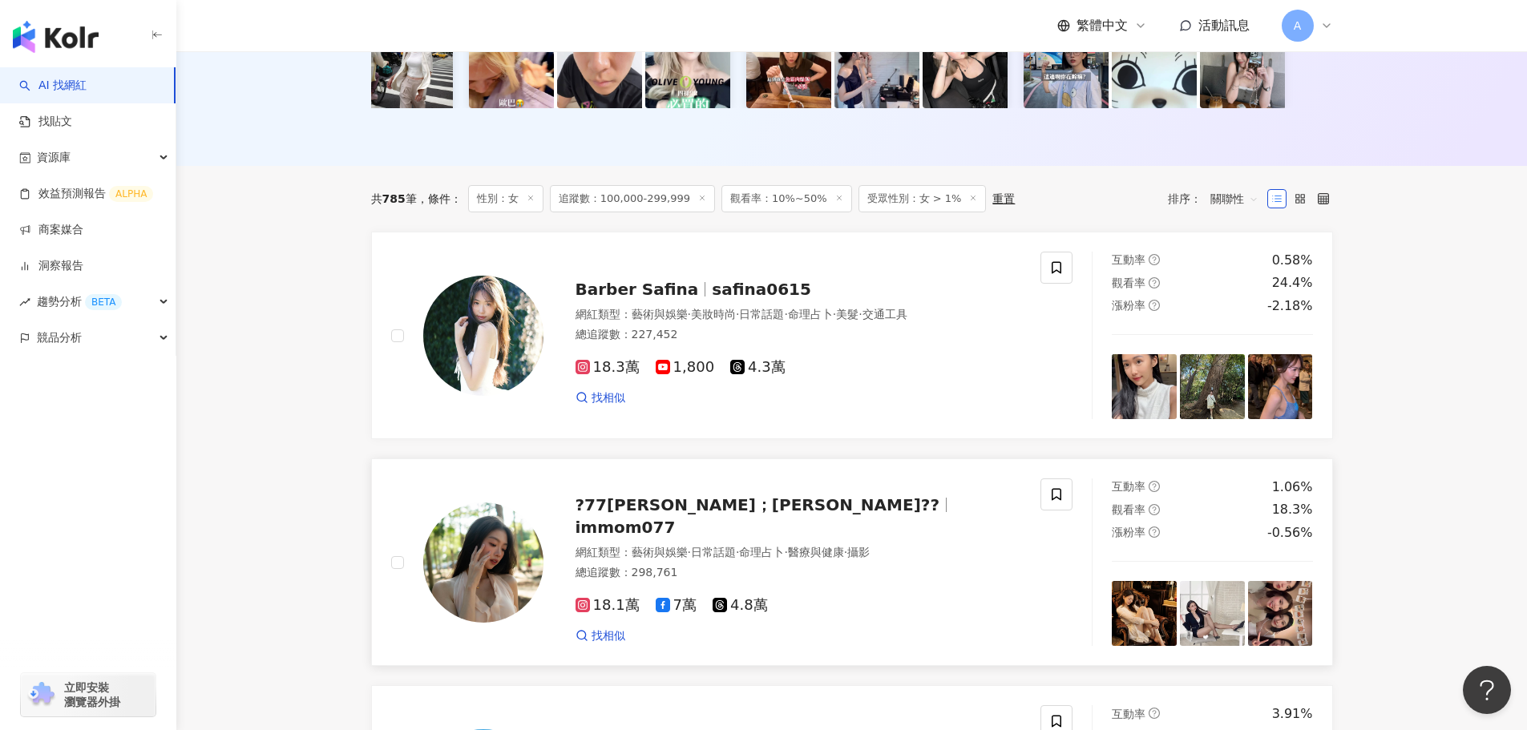
click at [668, 515] on span "?77麻馬；Joanna??" at bounding box center [758, 505] width 365 height 19
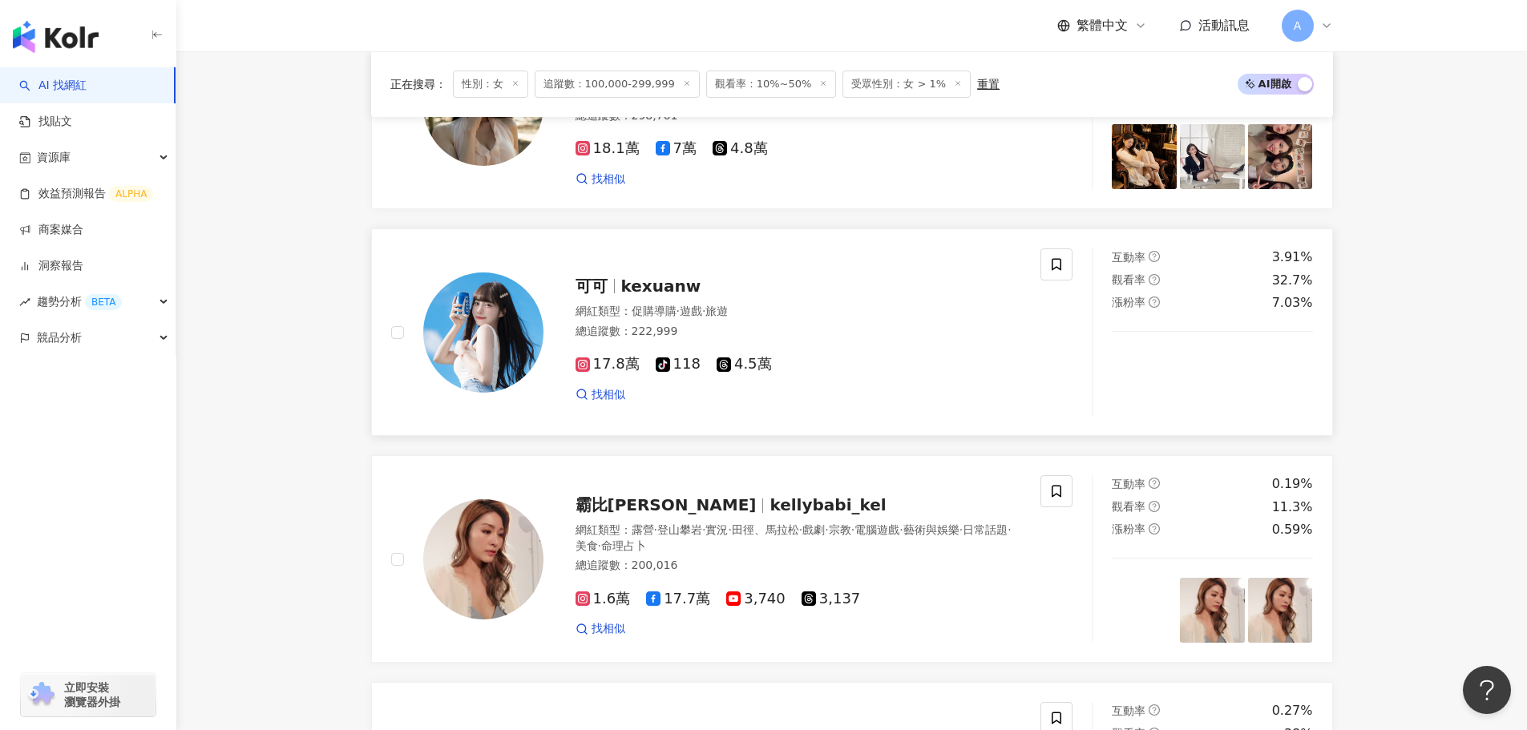
scroll to position [869, 0]
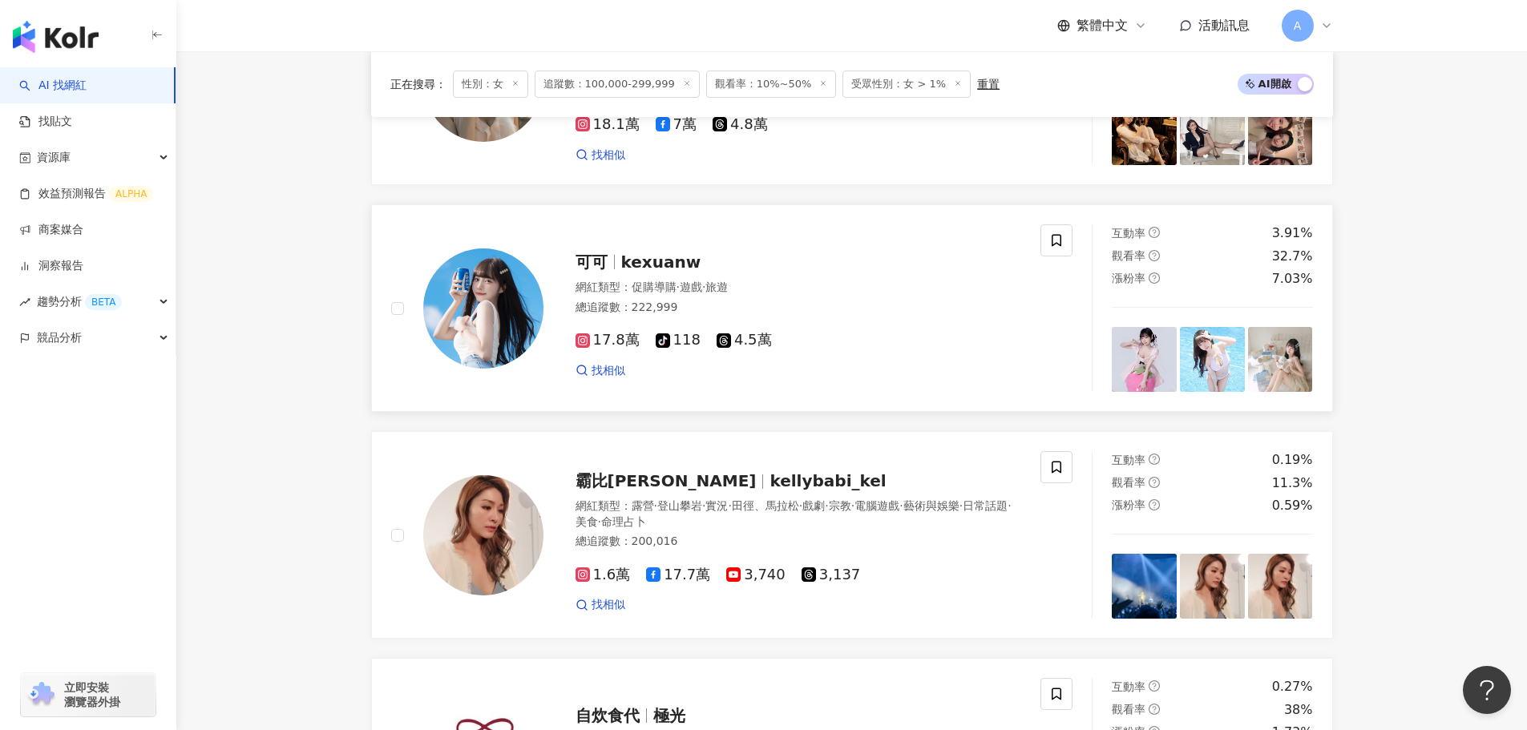
click at [644, 272] on span "kexuanw" at bounding box center [661, 262] width 80 height 19
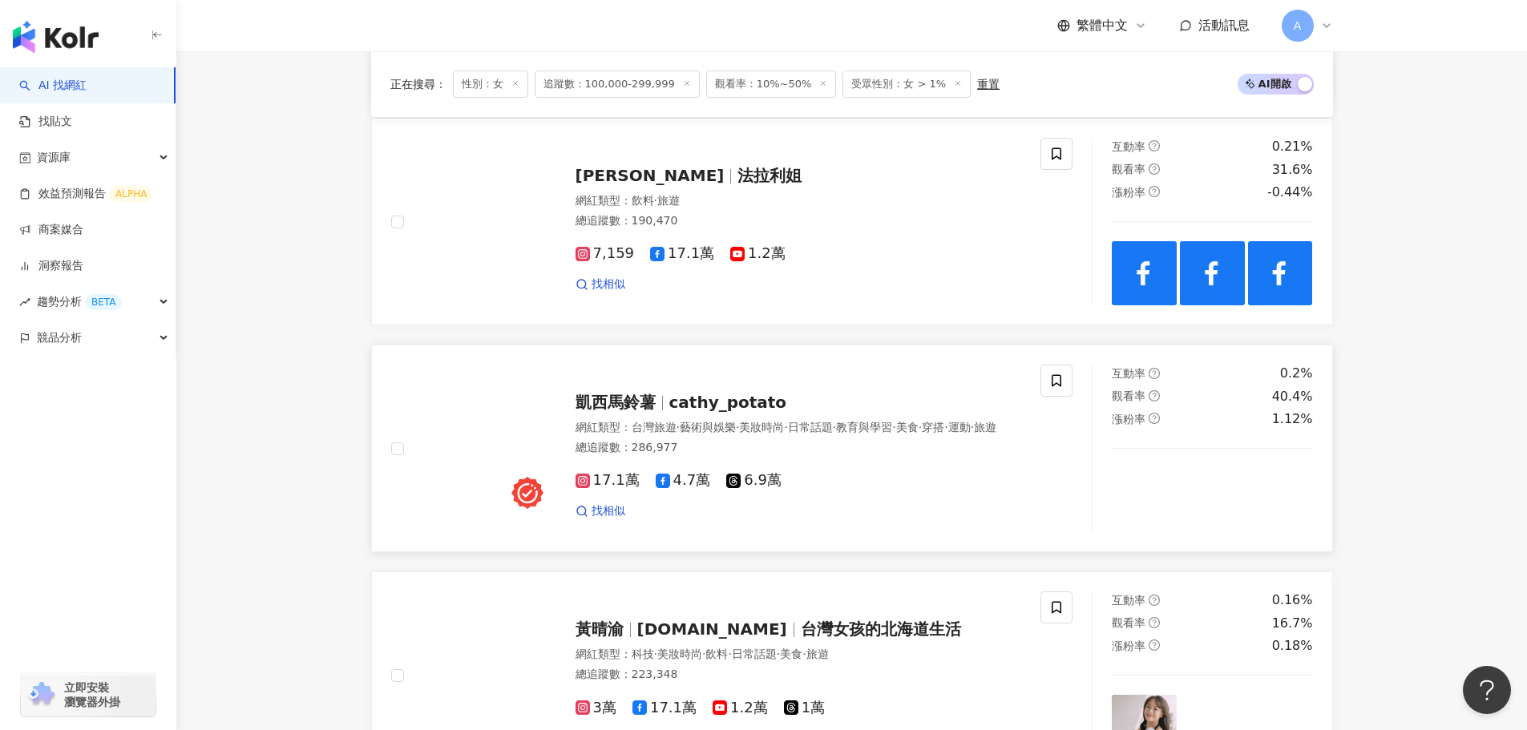
scroll to position [2072, 0]
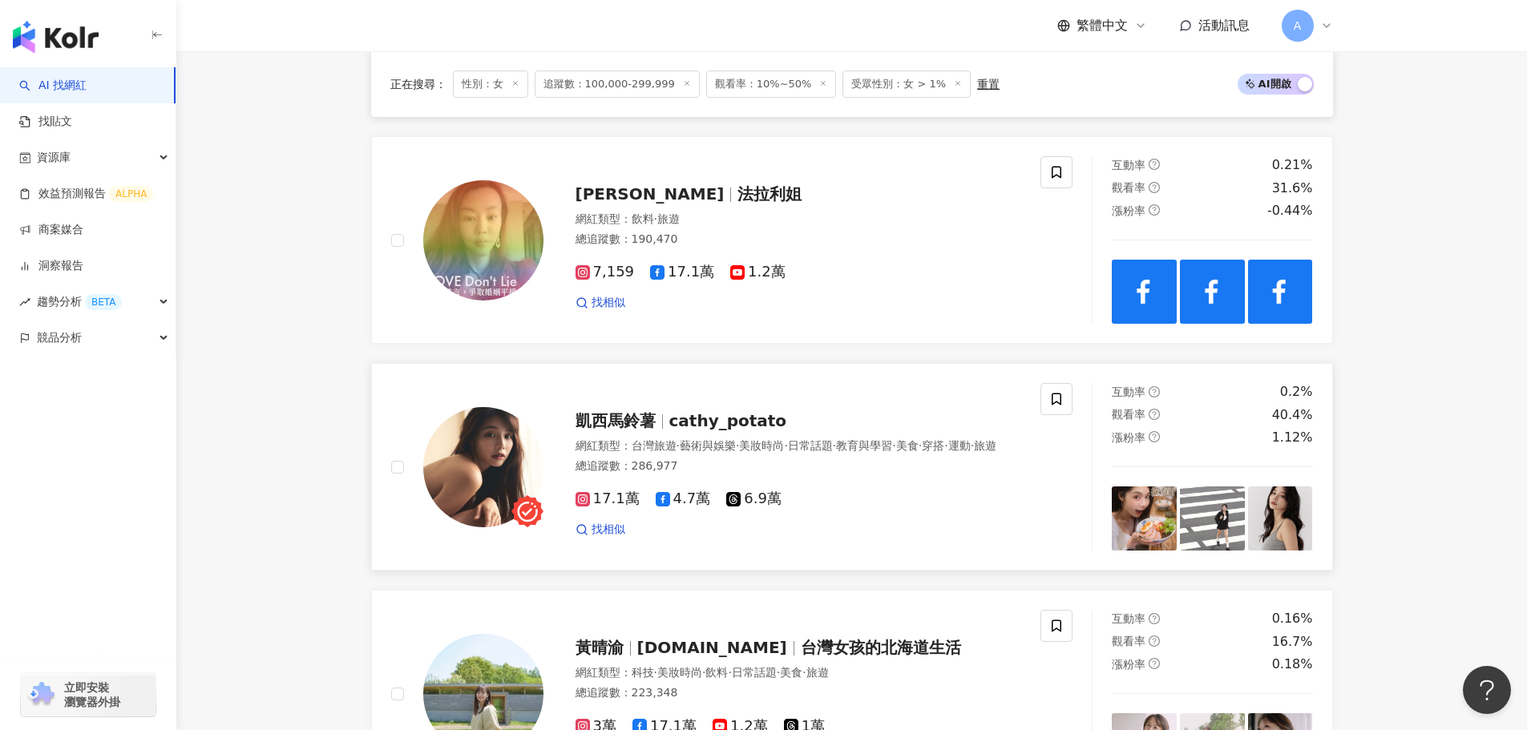
click at [698, 429] on span "cathy_potato" at bounding box center [729, 420] width 118 height 19
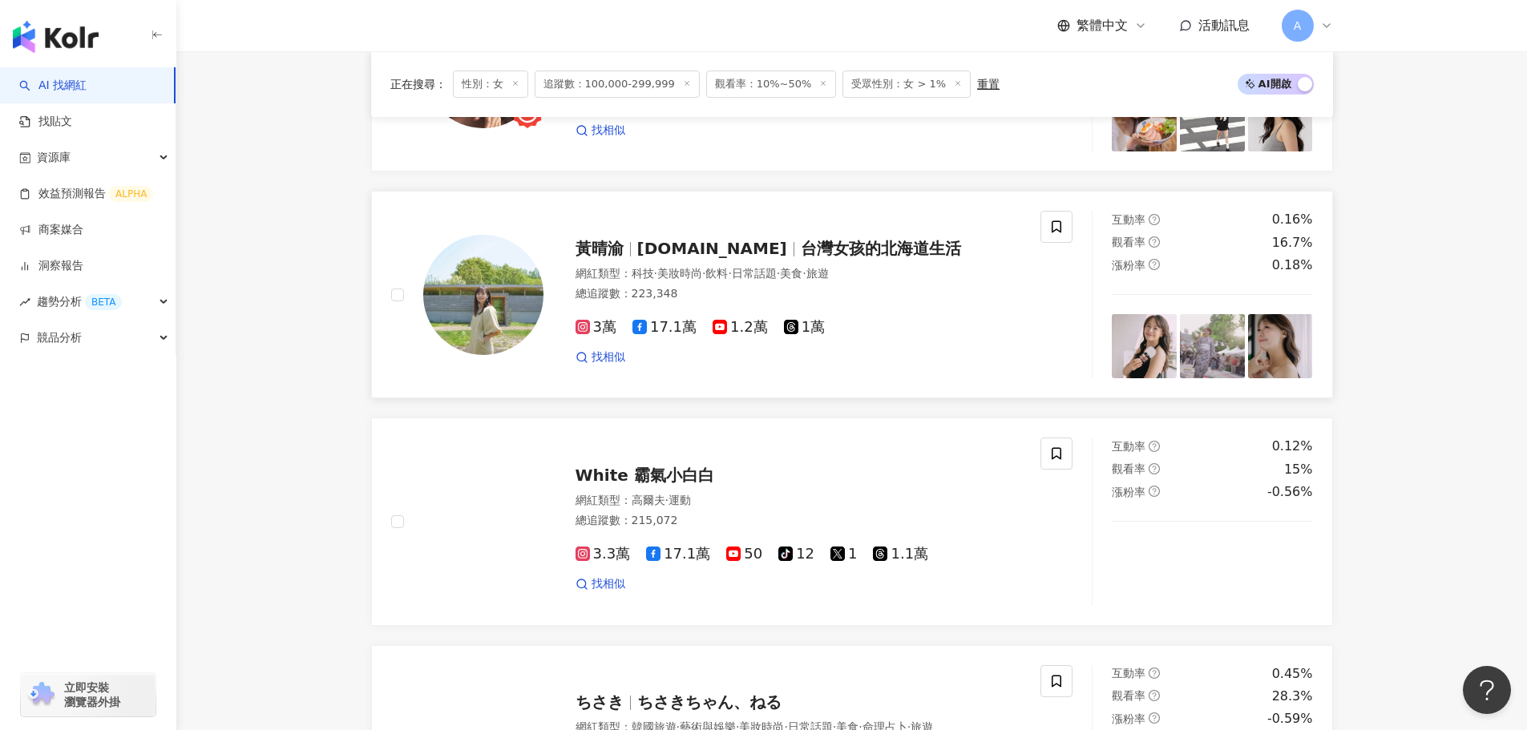
scroll to position [2473, 0]
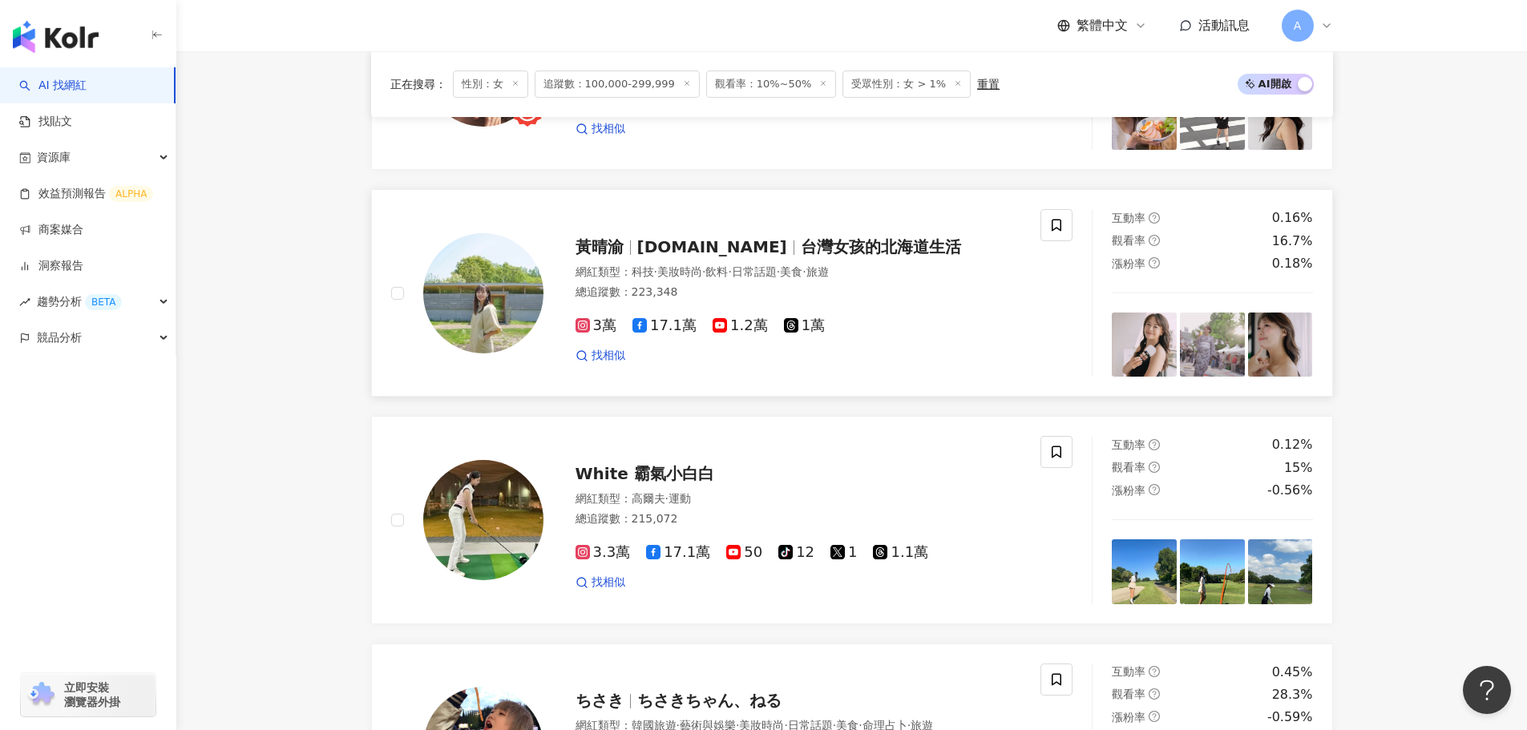
click at [641, 257] on span "hokkaidolife.tw" at bounding box center [712, 246] width 150 height 19
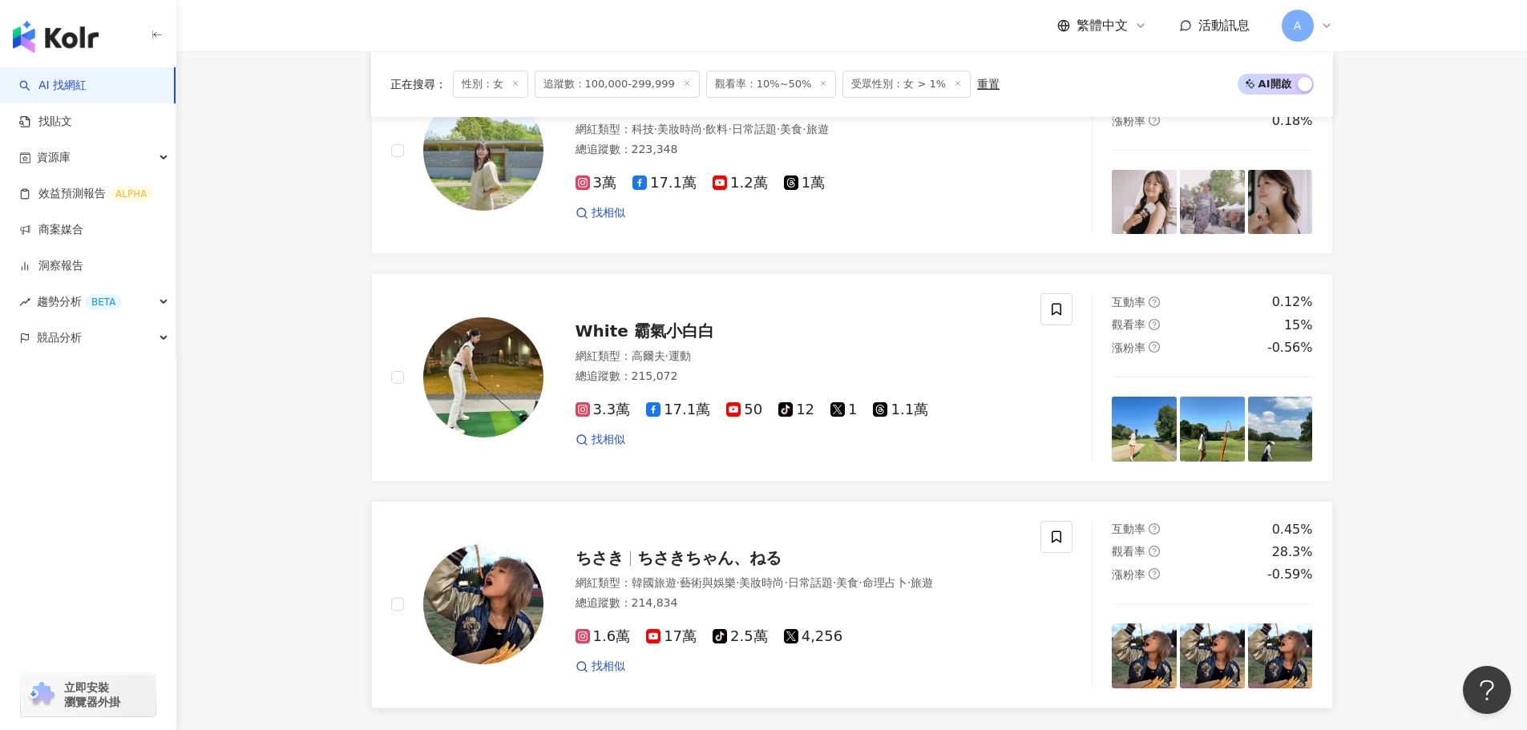
scroll to position [2713, 0]
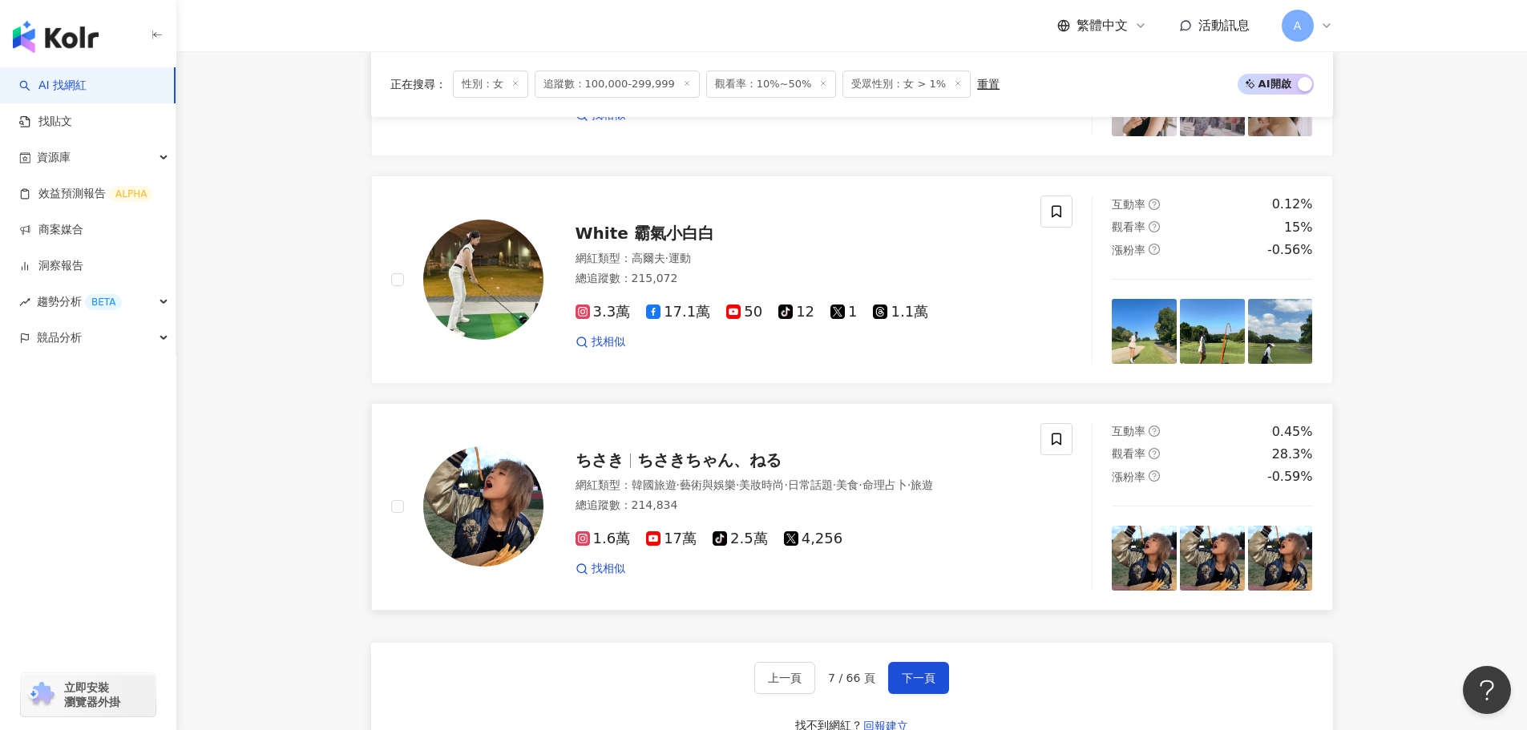
click at [708, 470] on span "ちさきちゃん、ねる" at bounding box center [709, 460] width 144 height 19
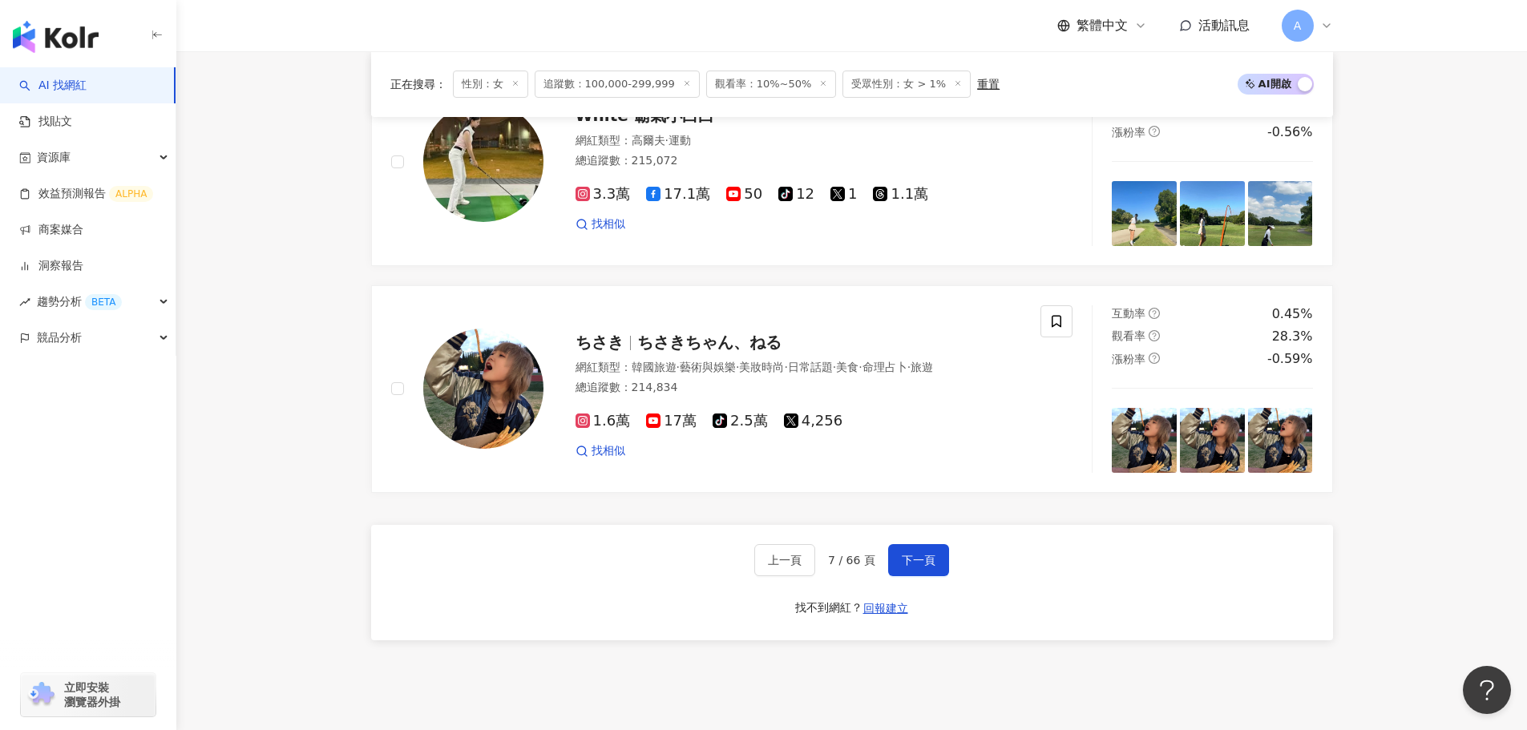
scroll to position [2954, 0]
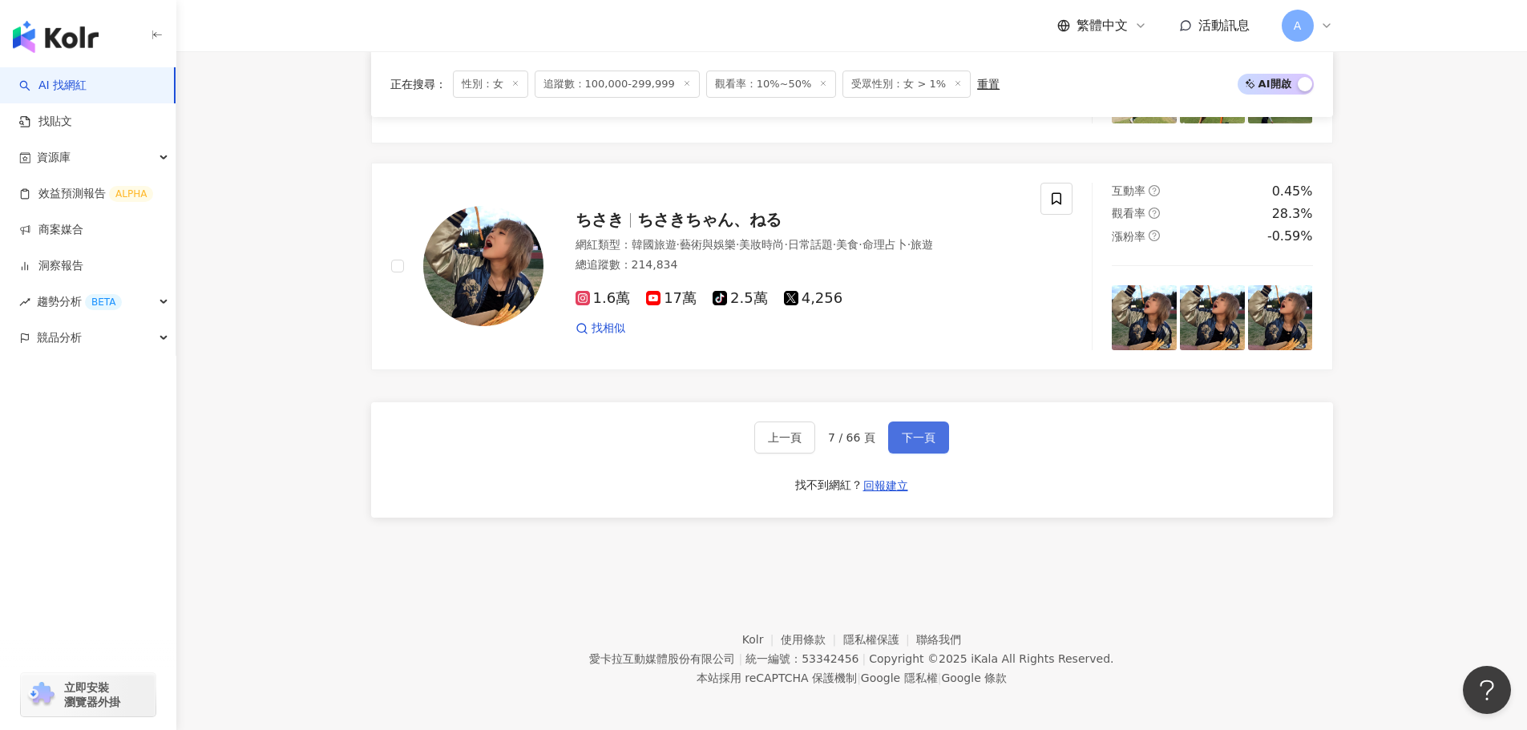
click at [922, 444] on span "下一頁" at bounding box center [919, 437] width 34 height 13
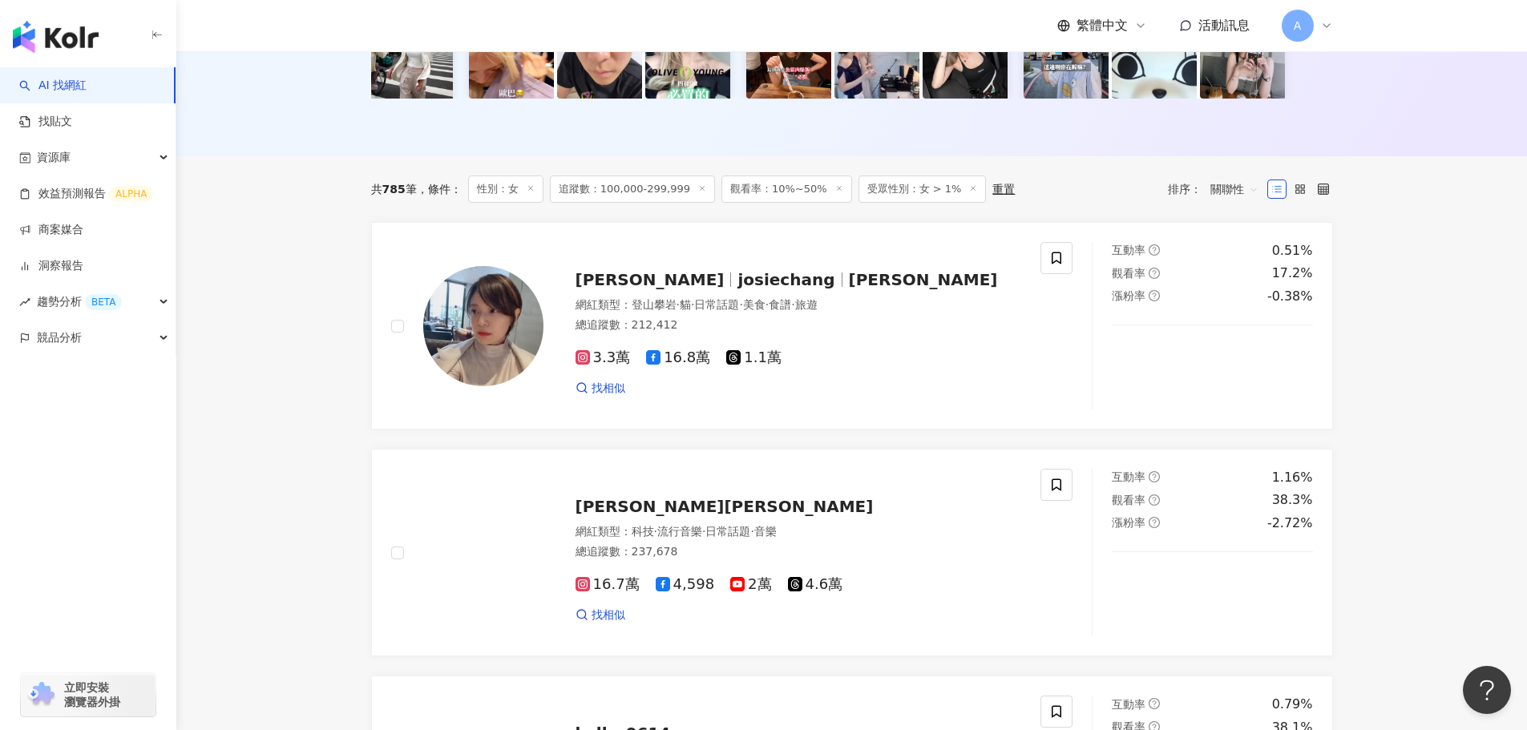
scroll to position [400, 0]
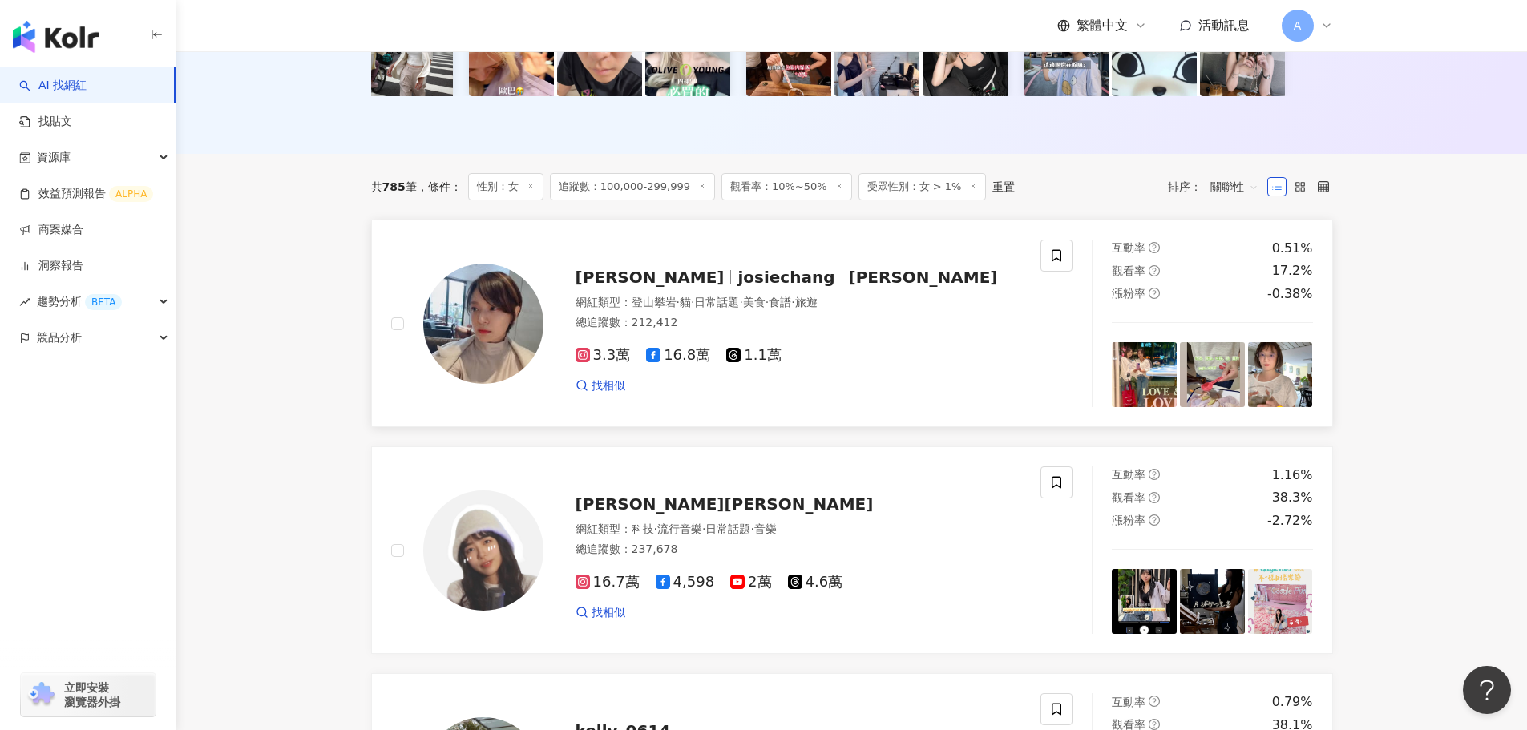
click at [738, 287] on span "josiechang" at bounding box center [786, 277] width 97 height 19
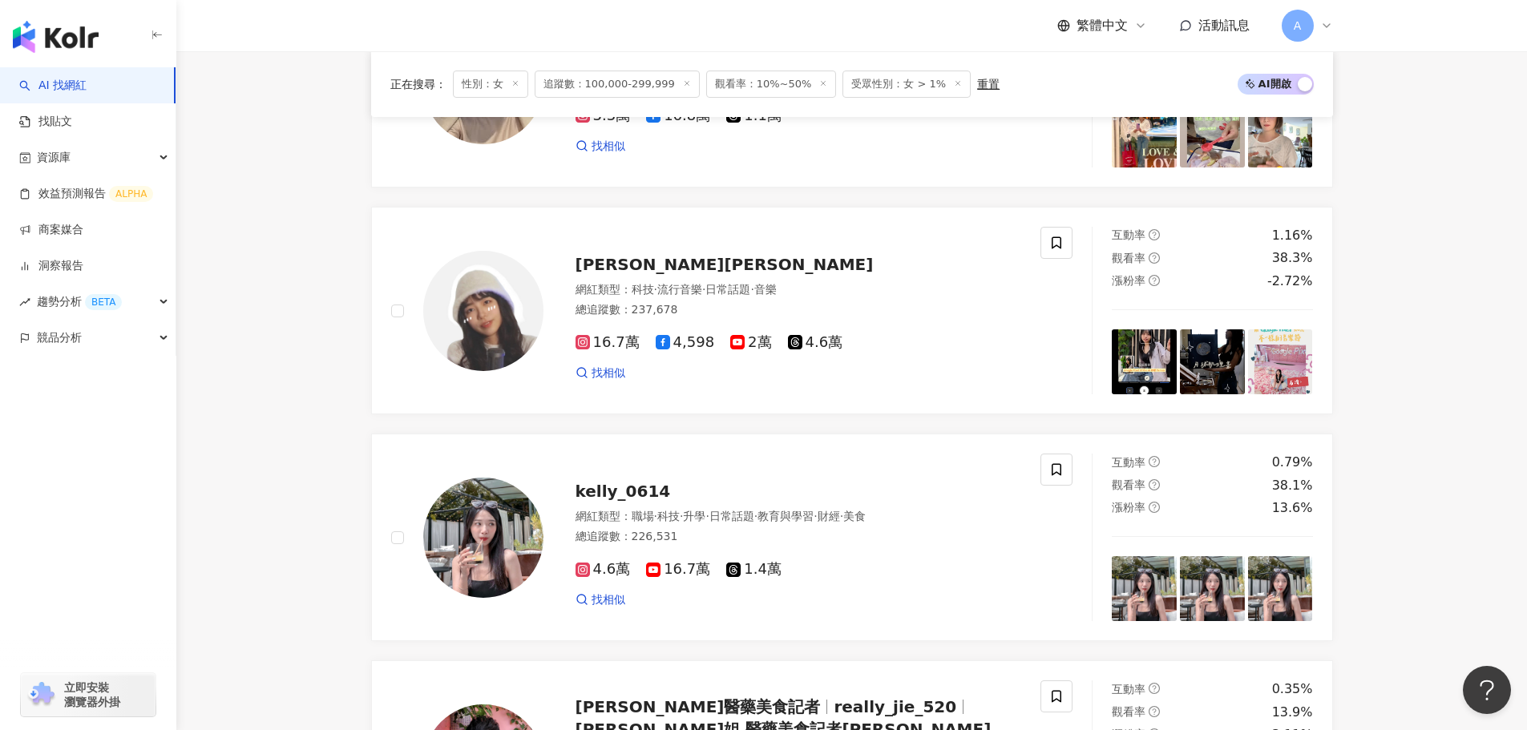
scroll to position [641, 0]
click at [627, 500] on span "kelly_0614" at bounding box center [623, 490] width 95 height 19
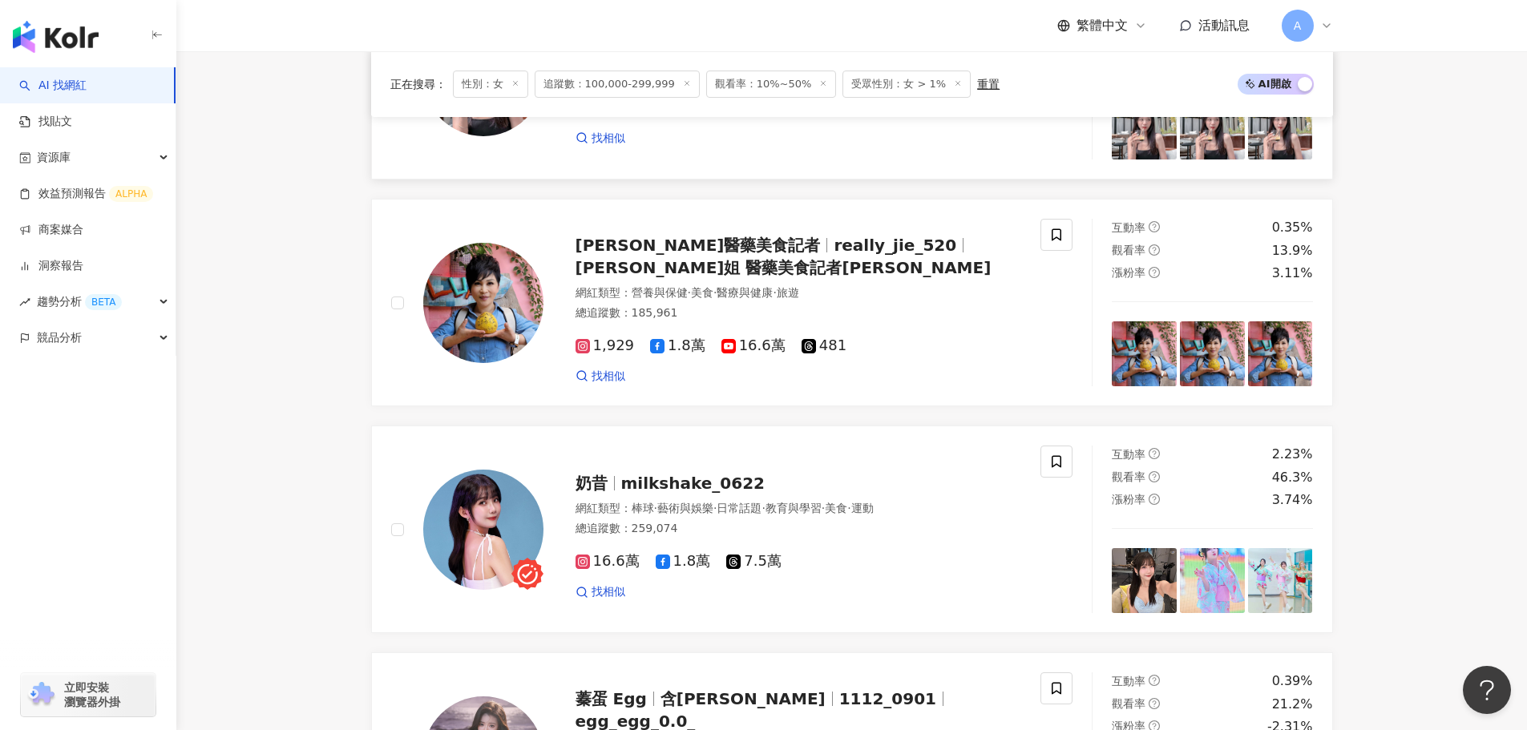
scroll to position [1122, 0]
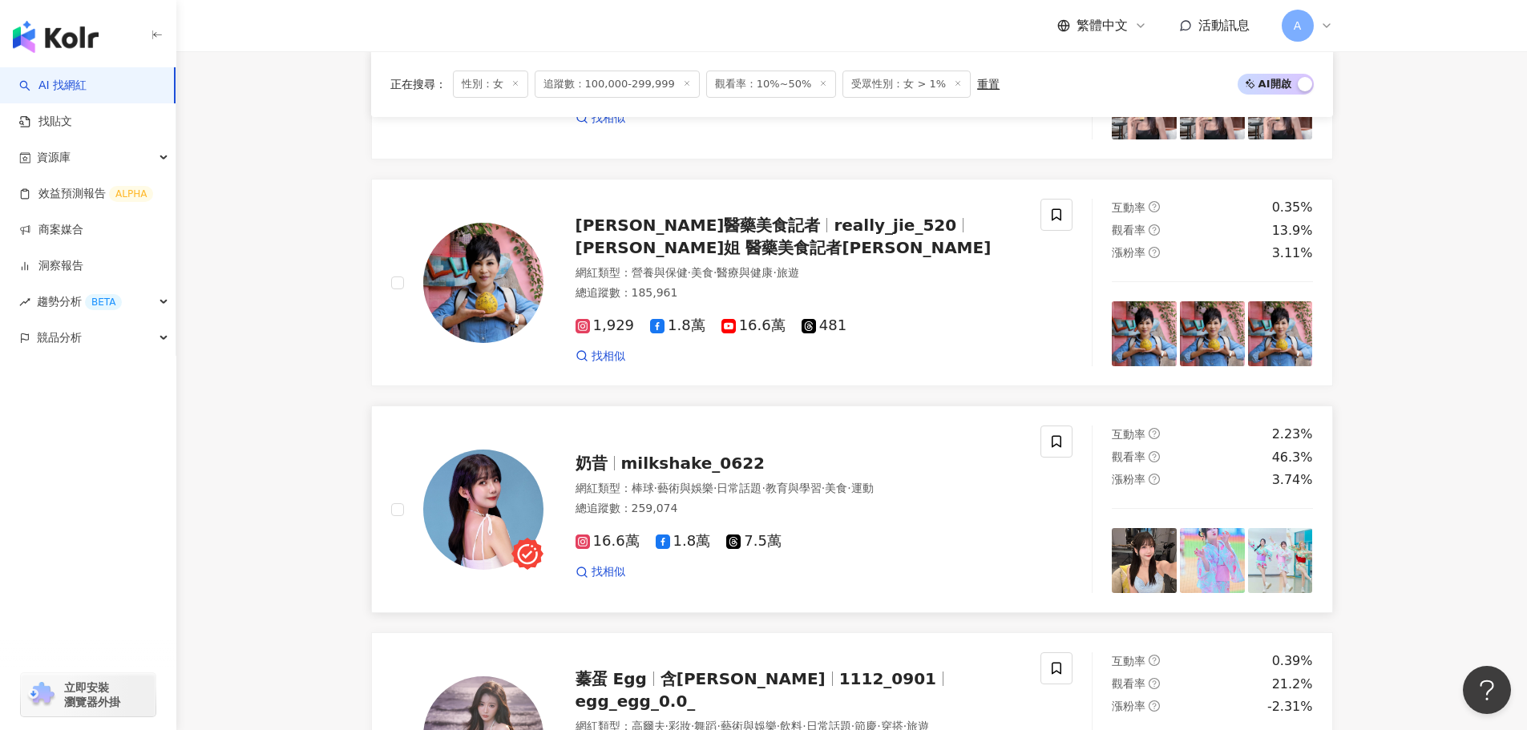
click at [677, 473] on span "milkshake_0622" at bounding box center [693, 463] width 144 height 19
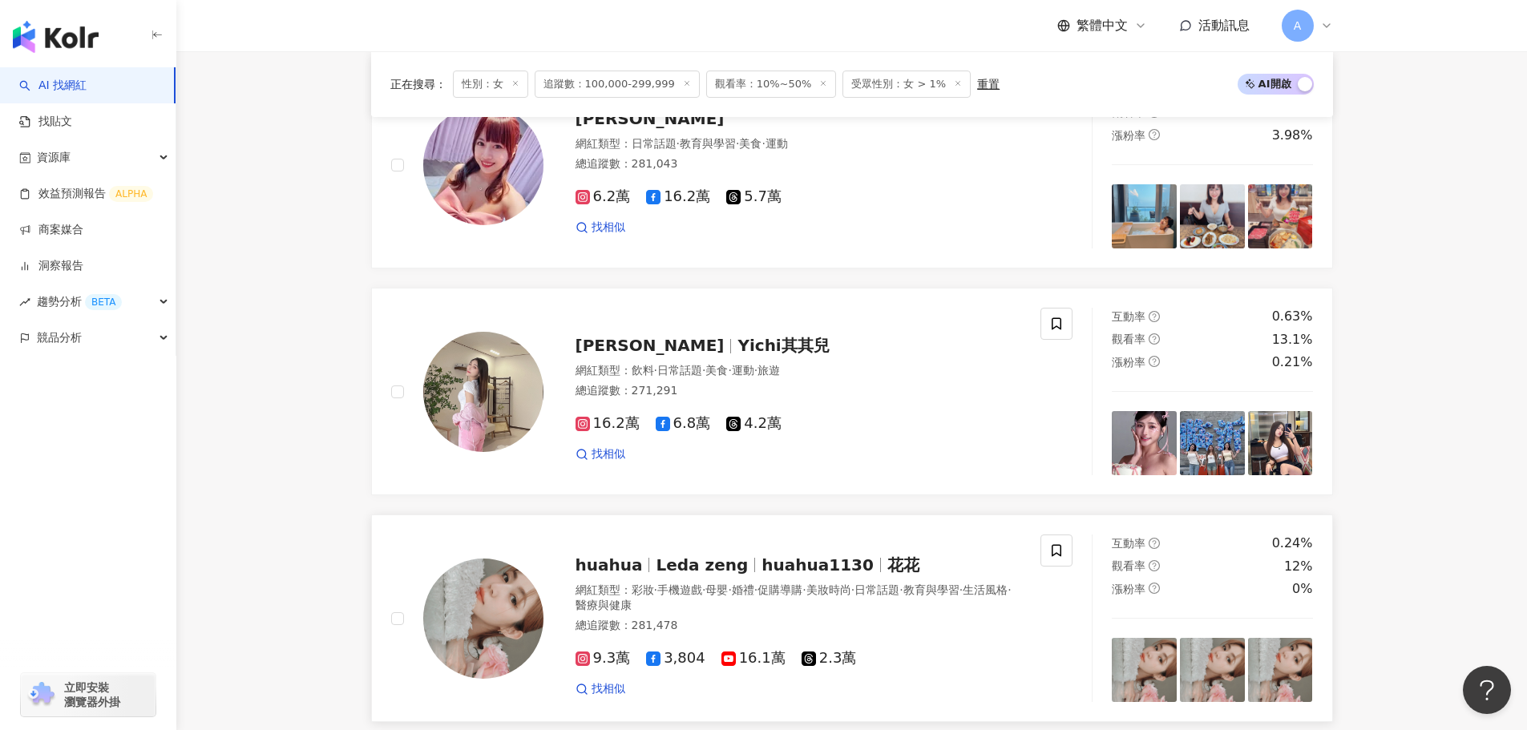
scroll to position [2244, 0]
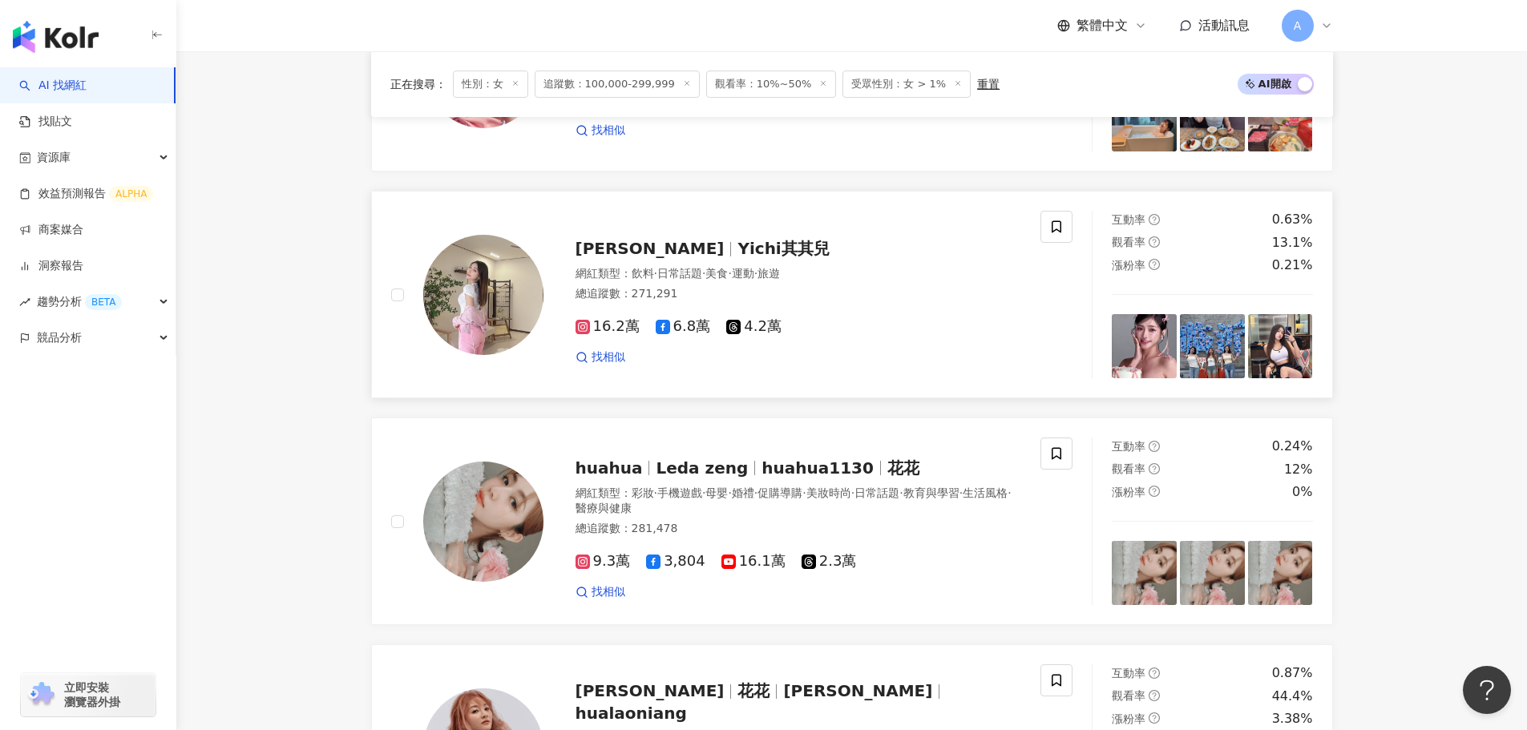
click at [738, 258] on span "Yichi其其兒" at bounding box center [783, 248] width 91 height 19
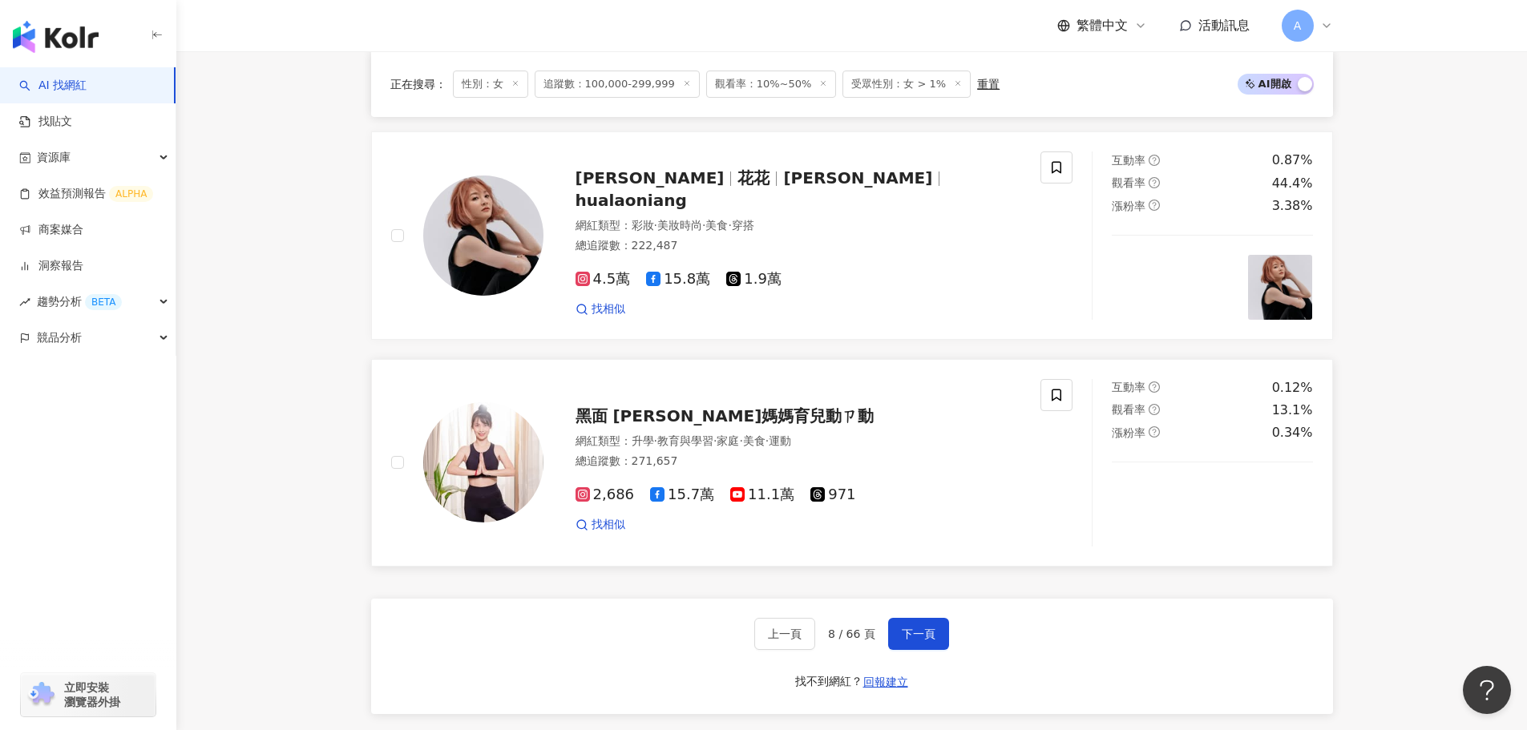
scroll to position [2886, 0]
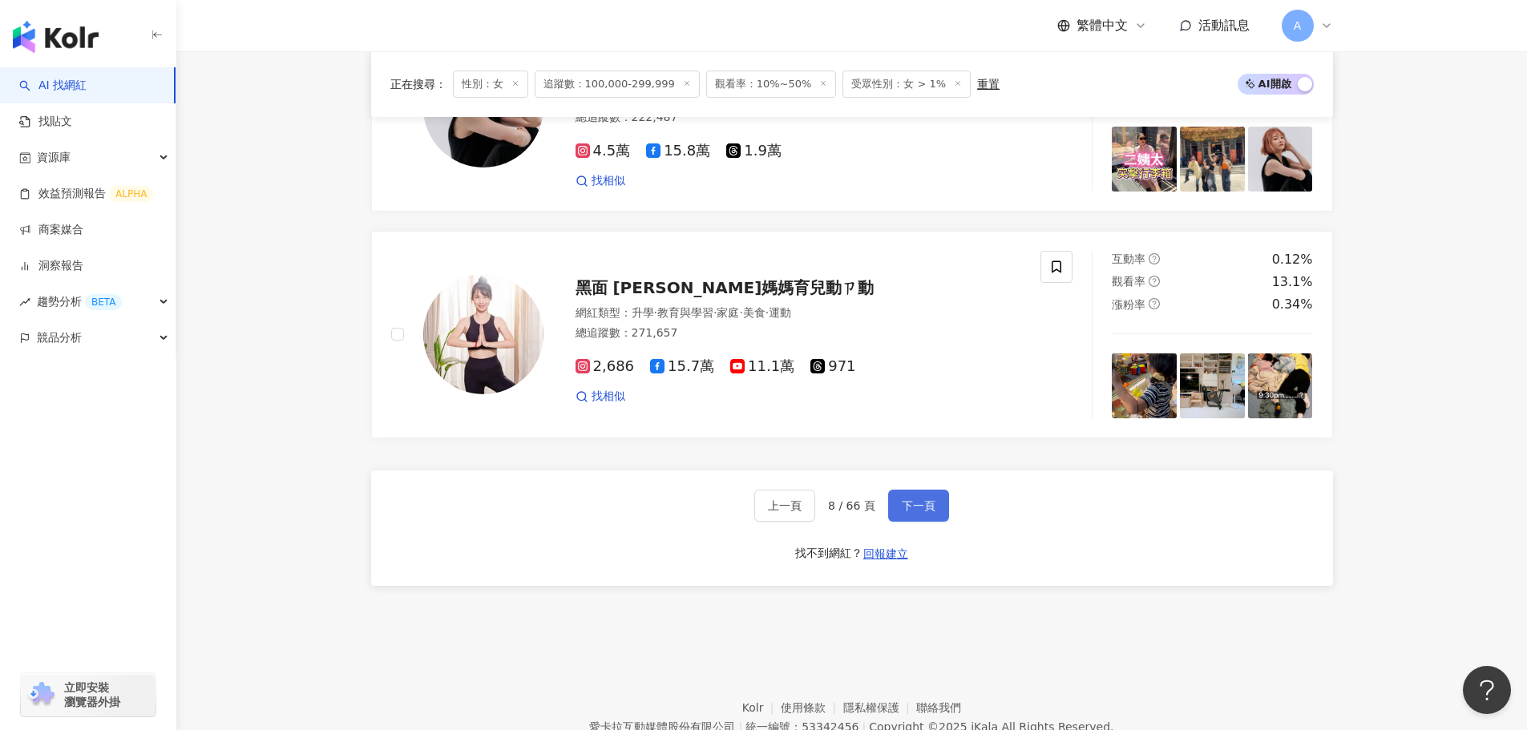
click at [910, 522] on button "下一頁" at bounding box center [918, 506] width 61 height 32
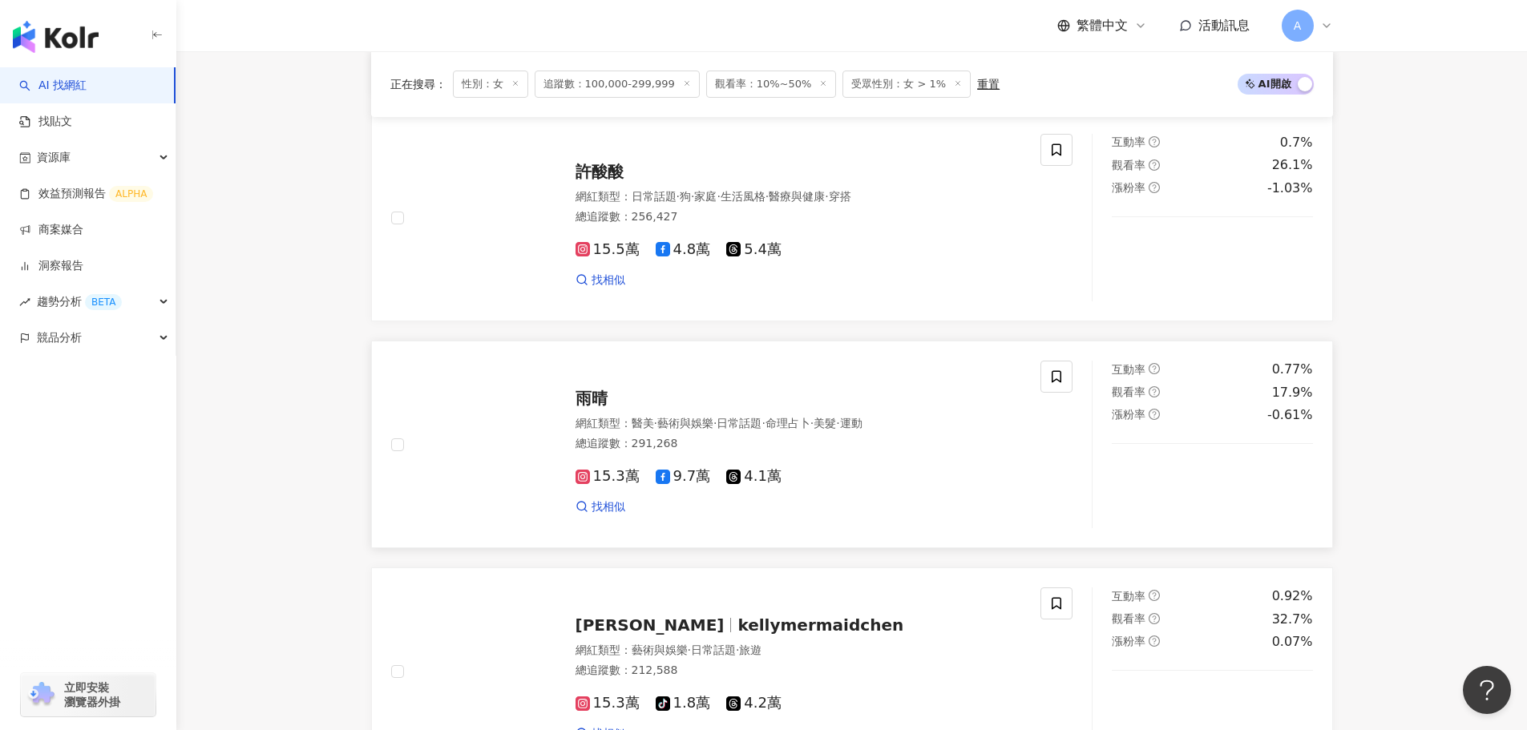
scroll to position [653, 0]
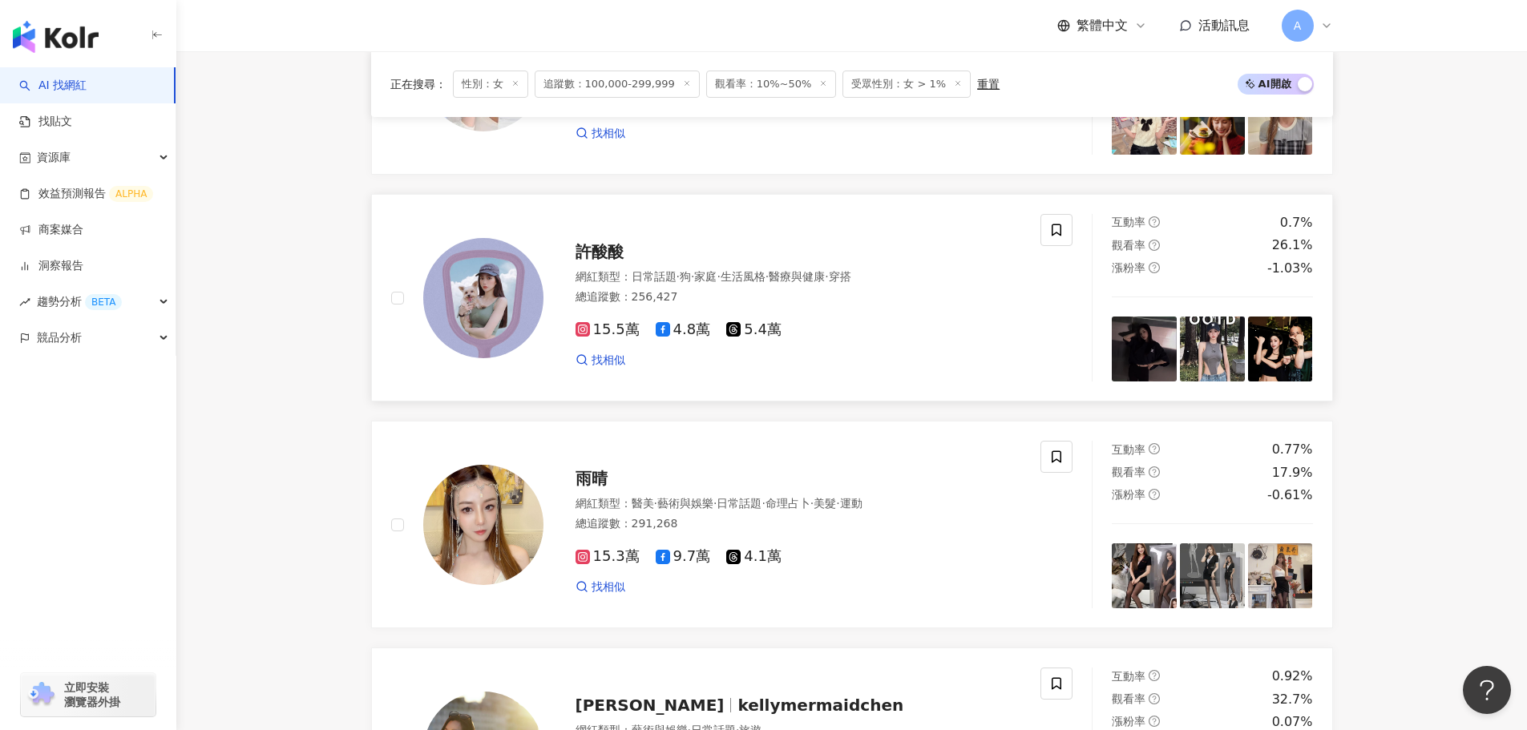
click at [576, 261] on span "許酸酸" at bounding box center [600, 251] width 48 height 19
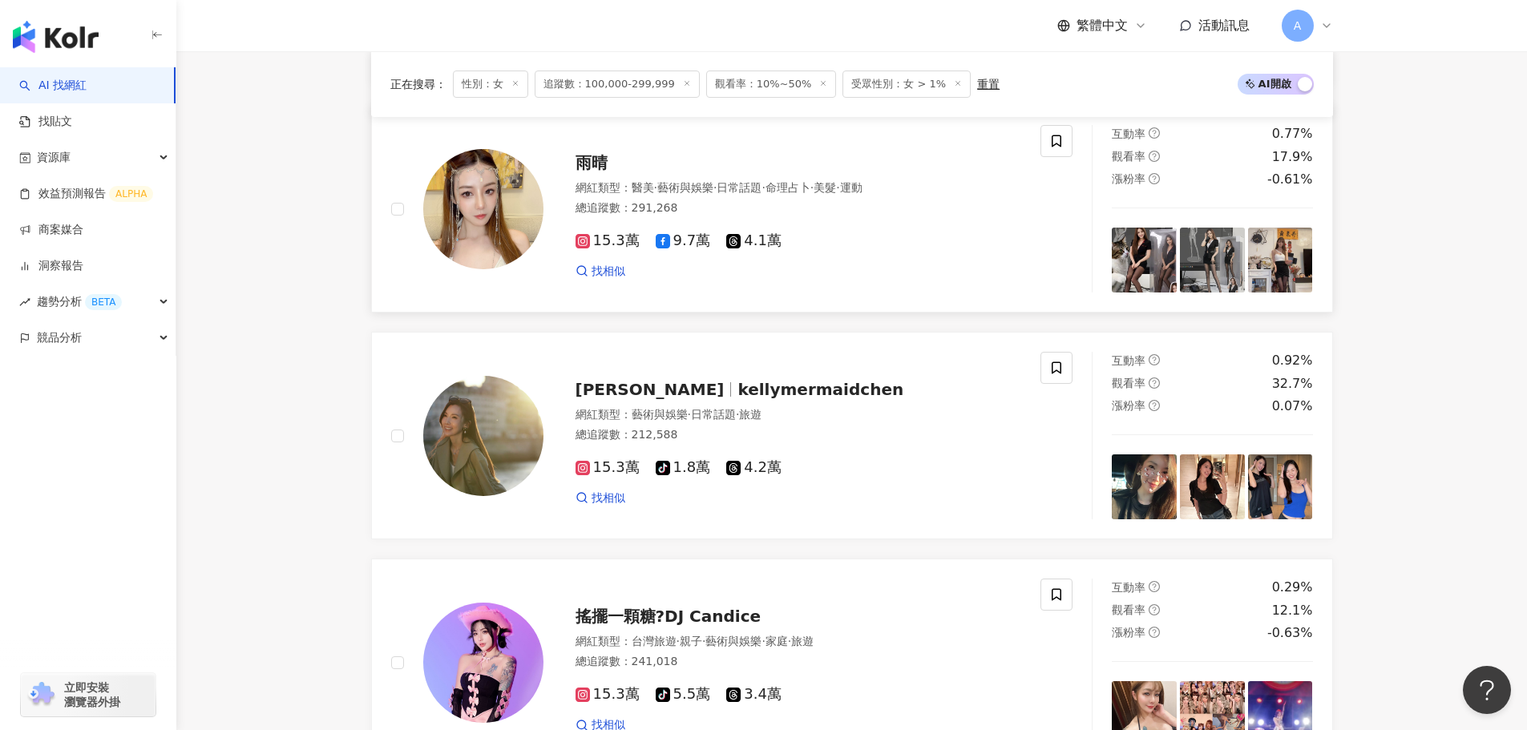
scroll to position [973, 0]
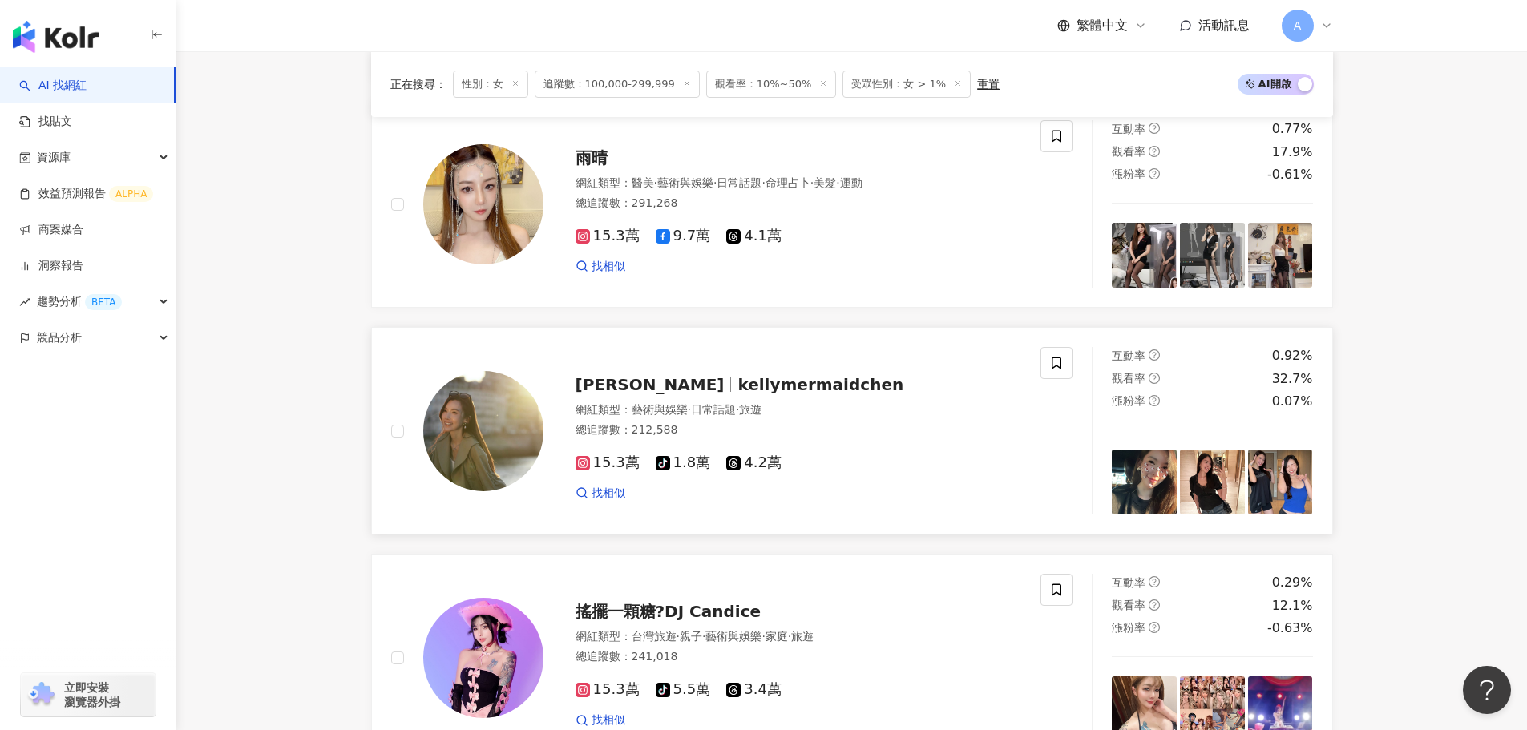
click at [635, 416] on span "藝術與娛樂" at bounding box center [660, 409] width 56 height 13
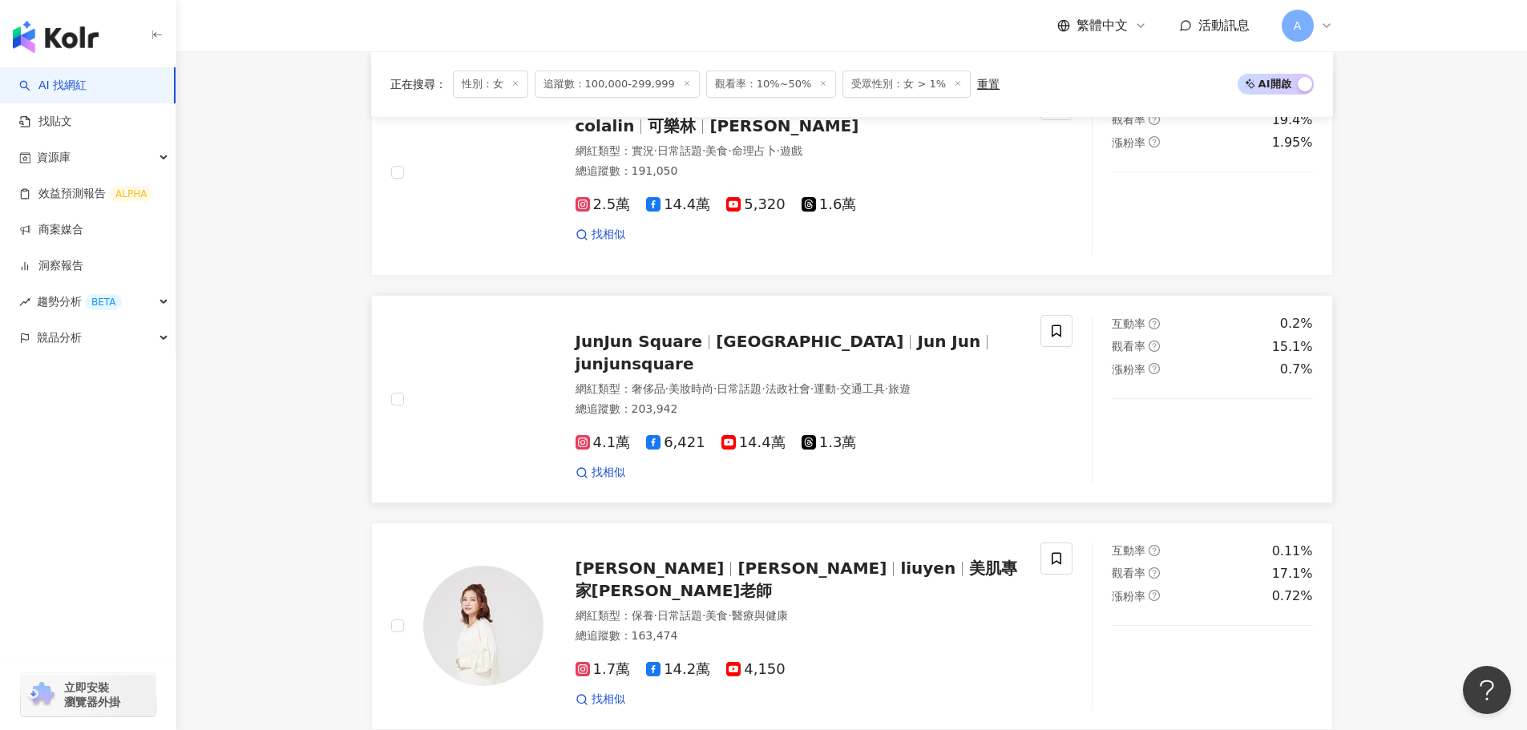
scroll to position [2731, 0]
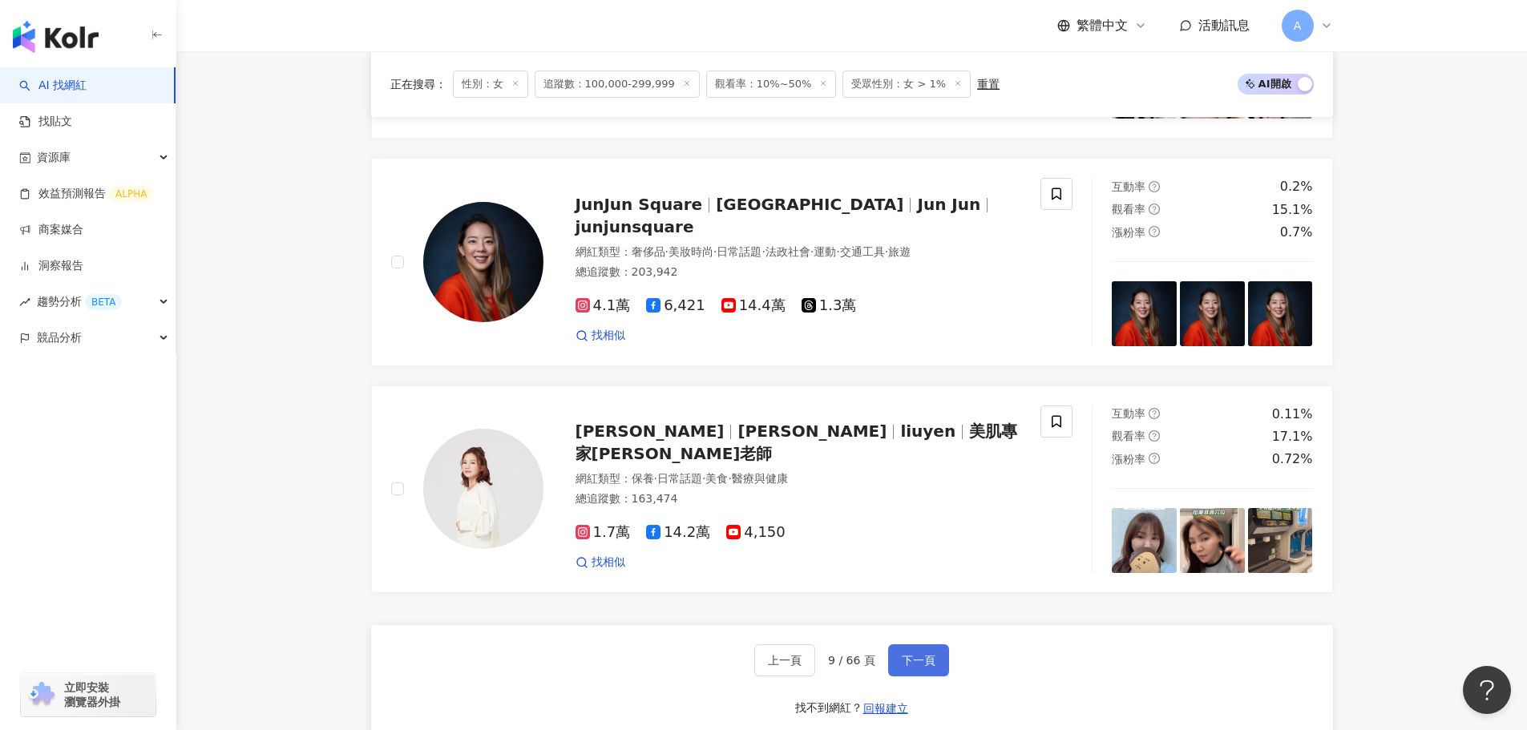
click at [919, 667] on span "下一頁" at bounding box center [919, 660] width 34 height 13
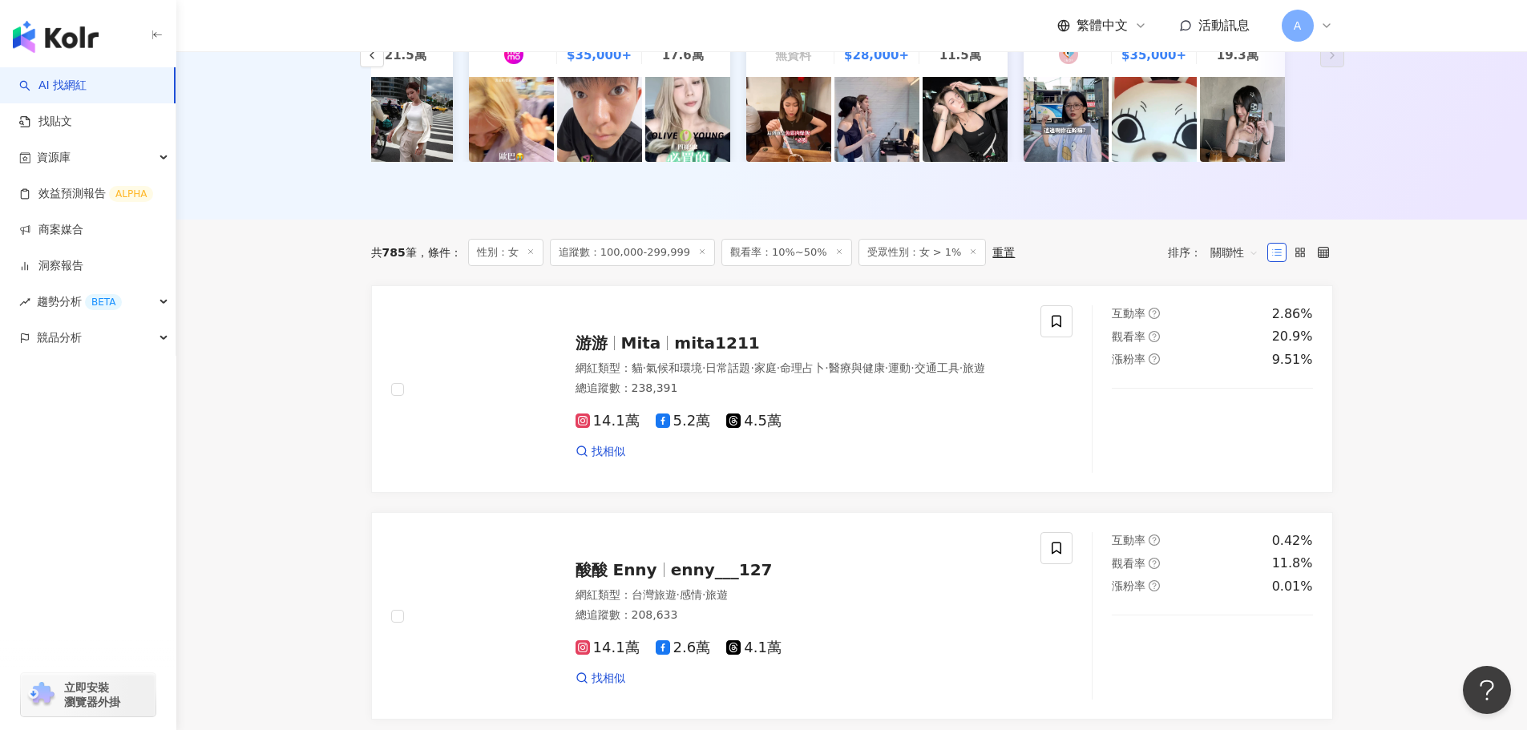
scroll to position [334, 0]
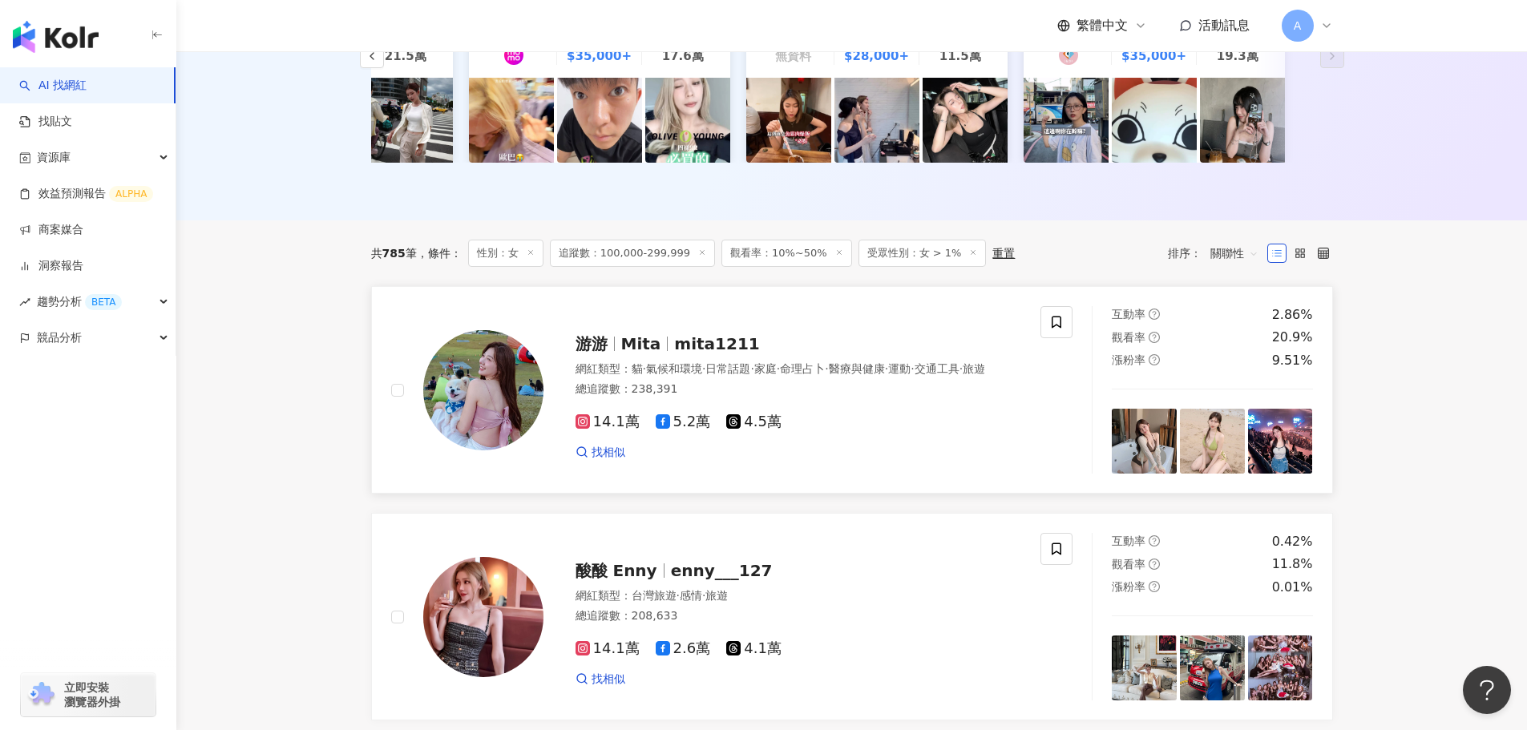
click at [612, 347] on span "游游" at bounding box center [599, 343] width 46 height 19
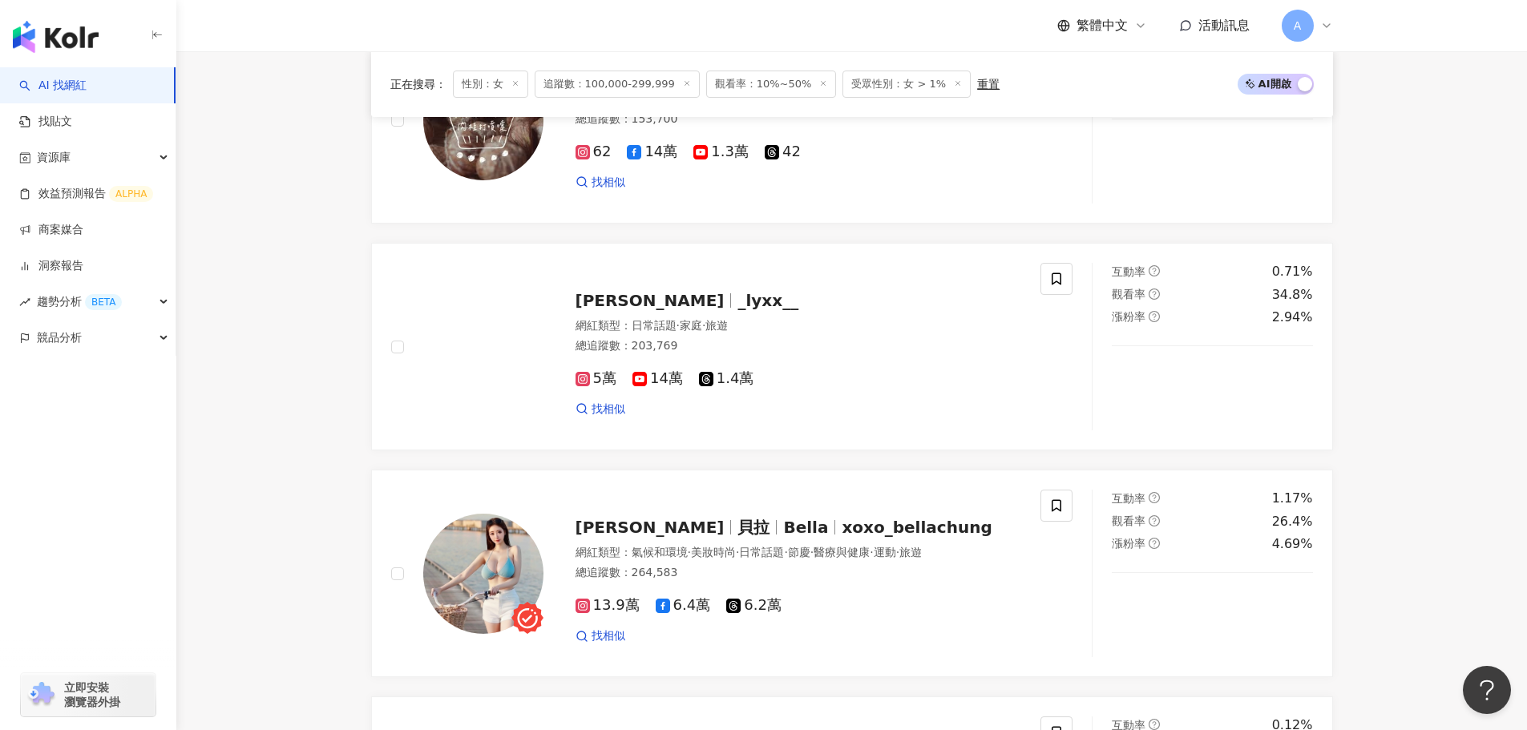
scroll to position [1135, 0]
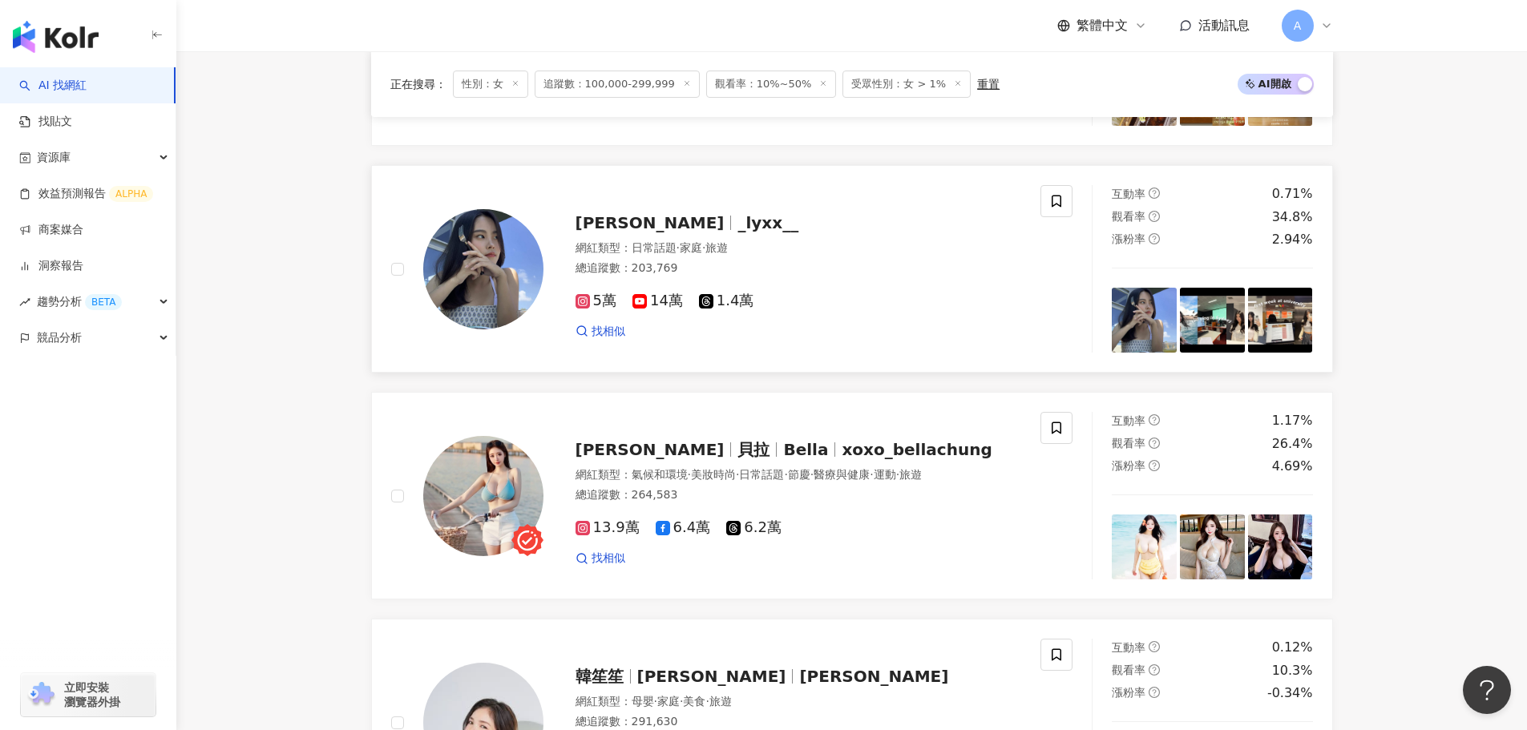
click at [617, 233] on span "Sherry Li" at bounding box center [650, 222] width 149 height 19
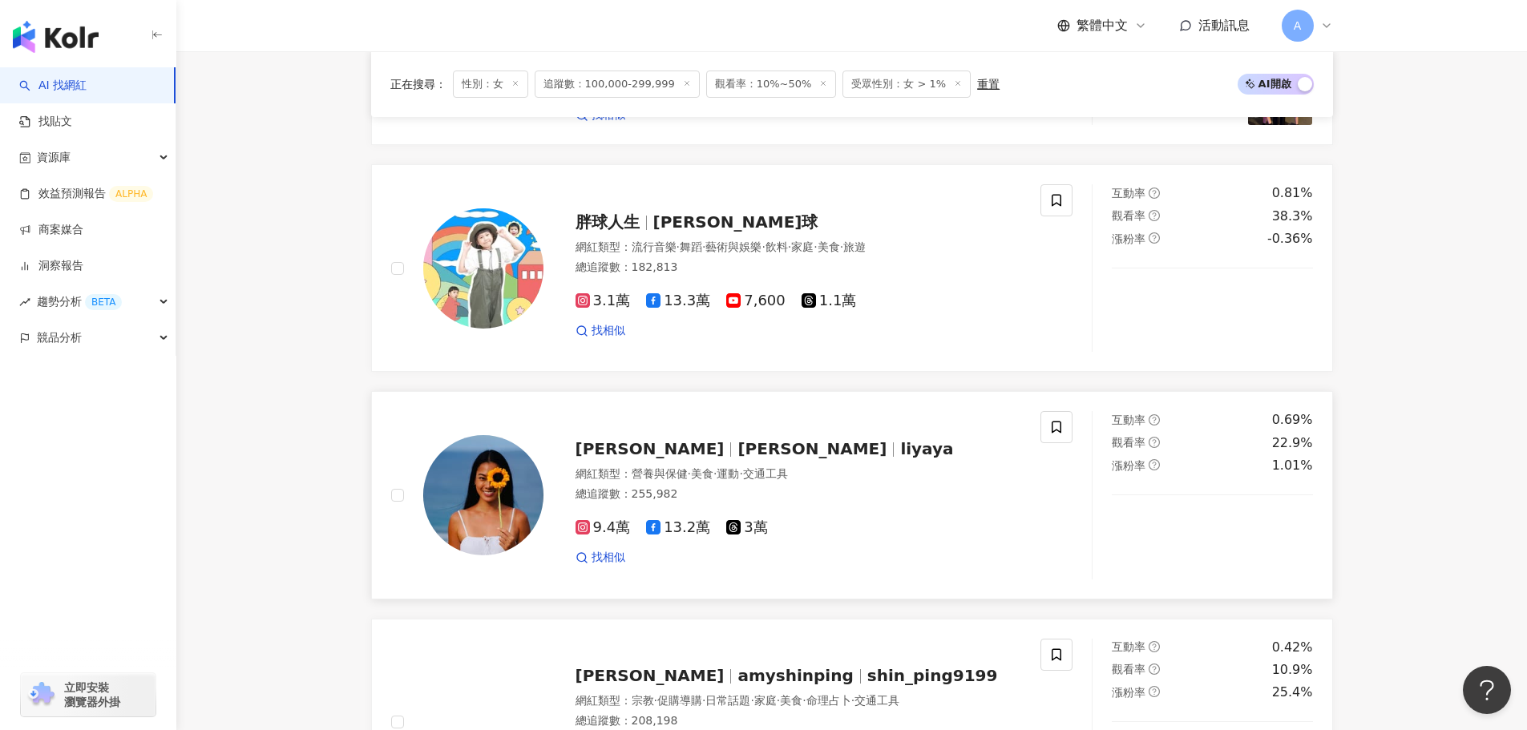
scroll to position [2498, 0]
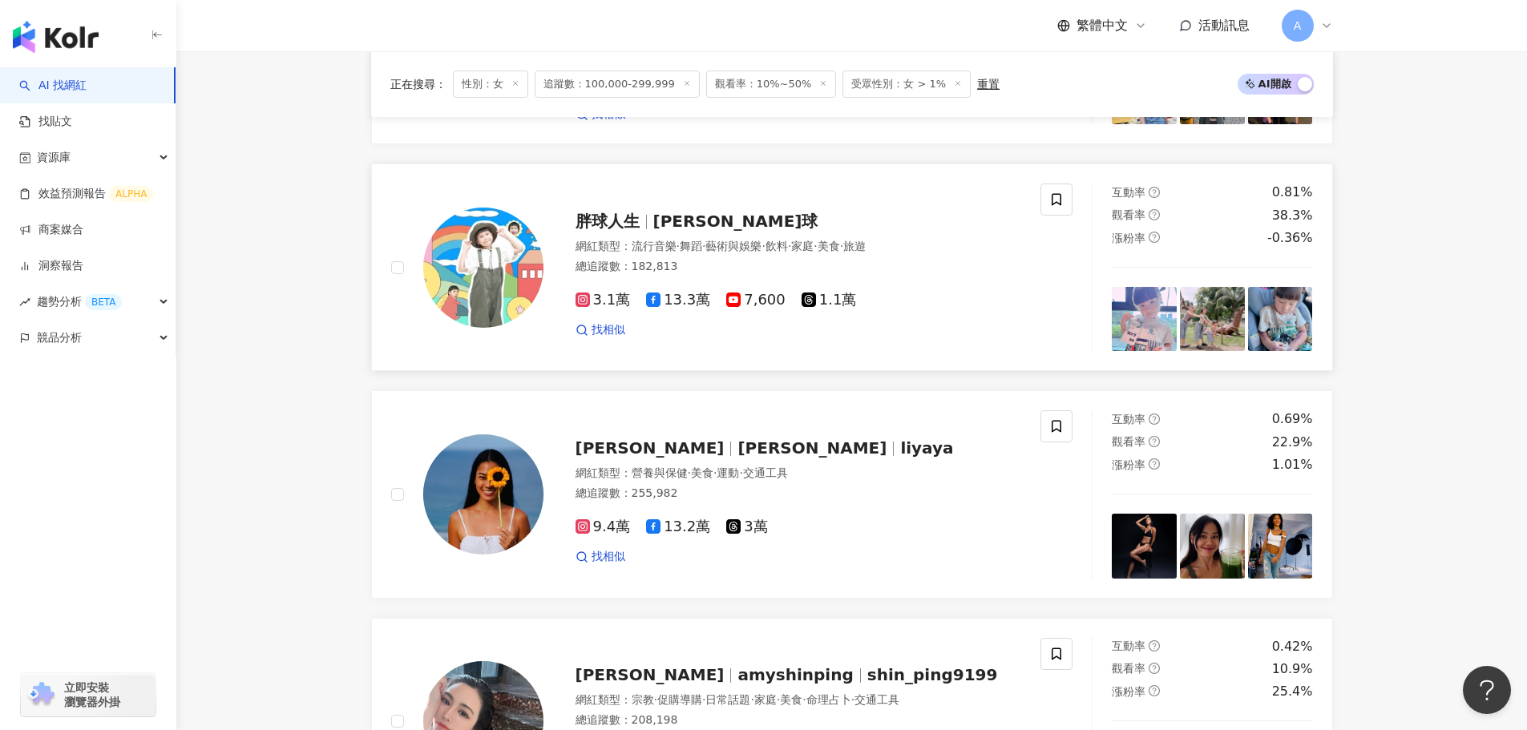
click at [653, 226] on span "陳胖球" at bounding box center [735, 221] width 165 height 19
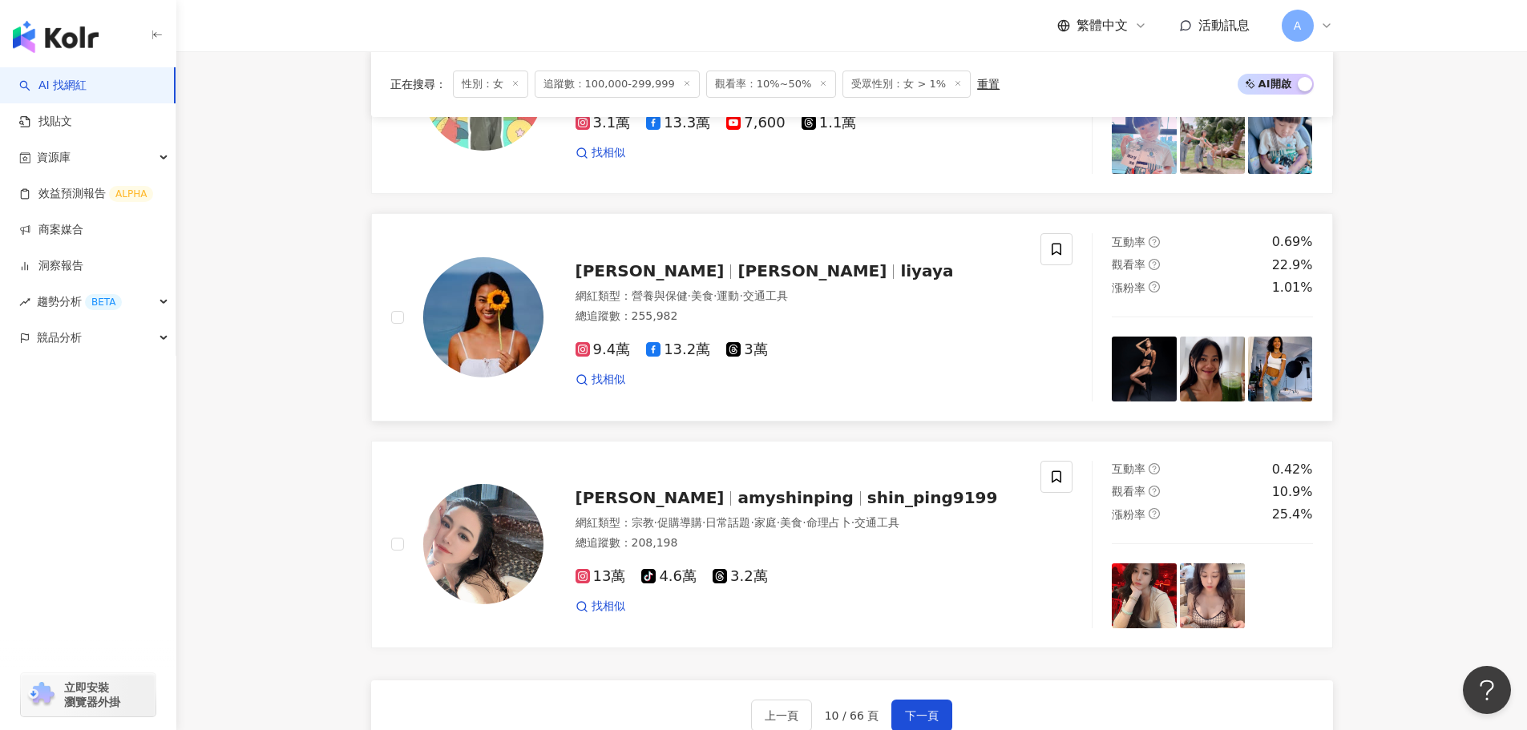
scroll to position [2659, 0]
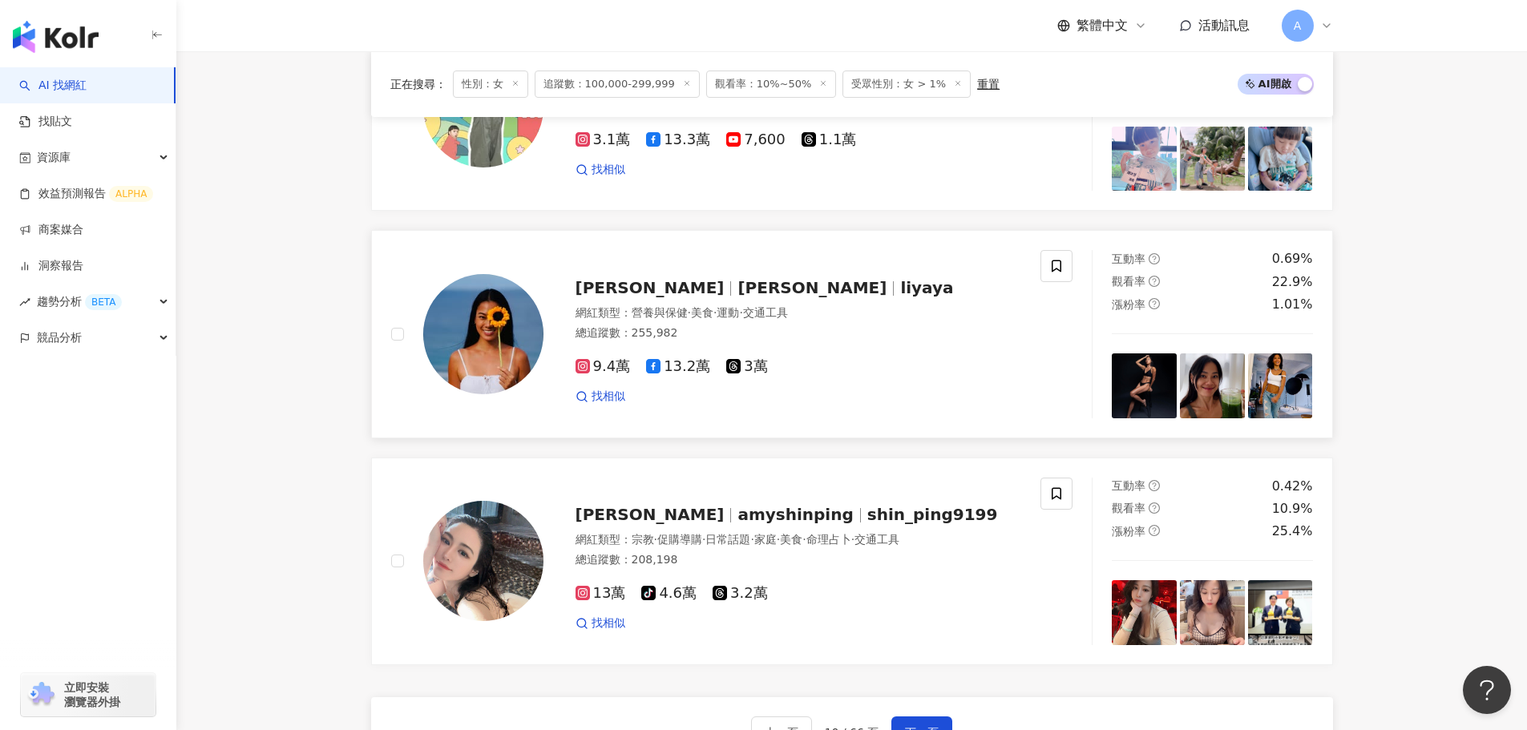
click at [738, 293] on span "Liya Wang" at bounding box center [812, 287] width 149 height 19
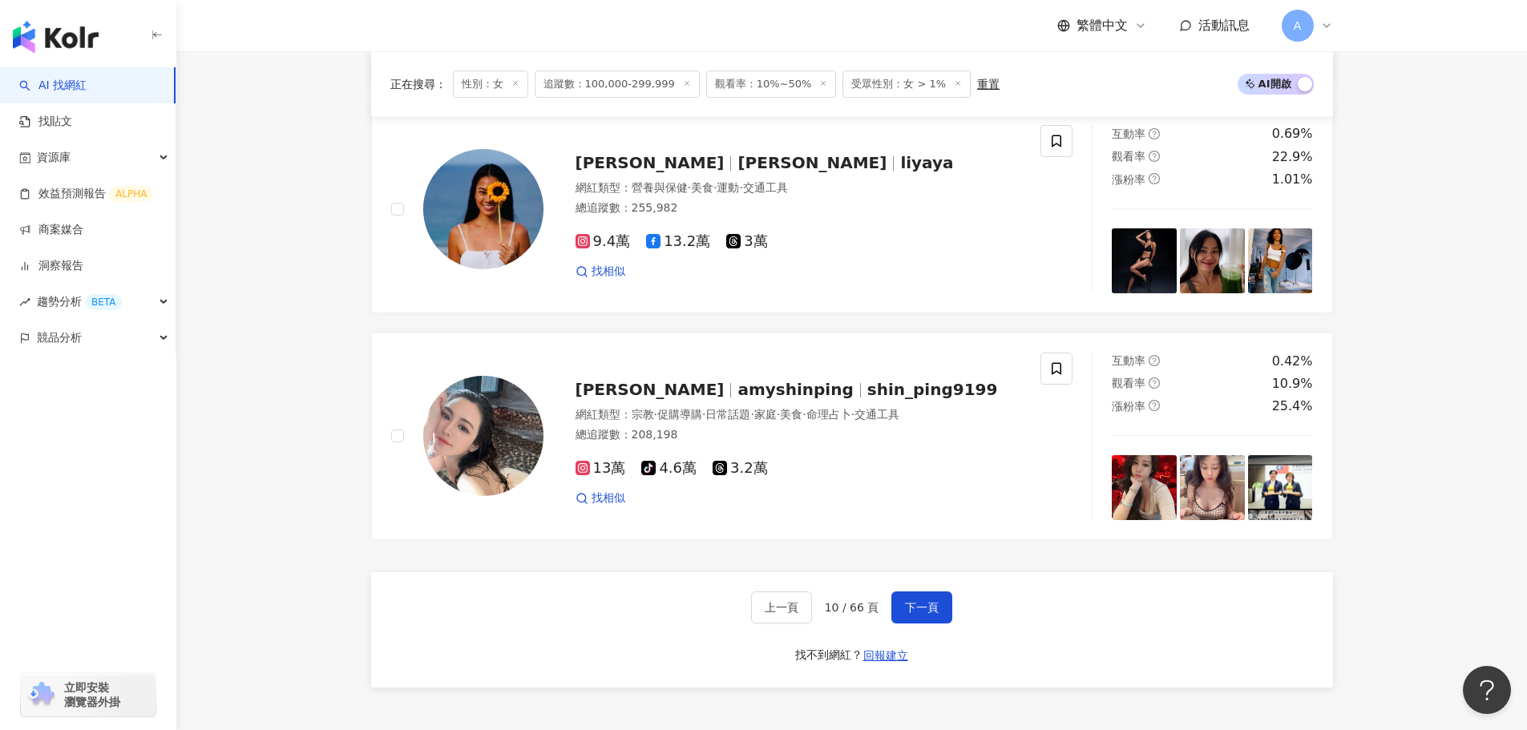
scroll to position [2819, 0]
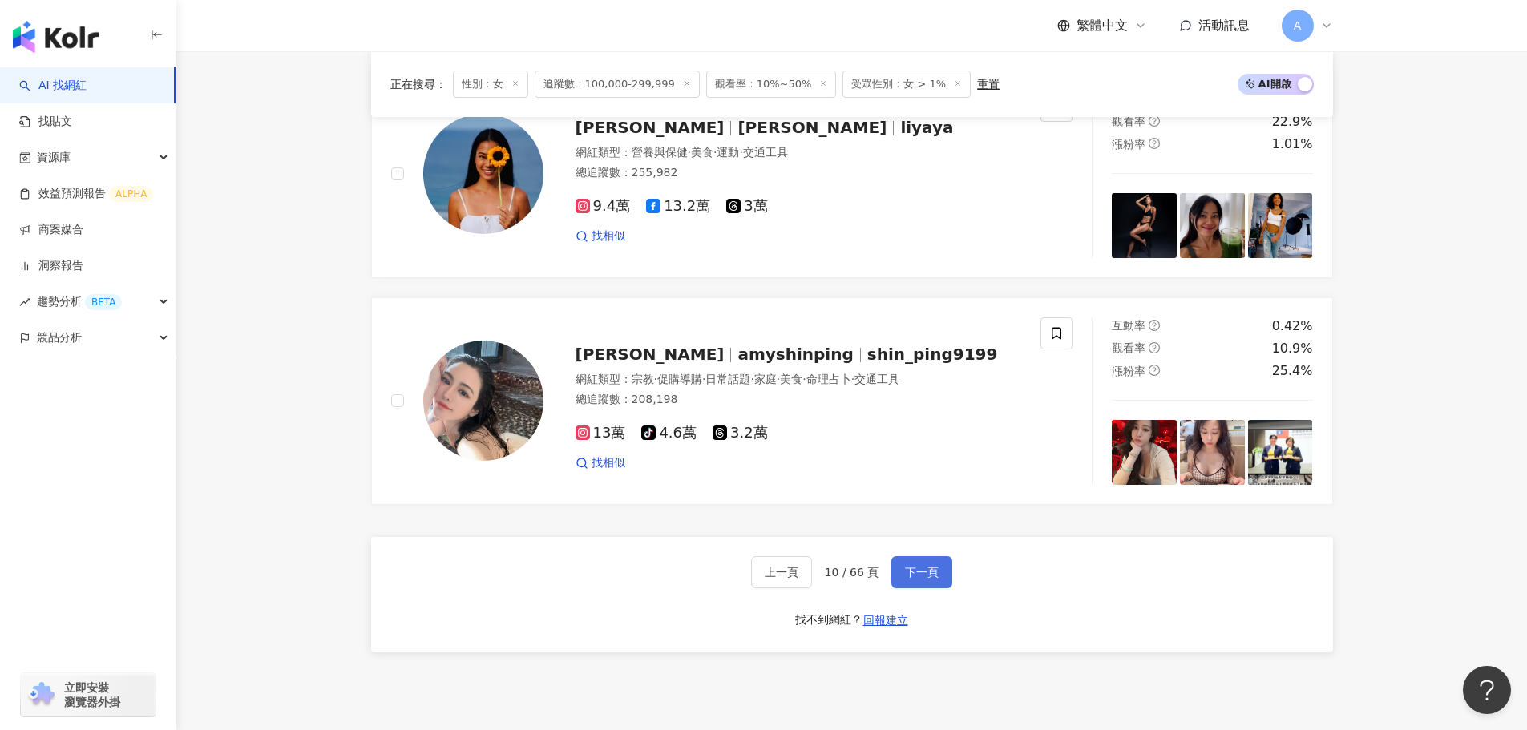
click at [923, 589] on button "下一頁" at bounding box center [922, 572] width 61 height 32
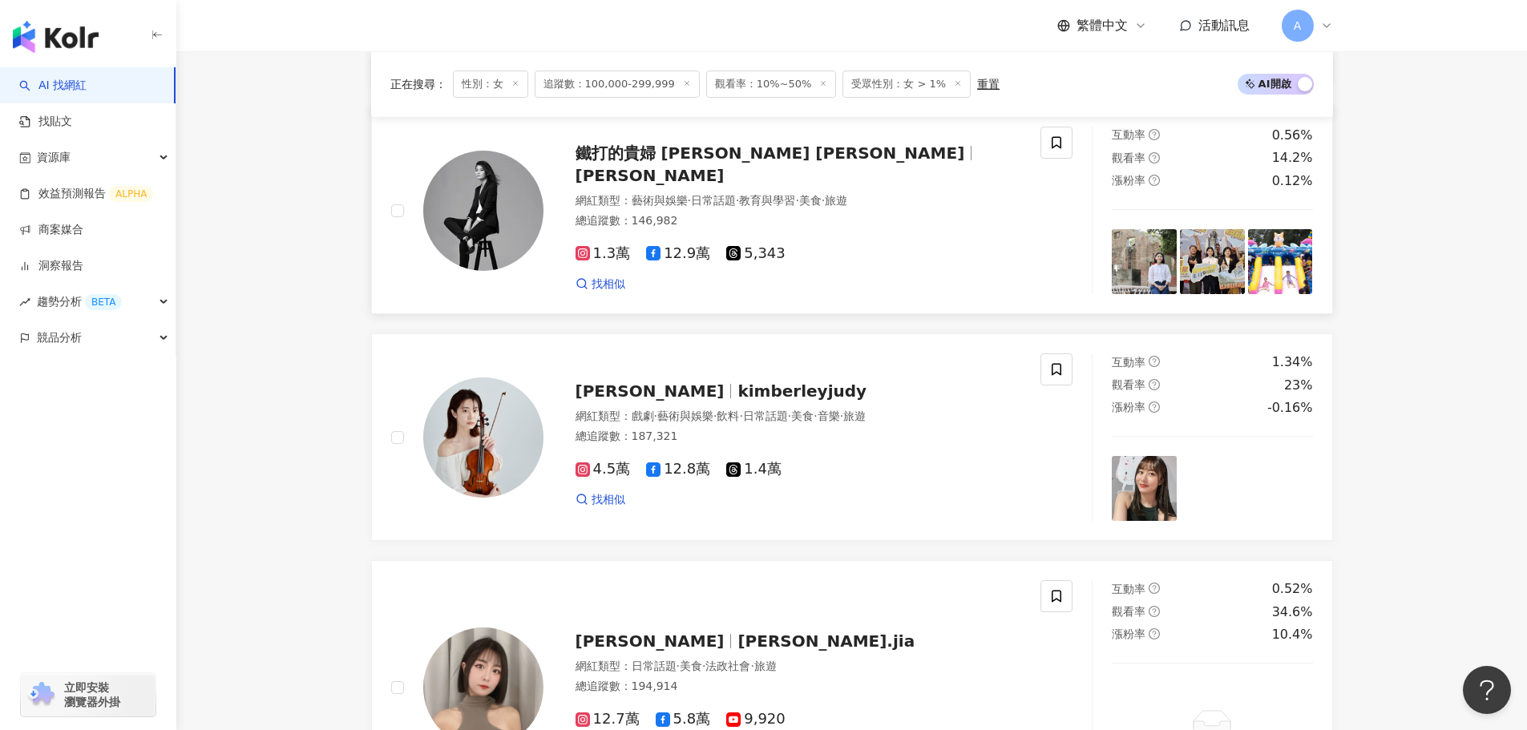
scroll to position [808, 0]
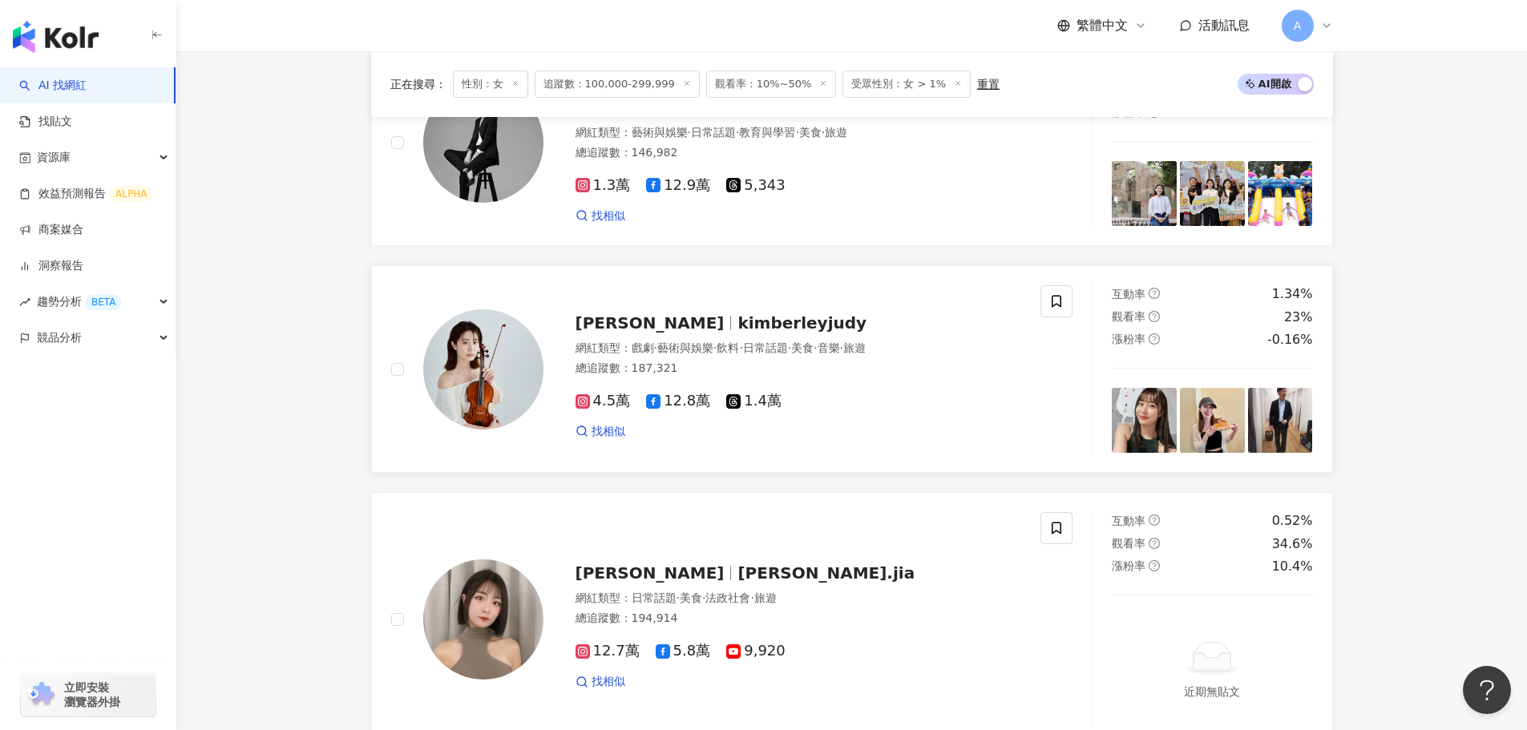
click at [738, 330] on span "kimberleyjudy" at bounding box center [802, 323] width 129 height 19
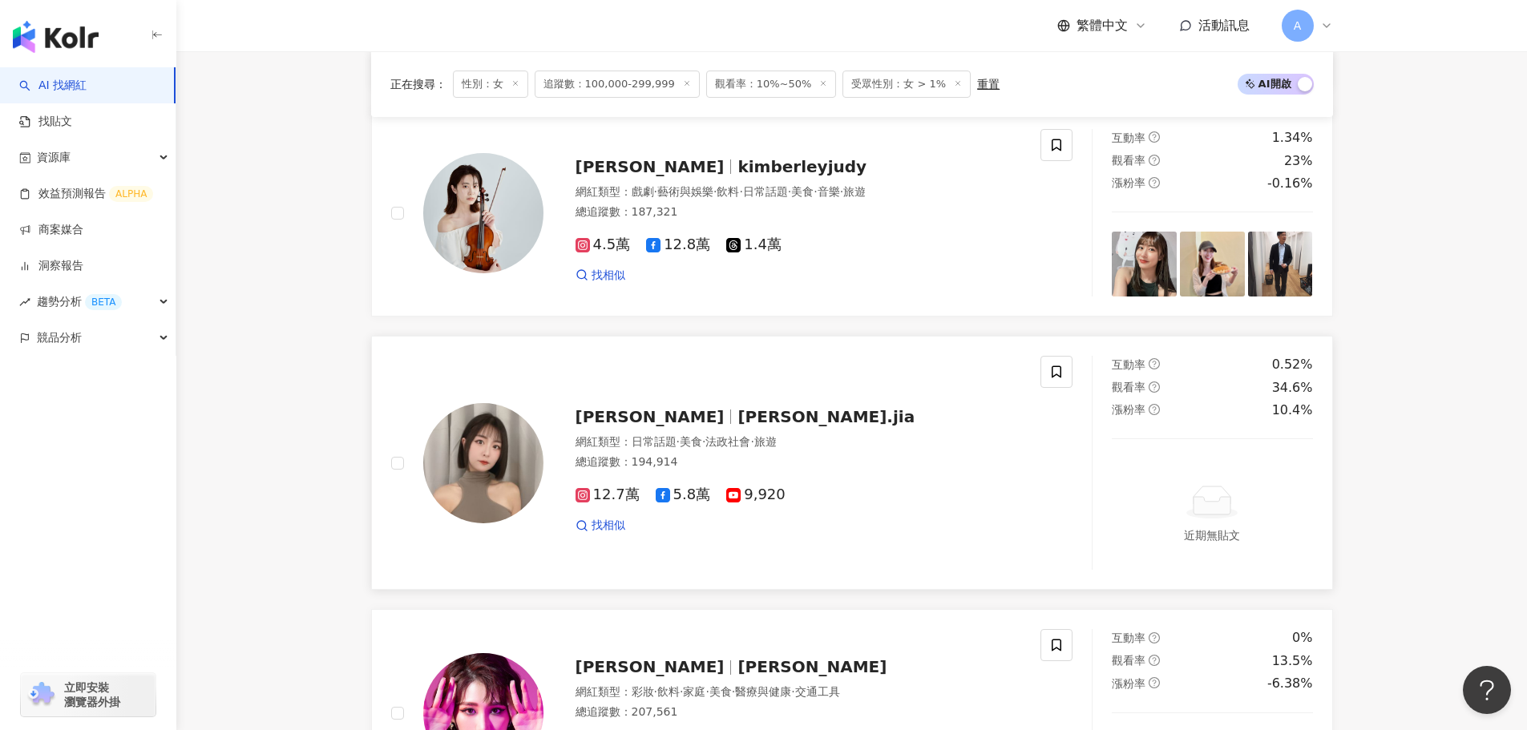
scroll to position [969, 0]
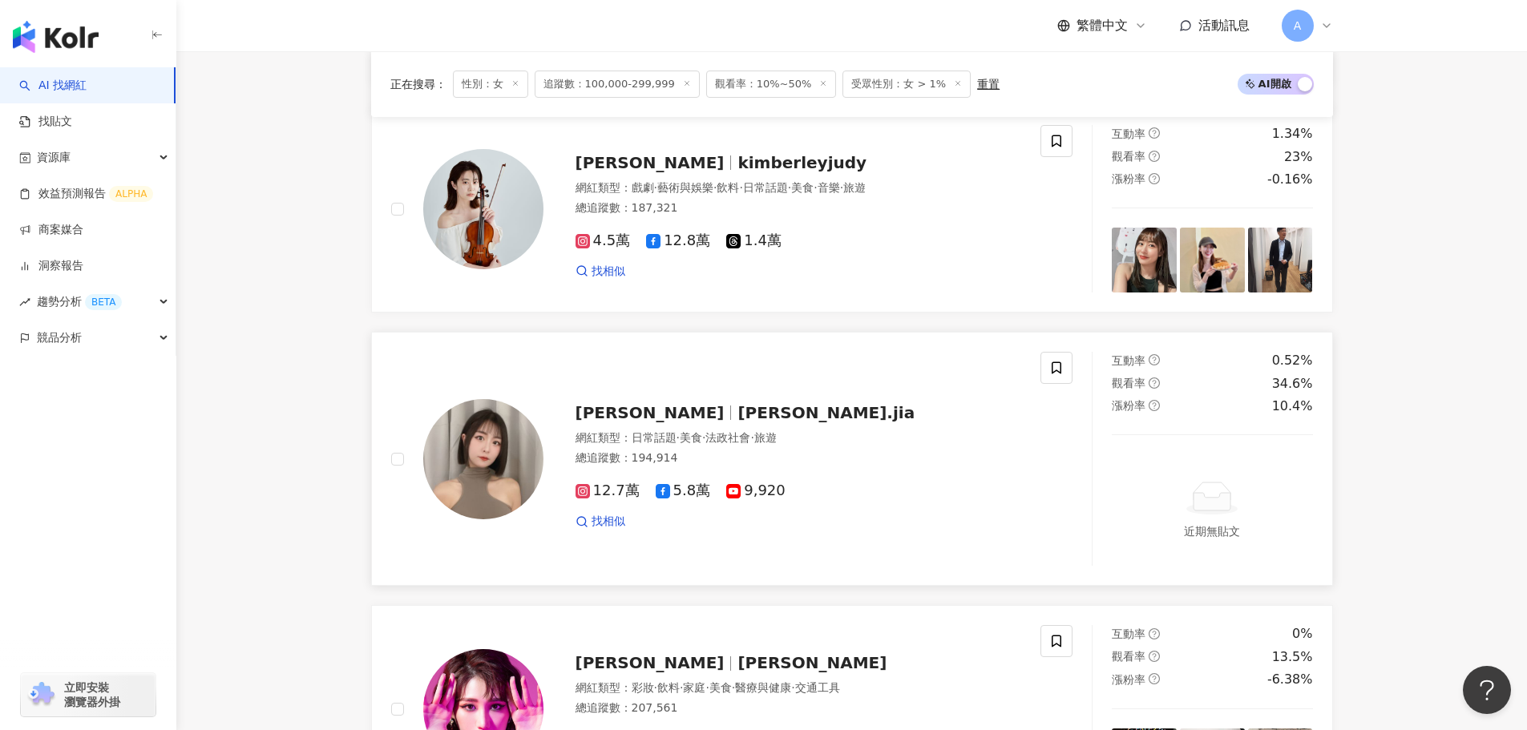
click at [681, 419] on span "Joey Jia 林媛娜" at bounding box center [650, 412] width 149 height 19
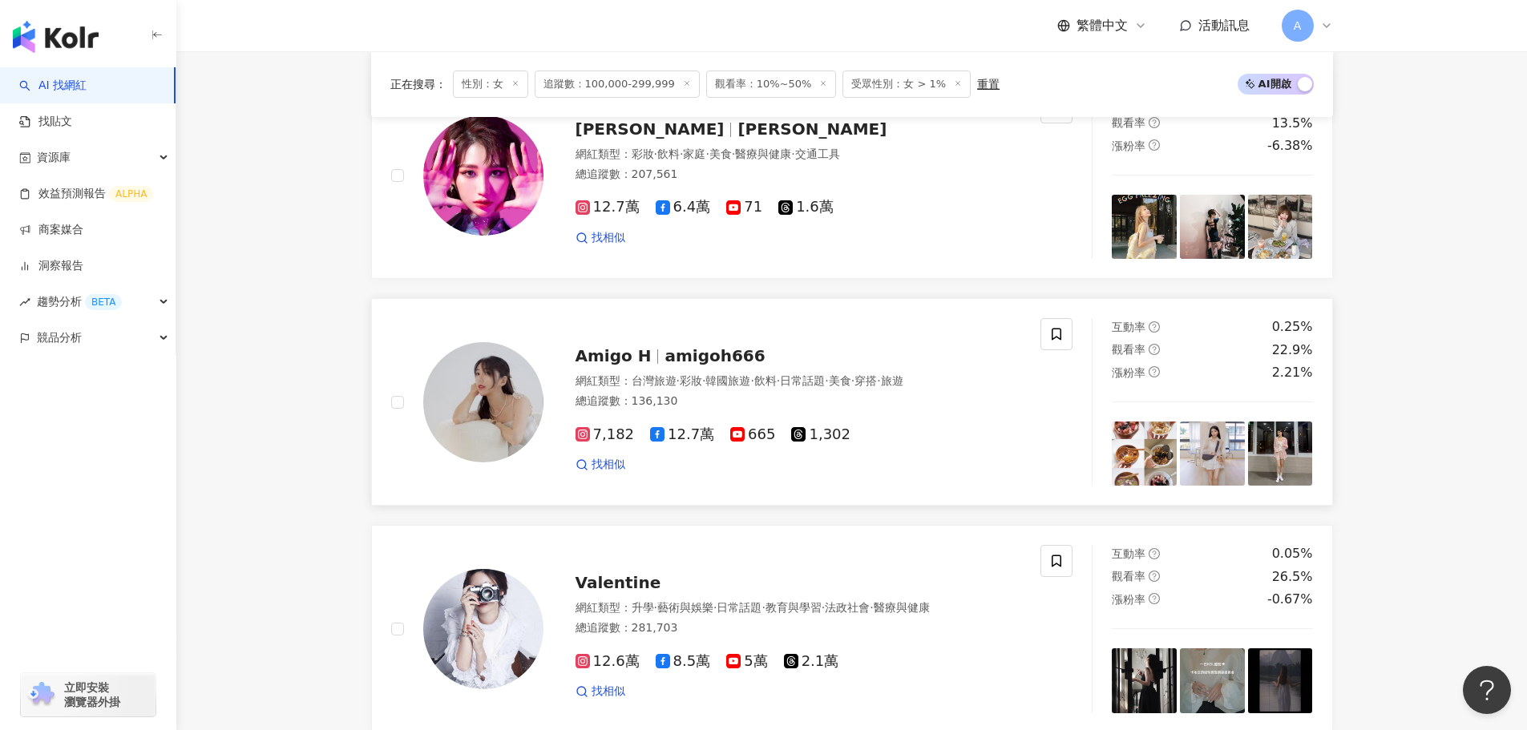
scroll to position [1530, 0]
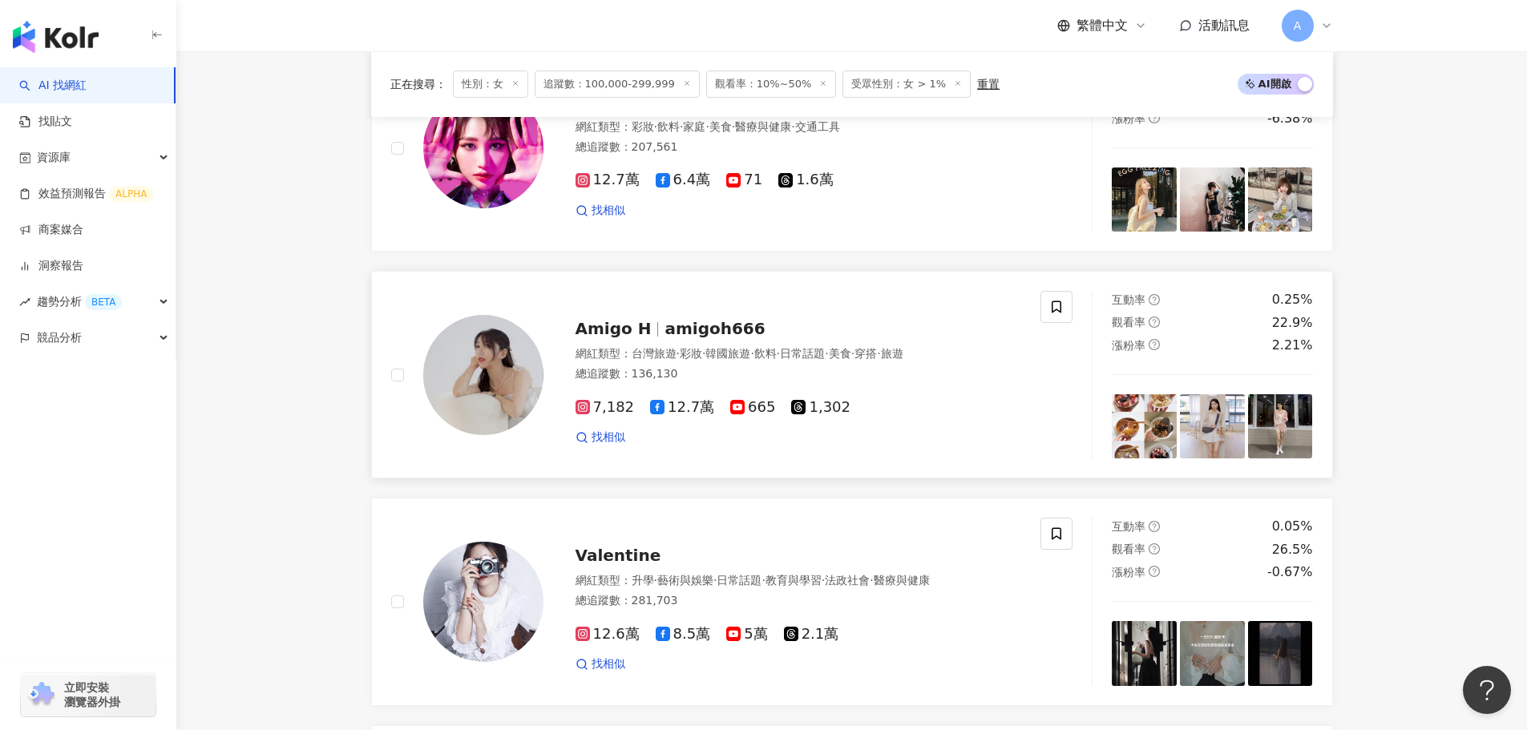
click at [652, 338] on span "Amigo H" at bounding box center [621, 328] width 90 height 19
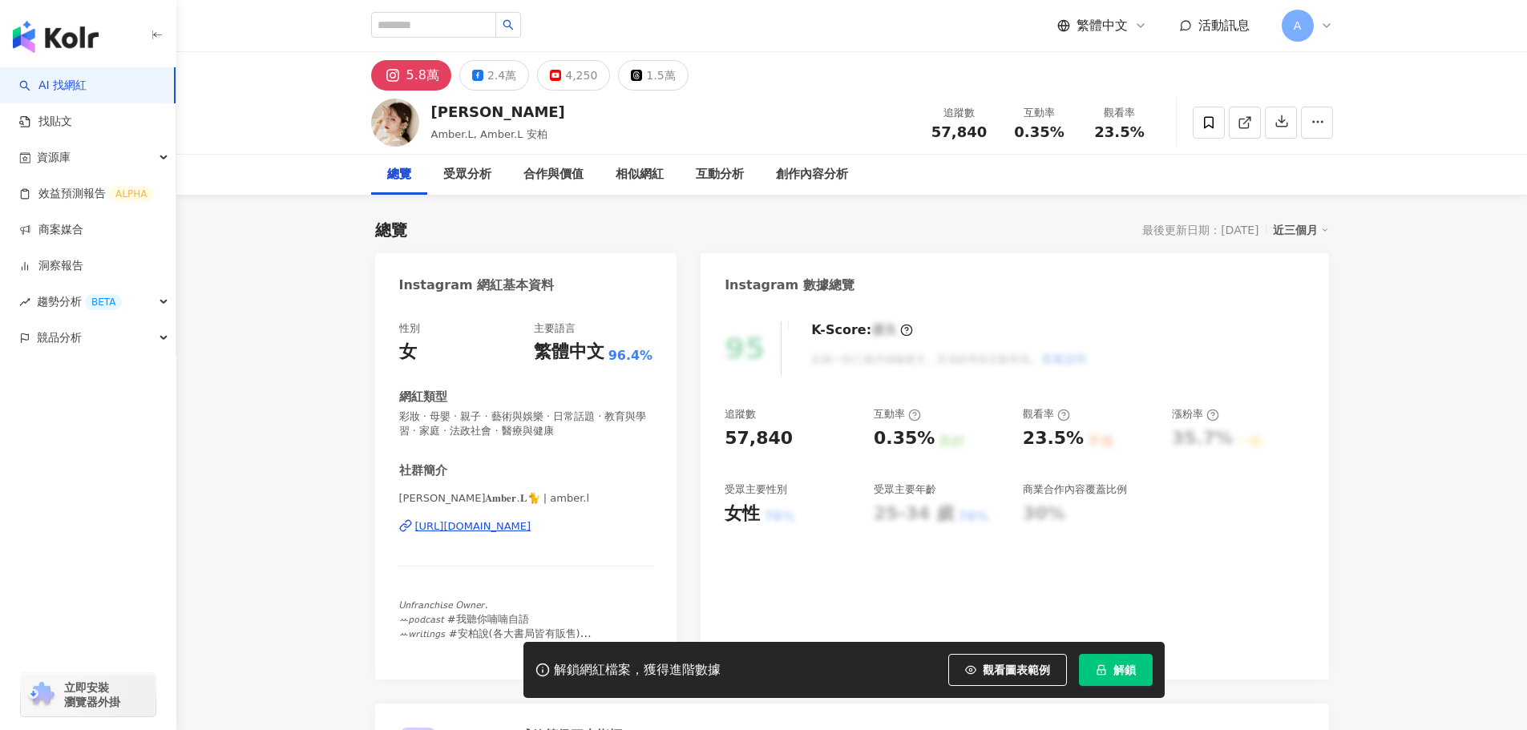
click at [501, 528] on div "[URL][DOMAIN_NAME]" at bounding box center [473, 527] width 116 height 14
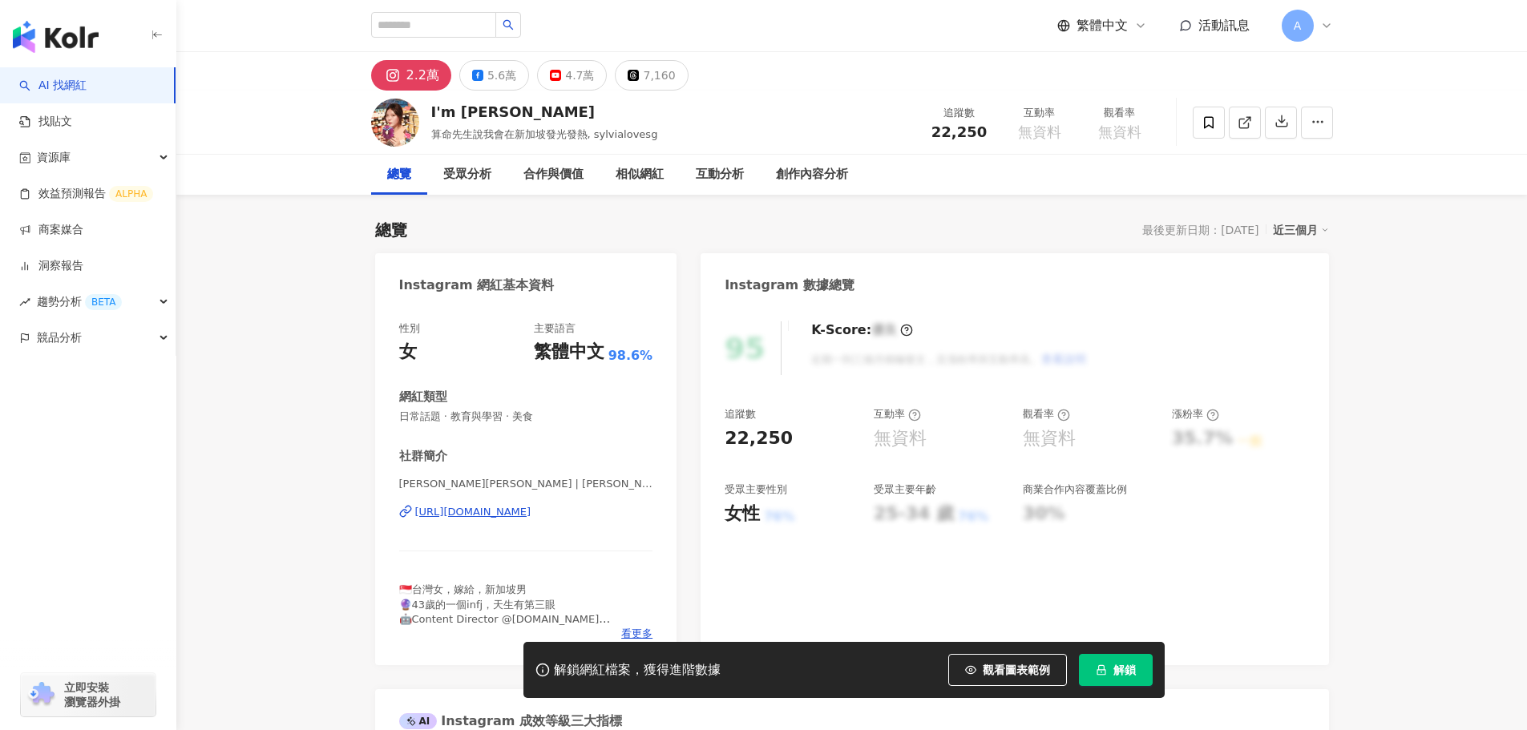
click at [532, 508] on div "[URL][DOMAIN_NAME]" at bounding box center [473, 512] width 116 height 14
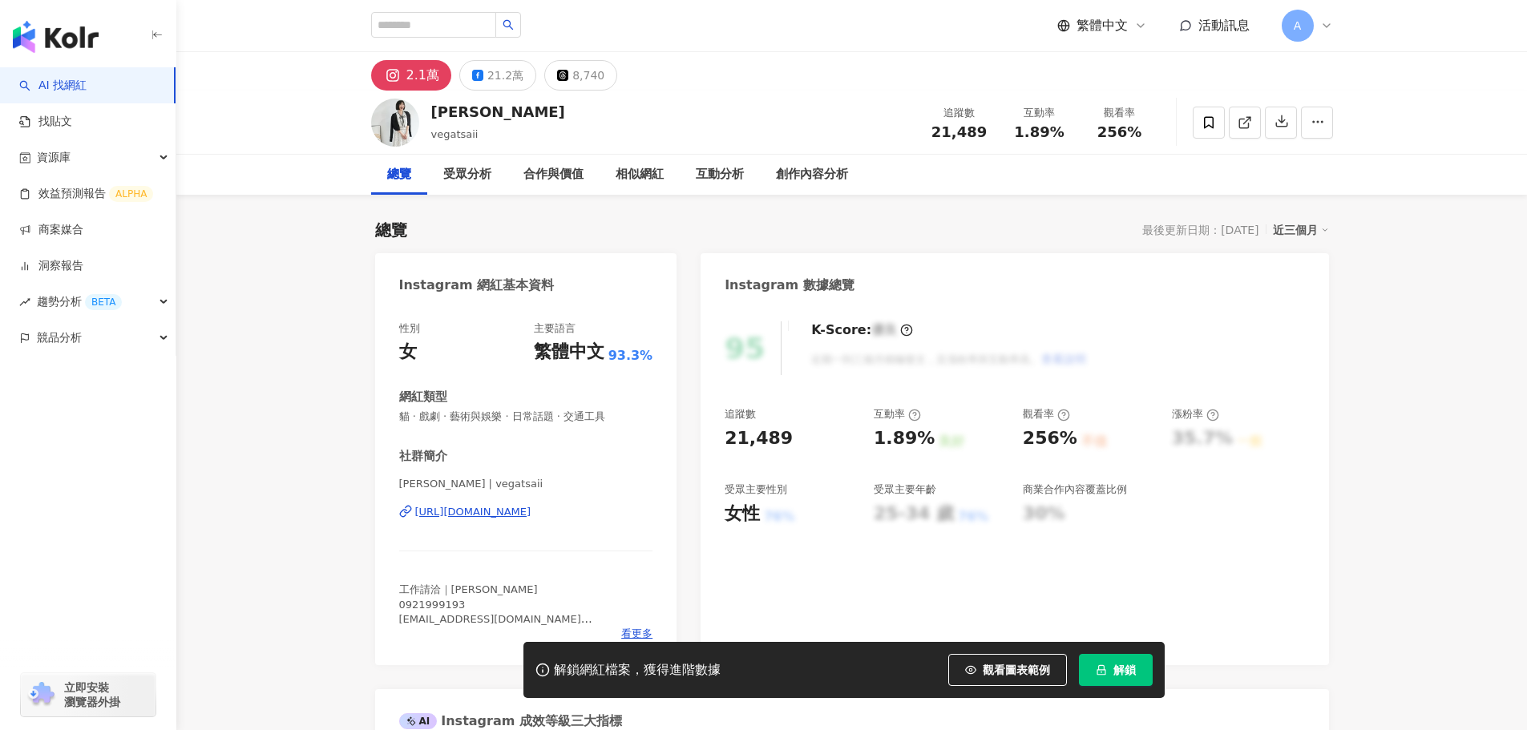
click at [466, 518] on div "[URL][DOMAIN_NAME]" at bounding box center [473, 512] width 116 height 14
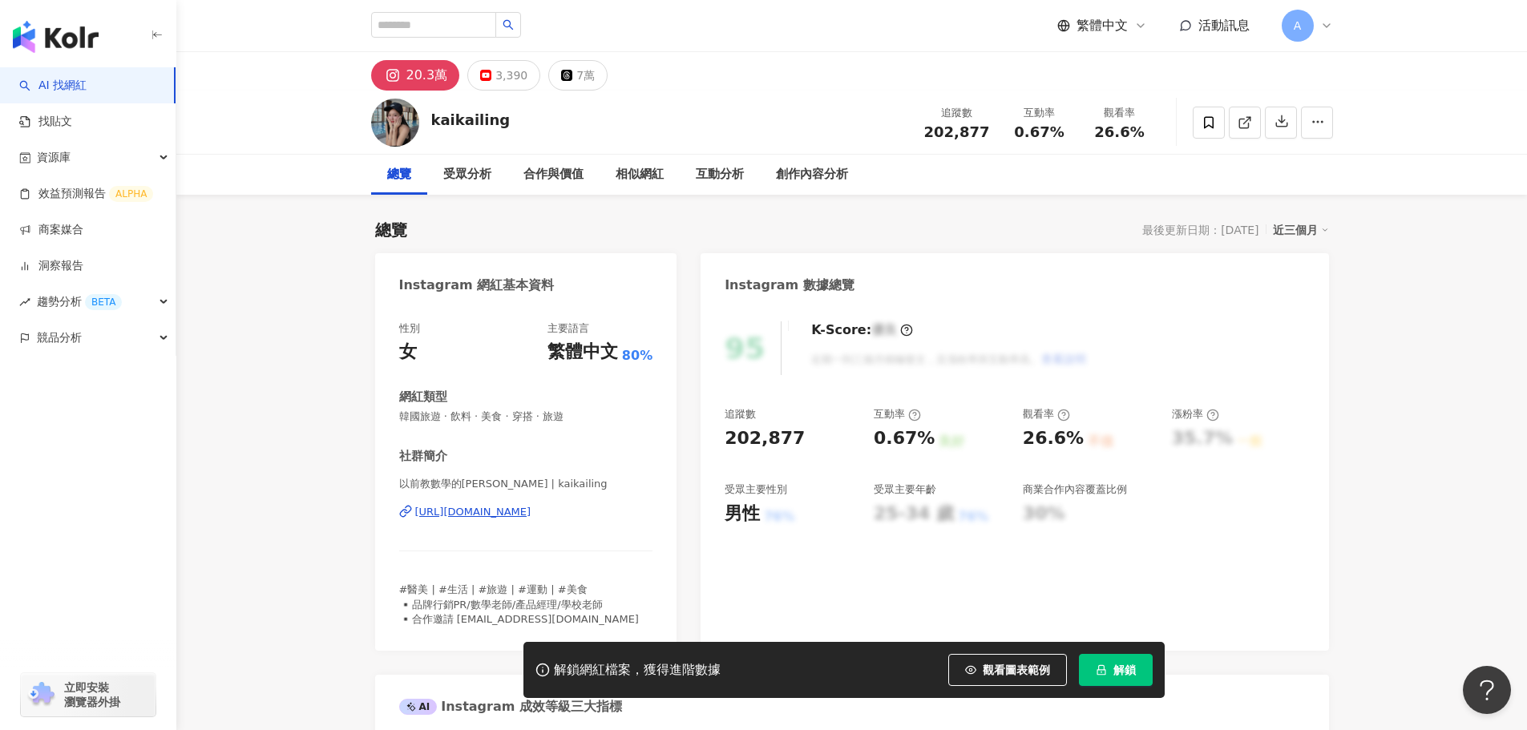
click at [516, 506] on div "https://www.instagram.com/kaikailing/" at bounding box center [473, 512] width 116 height 14
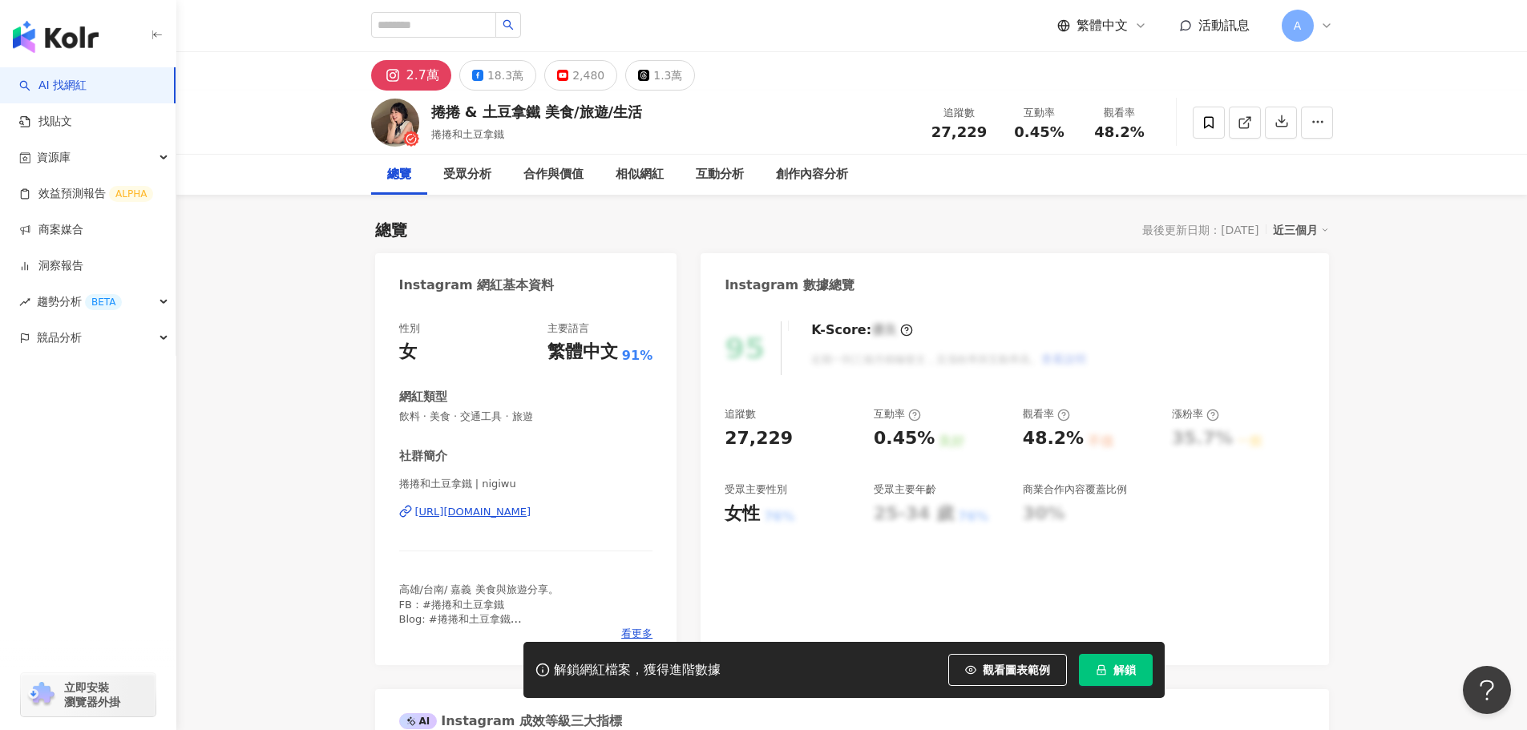
click at [510, 520] on div "捲捲和土豆拿鐵 | nigiwu [URL][DOMAIN_NAME]" at bounding box center [526, 524] width 254 height 94
click at [510, 512] on div "[URL][DOMAIN_NAME]" at bounding box center [473, 512] width 116 height 14
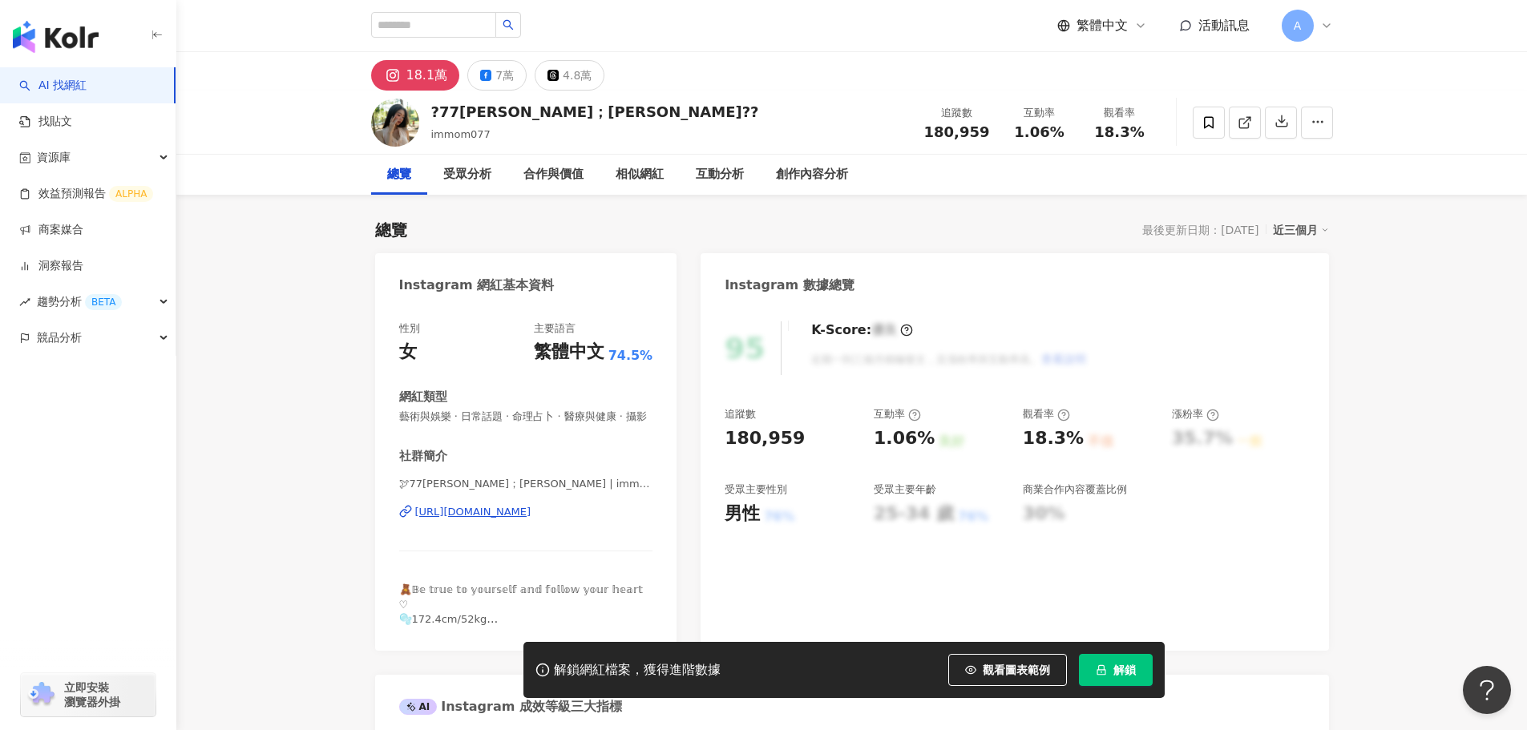
click at [532, 520] on div "[URL][DOMAIN_NAME]" at bounding box center [473, 512] width 116 height 14
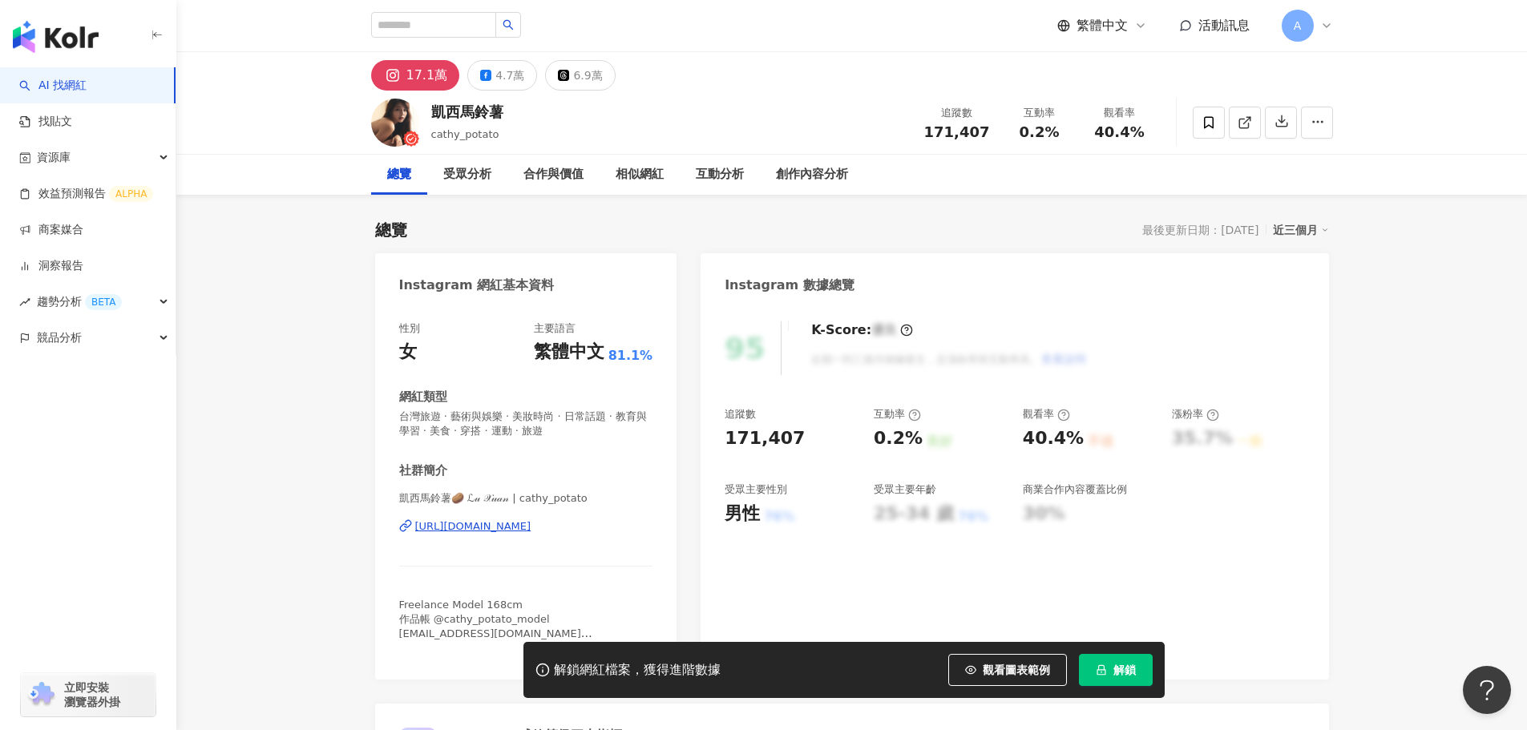
click at [532, 526] on div "[URL][DOMAIN_NAME]" at bounding box center [473, 527] width 116 height 14
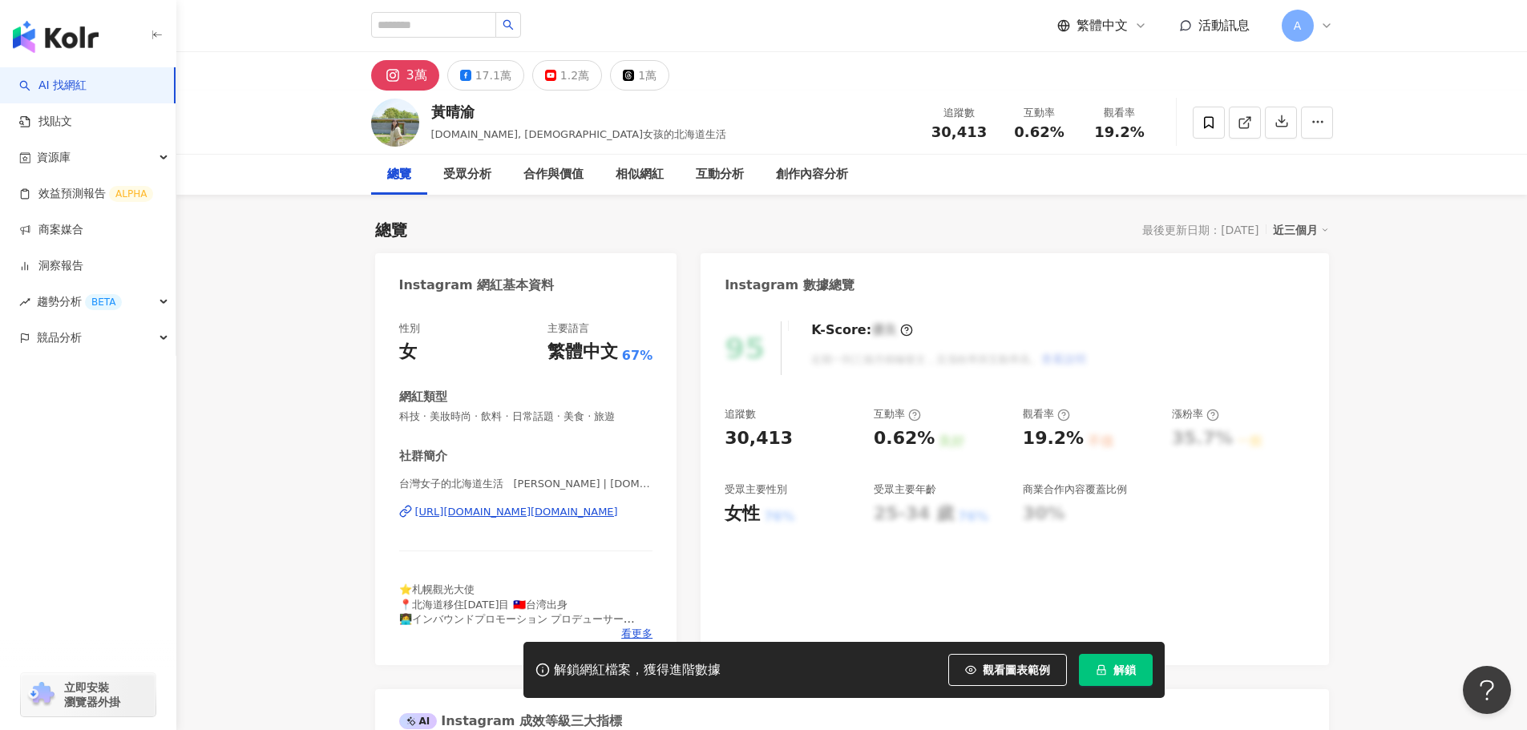
click at [542, 508] on div "https://www.instagram.com/hokkaidolife.tw/" at bounding box center [516, 512] width 203 height 14
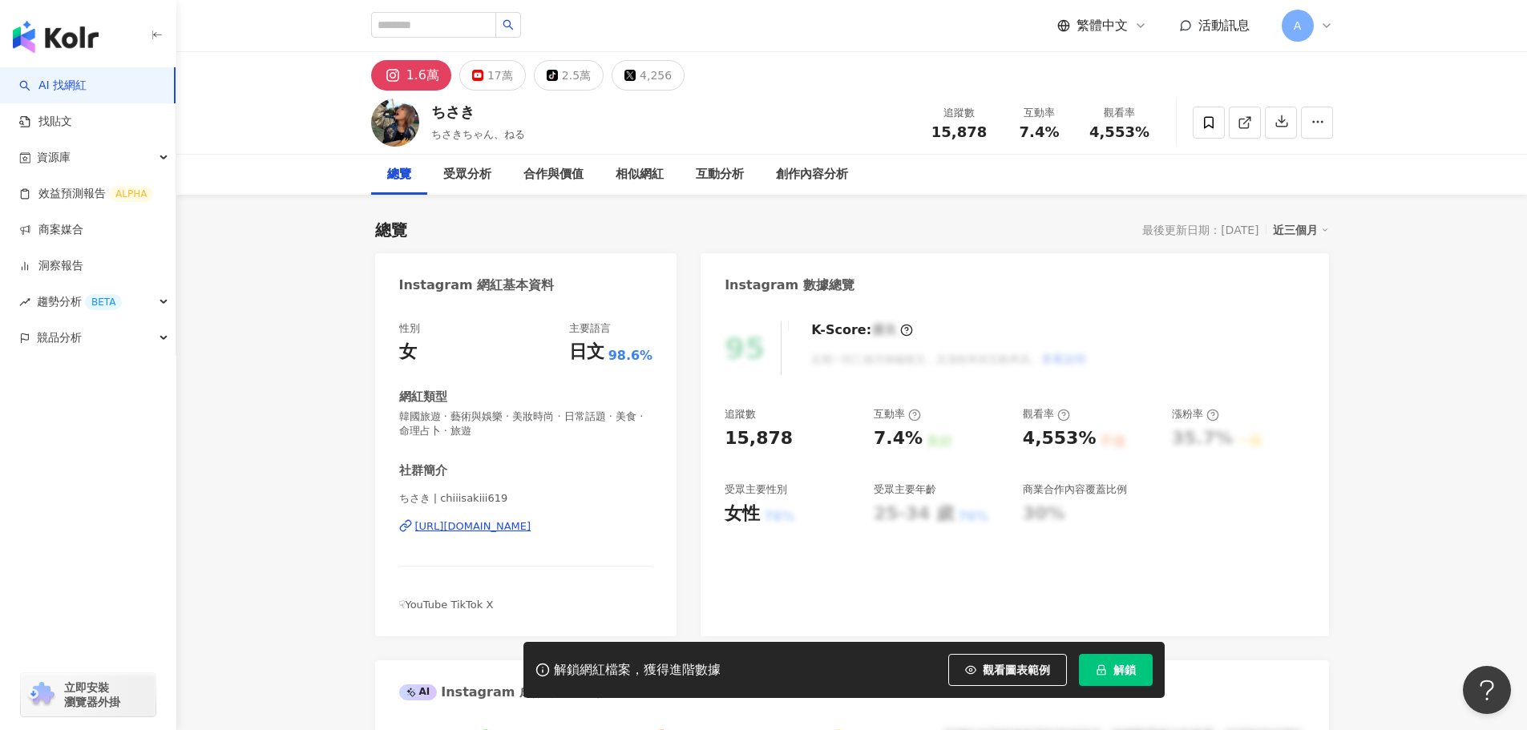
click at [532, 528] on div "[URL][DOMAIN_NAME]" at bounding box center [473, 527] width 116 height 14
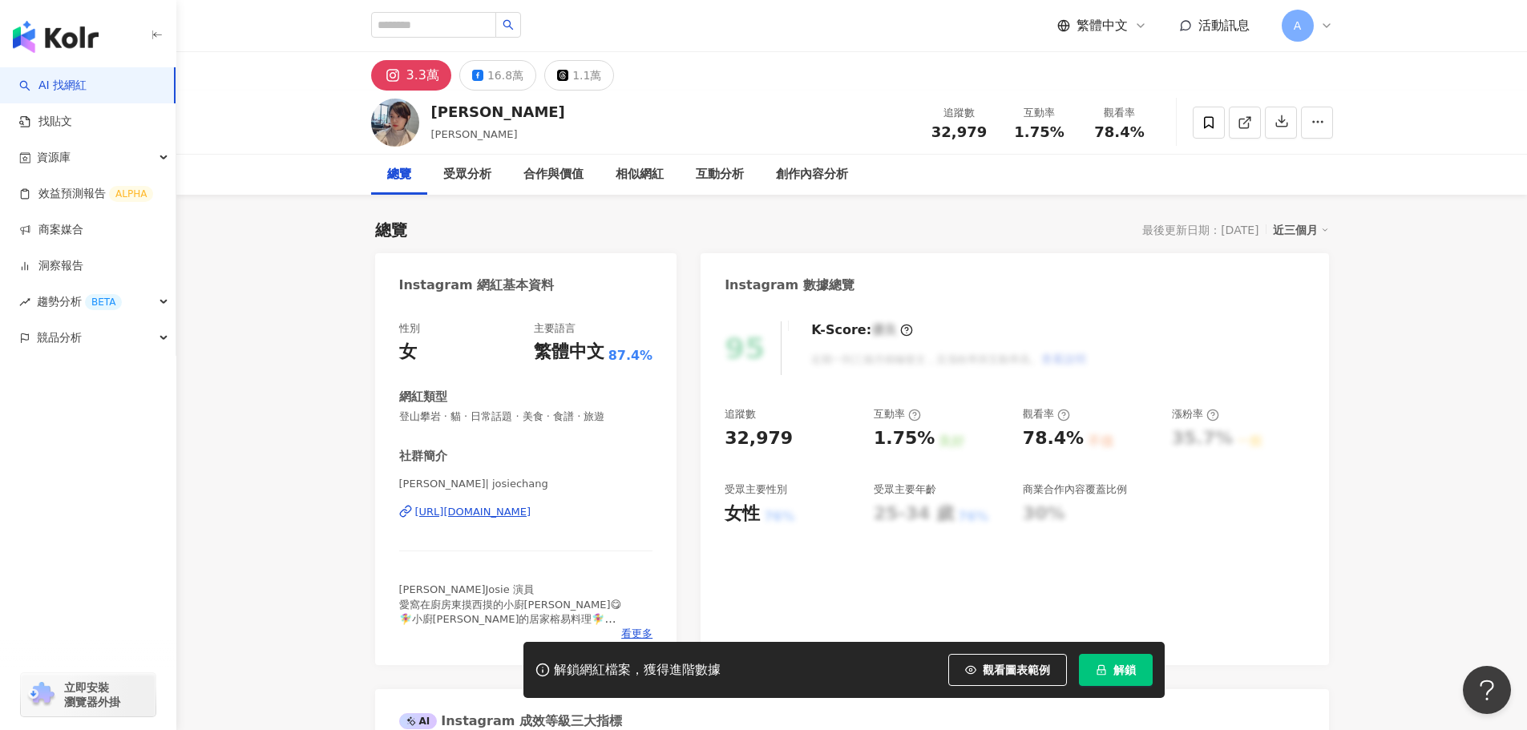
click at [532, 516] on div "[URL][DOMAIN_NAME]" at bounding box center [473, 512] width 116 height 14
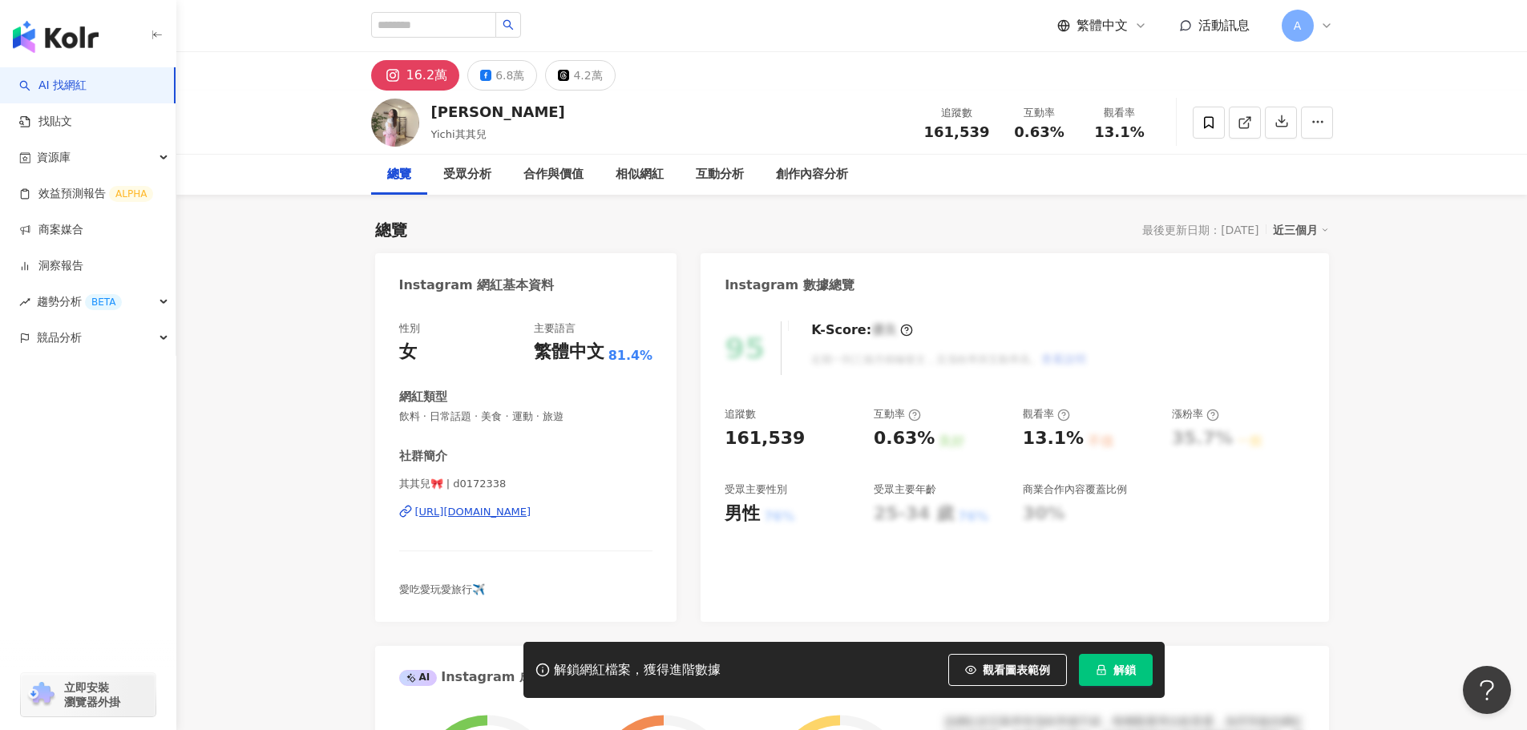
click at [505, 514] on div "https://www.instagram.com/d0172338/" at bounding box center [473, 512] width 116 height 14
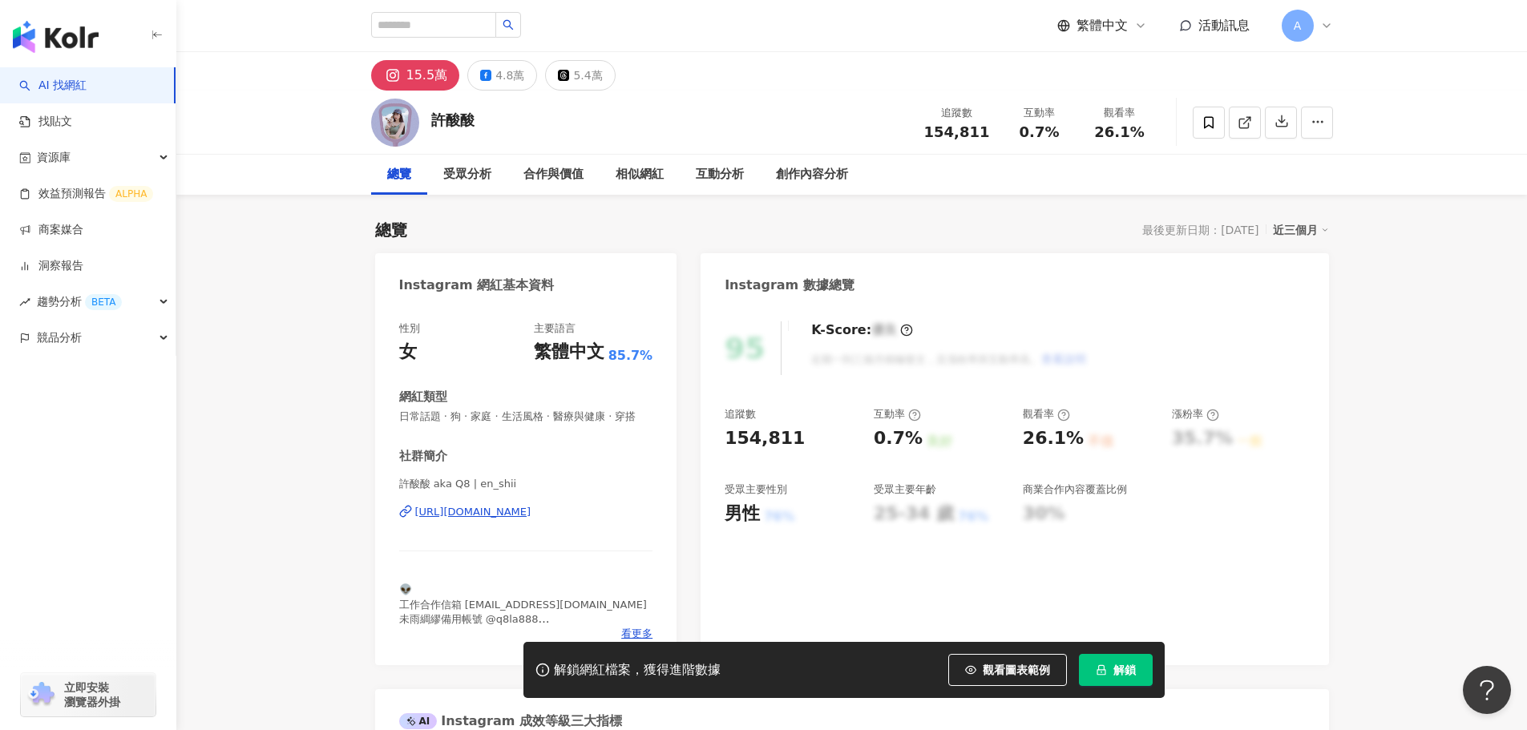
click at [526, 520] on div "[URL][DOMAIN_NAME]" at bounding box center [473, 512] width 116 height 14
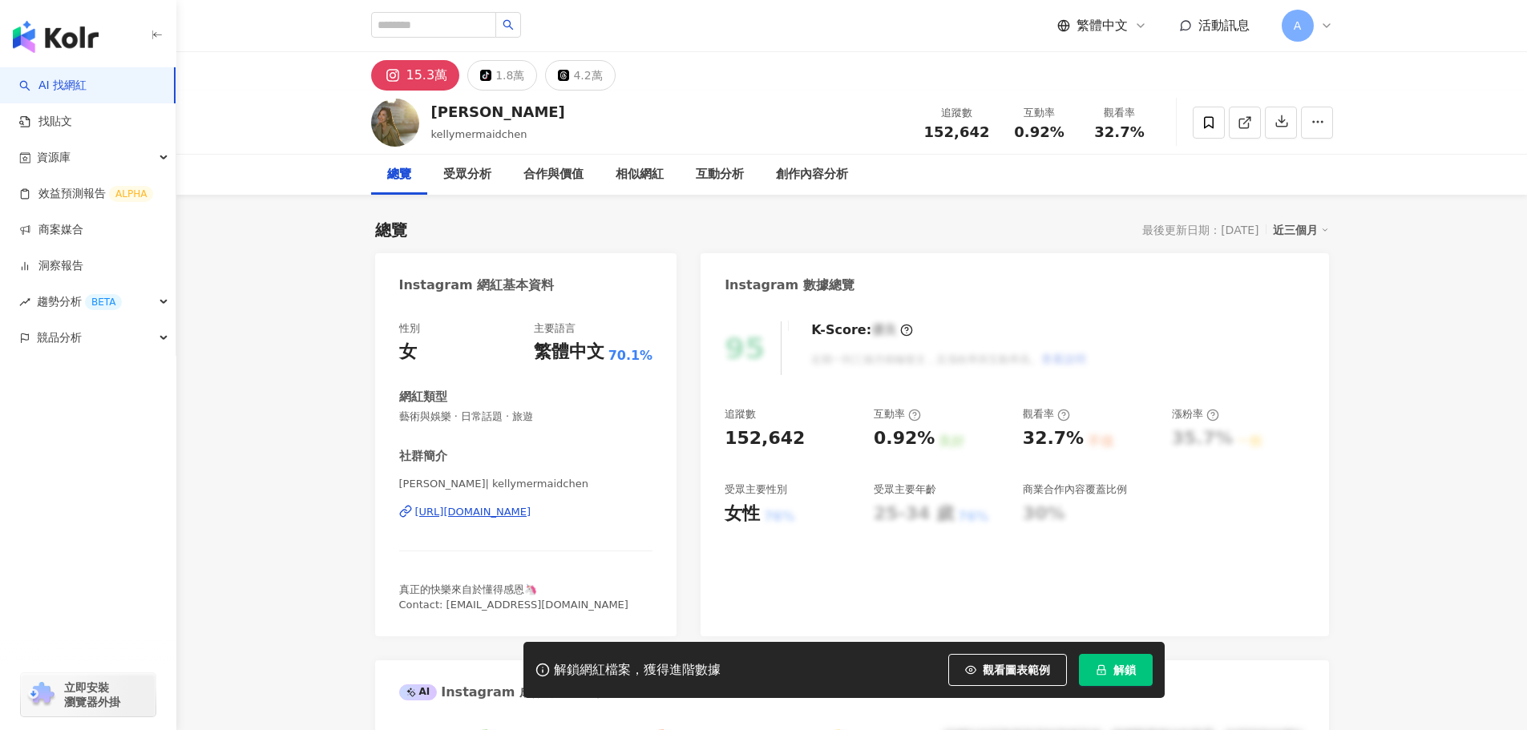
click at [617, 521] on div "[PERSON_NAME]| kellymermaidchen [URL][DOMAIN_NAME]" at bounding box center [526, 524] width 254 height 94
click at [613, 536] on div "陳若儀 | kellymermaidchen https://www.instagram.com/kellymermaidchen/" at bounding box center [526, 524] width 254 height 94
click at [532, 519] on div "https://www.instagram.com/kellymermaidchen/" at bounding box center [473, 512] width 116 height 14
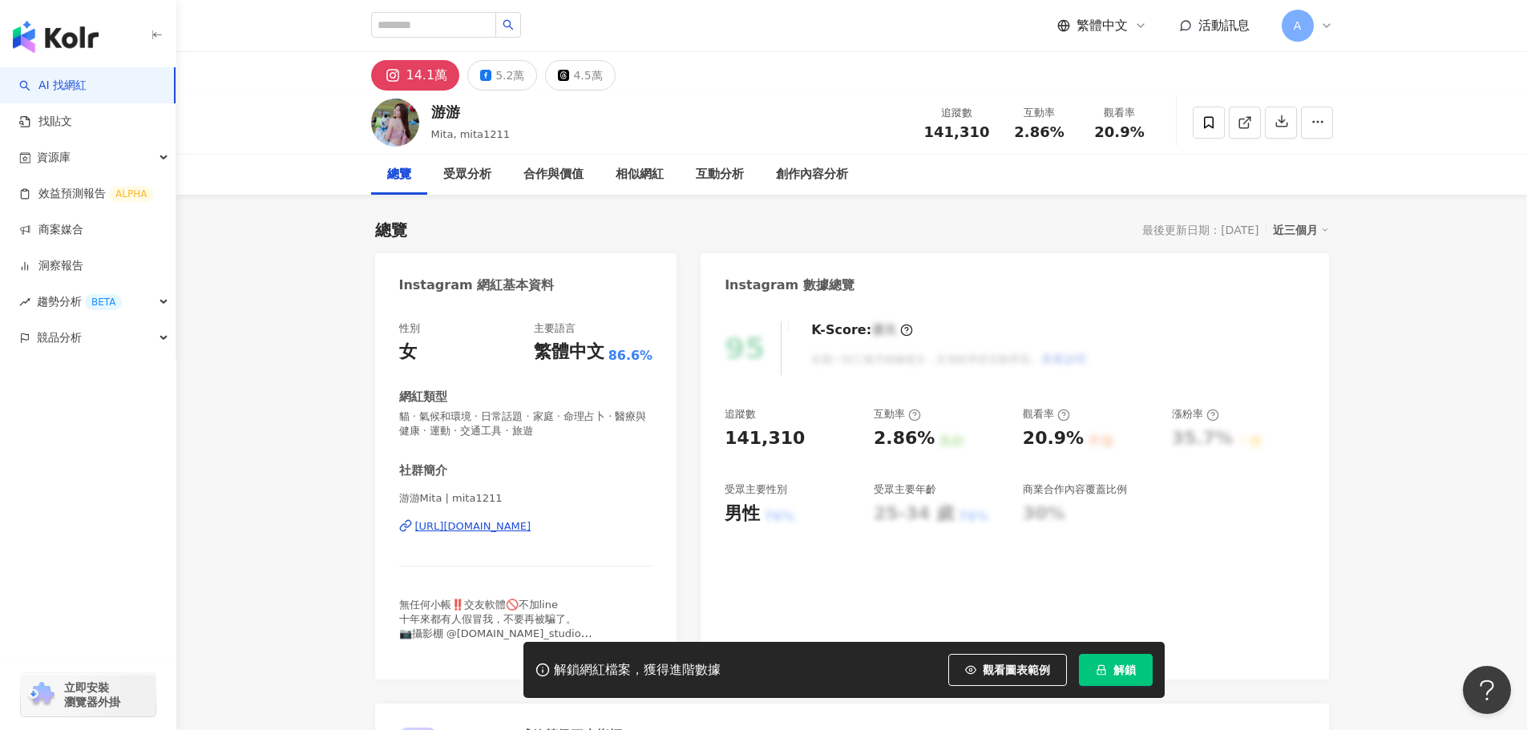
click at [532, 529] on div "https://www.instagram.com/mita1211/" at bounding box center [473, 527] width 116 height 14
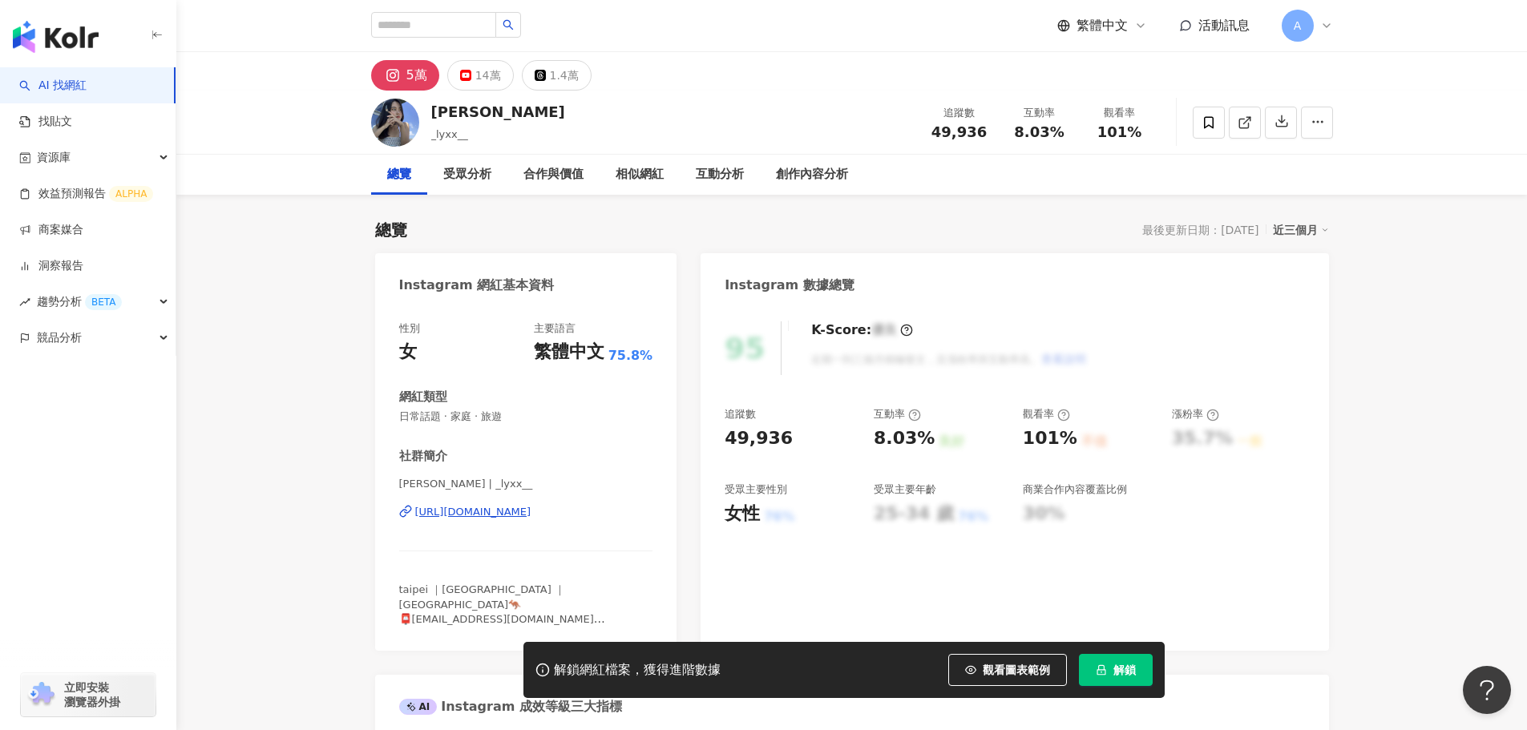
click at [532, 515] on div "https://www.instagram.com/_lyxx__/" at bounding box center [473, 512] width 116 height 14
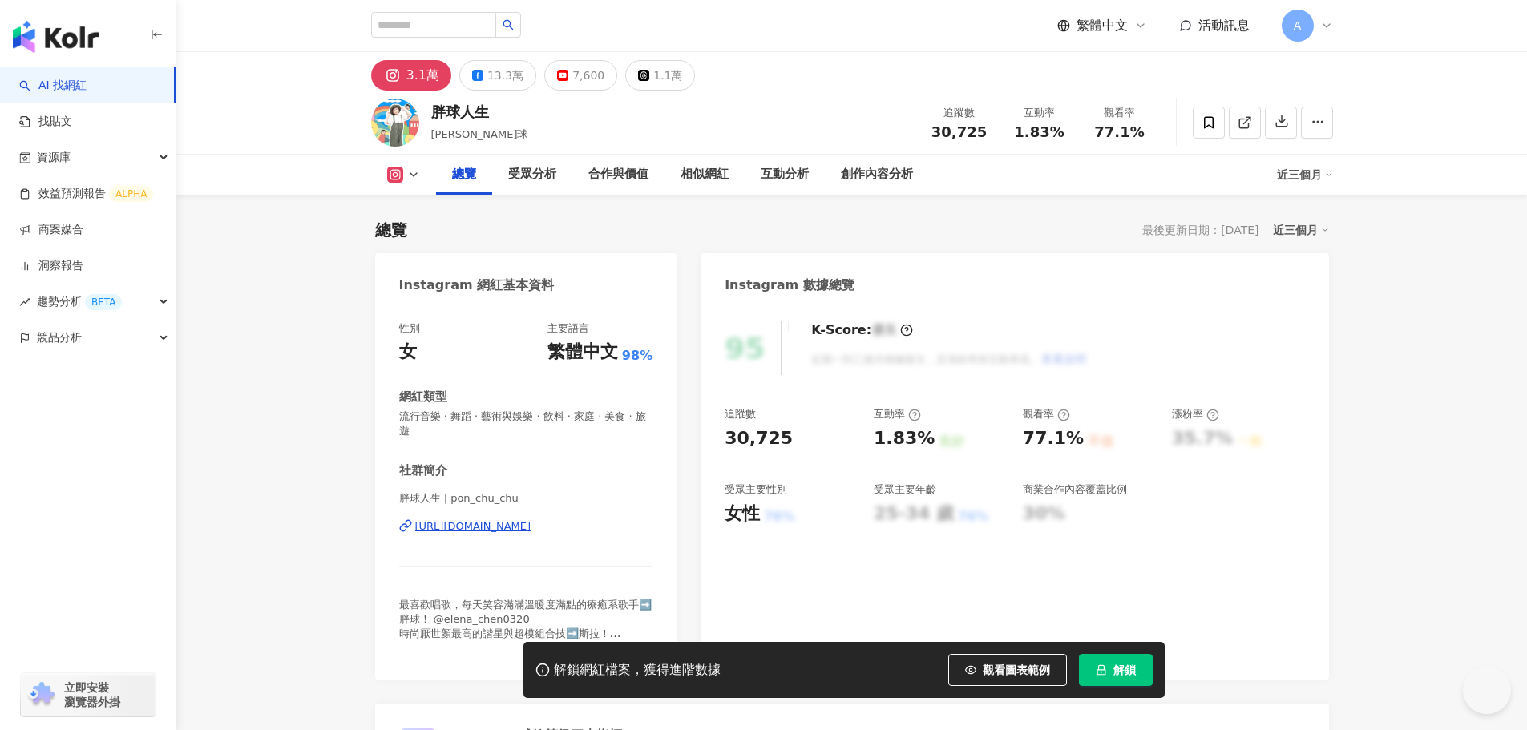
click at [532, 532] on div "[URL][DOMAIN_NAME]" at bounding box center [473, 527] width 116 height 14
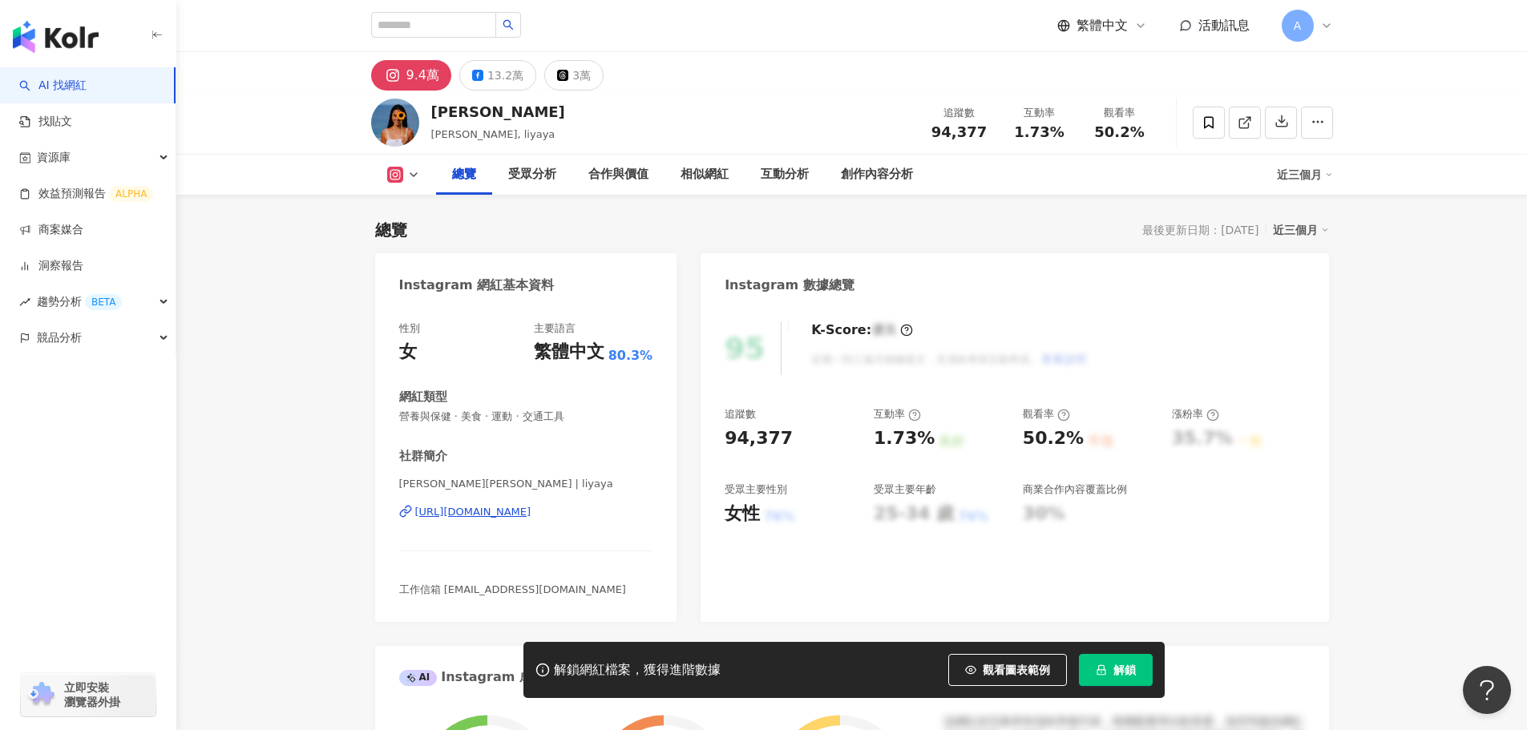
click at [476, 508] on div "https://www.instagram.com/liyaya/" at bounding box center [473, 512] width 116 height 14
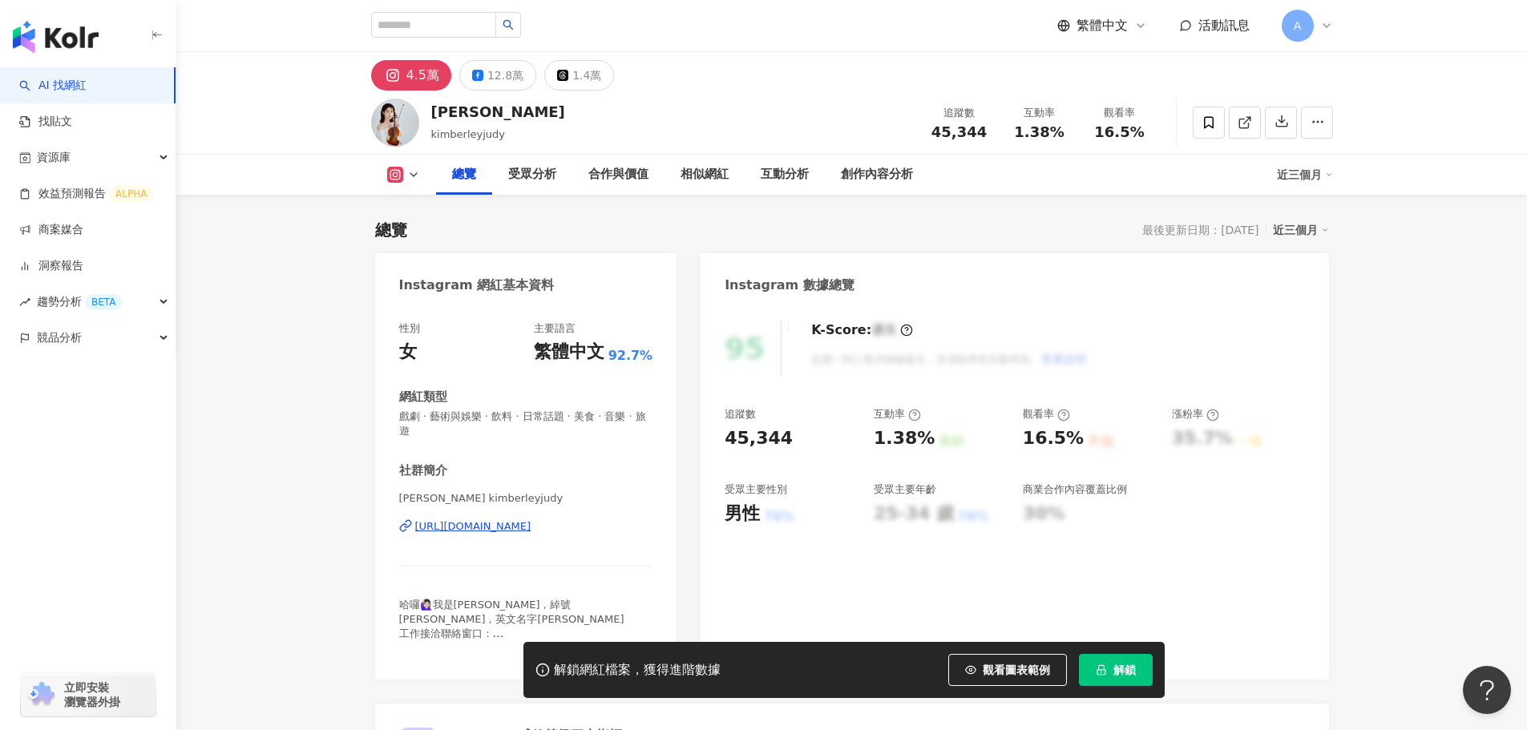
scroll to position [80, 0]
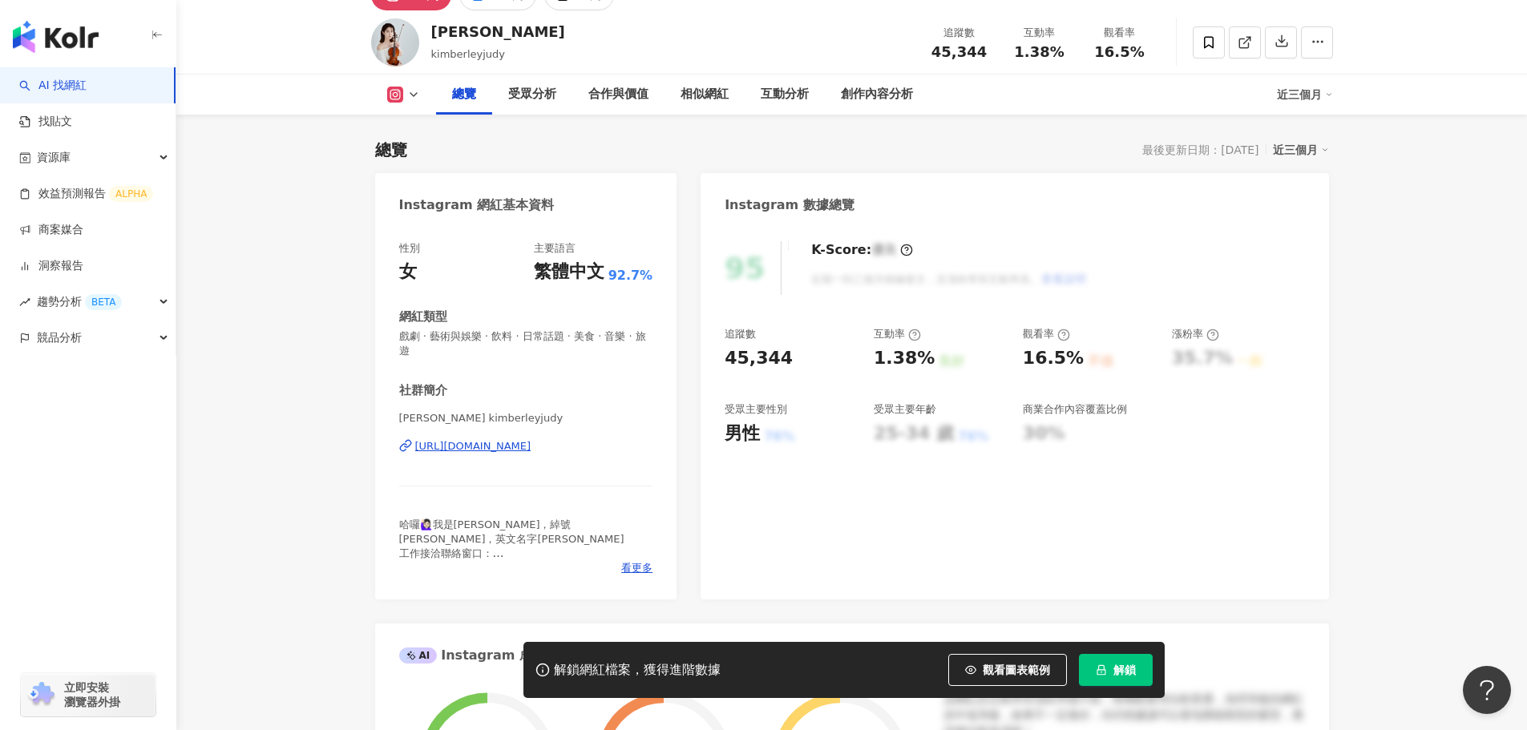
click at [532, 445] on div "[URL][DOMAIN_NAME]" at bounding box center [473, 446] width 116 height 14
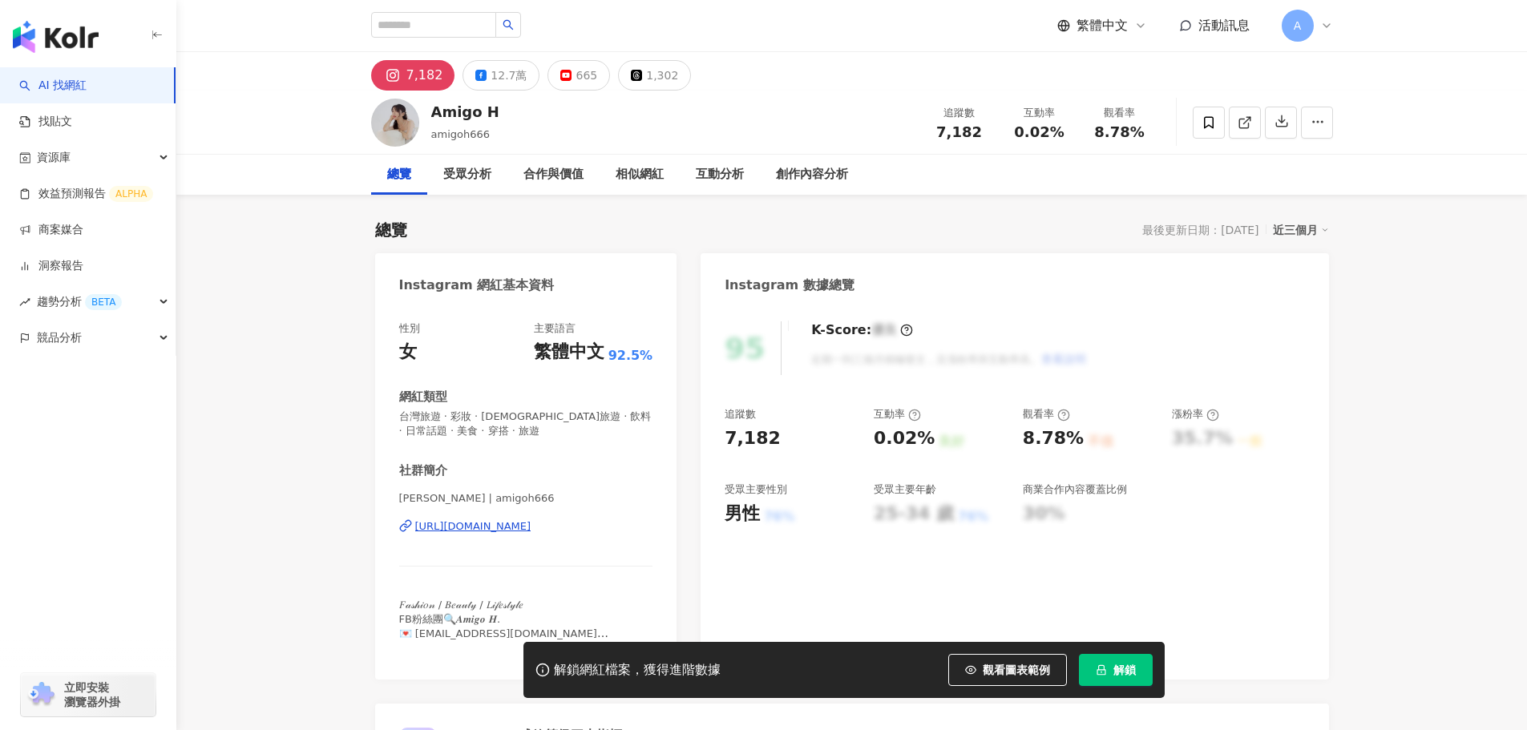
click at [526, 522] on div "https://www.instagram.com/amigoh666/" at bounding box center [473, 527] width 116 height 14
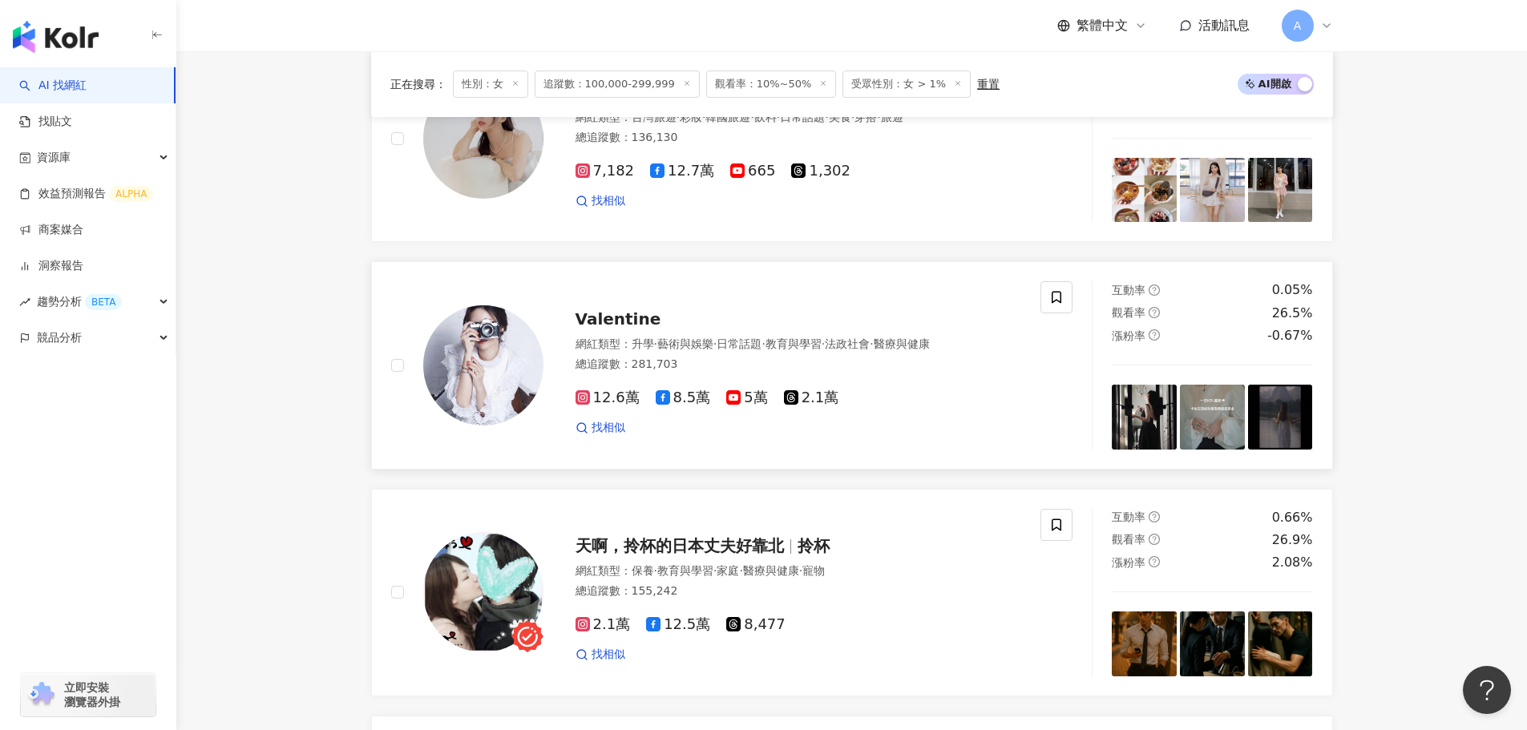
scroll to position [1770, 0]
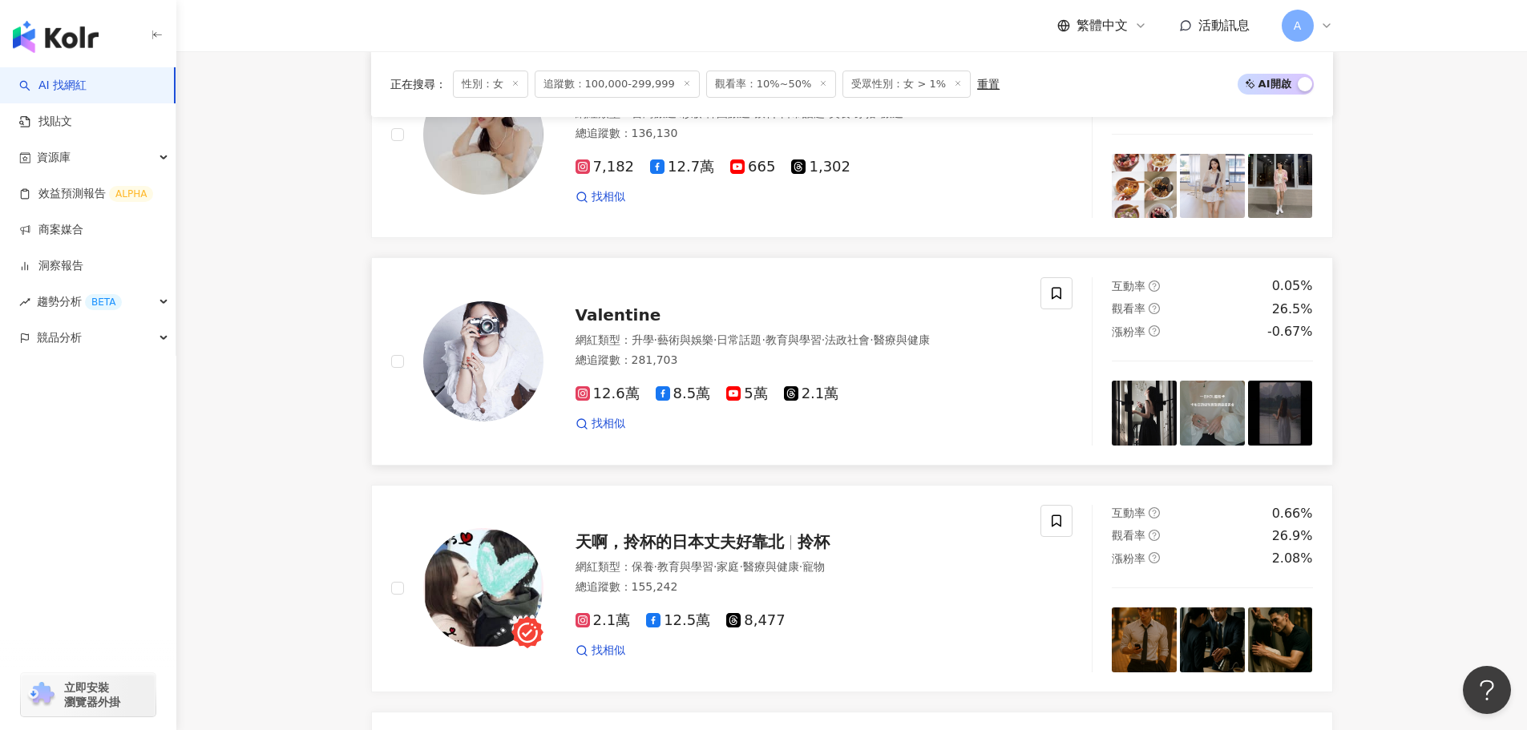
click at [617, 322] on span "Valentine" at bounding box center [619, 314] width 86 height 19
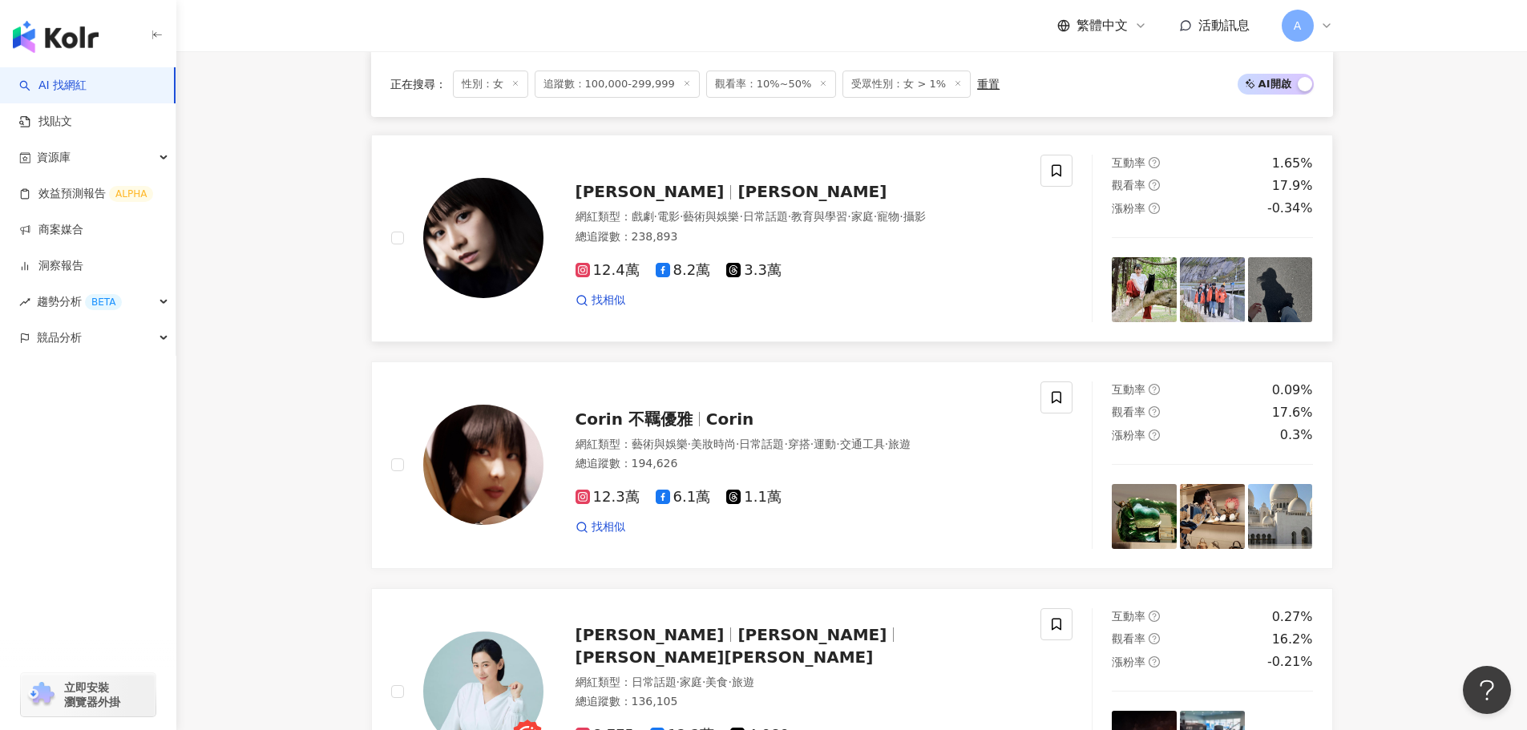
scroll to position [2572, 0]
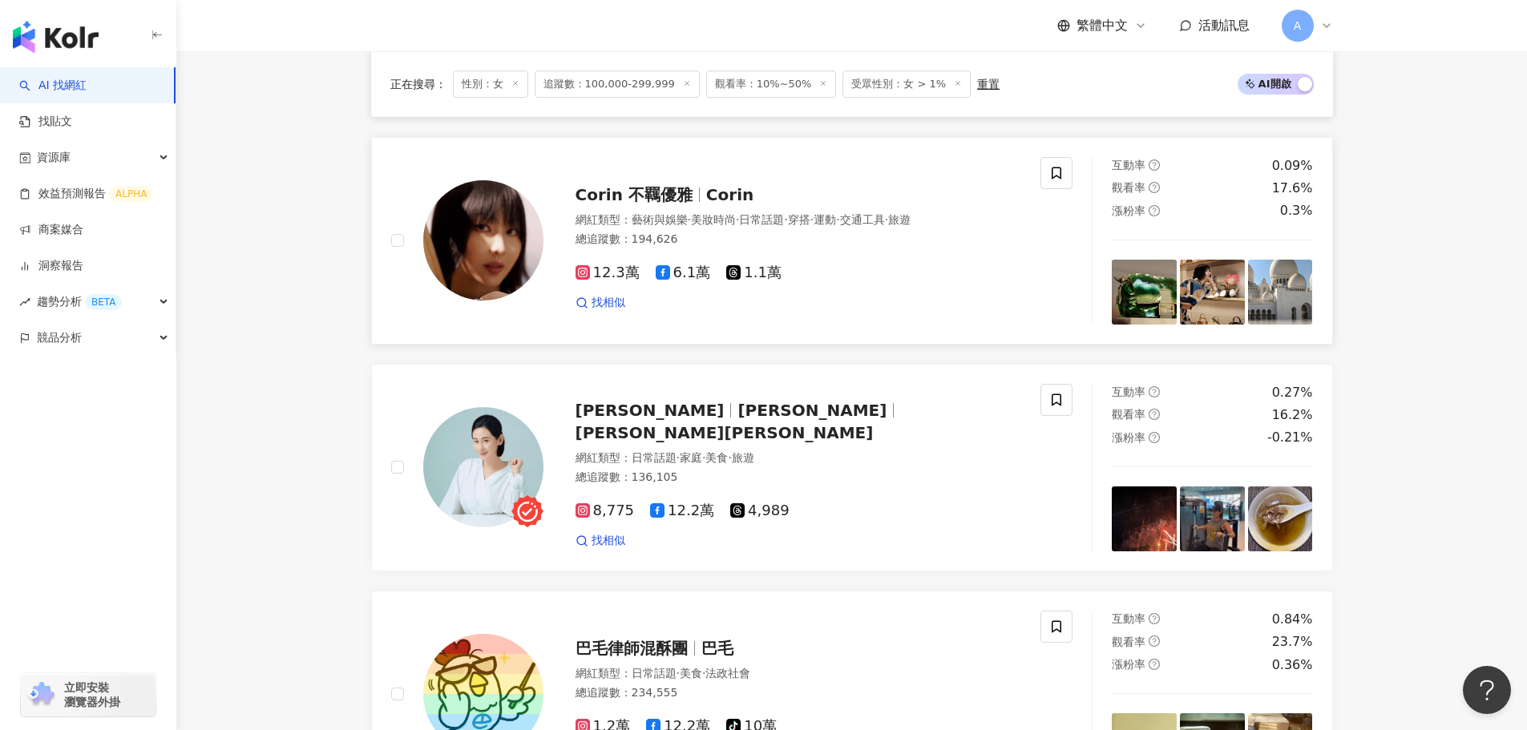
click at [620, 204] on span "Corin 不羈優雅" at bounding box center [634, 194] width 117 height 19
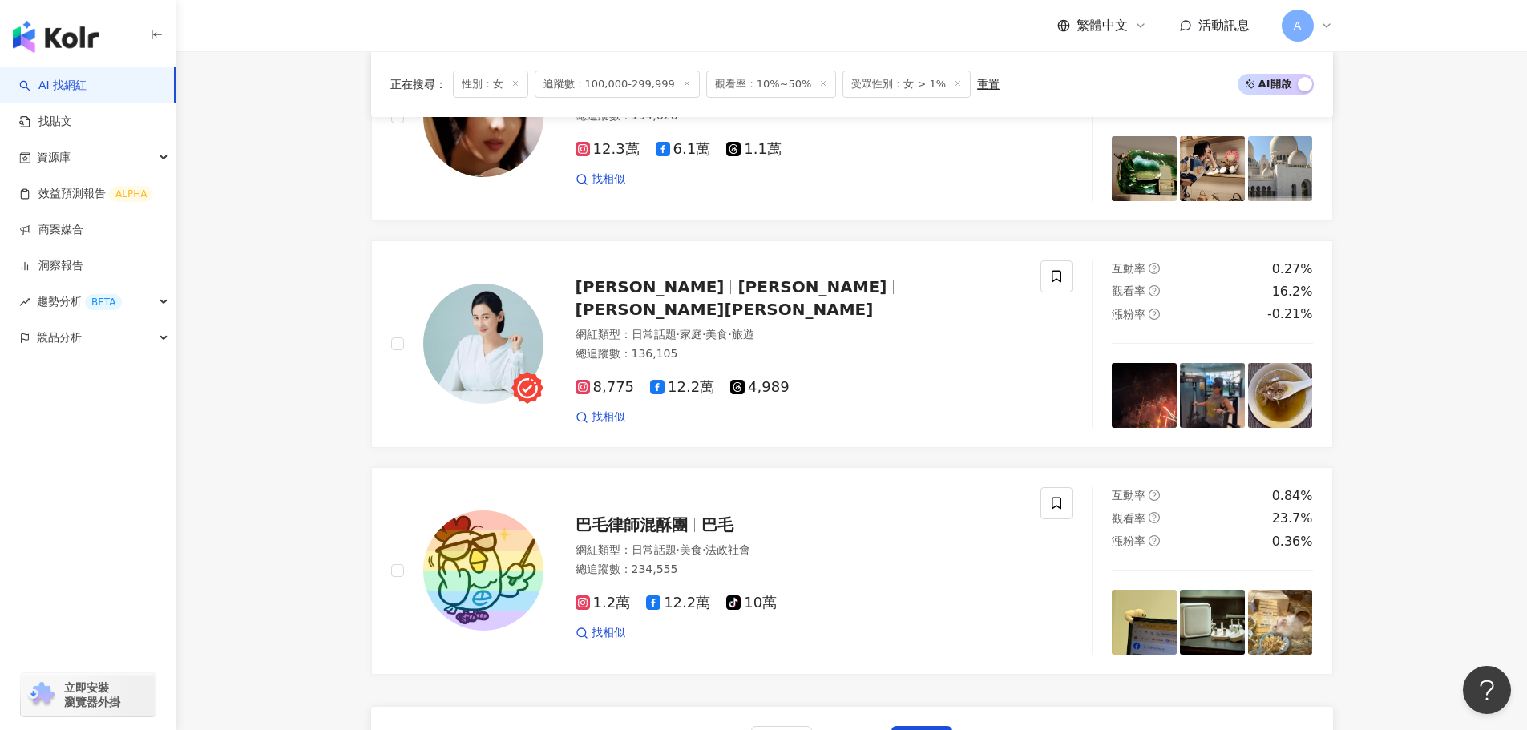
scroll to position [2695, 0]
click at [738, 297] on span "Gina Lim" at bounding box center [812, 287] width 149 height 19
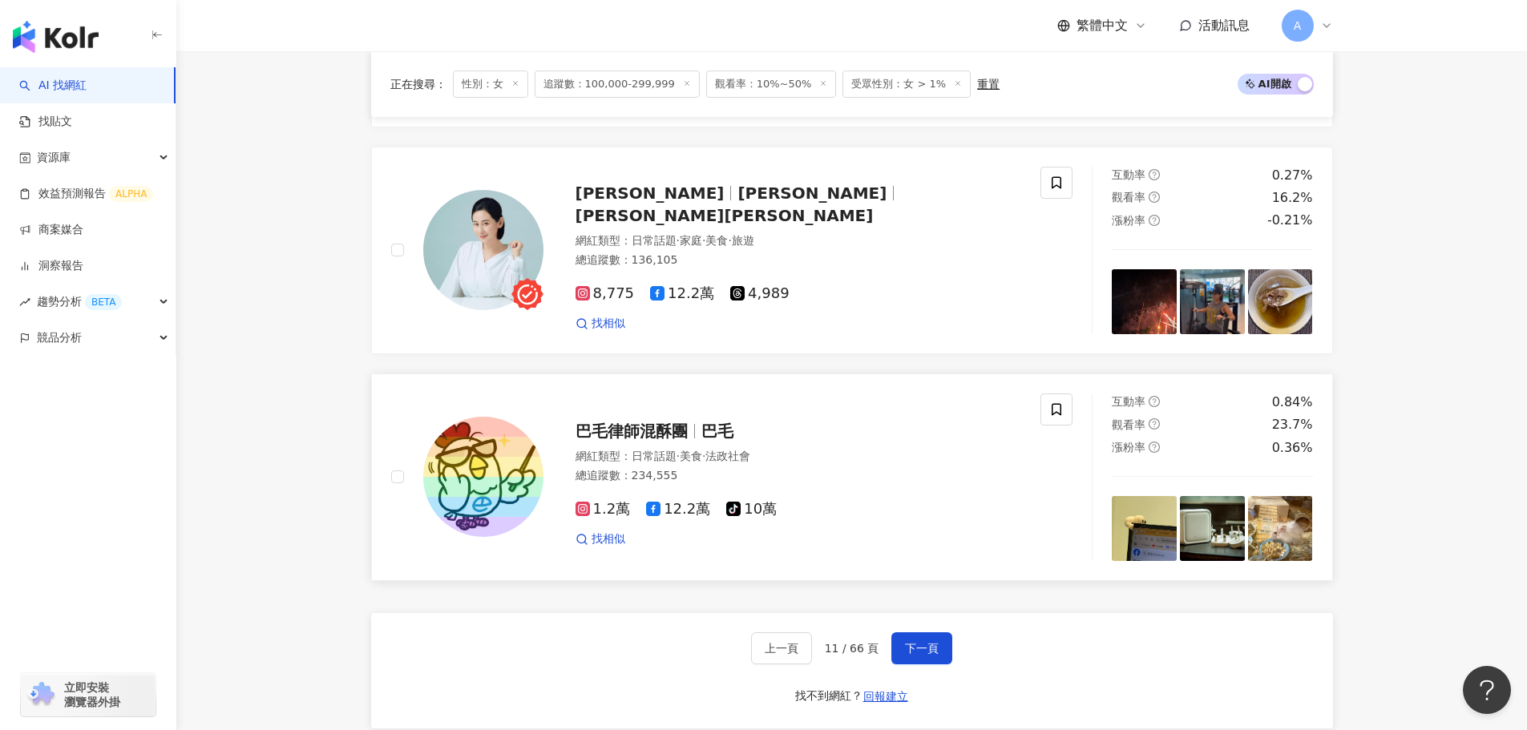
scroll to position [2935, 0]
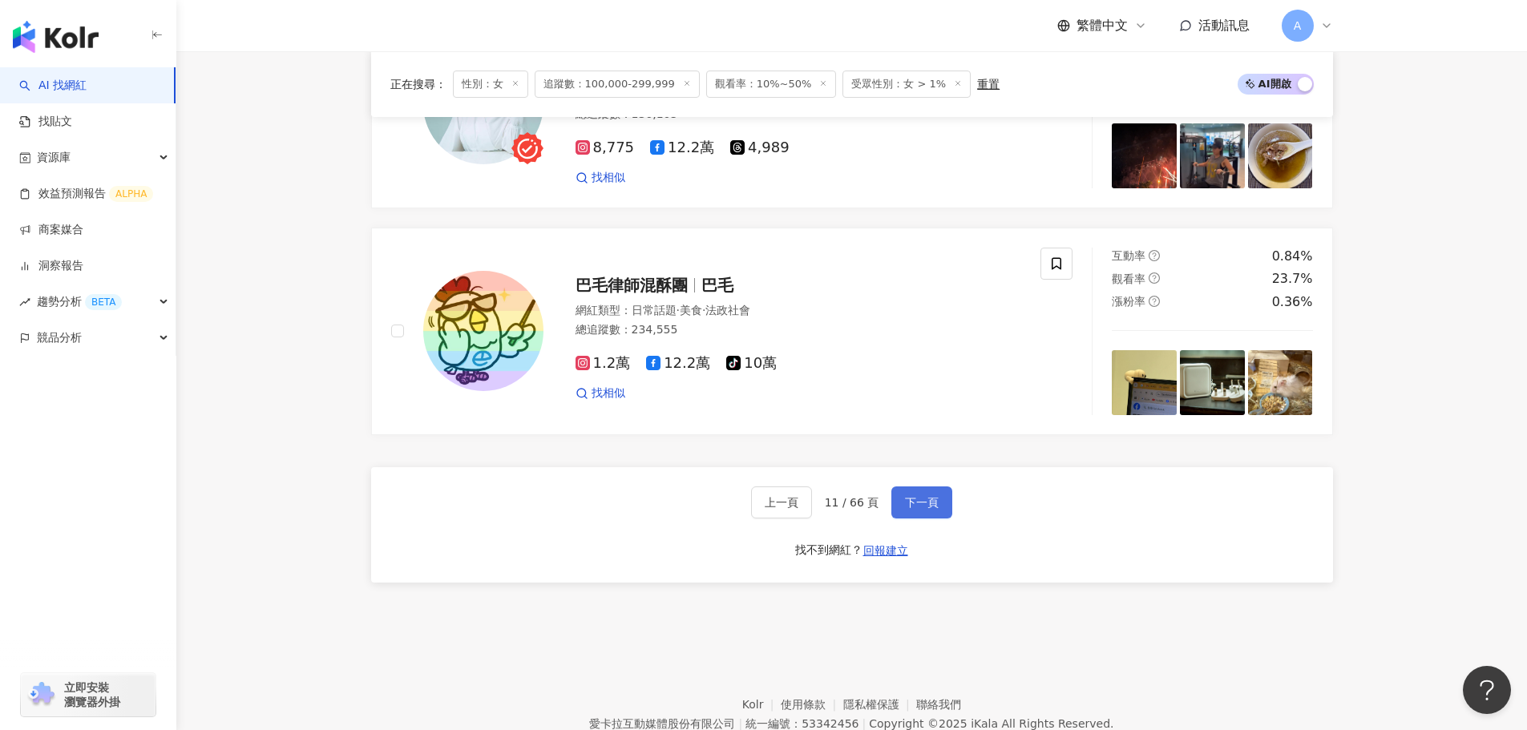
click at [905, 509] on span "下一頁" at bounding box center [922, 502] width 34 height 13
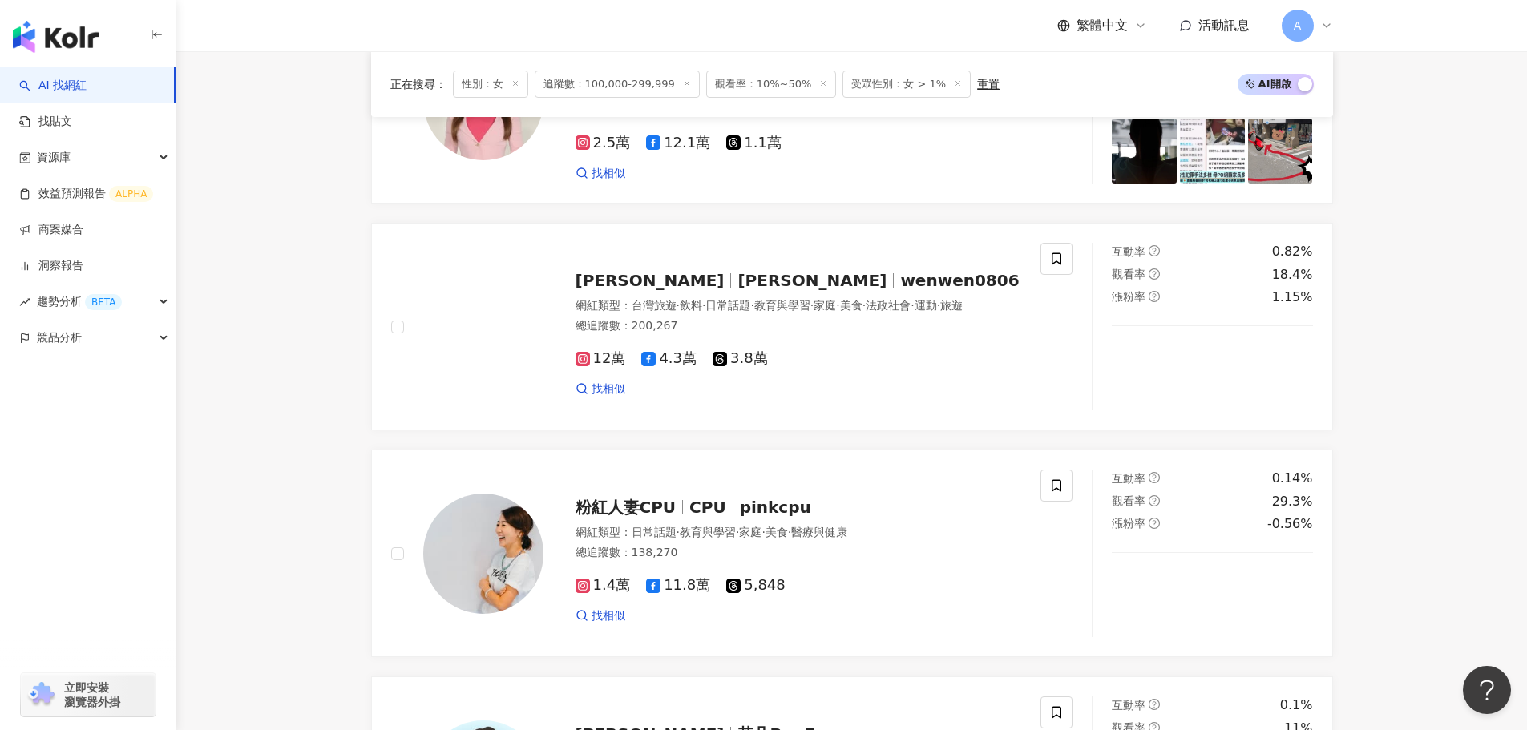
scroll to position [853, 0]
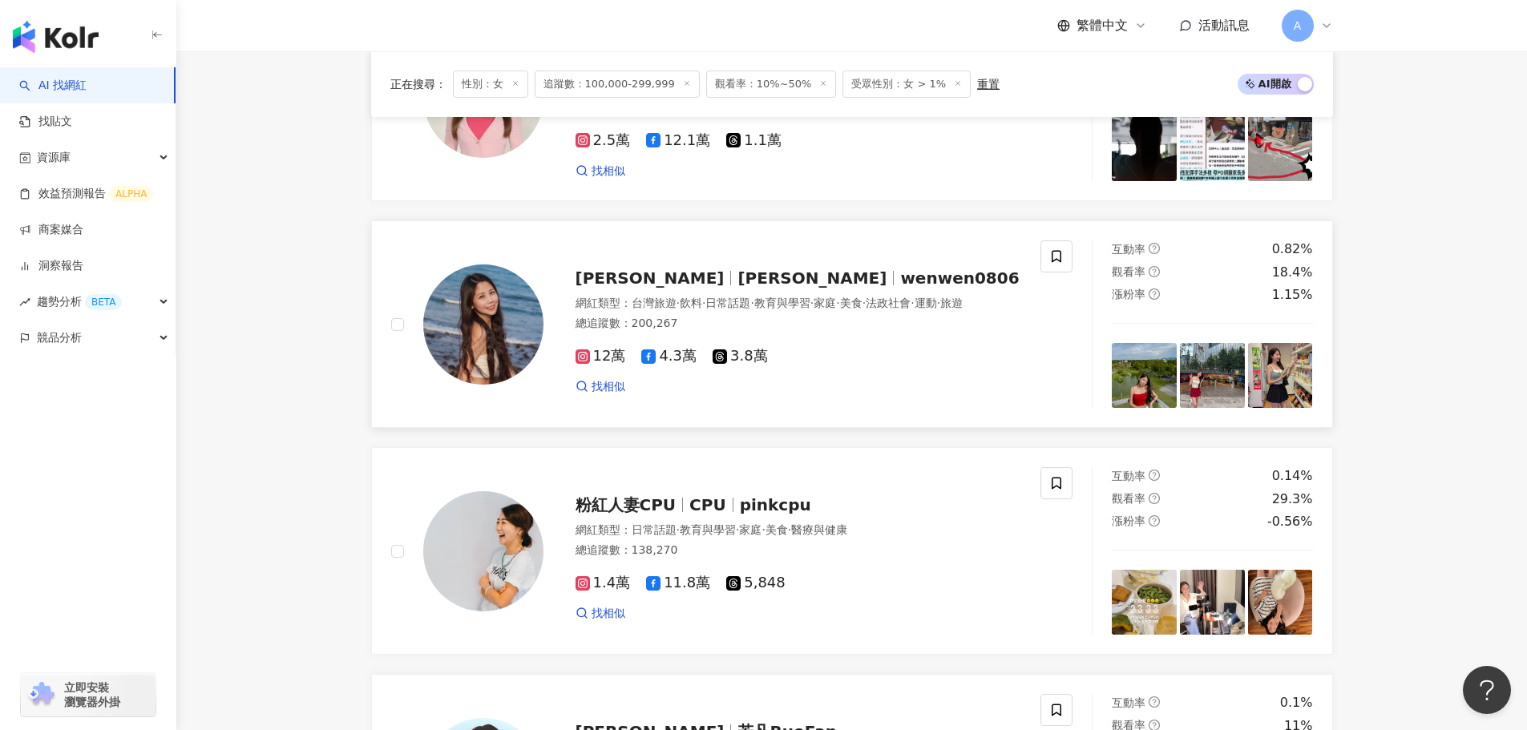
drag, startPoint x: 765, startPoint y: 273, endPoint x: 771, endPoint y: 283, distance: 11.6
click at [900, 273] on span "wenwen0806" at bounding box center [959, 278] width 119 height 19
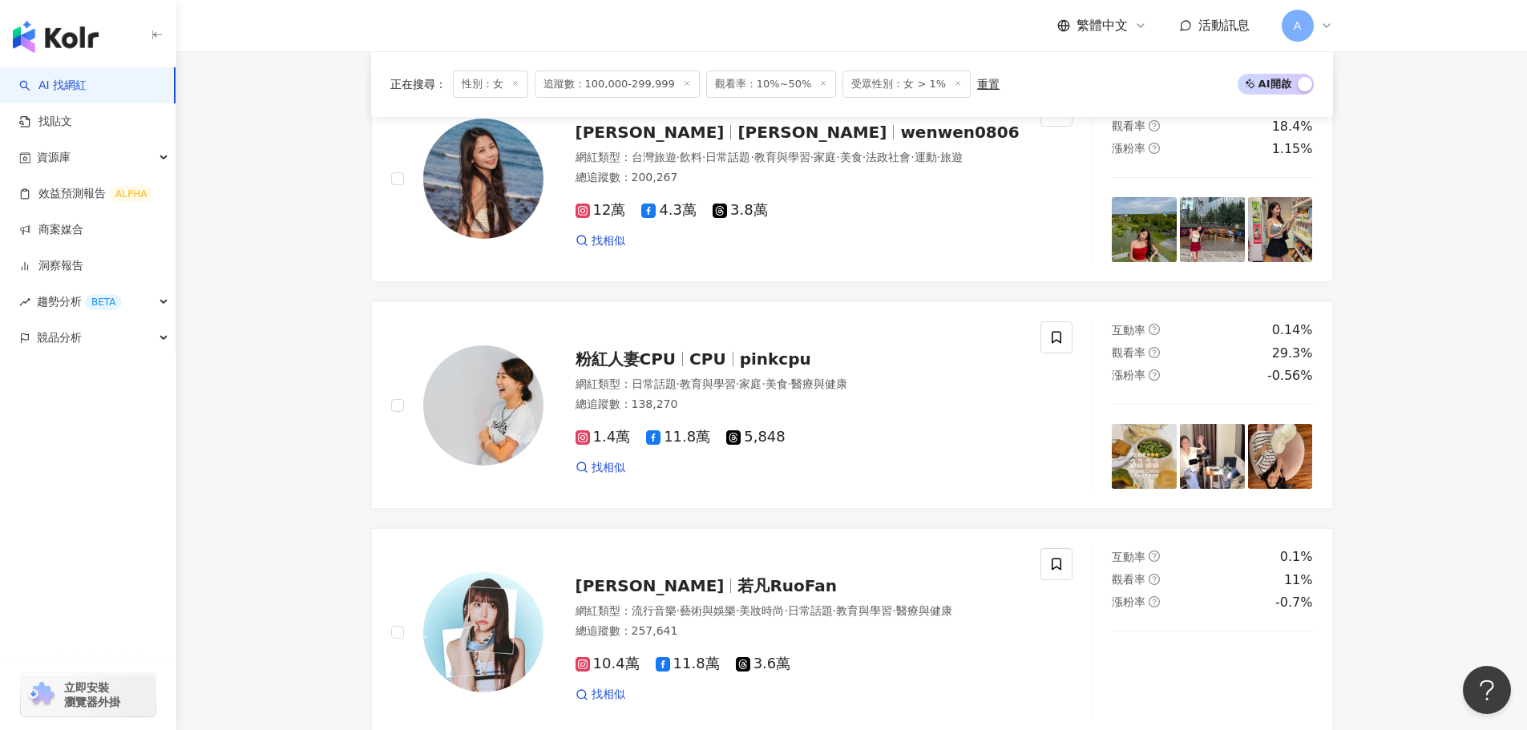
scroll to position [1014, 0]
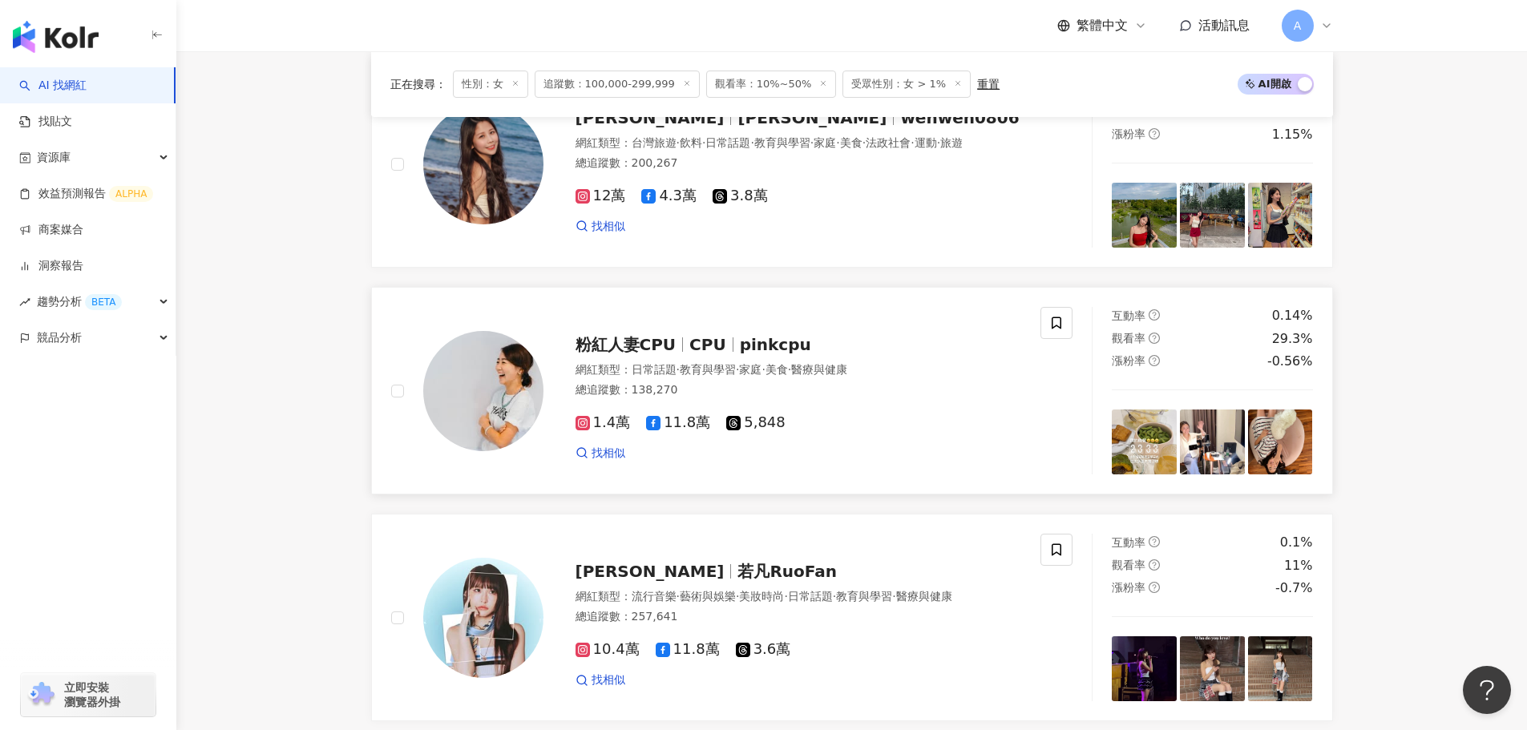
click at [690, 354] on span "CPU" at bounding box center [708, 344] width 37 height 19
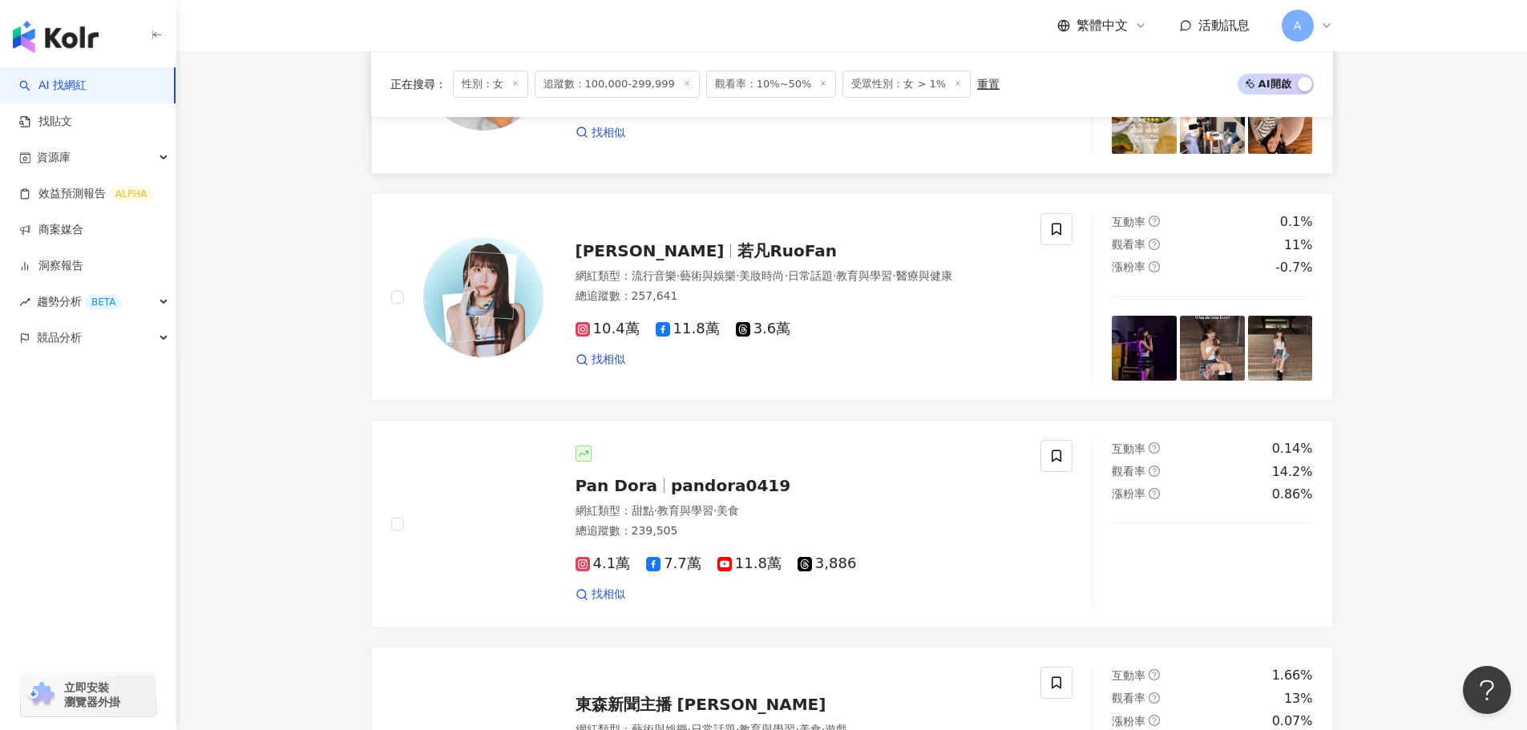
scroll to position [1335, 0]
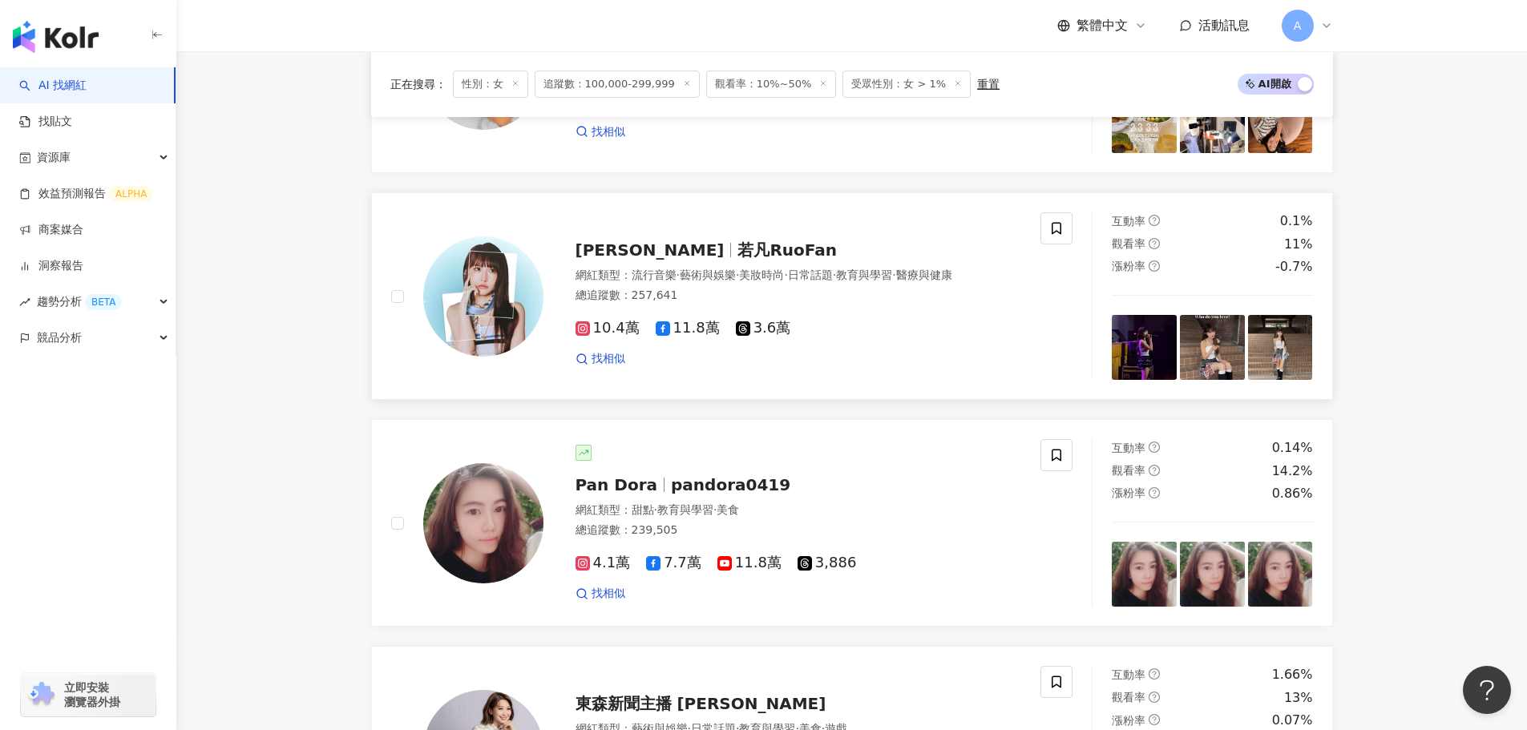
drag, startPoint x: 676, startPoint y: 261, endPoint x: 674, endPoint y: 276, distance: 15.3
click at [738, 260] on span "若凡RuoFan" at bounding box center [787, 250] width 99 height 19
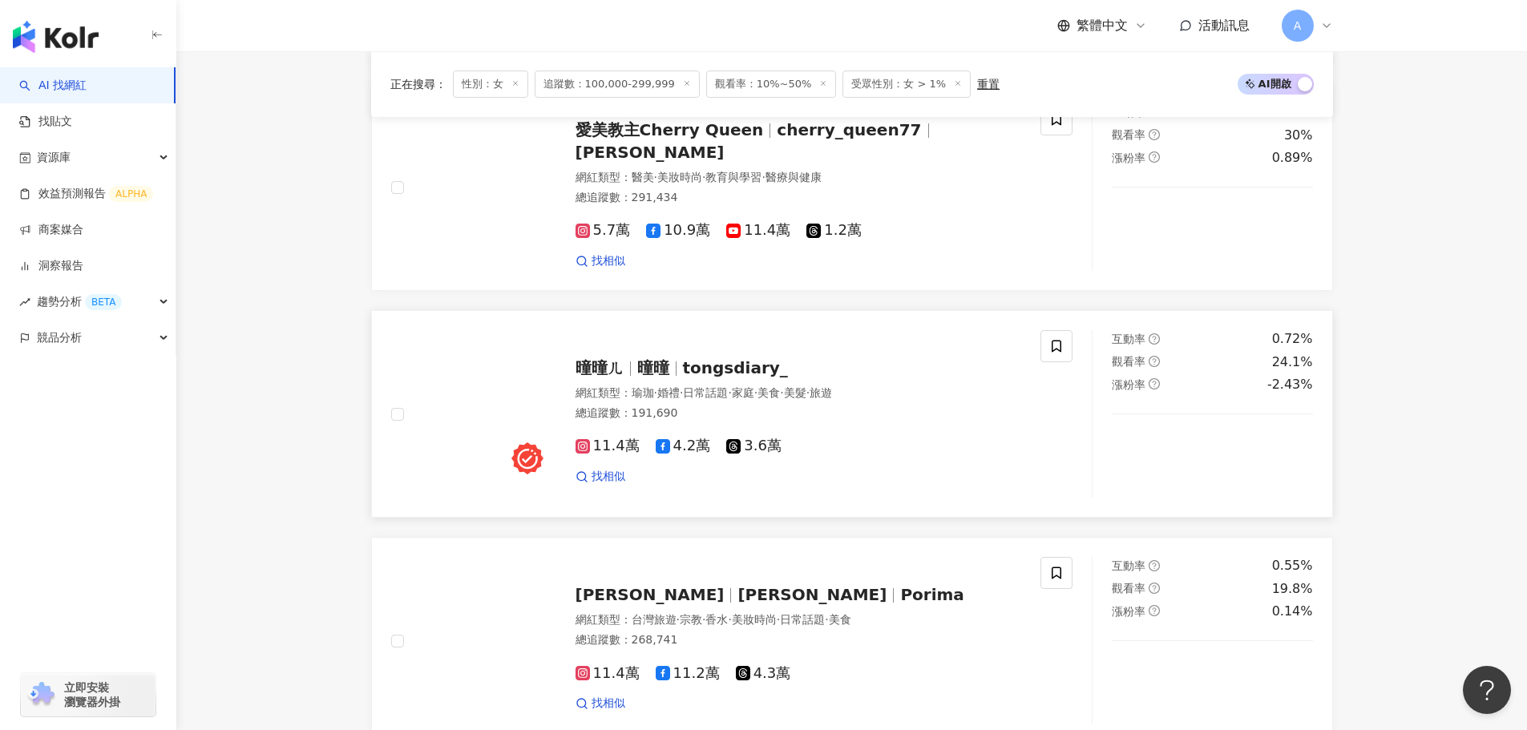
scroll to position [2137, 0]
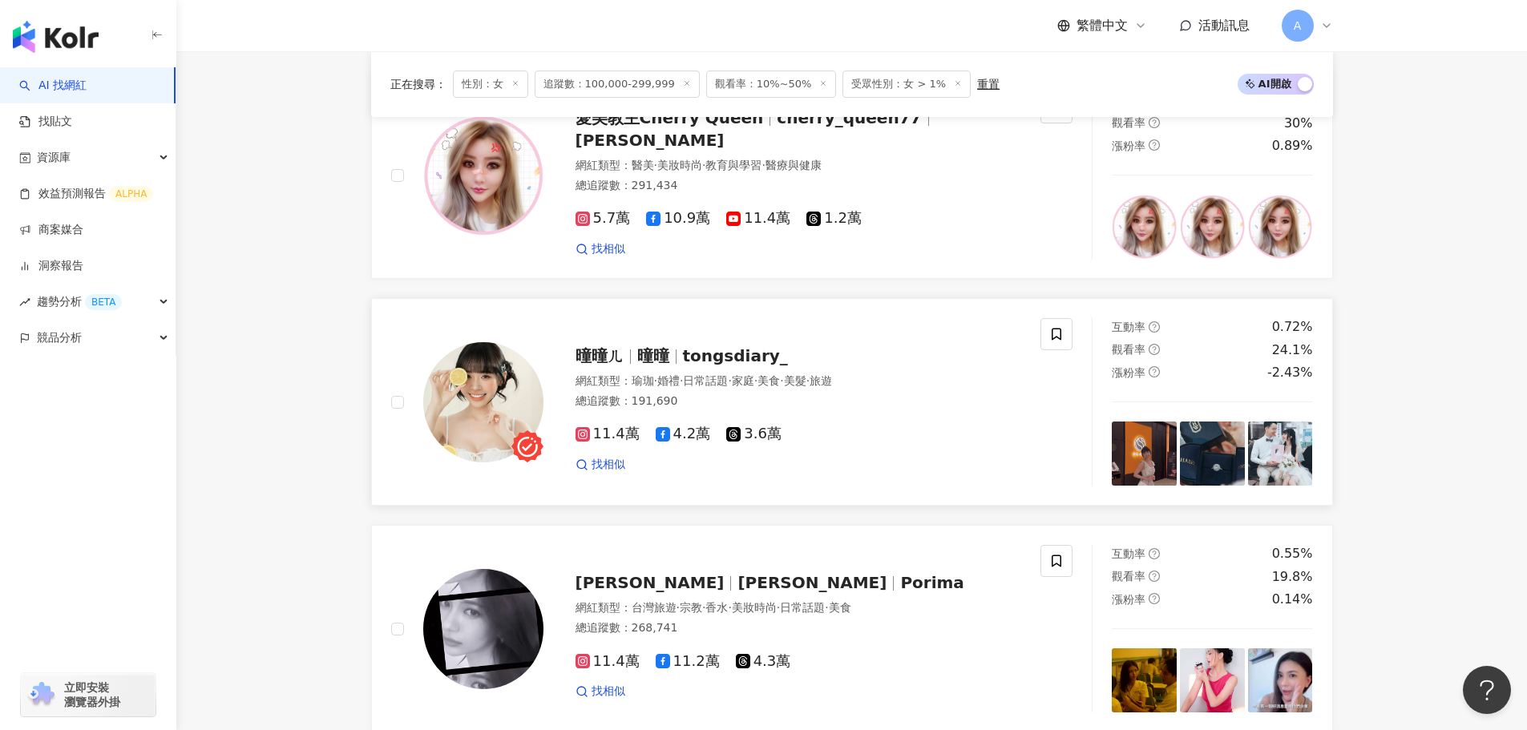
drag, startPoint x: 686, startPoint y: 378, endPoint x: 698, endPoint y: 387, distance: 14.9
click at [686, 366] on span "tongsdiary_" at bounding box center [735, 355] width 105 height 19
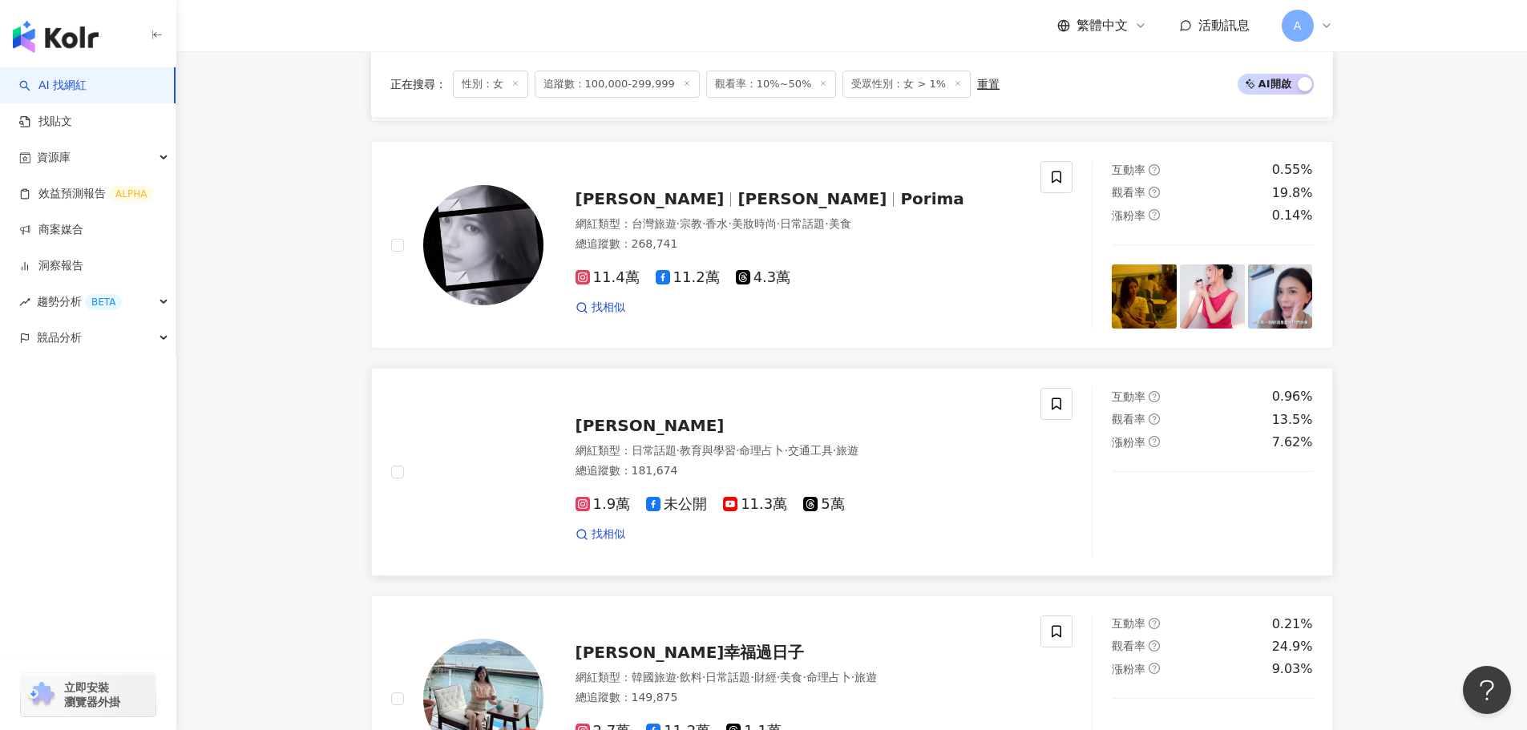
scroll to position [2784, 0]
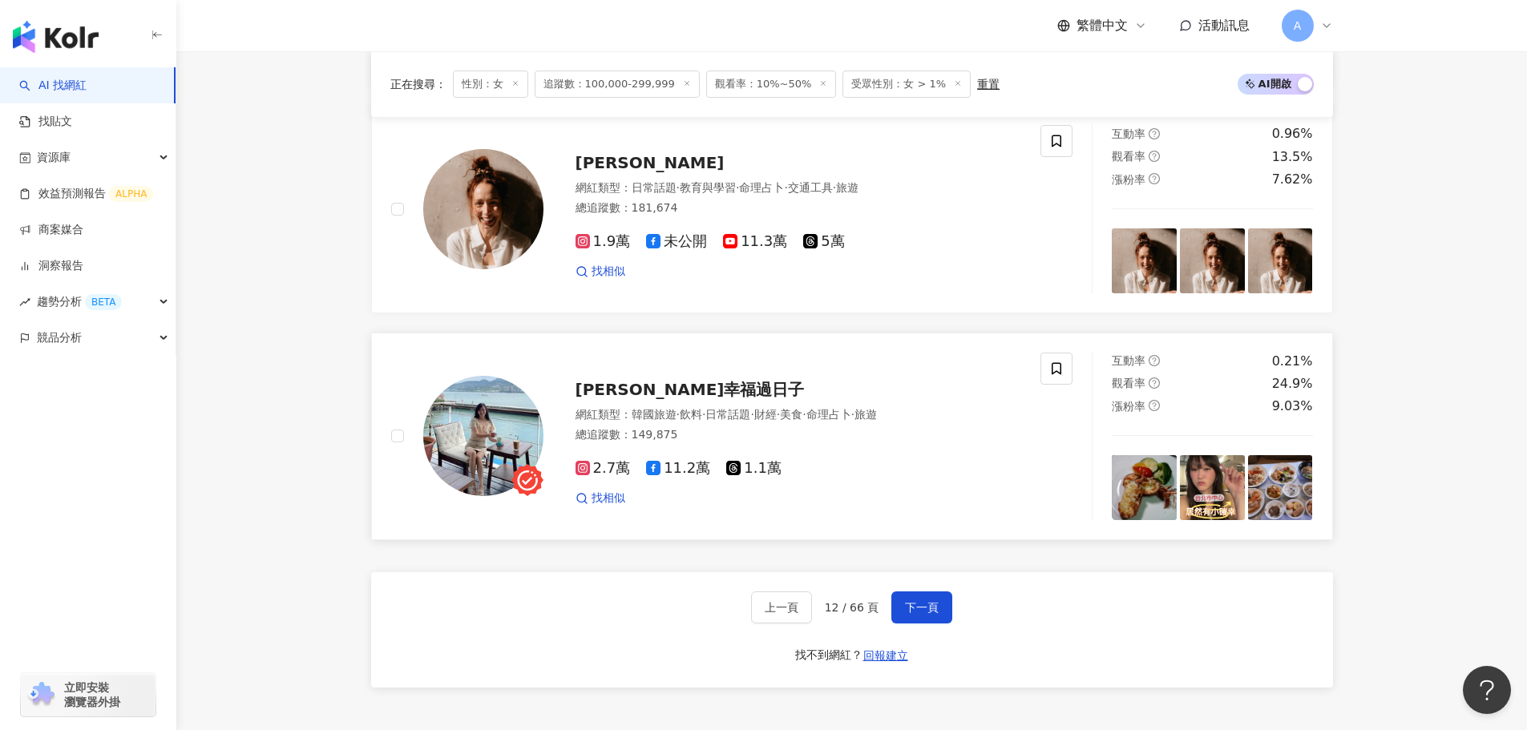
drag, startPoint x: 604, startPoint y: 412, endPoint x: 628, endPoint y: 419, distance: 24.9
click at [604, 399] on span "瑪姫幸福過日子" at bounding box center [690, 389] width 229 height 19
click at [936, 614] on span "下一頁" at bounding box center [922, 607] width 34 height 13
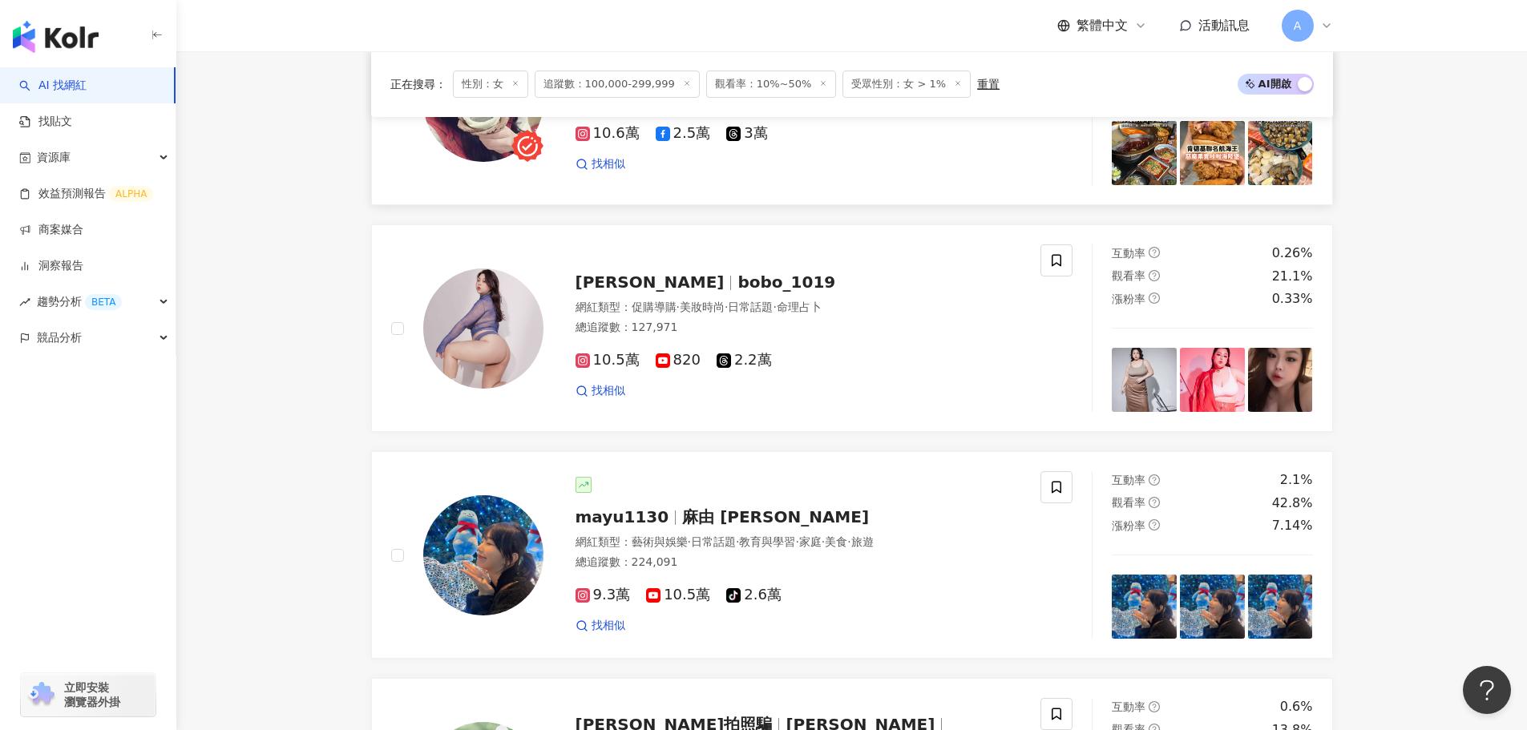
scroll to position [2074, 0]
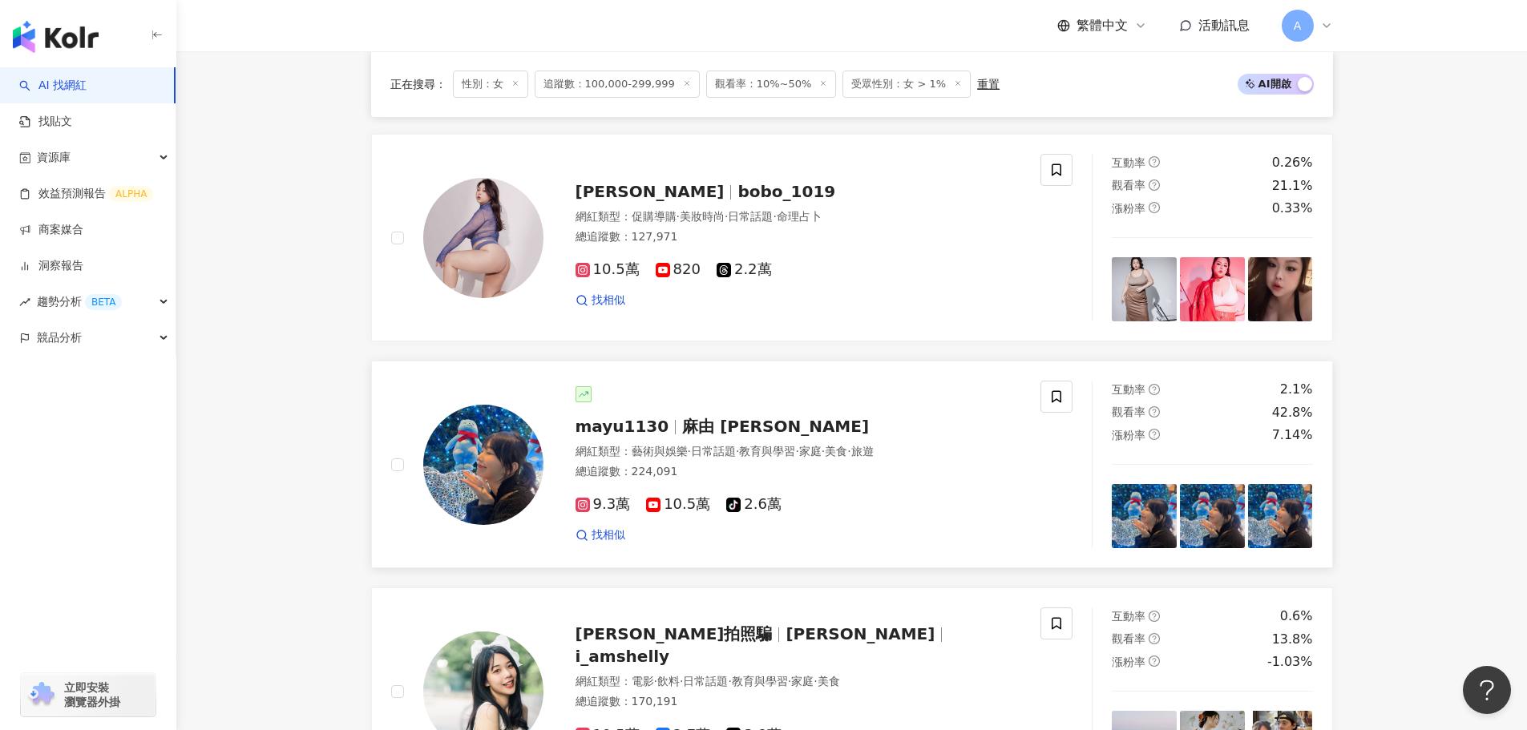
click at [658, 452] on div "mayu1130 麻由 MAYU 網紅類型 ： 藝術與娛樂 · 日常話題 · 教育與學習 · 家庭 · 美食 · 旅遊 總追蹤數 ： 224,091 9.3萬…" at bounding box center [783, 464] width 479 height 156
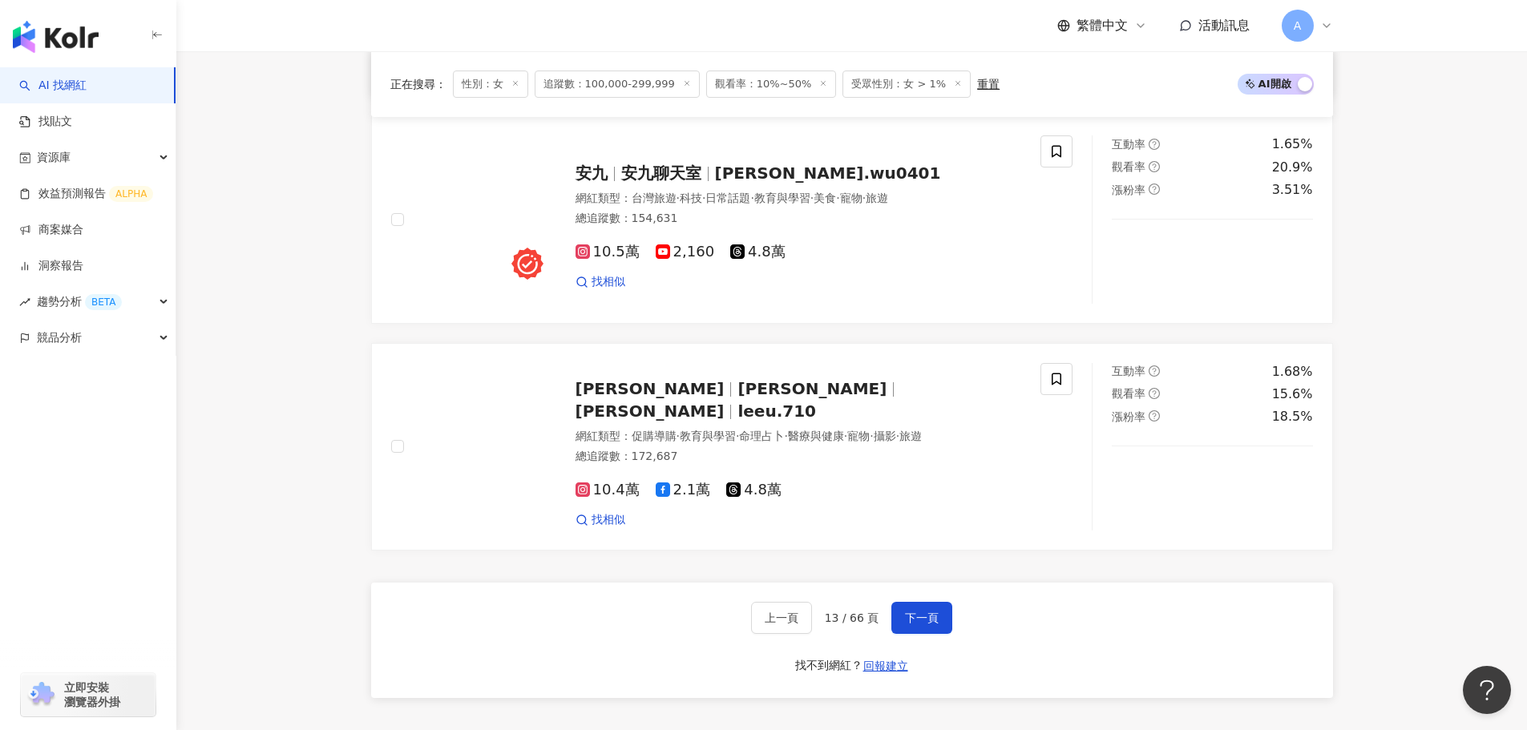
scroll to position [2796, 0]
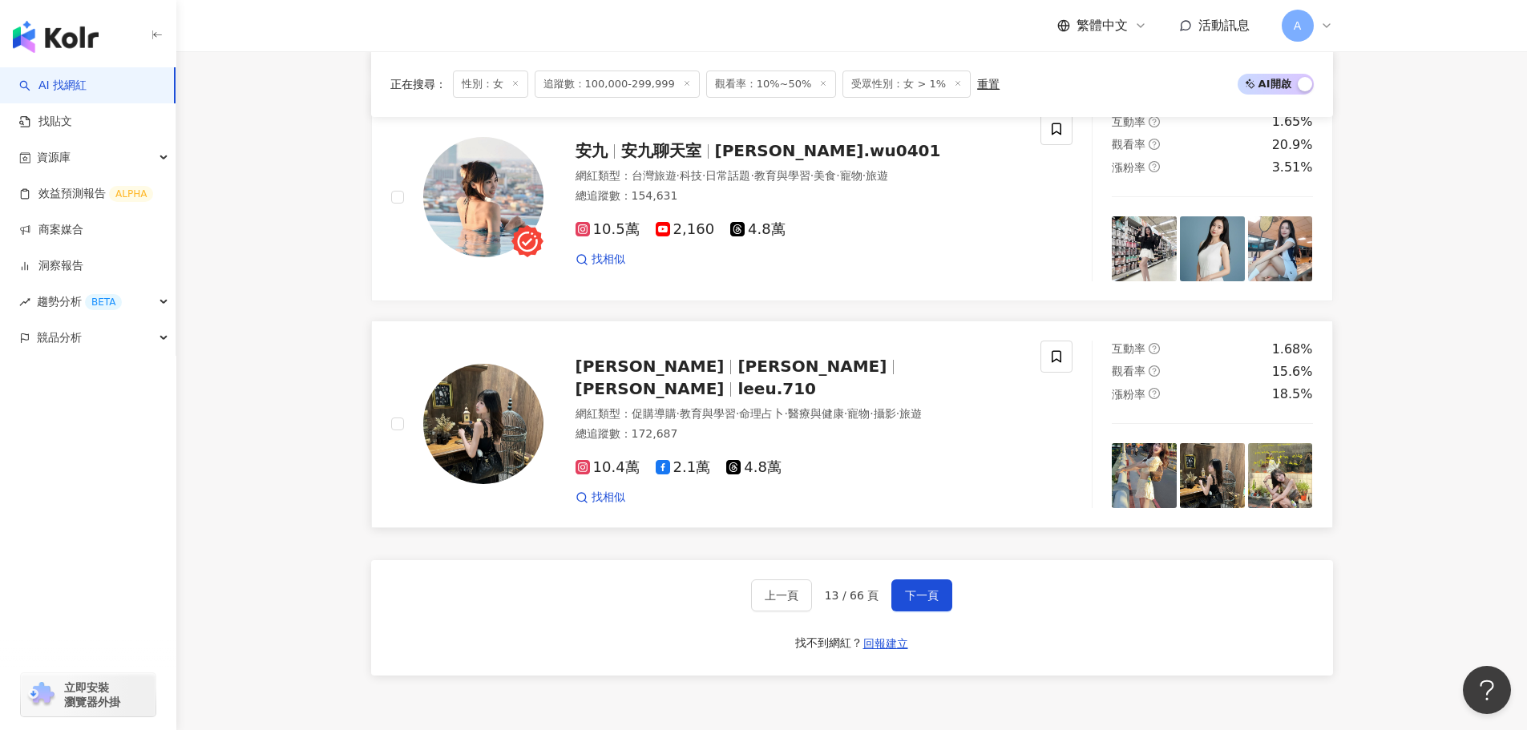
click at [725, 390] on span "李優 Yule" at bounding box center [650, 388] width 149 height 19
click at [917, 602] on span "下一頁" at bounding box center [922, 595] width 34 height 13
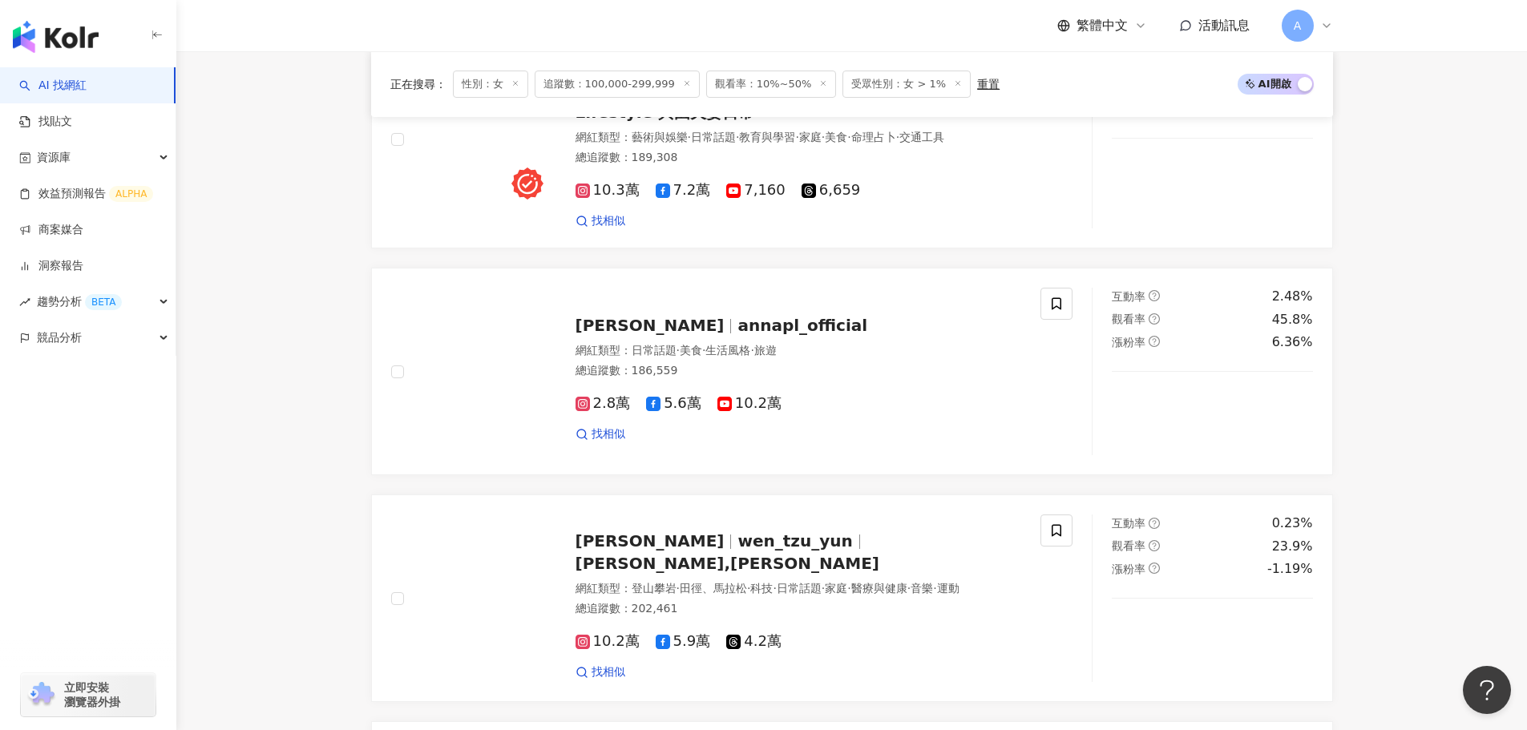
scroll to position [2942, 0]
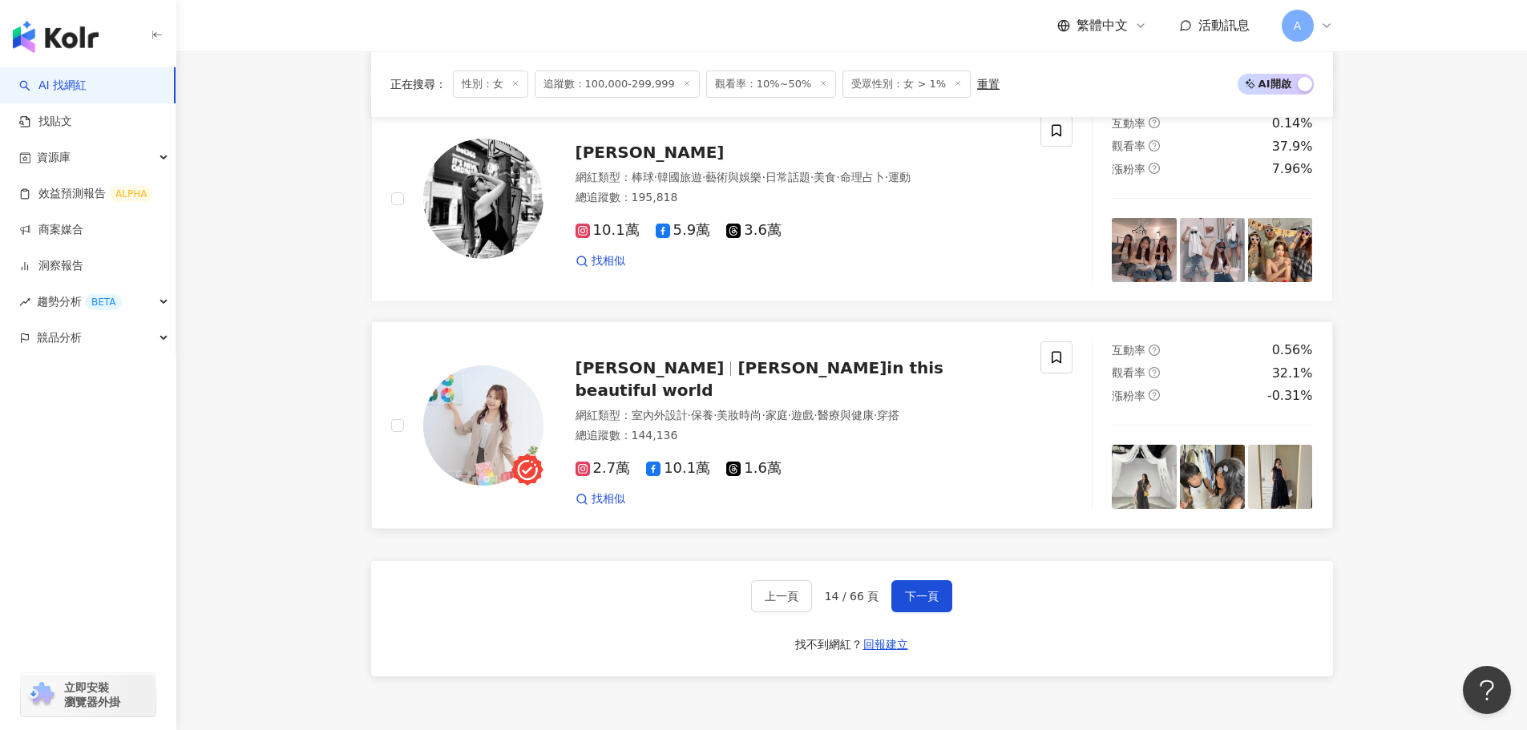
drag, startPoint x: 719, startPoint y: 385, endPoint x: 788, endPoint y: 455, distance: 98.7
click at [719, 386] on span "西喜in this beautiful world" at bounding box center [760, 379] width 368 height 42
click at [907, 613] on button "下一頁" at bounding box center [922, 597] width 61 height 32
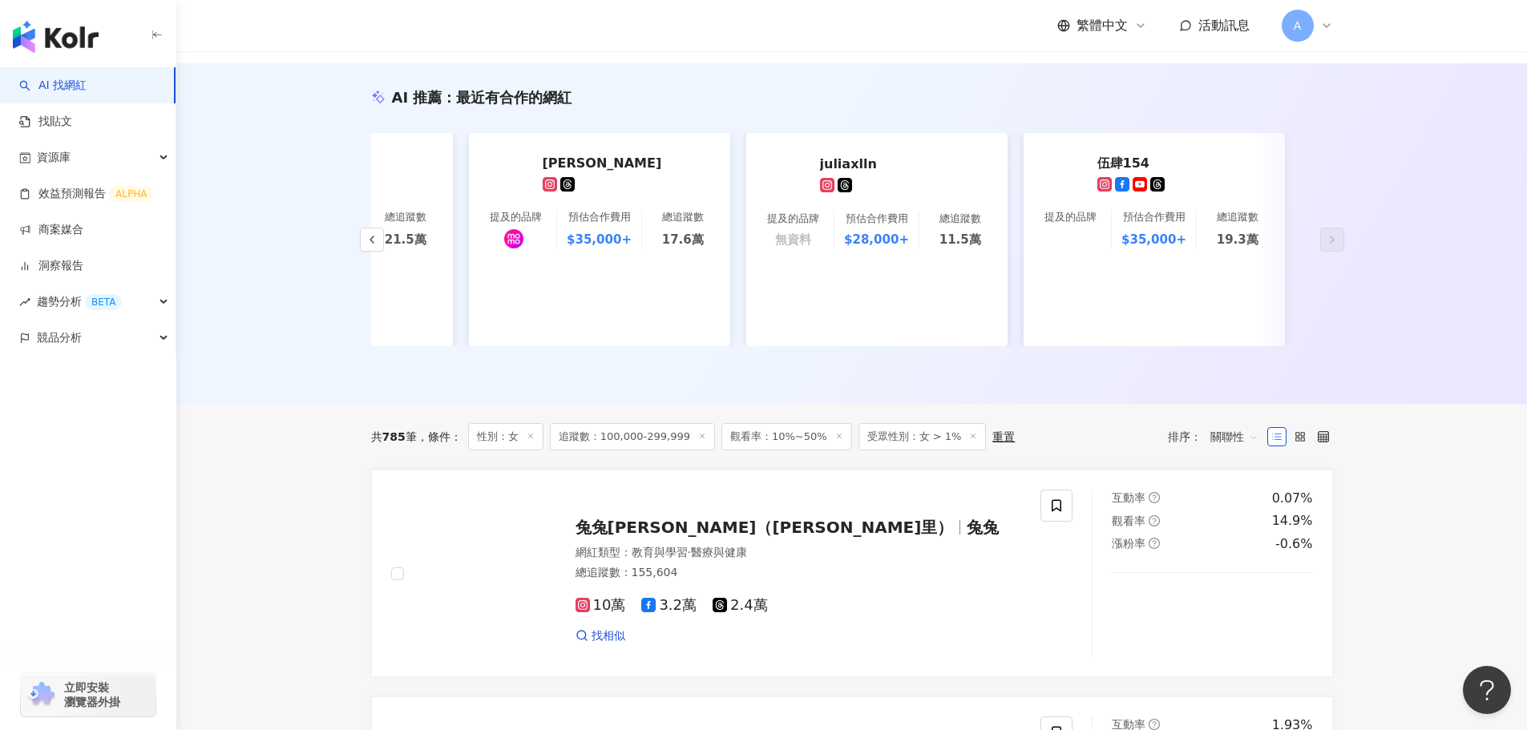
scroll to position [631, 0]
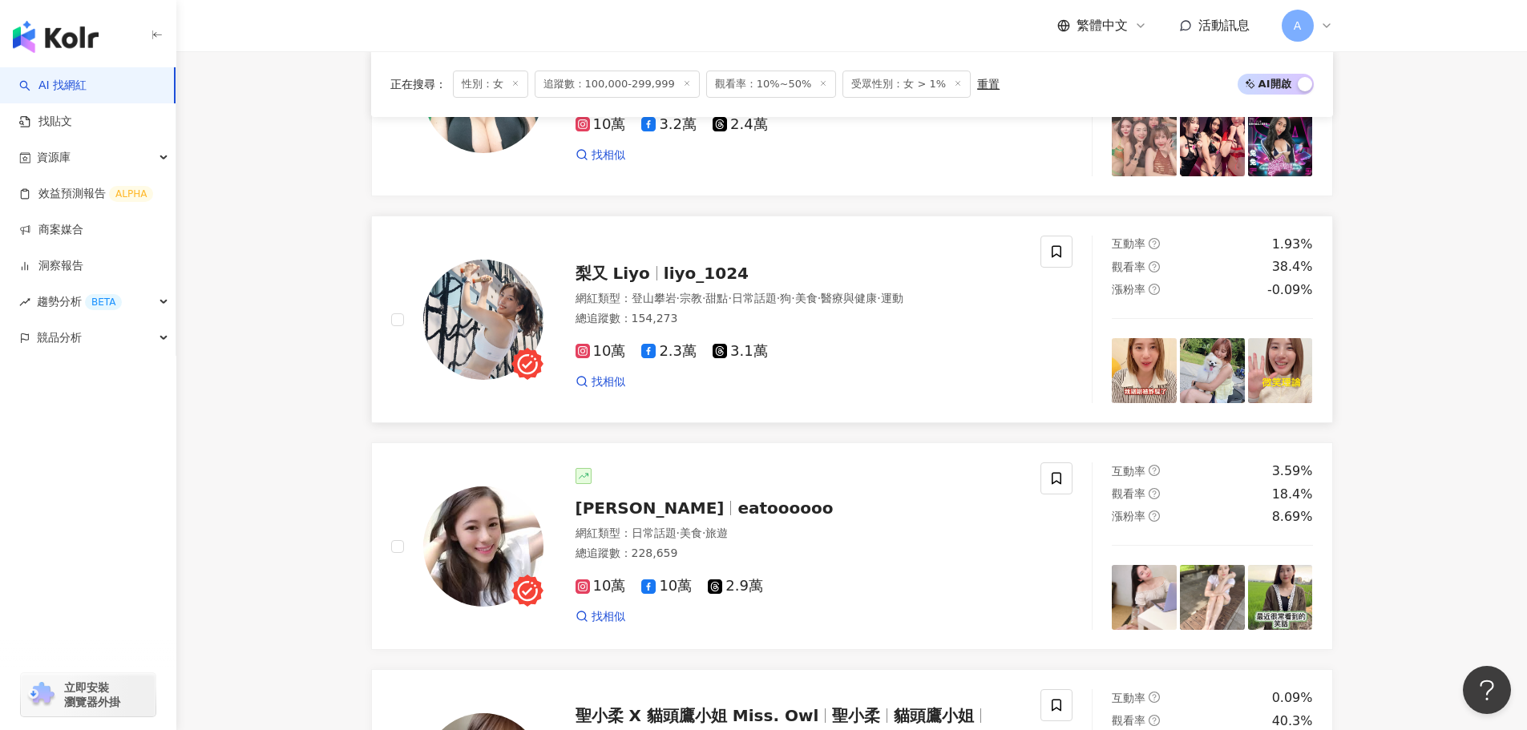
click at [666, 283] on span "liyo_1024" at bounding box center [706, 273] width 85 height 19
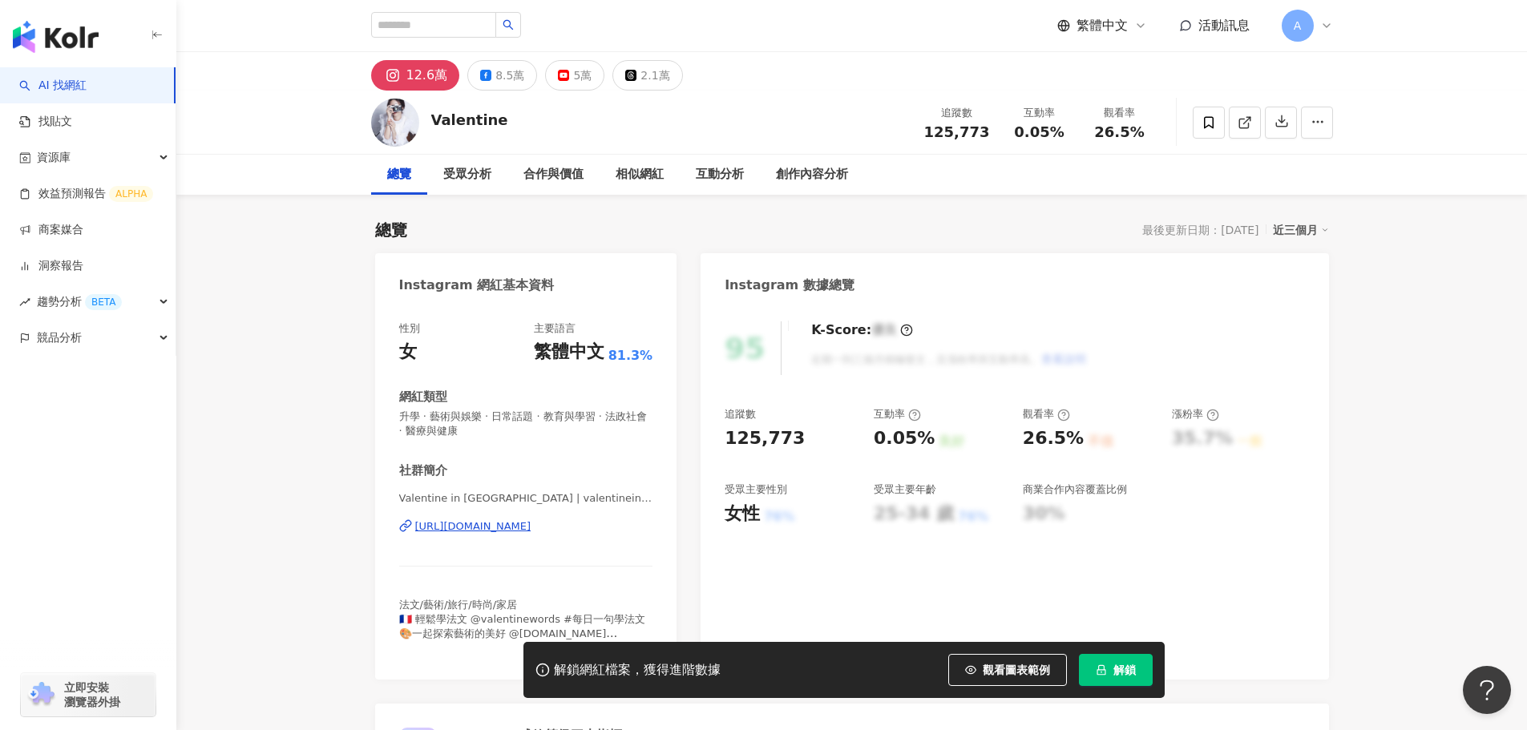
click at [525, 540] on div "Valentine in [GEOGRAPHIC_DATA] | valentineinparis [URL][DOMAIN_NAME]" at bounding box center [526, 539] width 254 height 94
click at [528, 533] on div "https://www.instagram.com/valentineinparis/" at bounding box center [473, 527] width 116 height 14
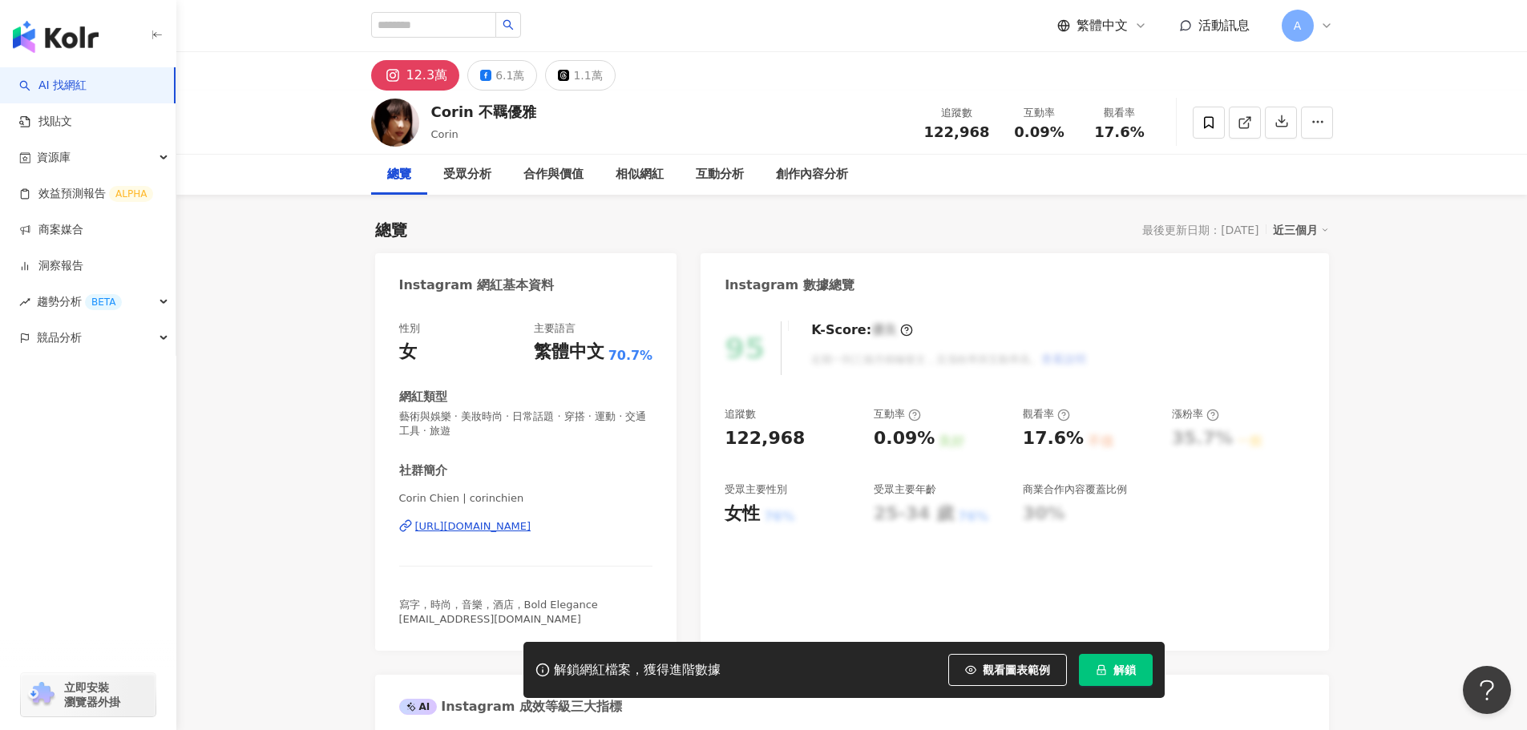
click at [532, 525] on div "https://www.instagram.com/corinchien/" at bounding box center [473, 527] width 116 height 14
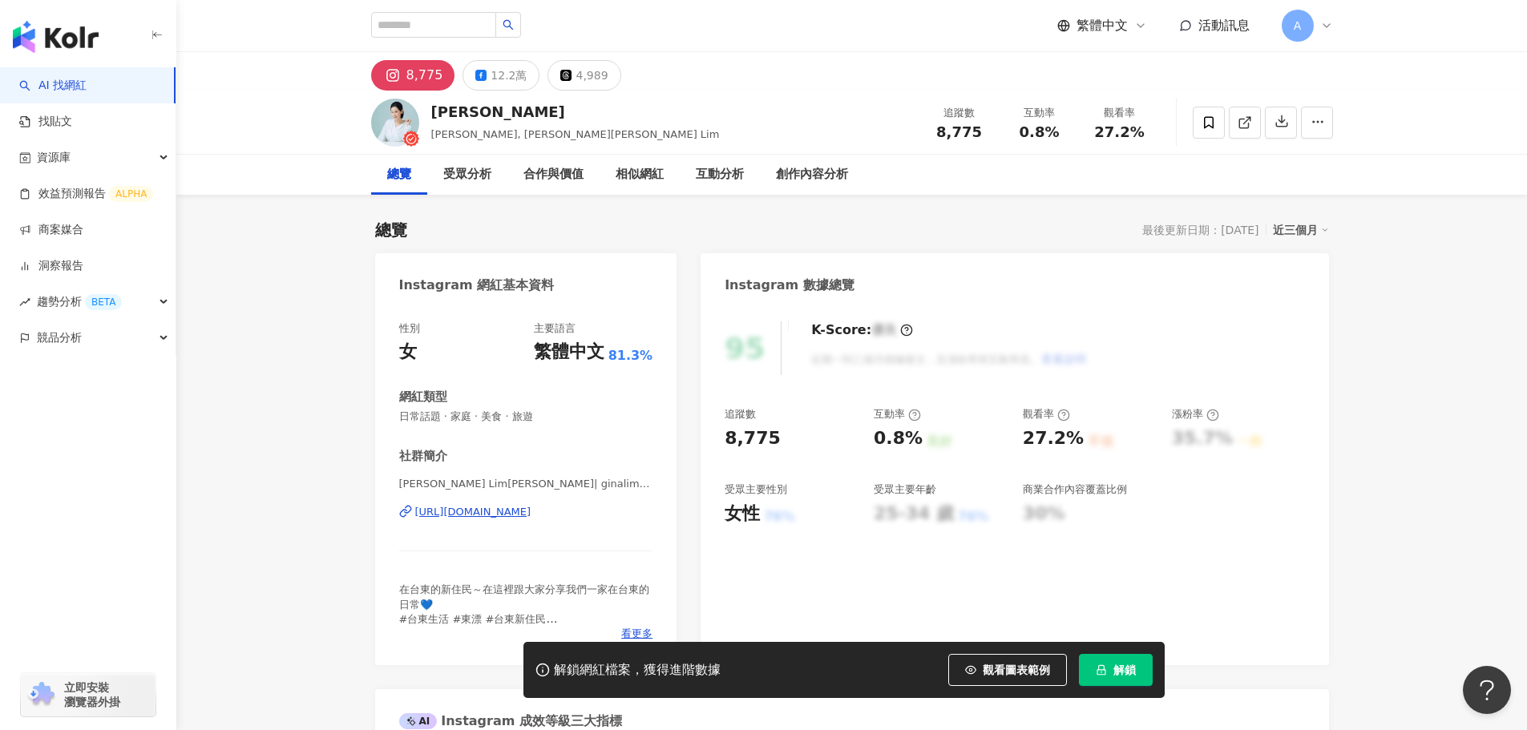
click at [532, 516] on div "[URL][DOMAIN_NAME]" at bounding box center [473, 512] width 116 height 14
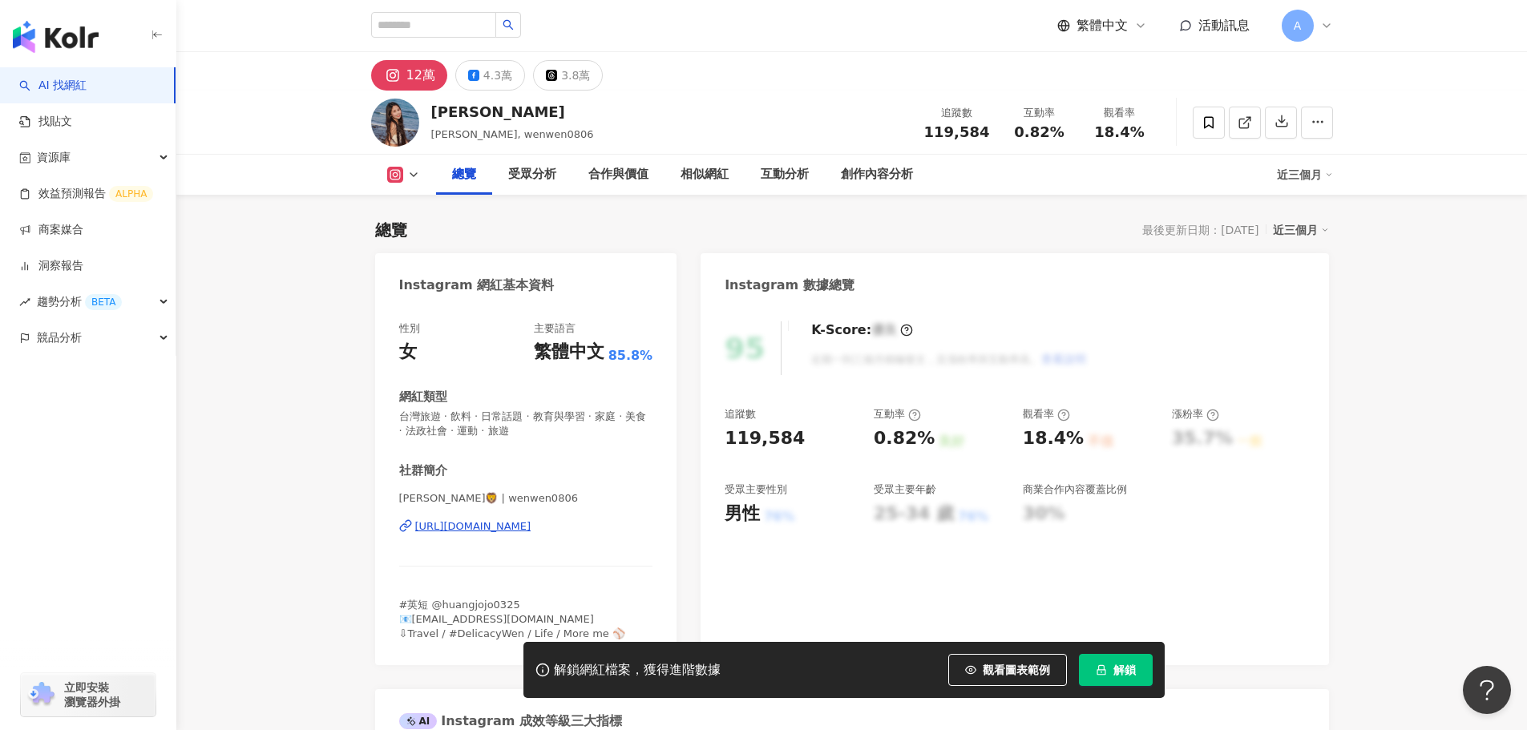
click at [532, 528] on div "[URL][DOMAIN_NAME]" at bounding box center [473, 527] width 116 height 14
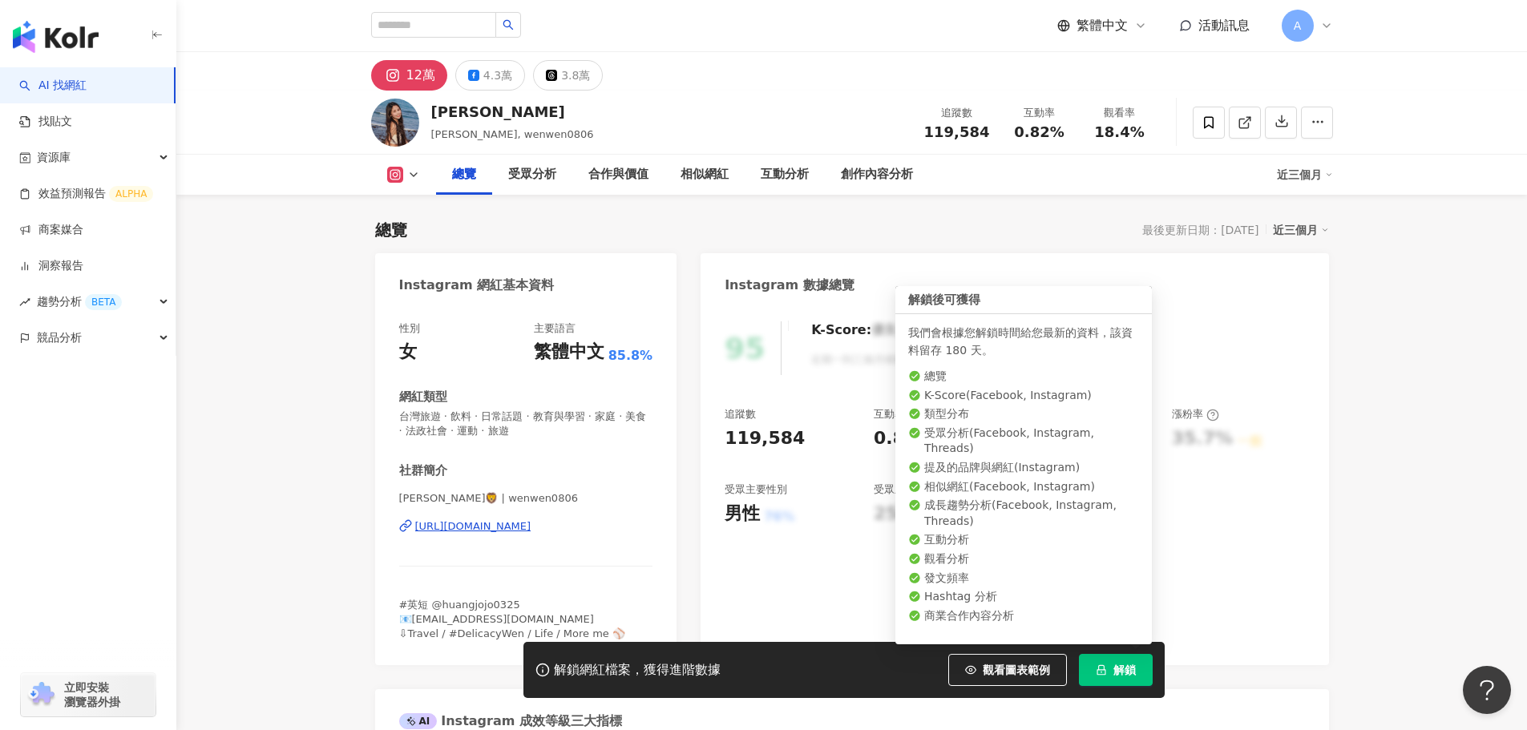
click at [1103, 665] on icon "lock" at bounding box center [1101, 670] width 11 height 11
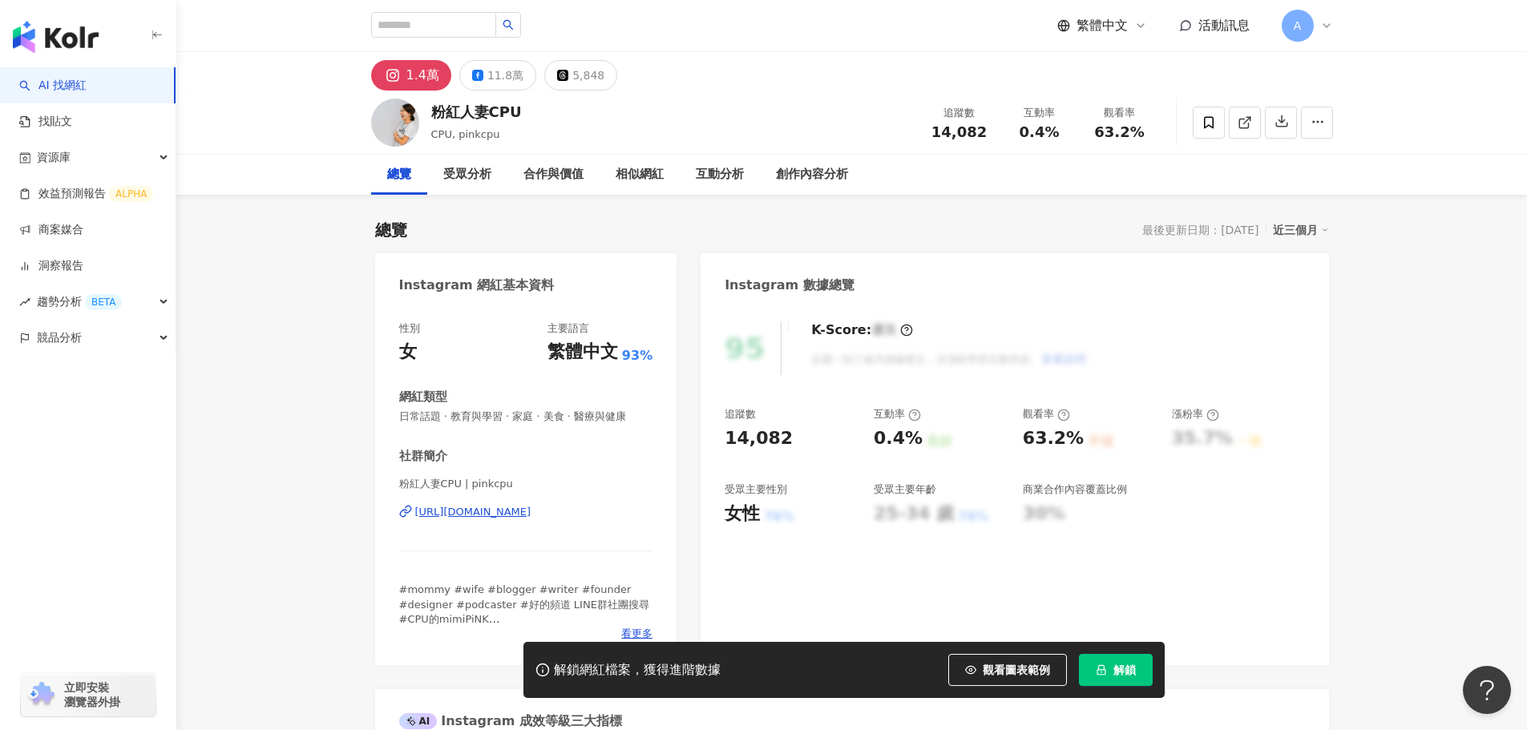
click at [510, 515] on div "https://www.instagram.com/pinkcpu/" at bounding box center [473, 512] width 116 height 14
click at [513, 75] on div "11.8萬" at bounding box center [506, 75] width 36 height 22
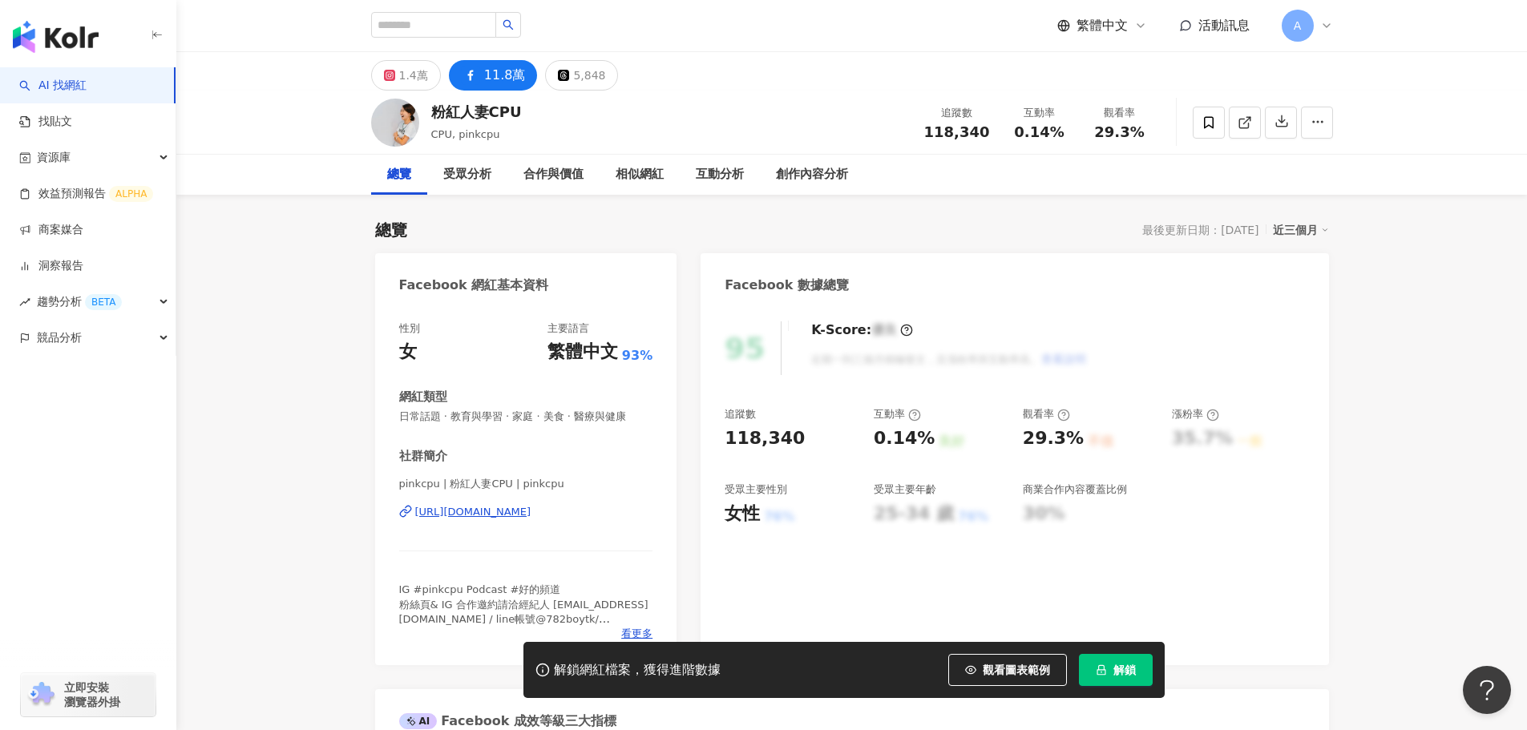
click at [492, 520] on div "https://www.facebook.com/140516602663162" at bounding box center [473, 512] width 116 height 14
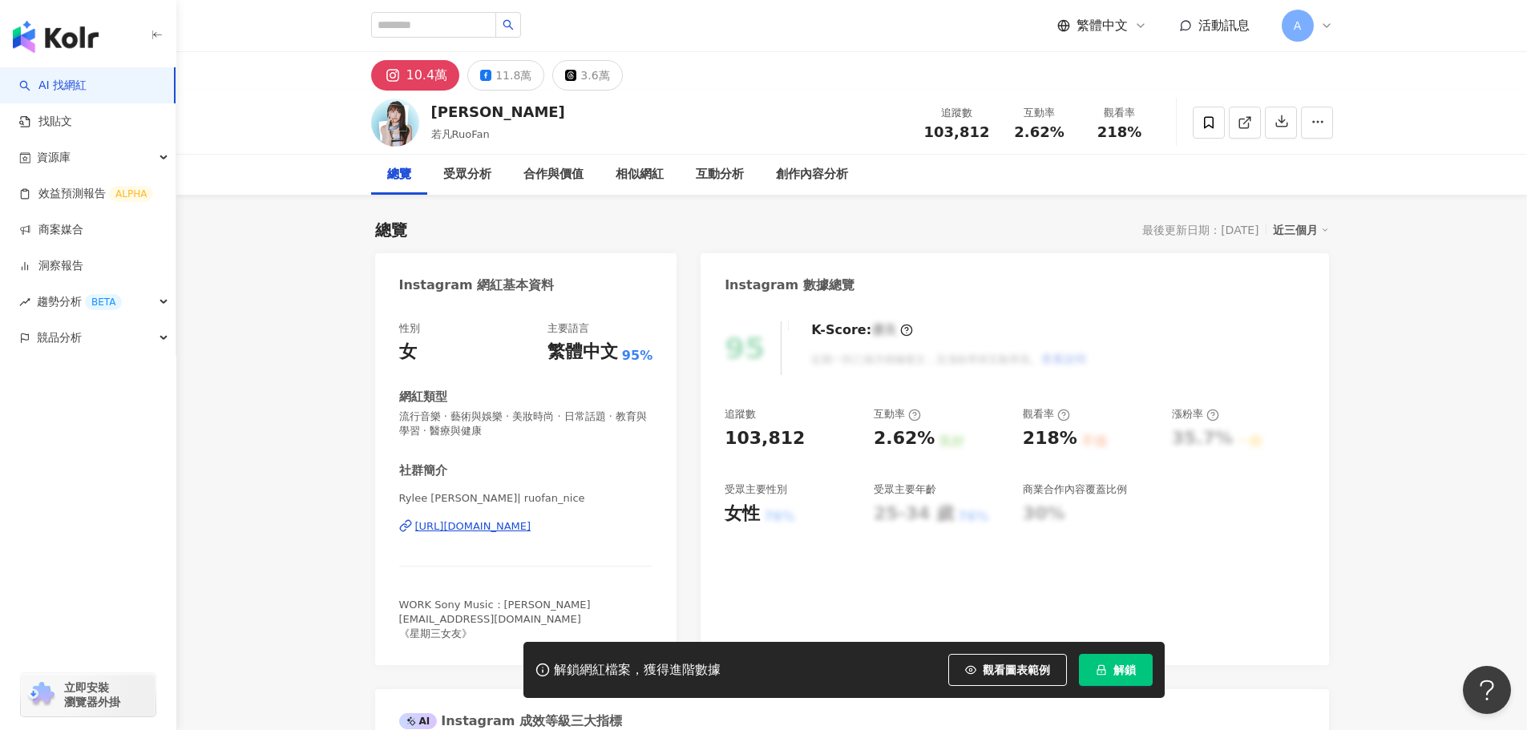
click at [492, 524] on div "[URL][DOMAIN_NAME]" at bounding box center [473, 527] width 116 height 14
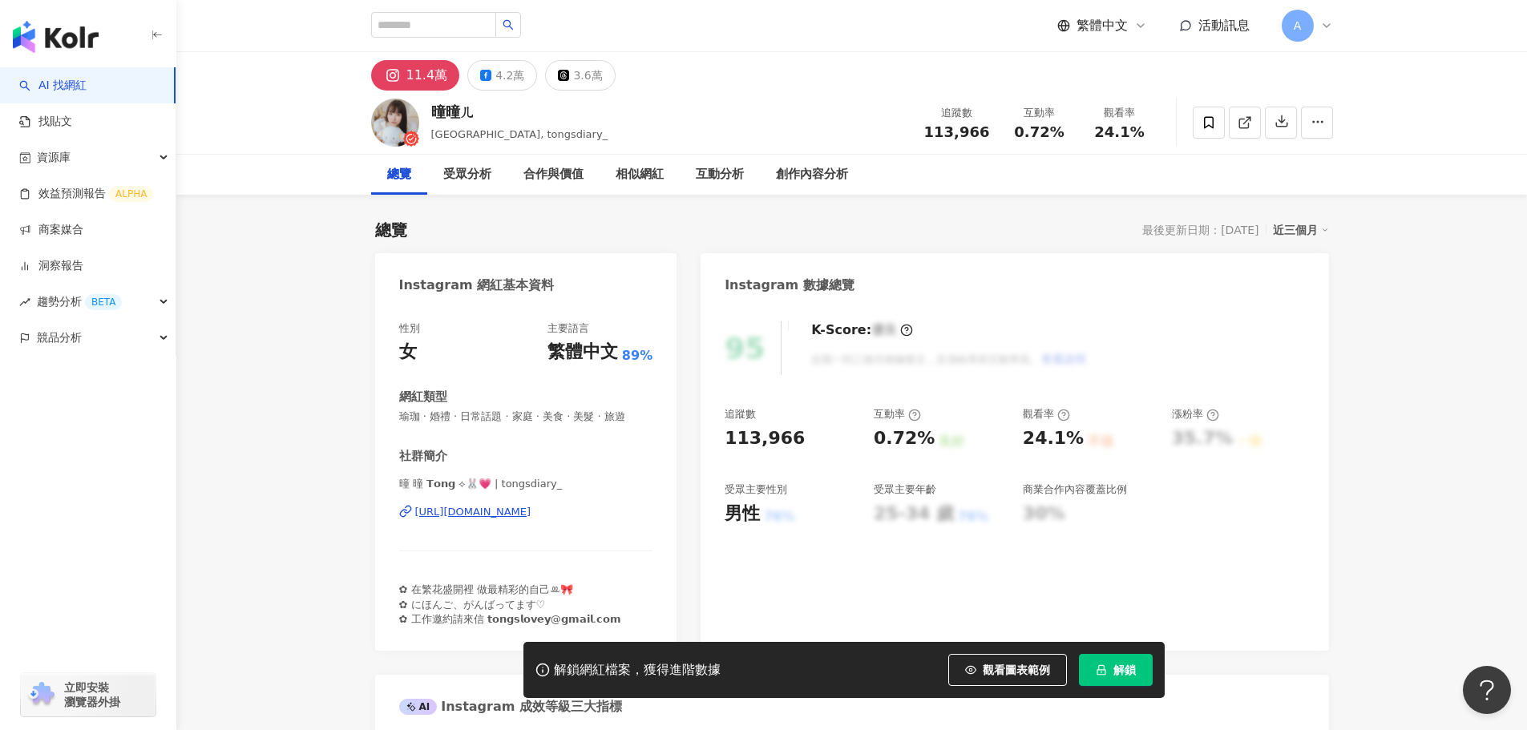
click at [558, 538] on div "曈 曈 𝗧𝗼𝗻𝗴︎︎ ⟡🐰💗 | tongsdiary_ https://www.instagram.com/tongsdiary_/" at bounding box center [526, 524] width 254 height 94
click at [554, 537] on div "曈 曈 𝗧𝗼𝗻𝗴︎︎ ⟡🐰💗 | tongsdiary_ https://www.instagram.com/tongsdiary_/" at bounding box center [526, 524] width 254 height 94
click at [532, 520] on div "https://www.instagram.com/tongsdiary_/" at bounding box center [473, 512] width 116 height 14
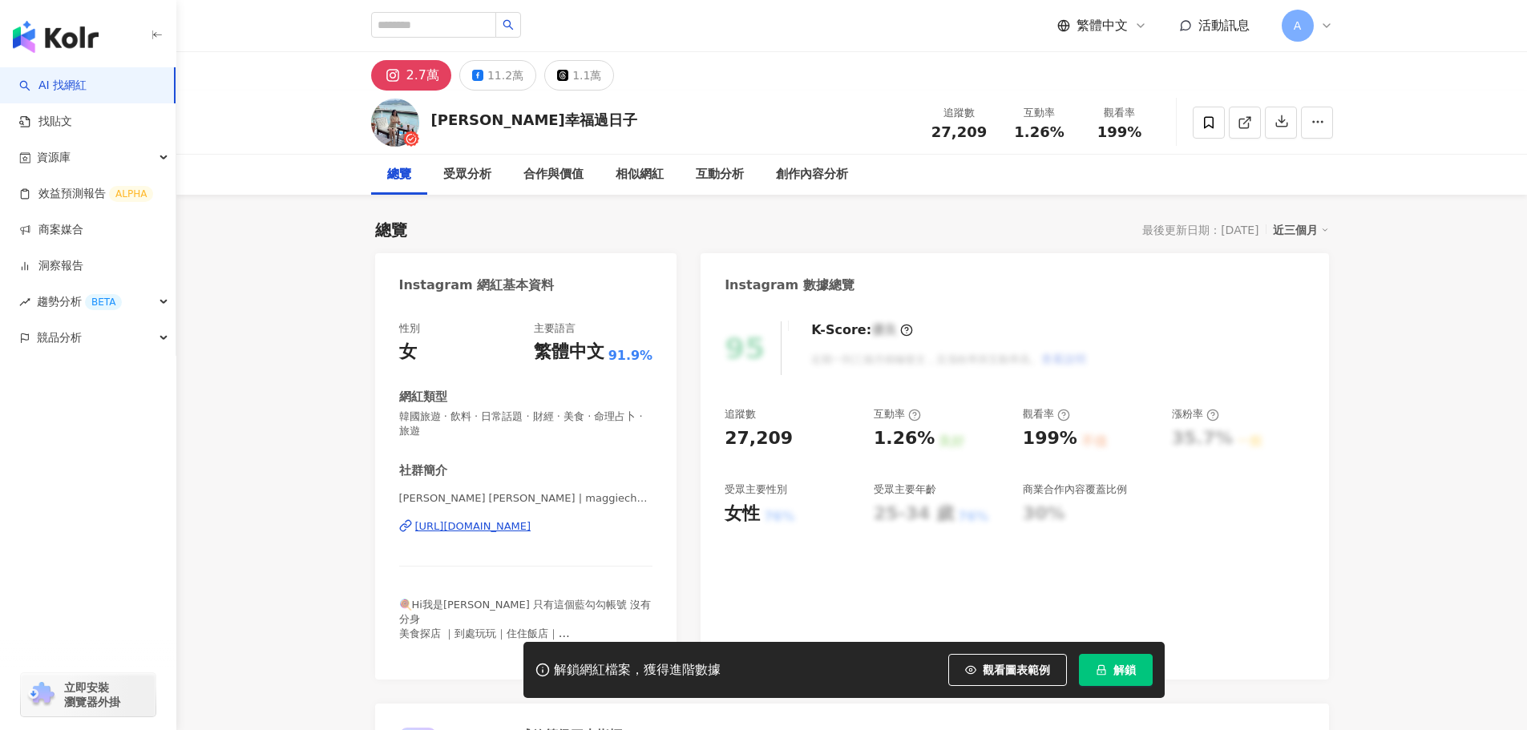
click at [551, 544] on div "[PERSON_NAME] [PERSON_NAME] | maggiechu97 [URL][DOMAIN_NAME]" at bounding box center [526, 539] width 254 height 94
click at [532, 532] on div "[URL][DOMAIN_NAME]" at bounding box center [473, 527] width 116 height 14
click at [503, 524] on div "[URL][DOMAIN_NAME]" at bounding box center [473, 527] width 116 height 14
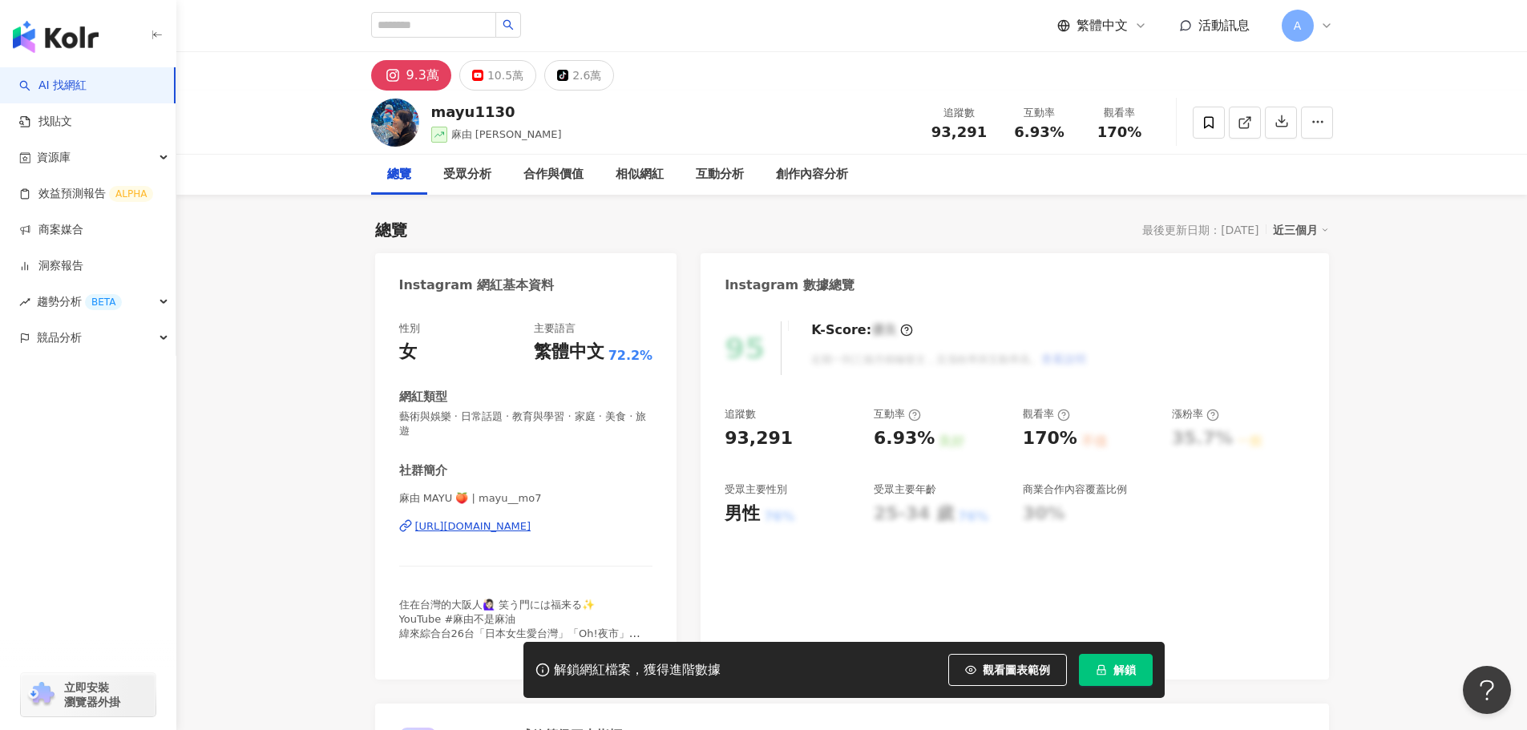
click at [532, 526] on div "[URL][DOMAIN_NAME]" at bounding box center [473, 527] width 116 height 14
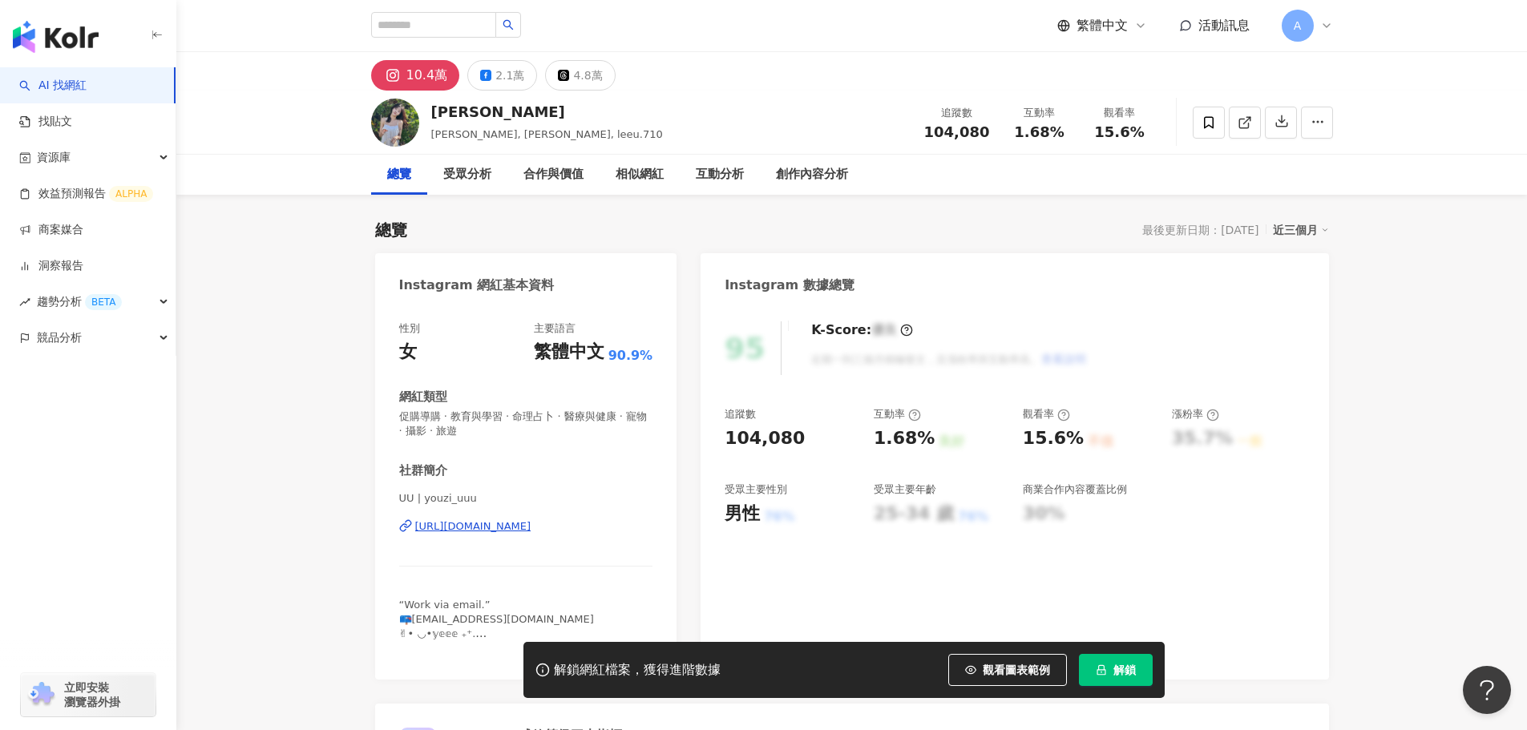
click at [491, 525] on div "[URL][DOMAIN_NAME]" at bounding box center [473, 527] width 116 height 14
click at [1158, 668] on div "解鎖網紅檔案，獲得進階數據 觀看圖表範例 解鎖" at bounding box center [844, 670] width 641 height 56
drag, startPoint x: 1137, startPoint y: 662, endPoint x: 1028, endPoint y: 716, distance: 121.9
click at [1136, 662] on button "解鎖" at bounding box center [1116, 670] width 74 height 32
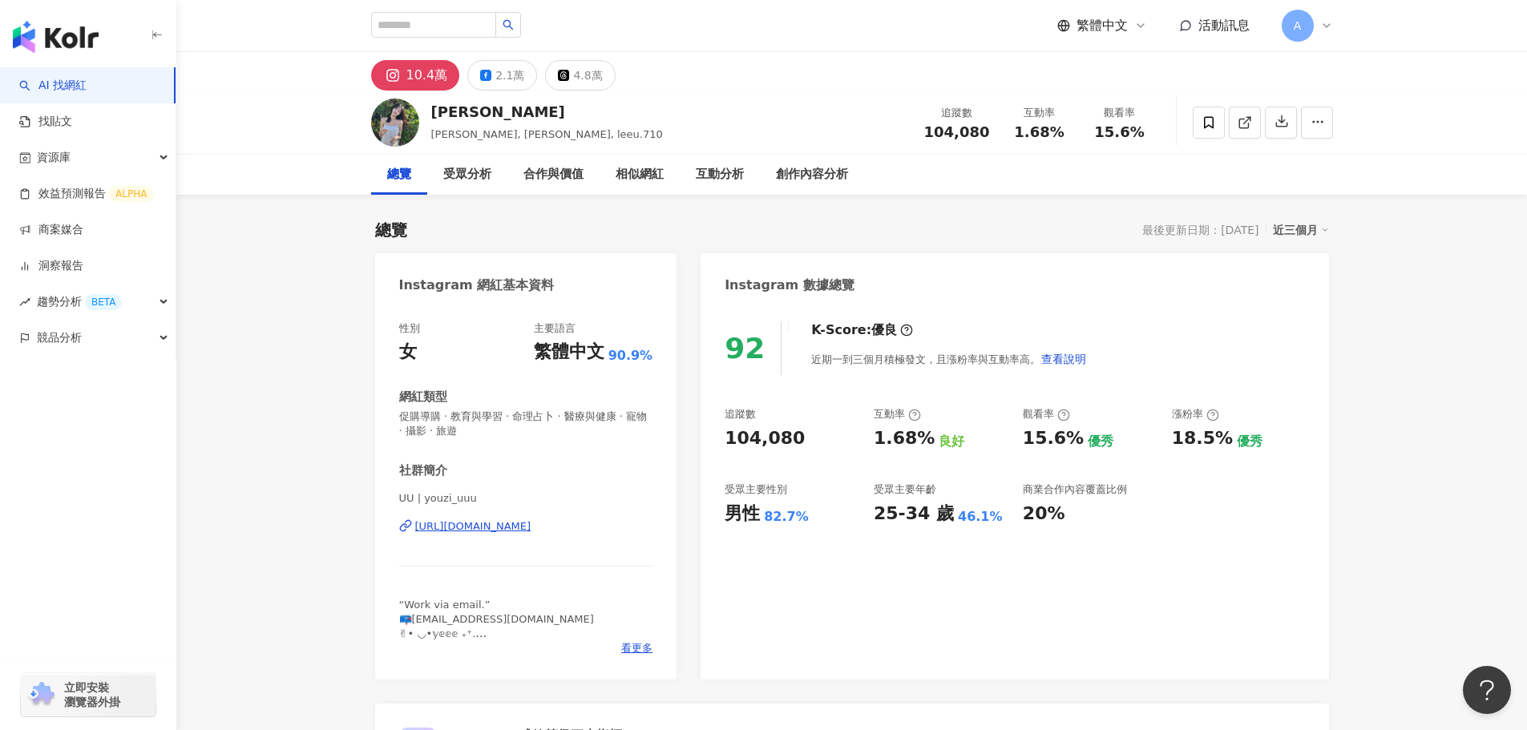
click at [534, 536] on div "UU | youzi_uuu [URL][DOMAIN_NAME]" at bounding box center [526, 539] width 254 height 94
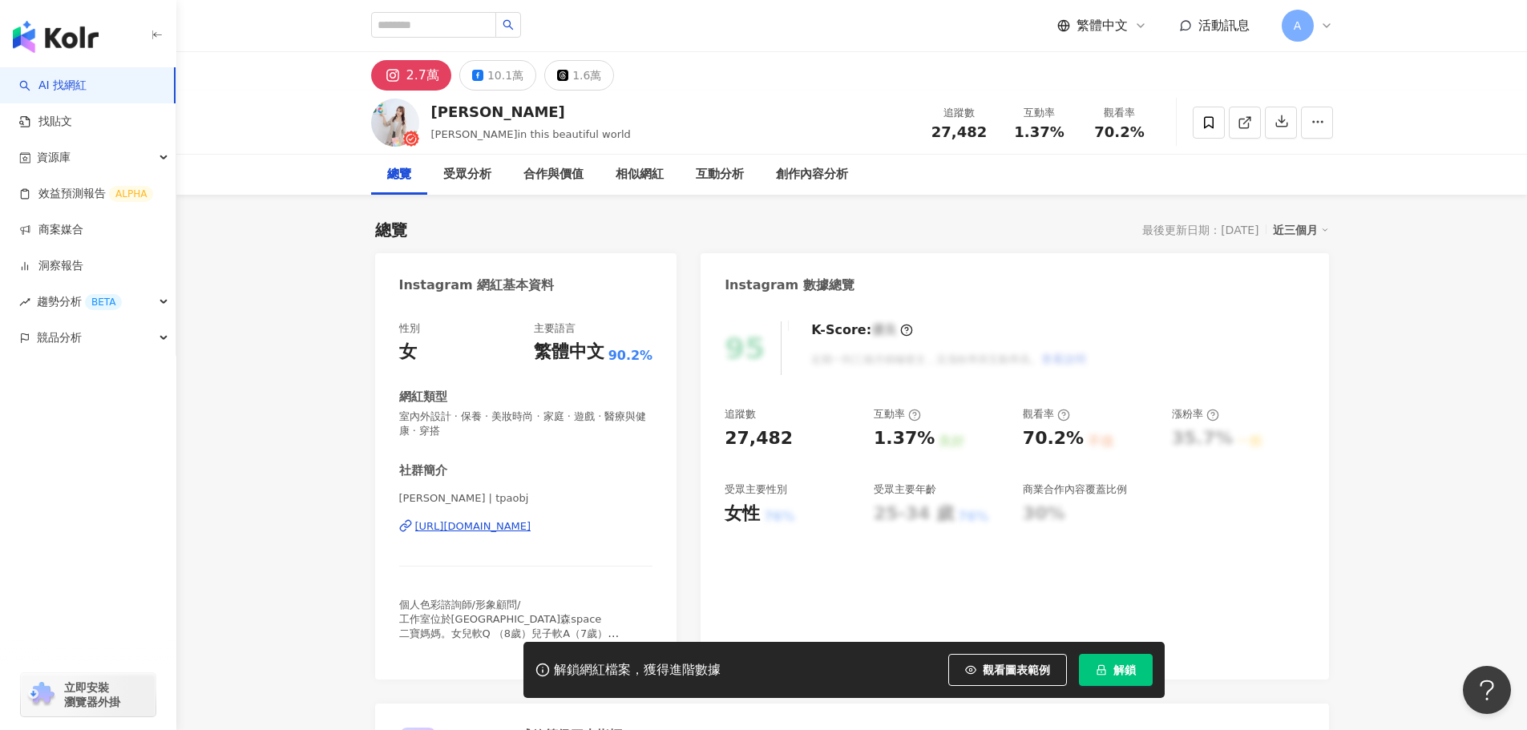
click at [532, 525] on div "[URL][DOMAIN_NAME]" at bounding box center [473, 527] width 116 height 14
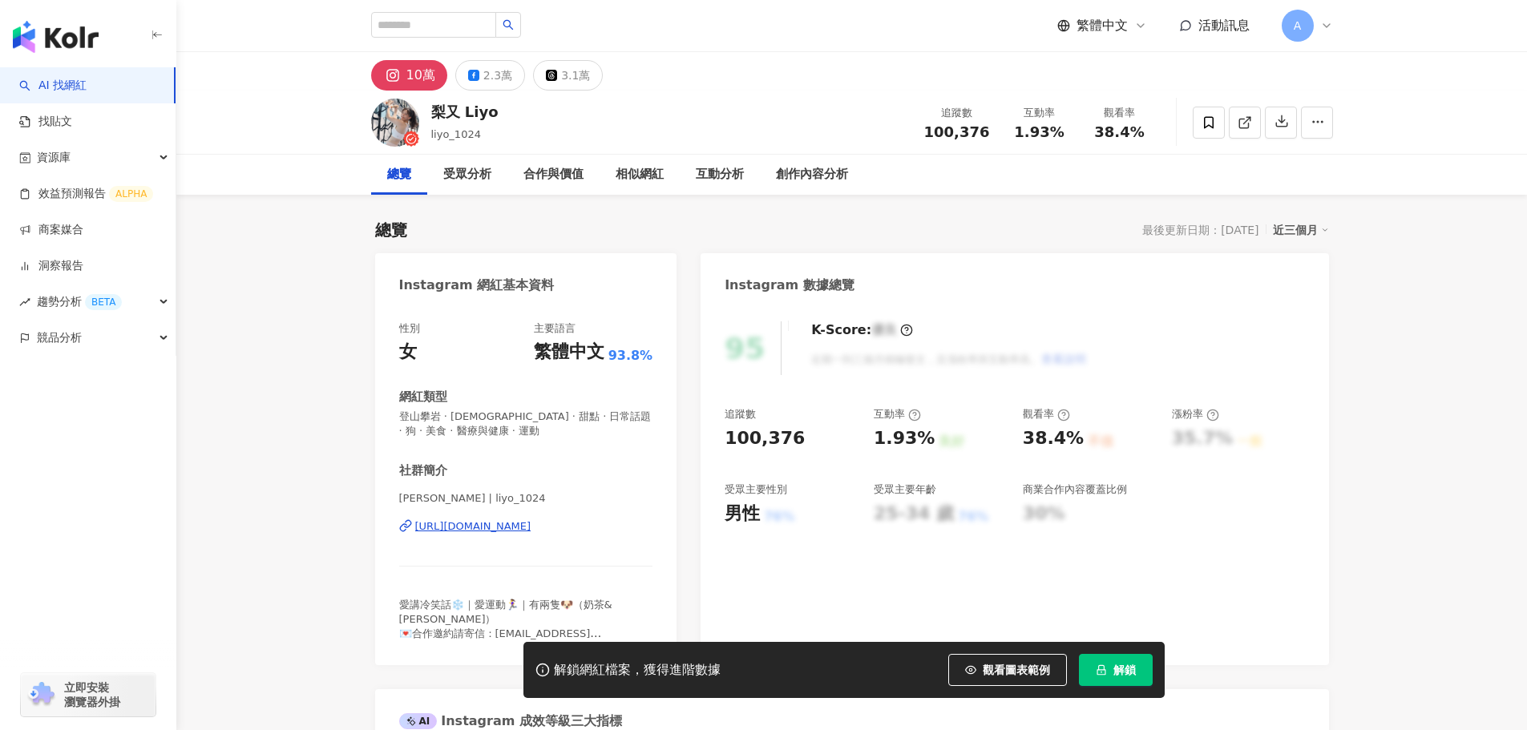
click at [532, 531] on div "[URL][DOMAIN_NAME]" at bounding box center [473, 527] width 116 height 14
click at [1089, 663] on button "解鎖" at bounding box center [1116, 670] width 74 height 32
